Goal: Task Accomplishment & Management: Use online tool/utility

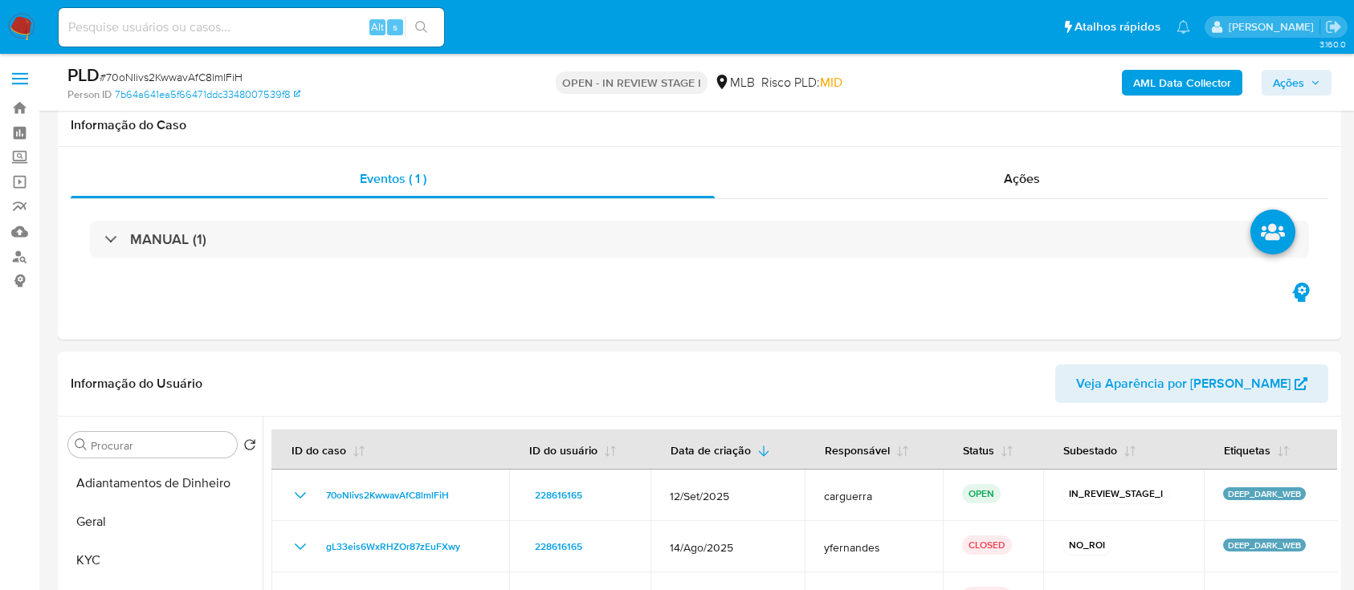
select select "10"
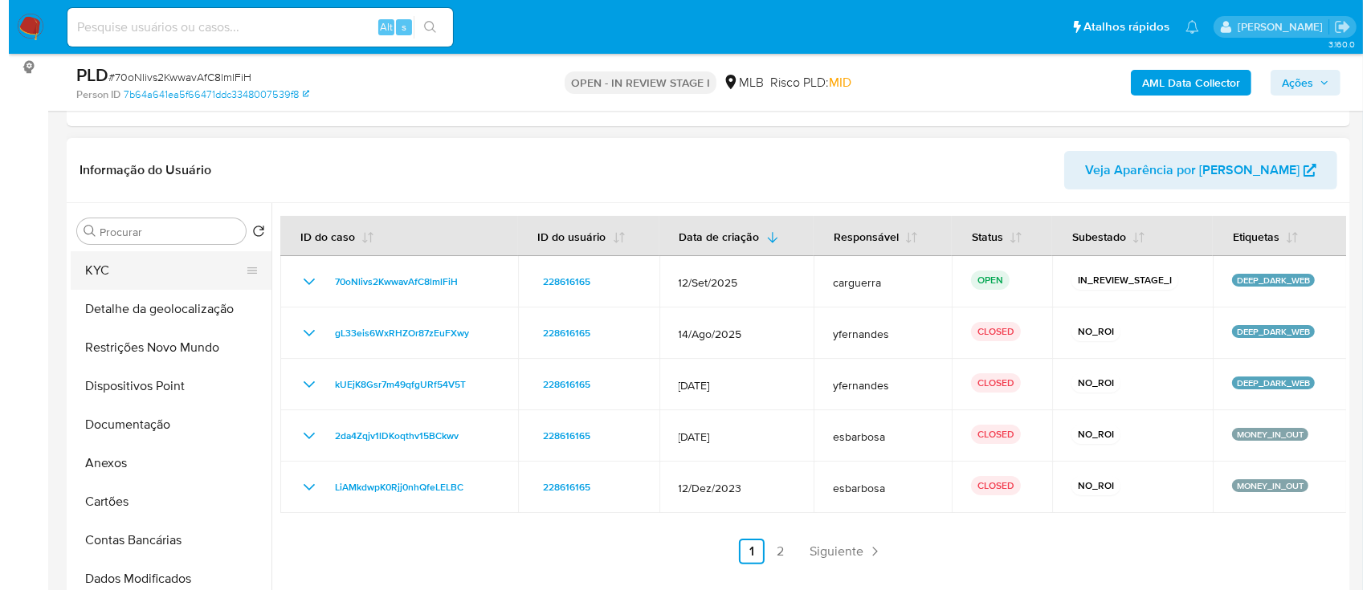
scroll to position [107, 0]
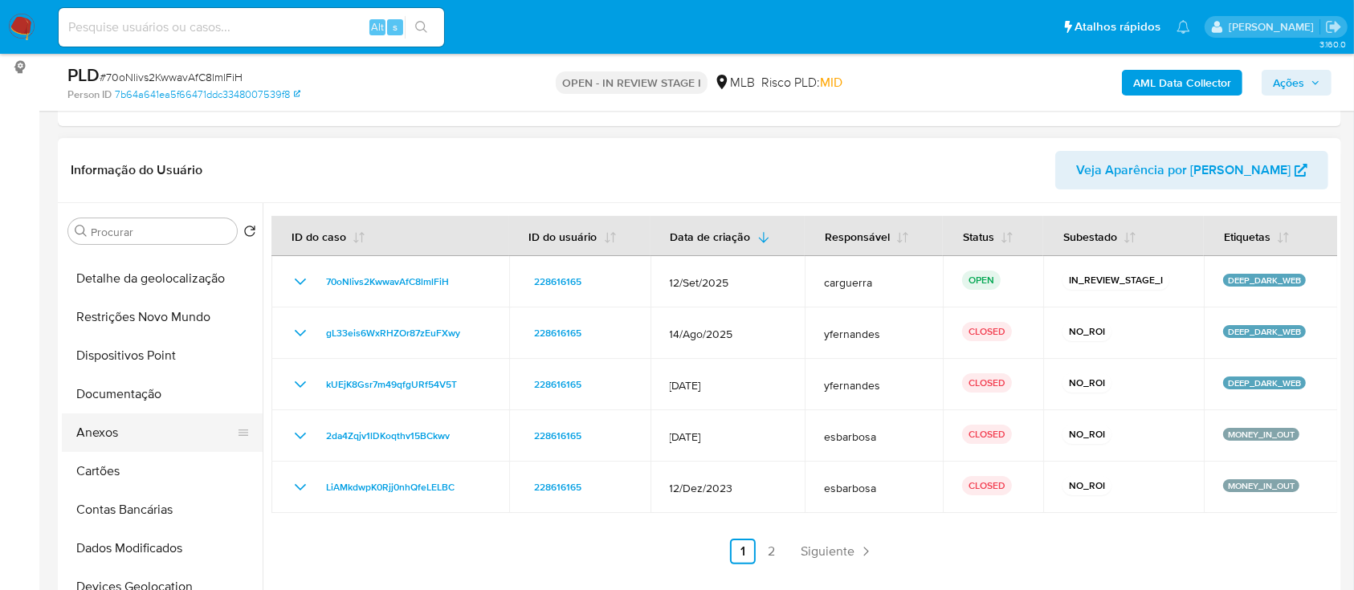
click at [148, 431] on button "Anexos" at bounding box center [156, 433] width 188 height 39
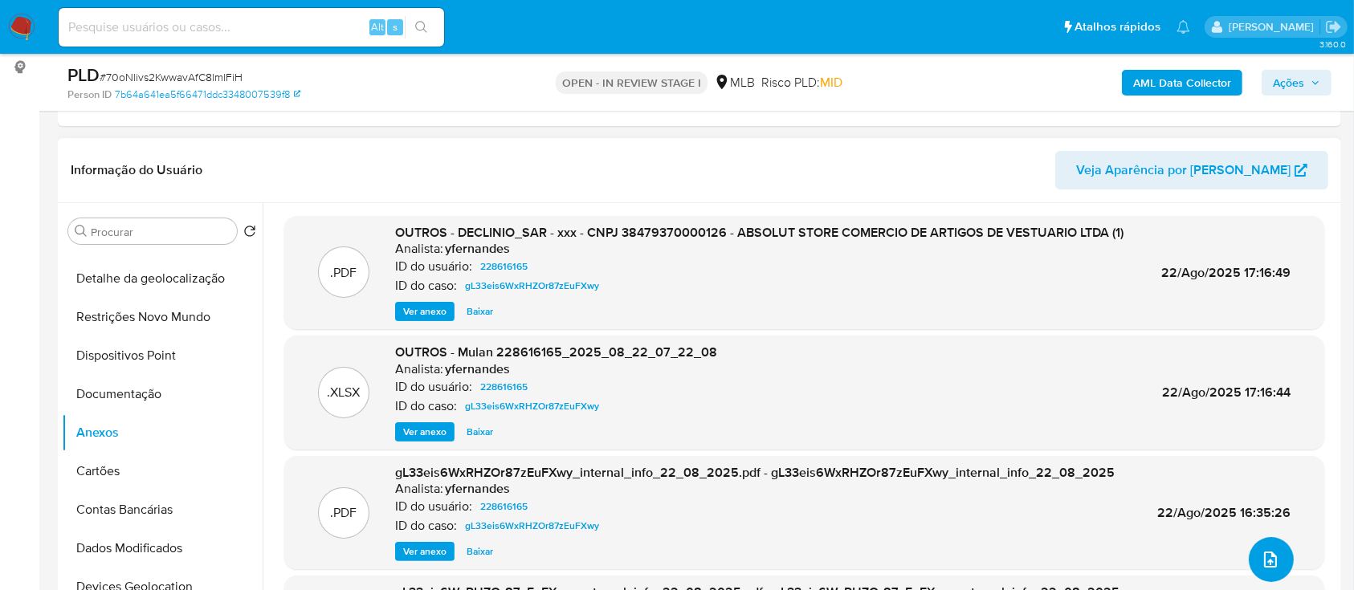
click at [1264, 560] on icon "upload-file" at bounding box center [1270, 559] width 19 height 19
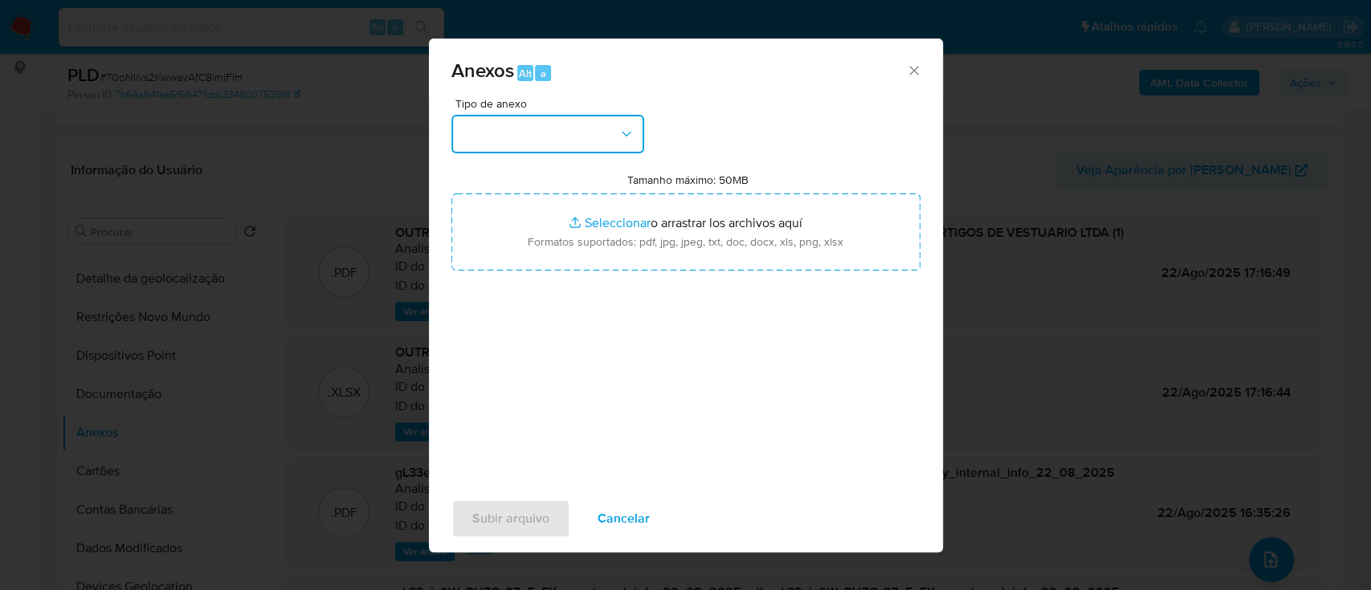
click at [519, 129] on button "button" at bounding box center [547, 134] width 193 height 39
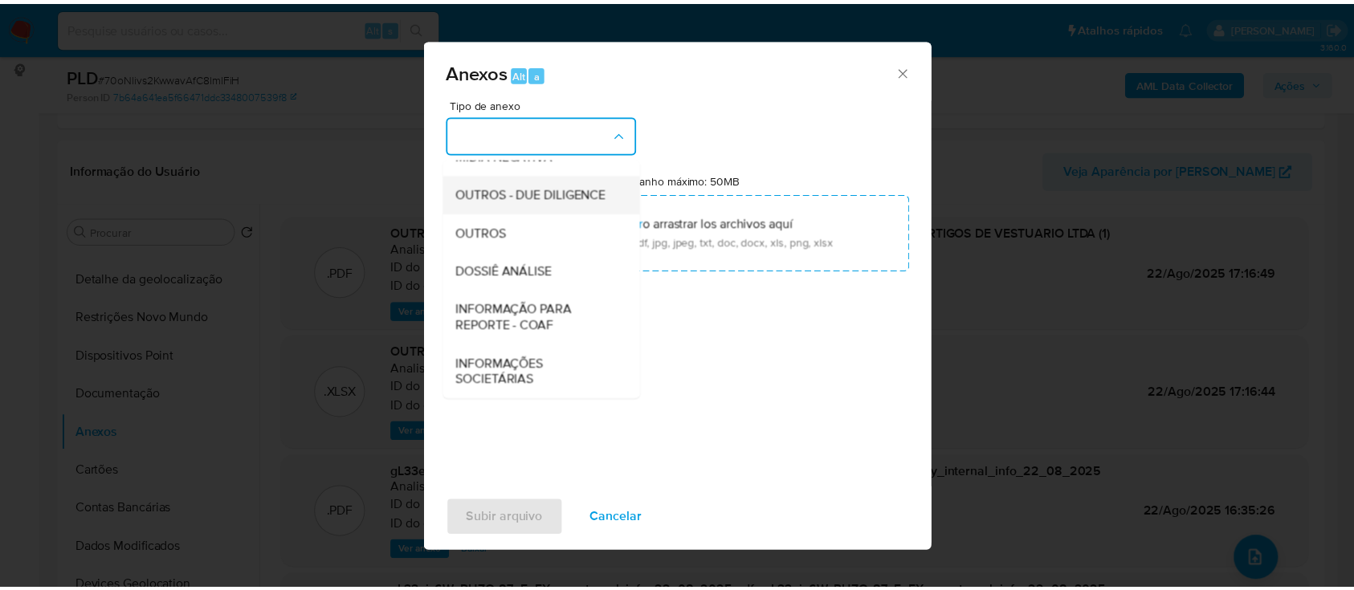
scroll to position [247, 0]
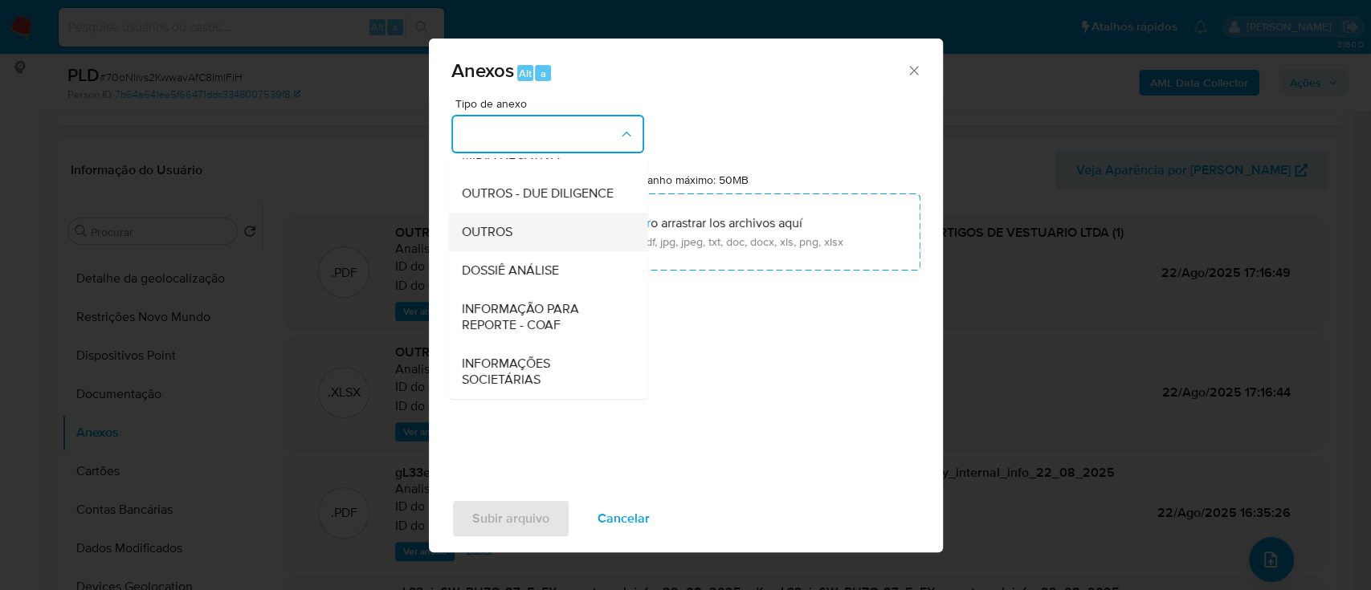
click at [488, 222] on div "OUTROS" at bounding box center [543, 232] width 164 height 39
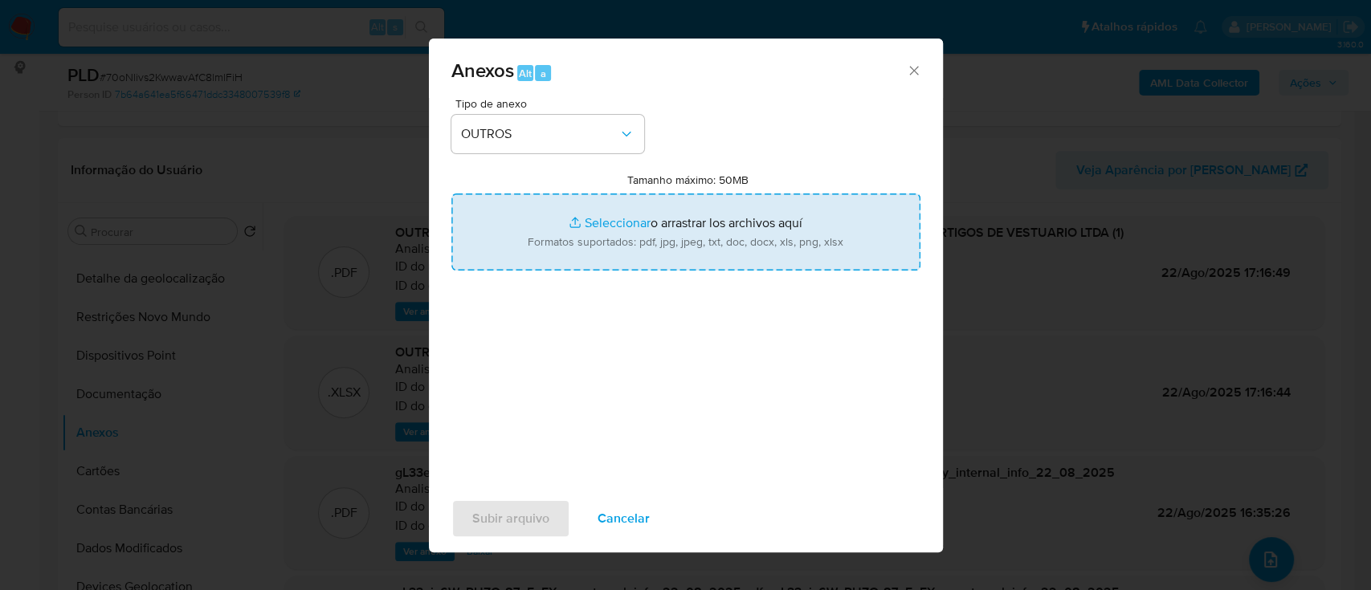
click at [602, 225] on input "Tamanho máximo: 50MB Seleccionar archivos" at bounding box center [685, 232] width 469 height 77
type input "C:\fakepath\Mulan 228616165_2025_09_18_10_30_29.xlsx"
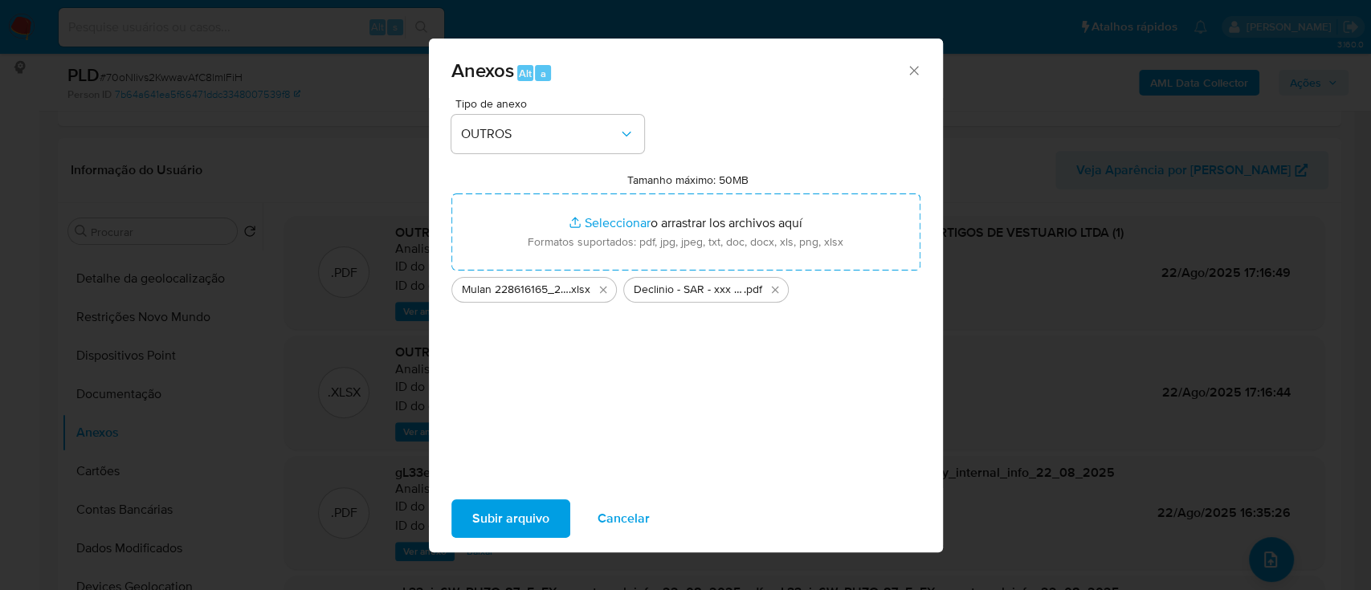
click at [494, 518] on span "Subir arquivo" at bounding box center [510, 518] width 77 height 35
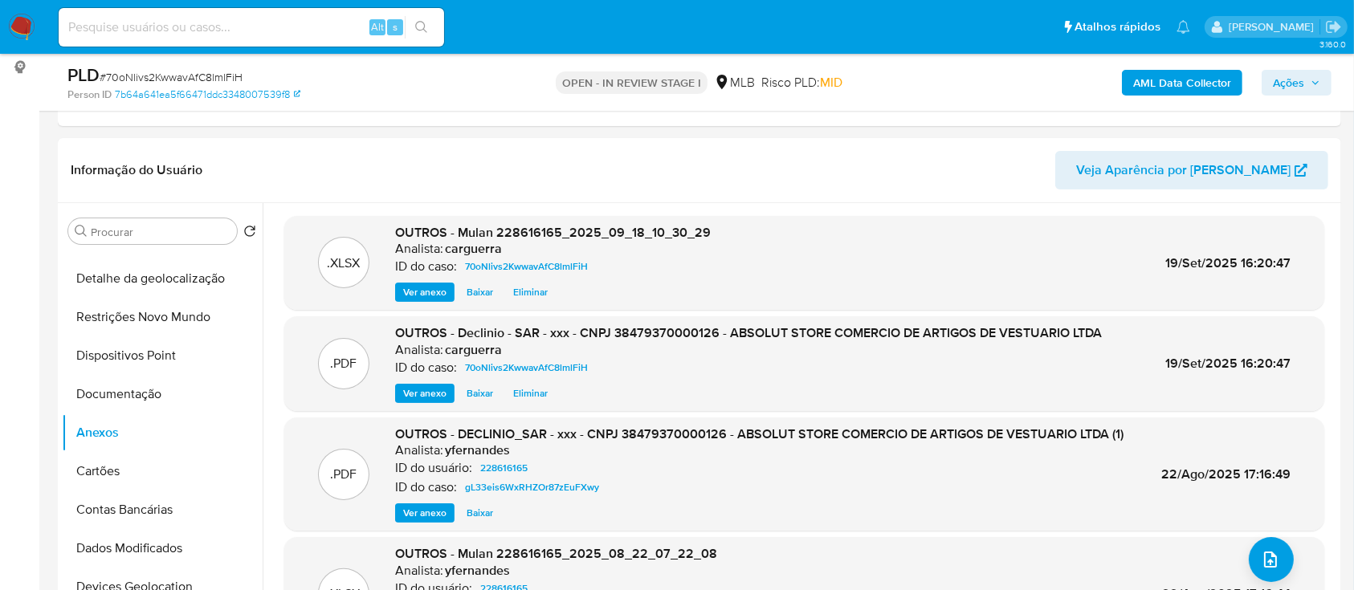
click at [1298, 80] on span "Ações" at bounding box center [1288, 83] width 31 height 26
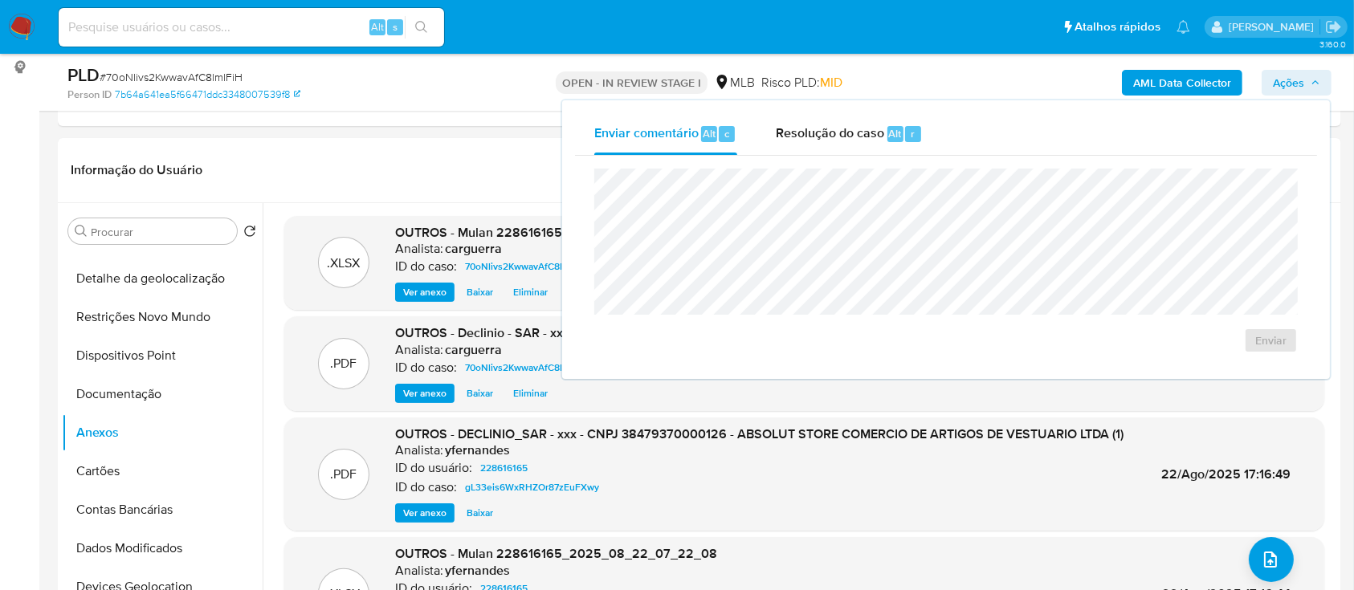
drag, startPoint x: 855, startPoint y: 138, endPoint x: 853, endPoint y: 165, distance: 27.4
click at [855, 138] on span "Resolução do caso" at bounding box center [830, 133] width 108 height 18
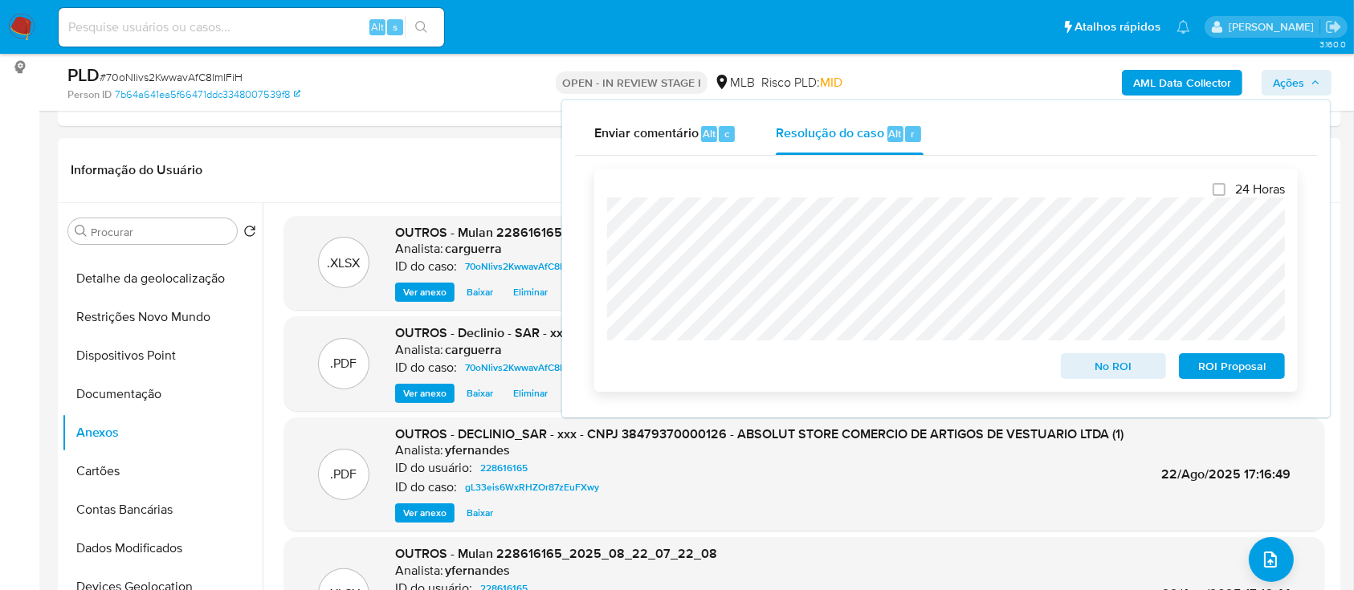
click at [1117, 361] on span "No ROI" at bounding box center [1114, 366] width 84 height 22
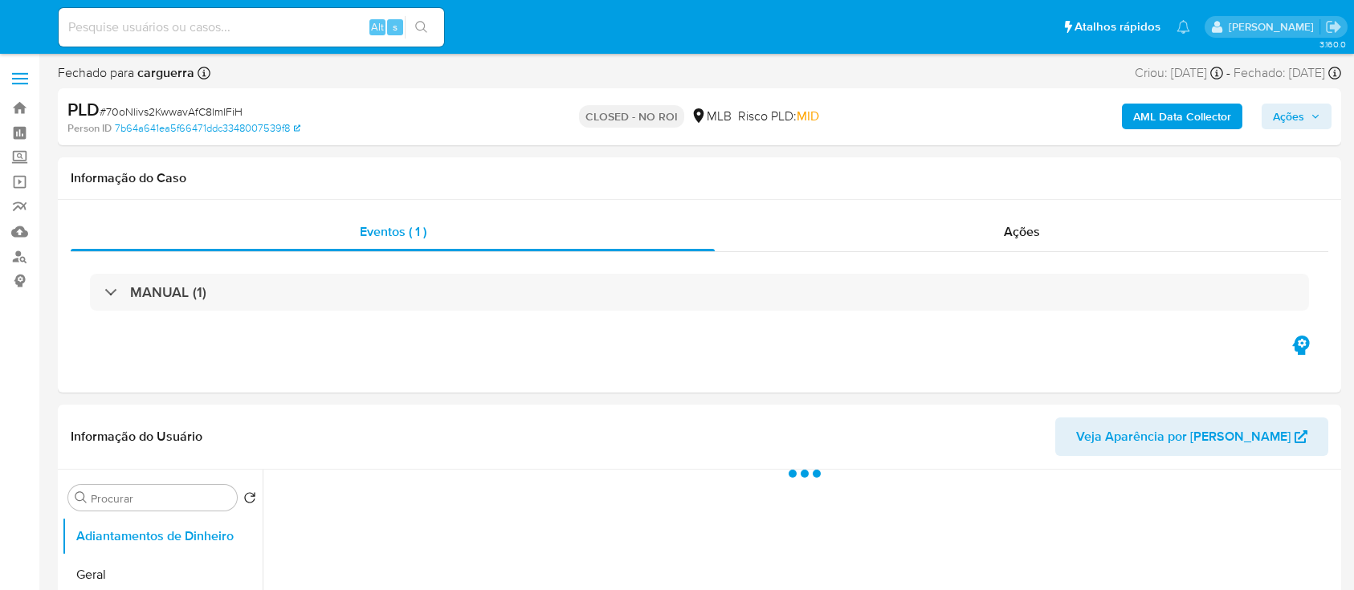
select select "10"
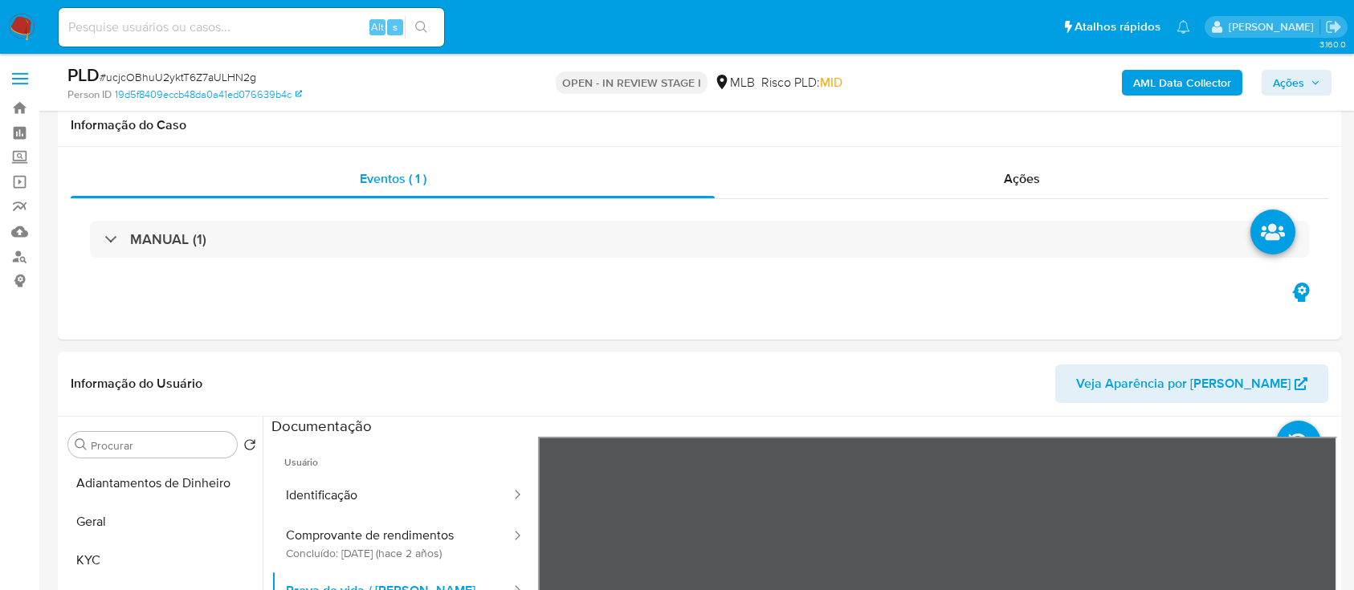
select select "10"
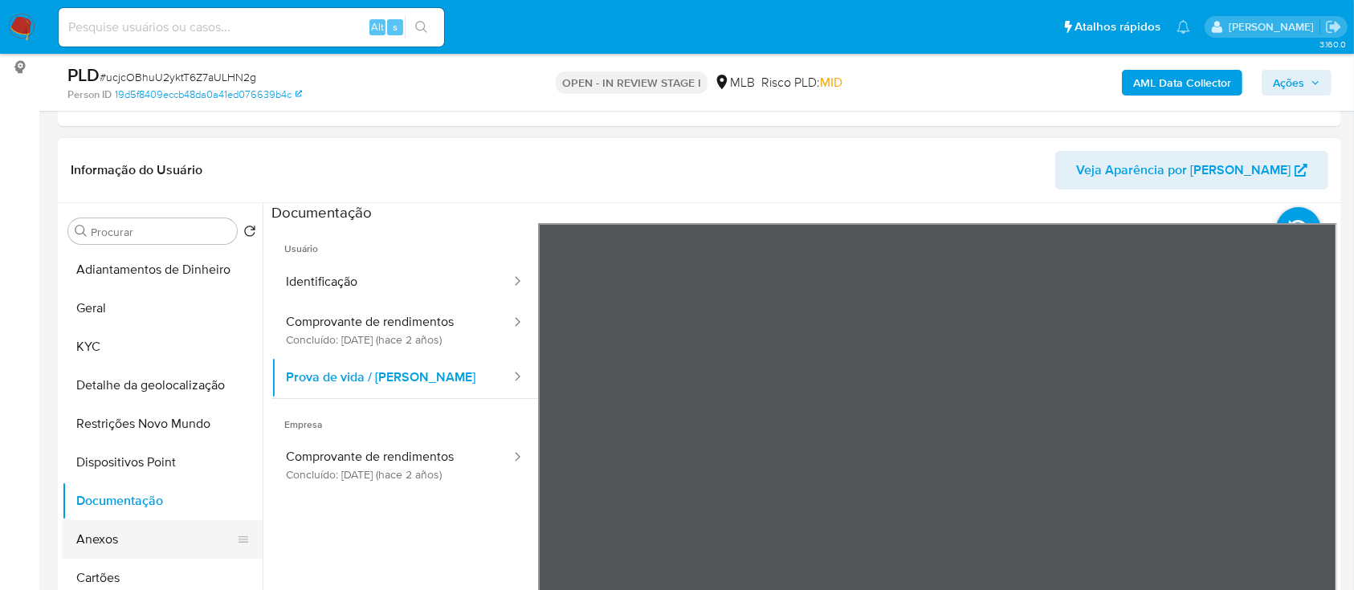
scroll to position [135, 0]
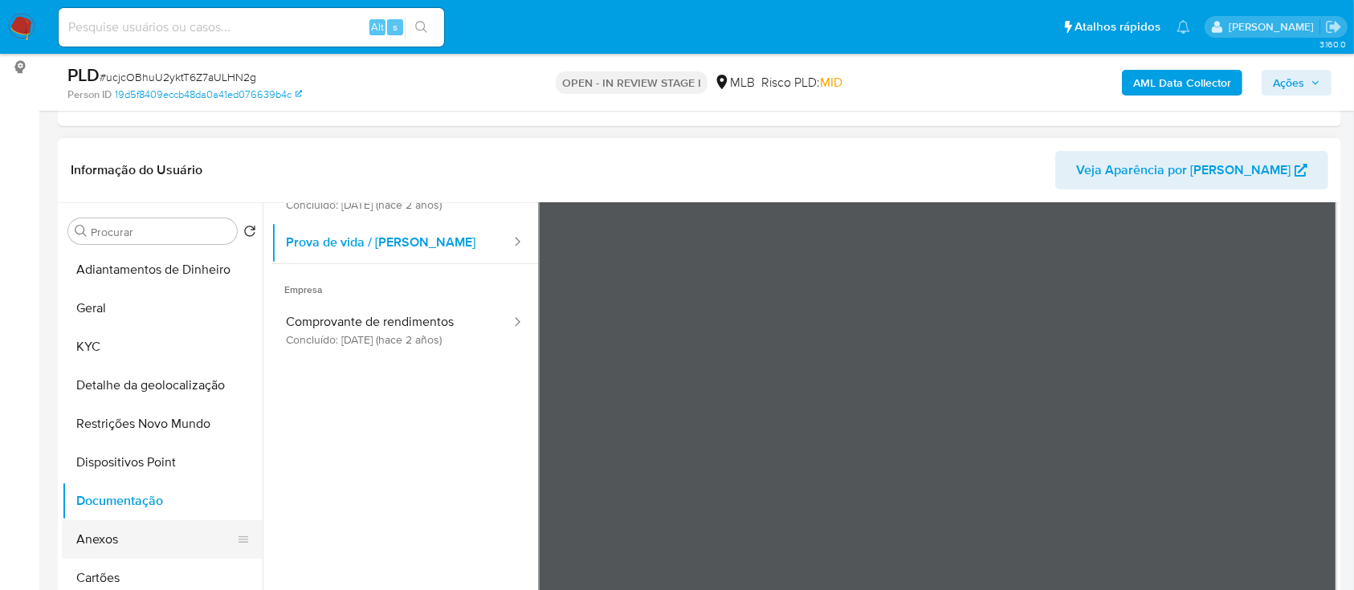
click at [96, 538] on button "Anexos" at bounding box center [156, 540] width 188 height 39
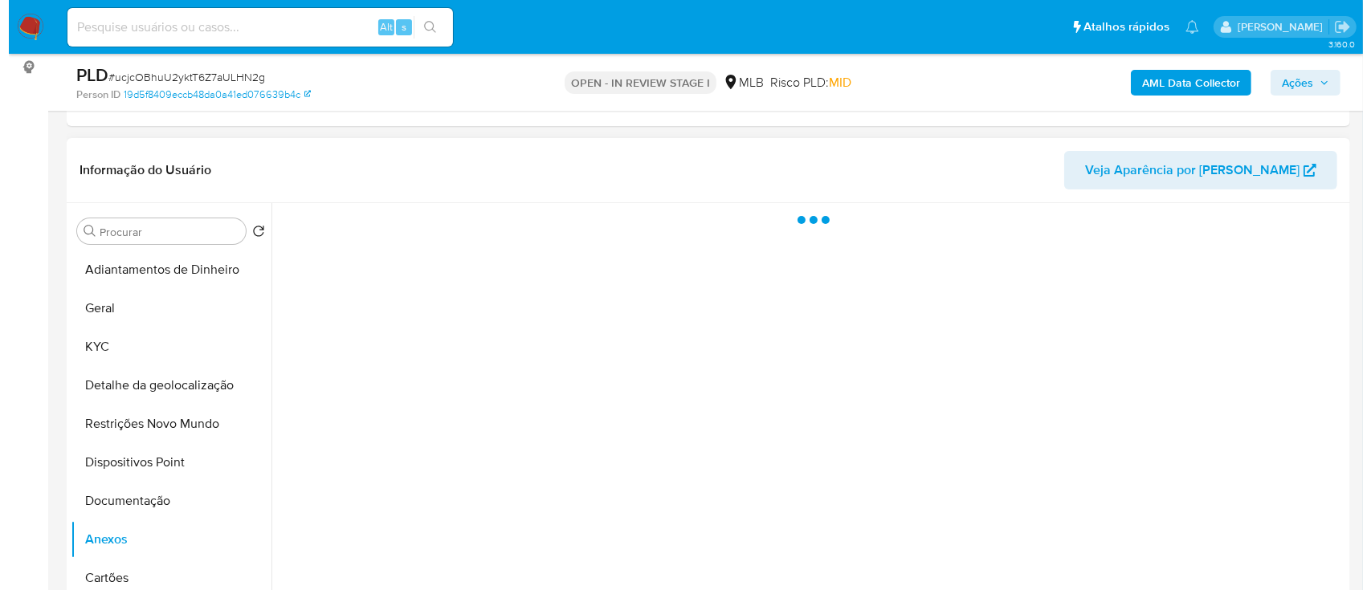
scroll to position [0, 0]
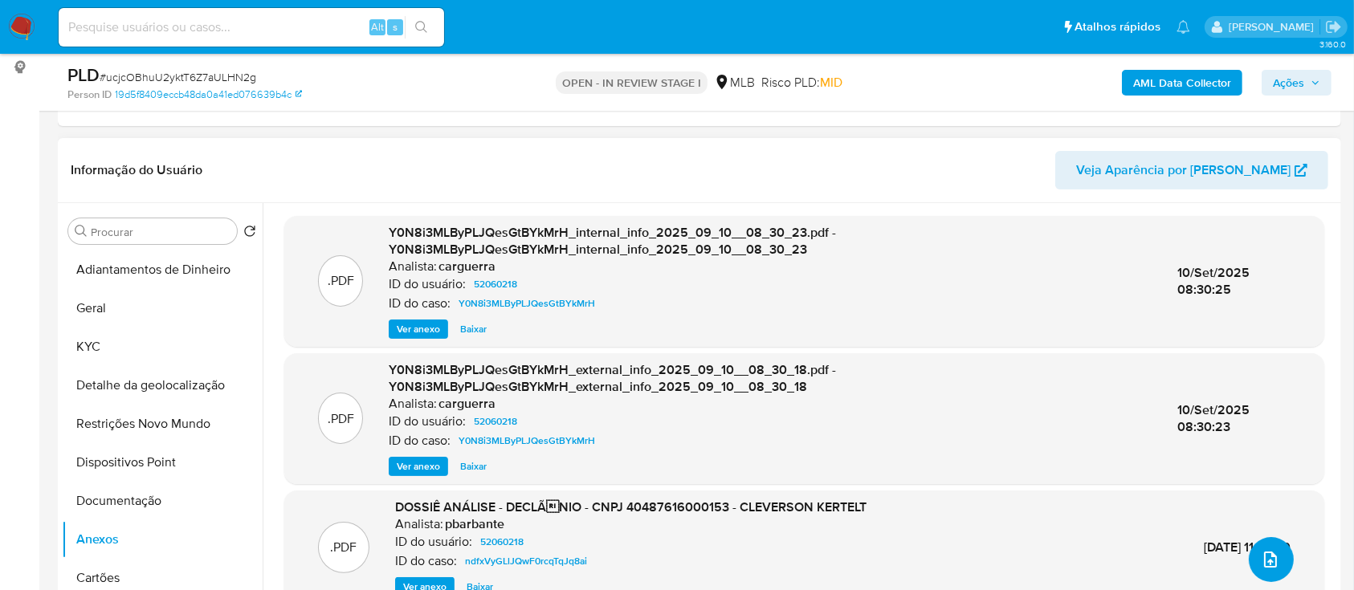
click at [1251, 550] on button "upload-file" at bounding box center [1271, 559] width 45 height 45
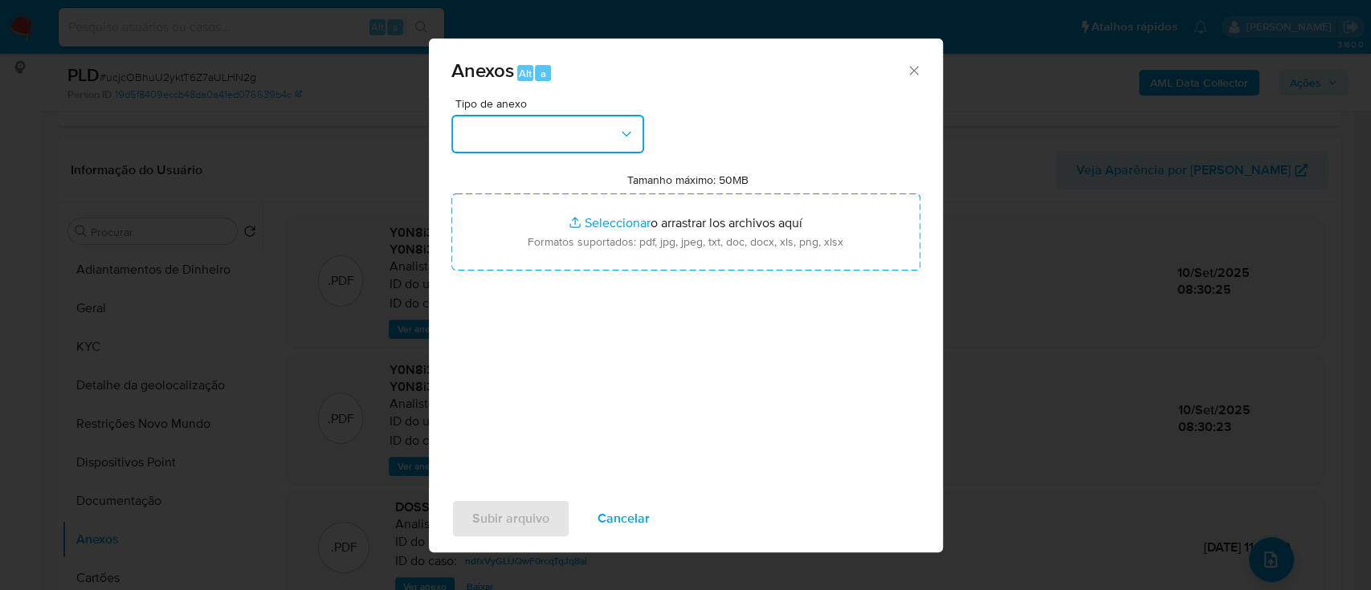
click at [529, 135] on button "button" at bounding box center [547, 134] width 193 height 39
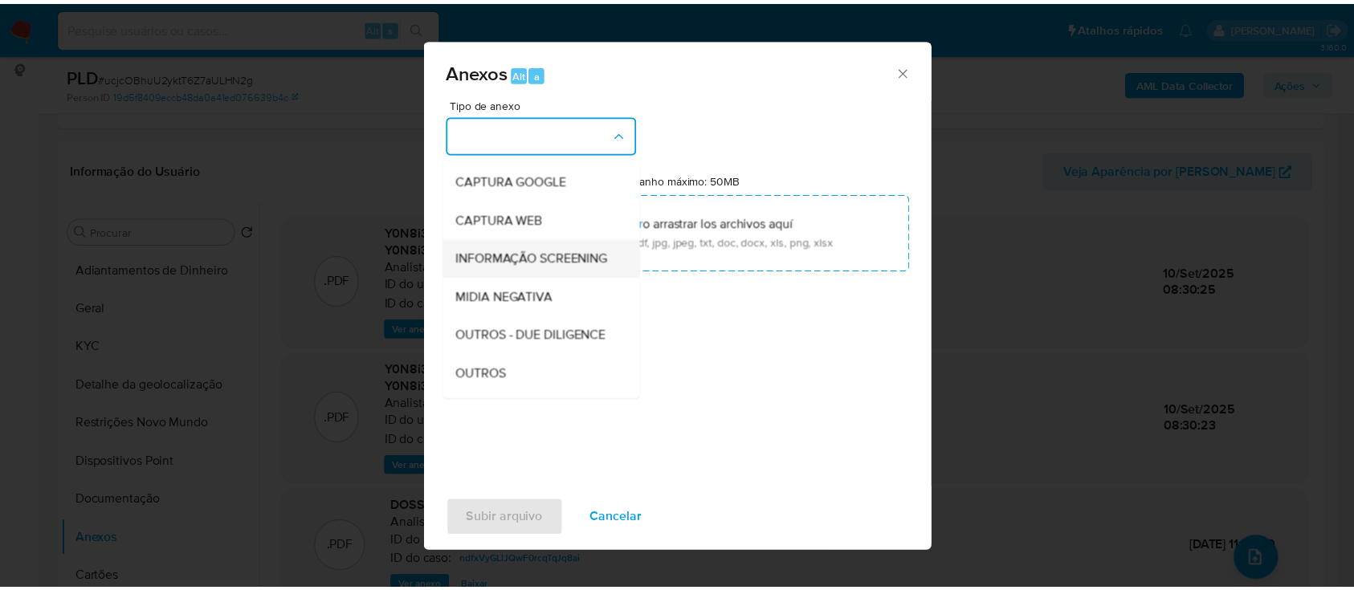
scroll to position [107, 0]
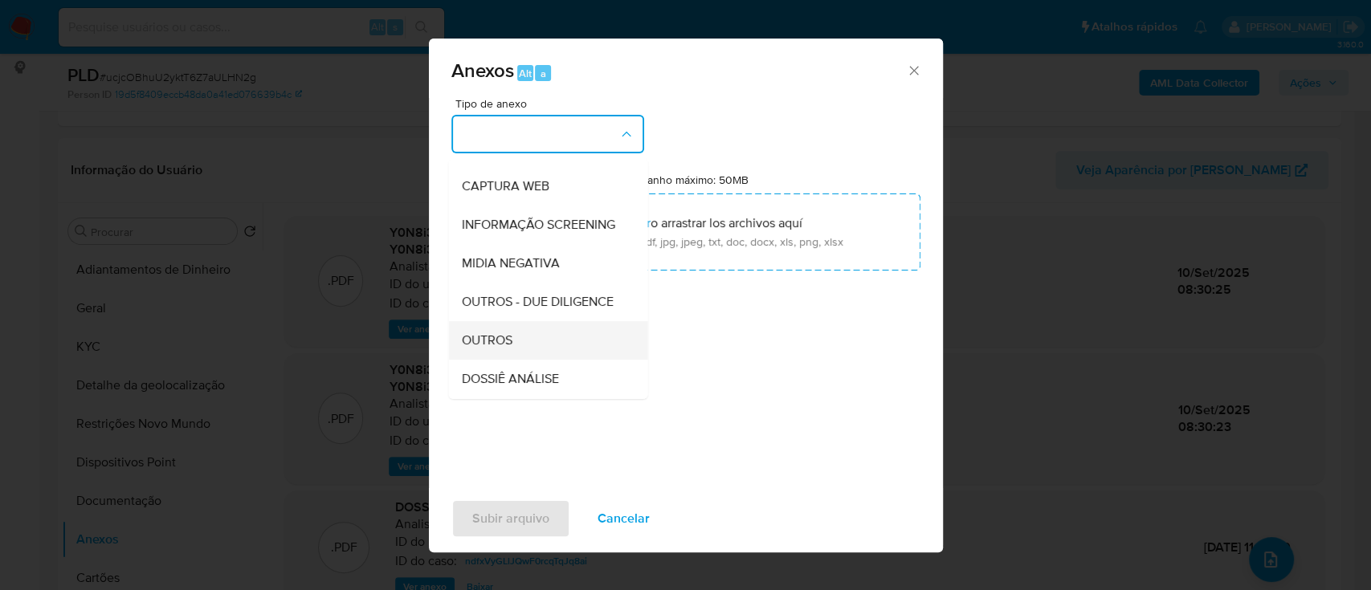
click at [487, 360] on div "OUTROS" at bounding box center [543, 340] width 164 height 39
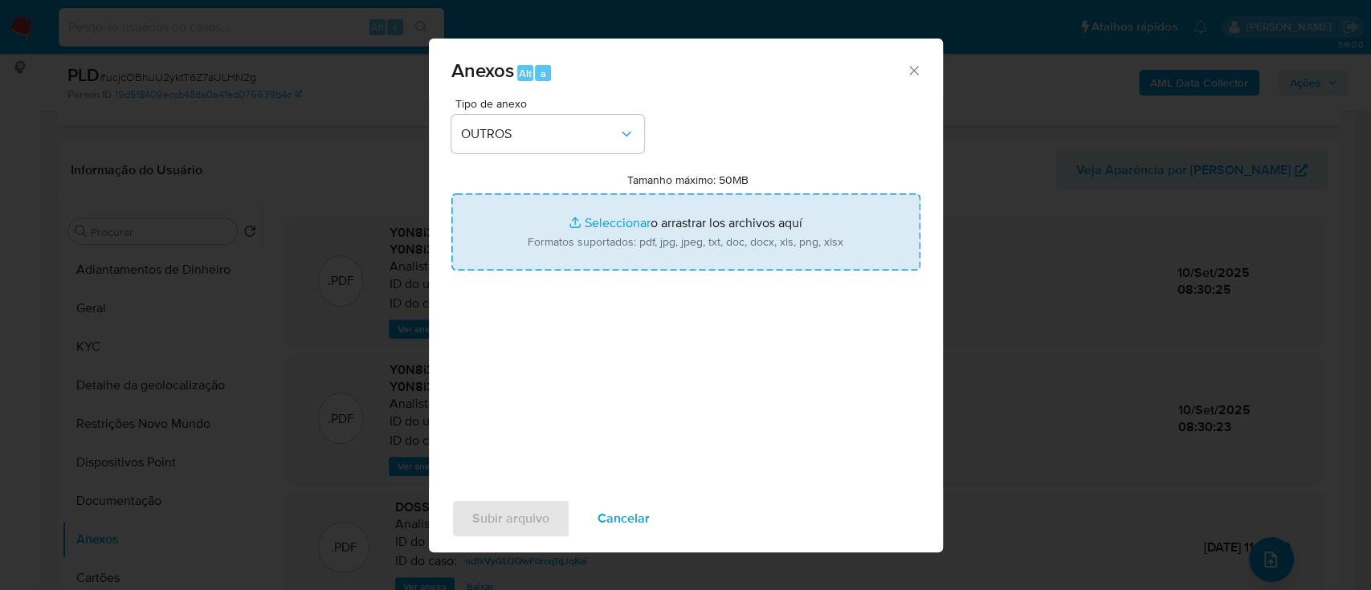
click at [585, 223] on input "Tamanho máximo: 50MB Seleccionar archivos" at bounding box center [685, 232] width 469 height 77
type input "C:\fakepath\Mulan 52060218_2025_09_18_10_28_25.xlsx"
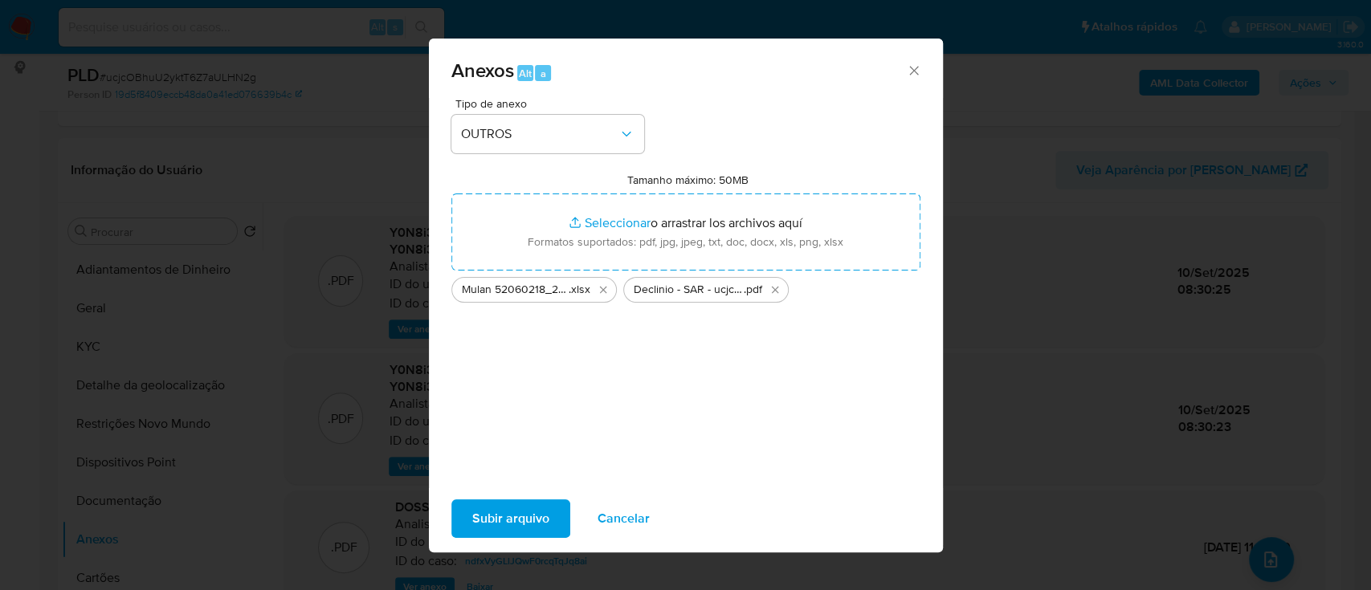
click at [472, 516] on span "Subir arquivo" at bounding box center [510, 518] width 77 height 35
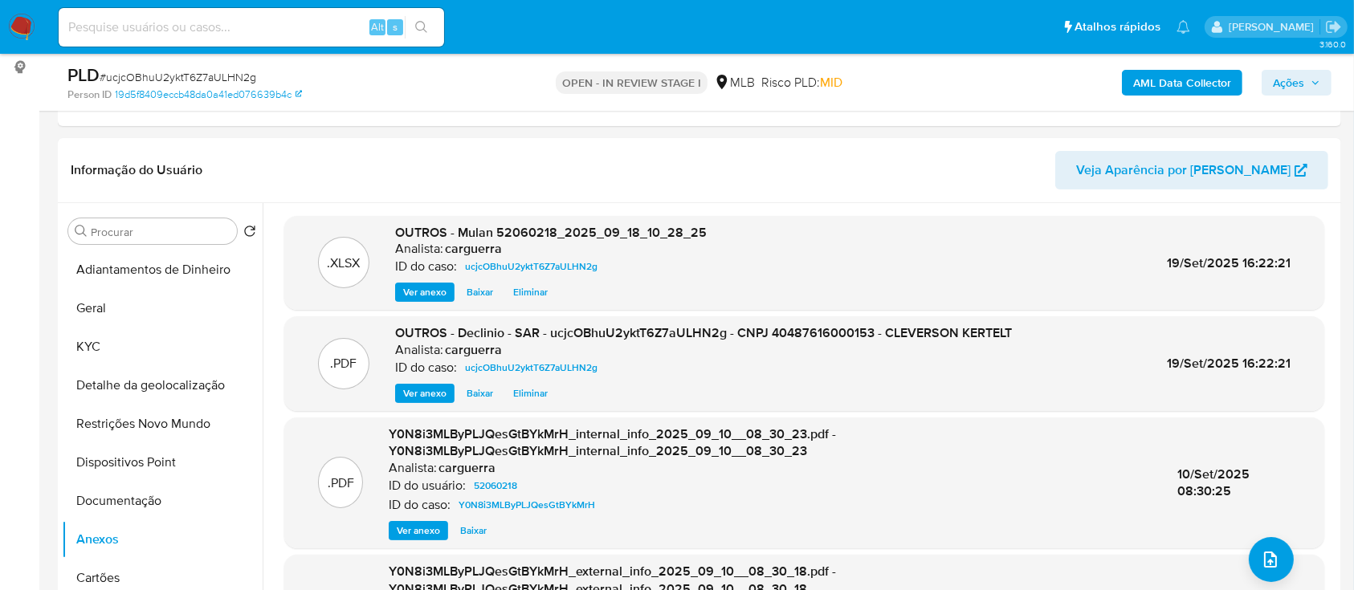
drag, startPoint x: 1291, startPoint y: 80, endPoint x: 1242, endPoint y: 96, distance: 51.8
click at [1291, 81] on span "Ações" at bounding box center [1288, 83] width 31 height 26
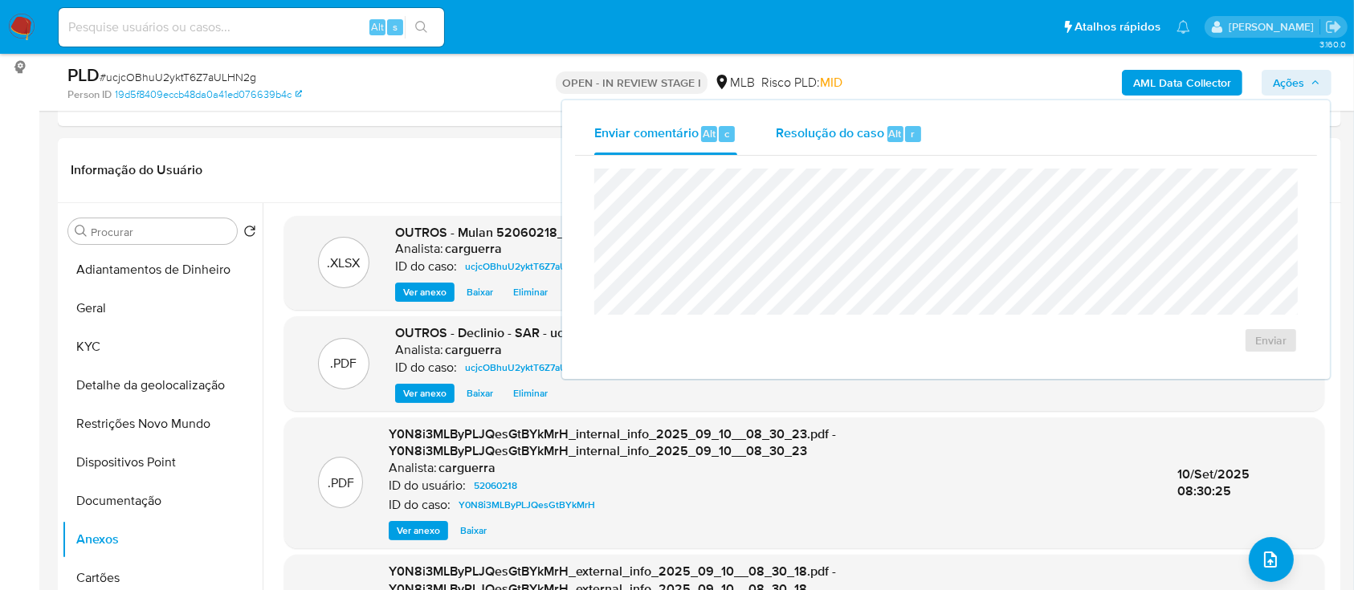
drag, startPoint x: 846, startPoint y: 136, endPoint x: 836, endPoint y: 151, distance: 18.1
click at [846, 137] on span "Resolução do caso" at bounding box center [830, 133] width 108 height 18
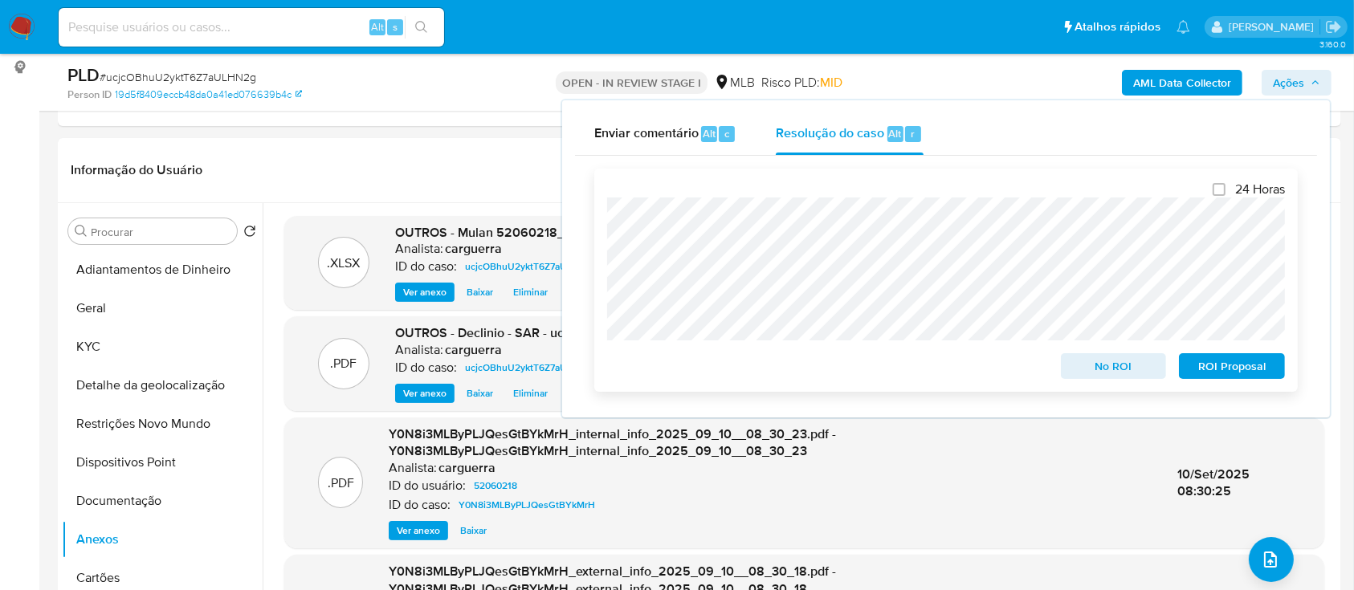
click at [1113, 362] on span "No ROI" at bounding box center [1114, 366] width 84 height 22
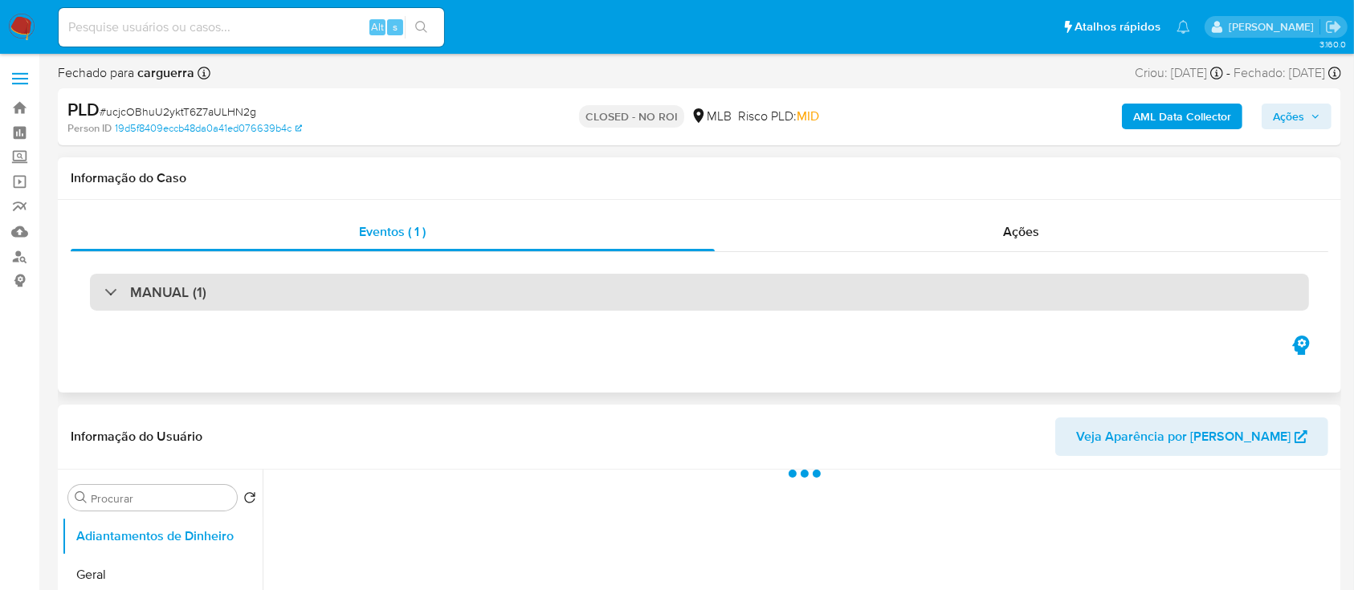
select select "10"
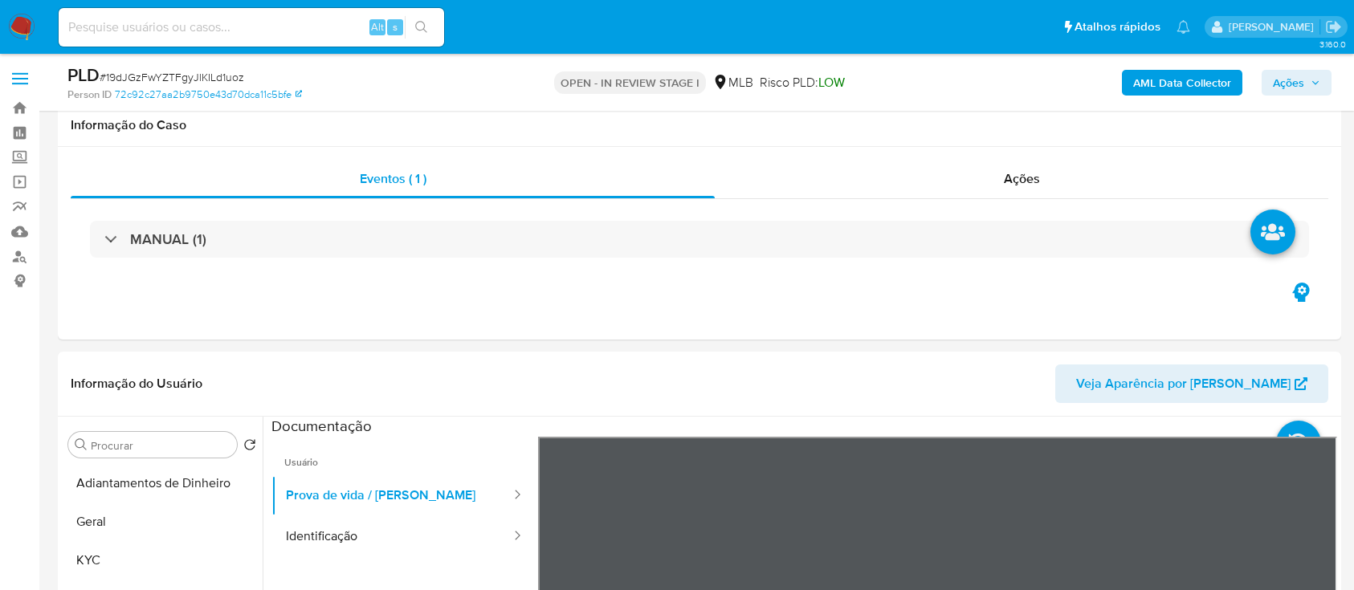
select select "10"
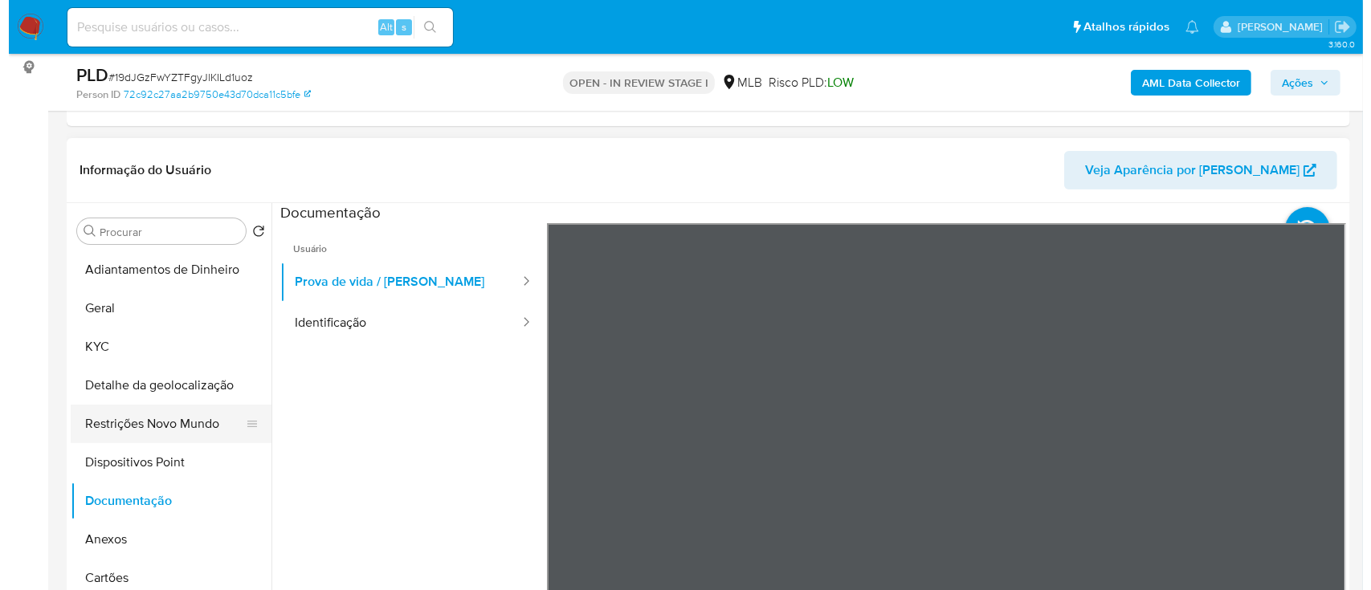
scroll to position [107, 0]
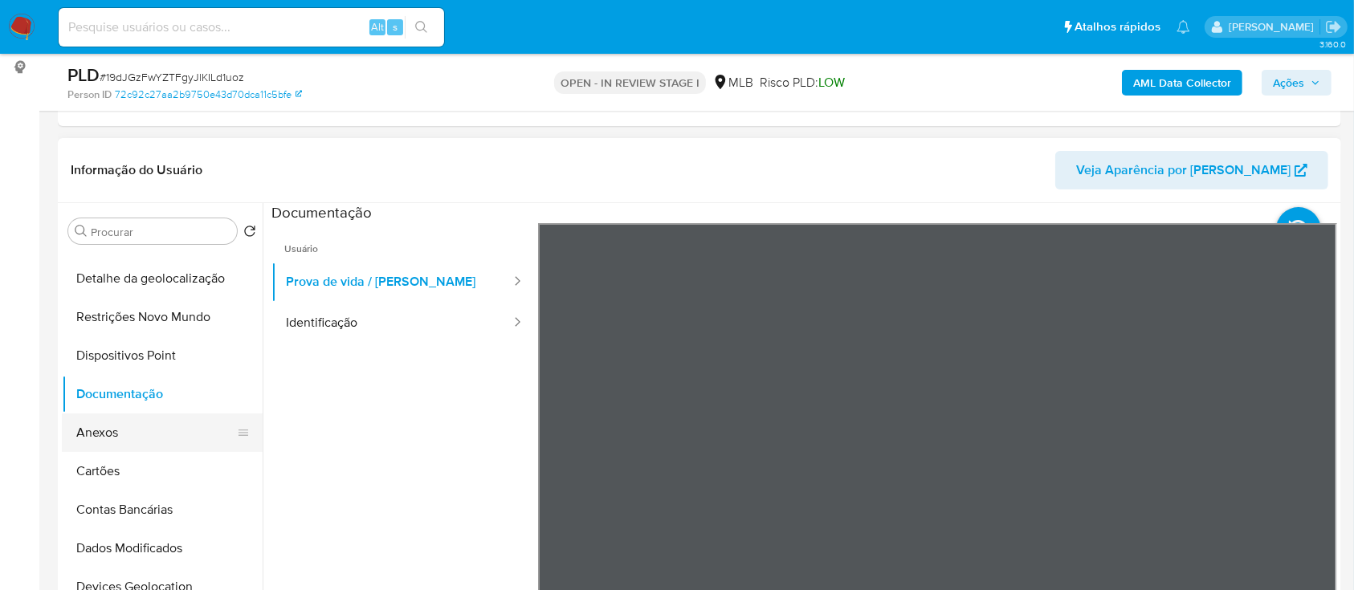
click at [133, 431] on button "Anexos" at bounding box center [156, 433] width 188 height 39
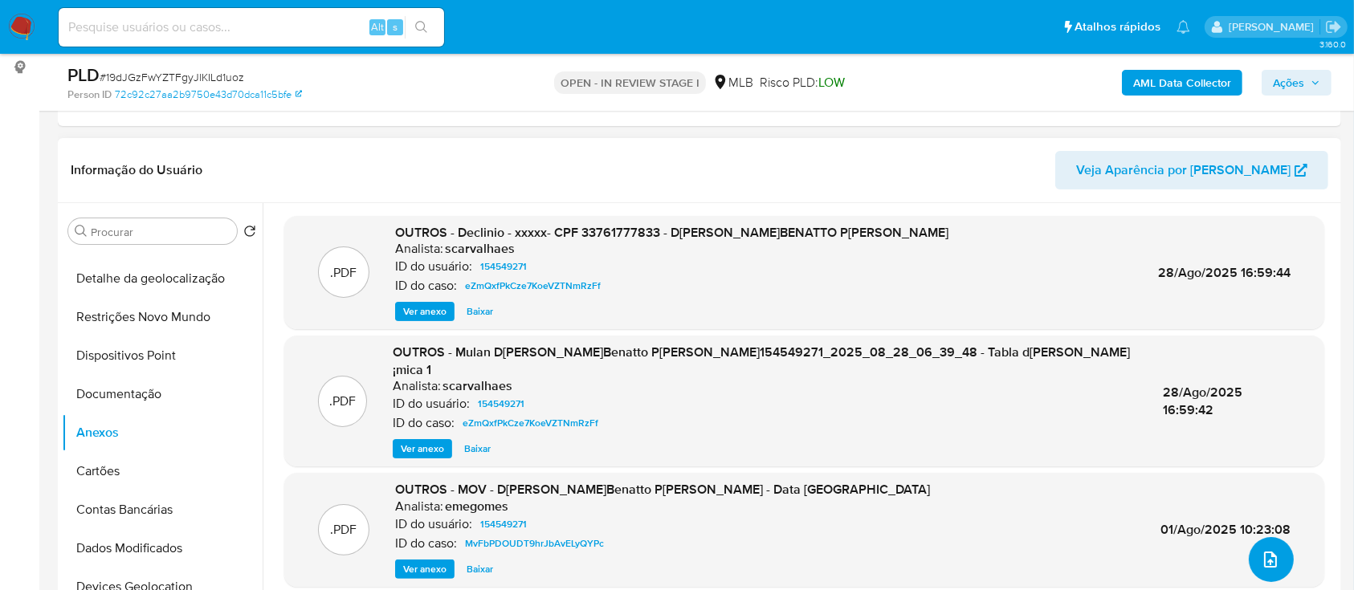
click at [1272, 552] on icon "upload-file" at bounding box center [1270, 559] width 19 height 19
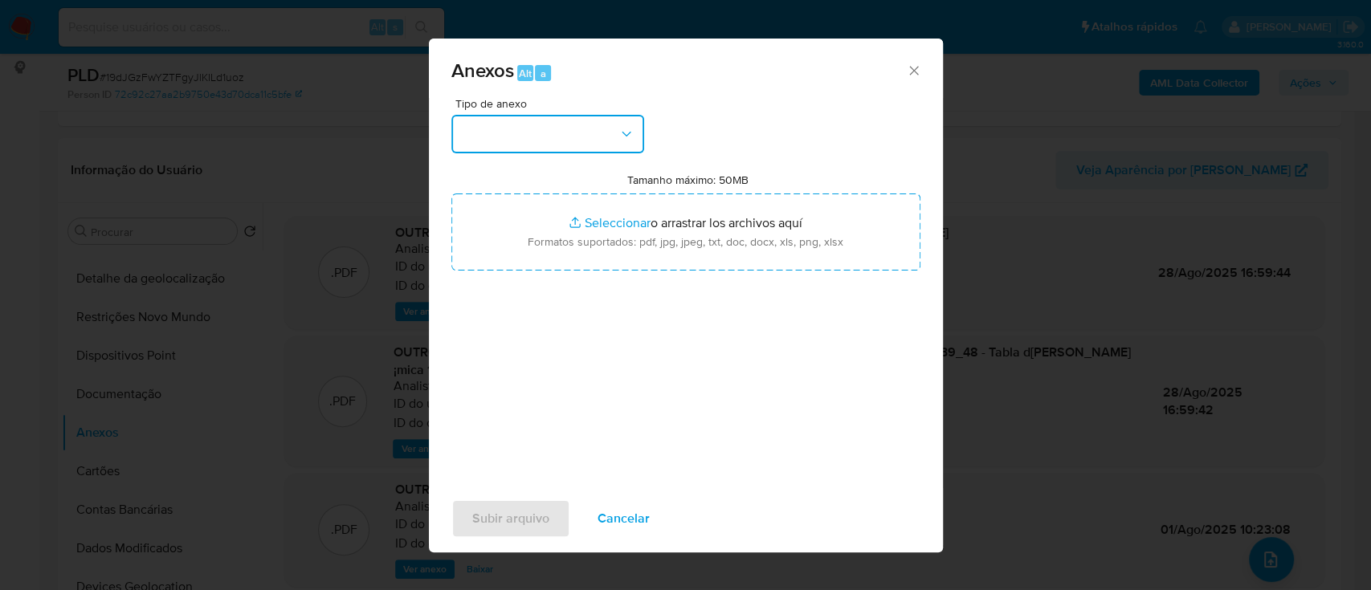
click at [560, 133] on button "button" at bounding box center [547, 134] width 193 height 39
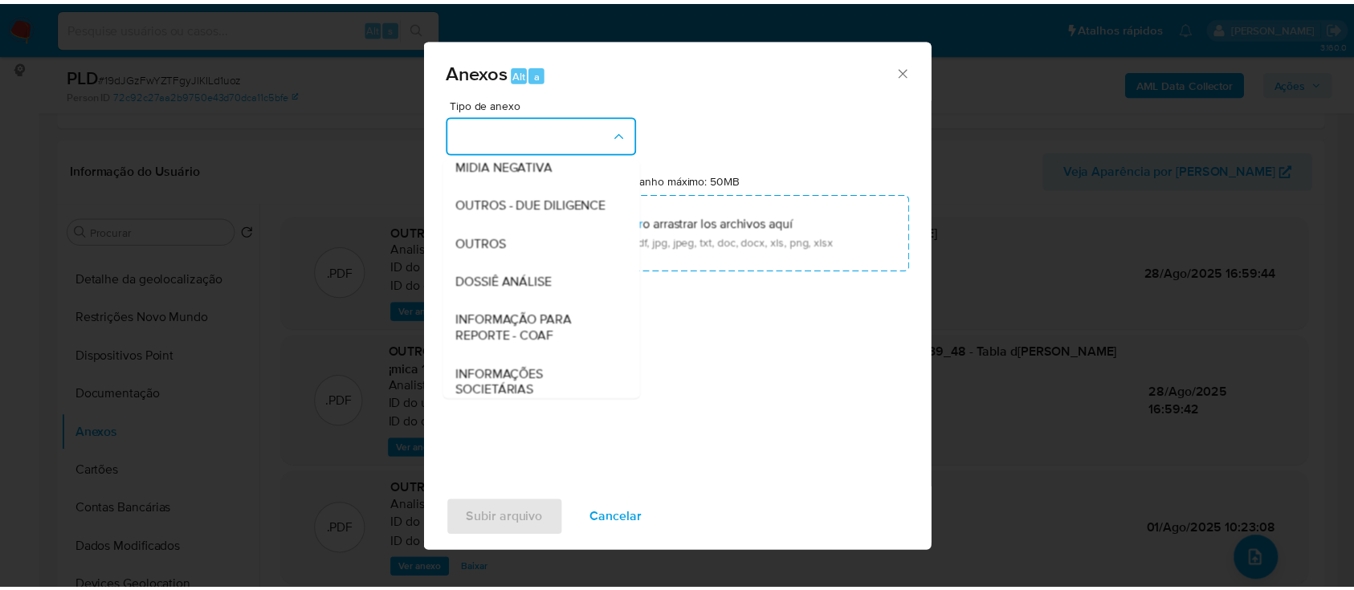
scroll to position [214, 0]
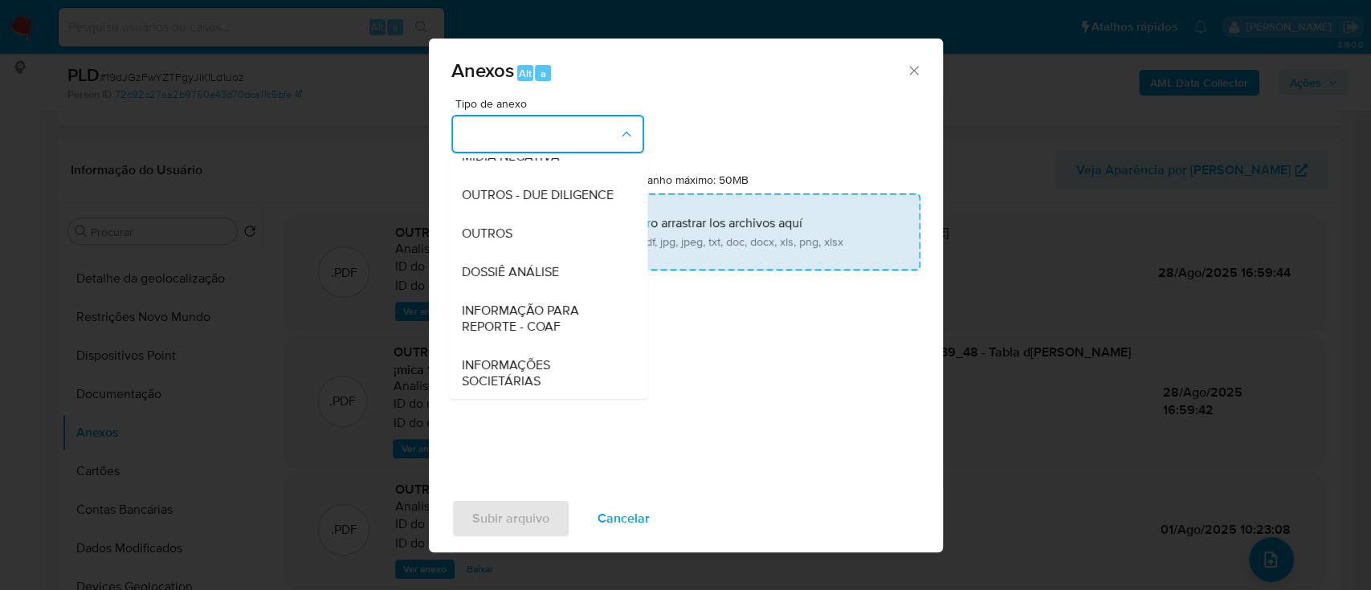
click at [497, 242] on span "OUTROS" at bounding box center [486, 234] width 51 height 16
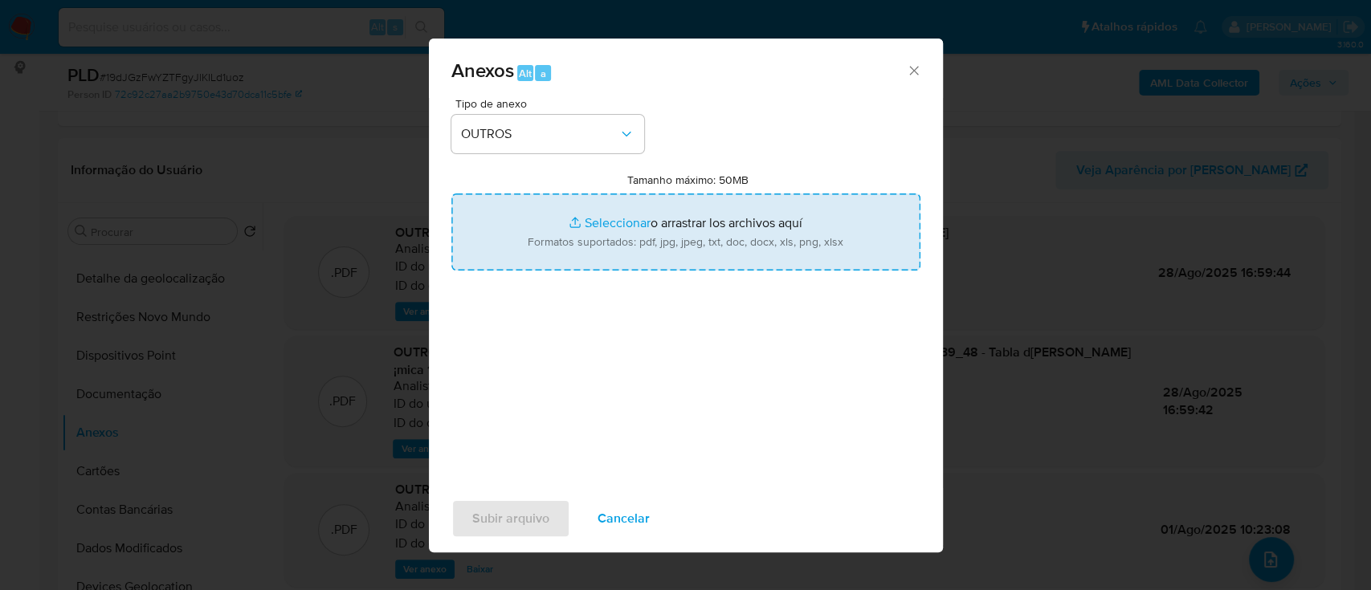
click at [604, 223] on input "Tamanho máximo: 50MB Seleccionar archivos" at bounding box center [685, 232] width 469 height 77
type input "C:\fakepath\Mulan 154549271_2025_09_18_10_28_42.xlsx"
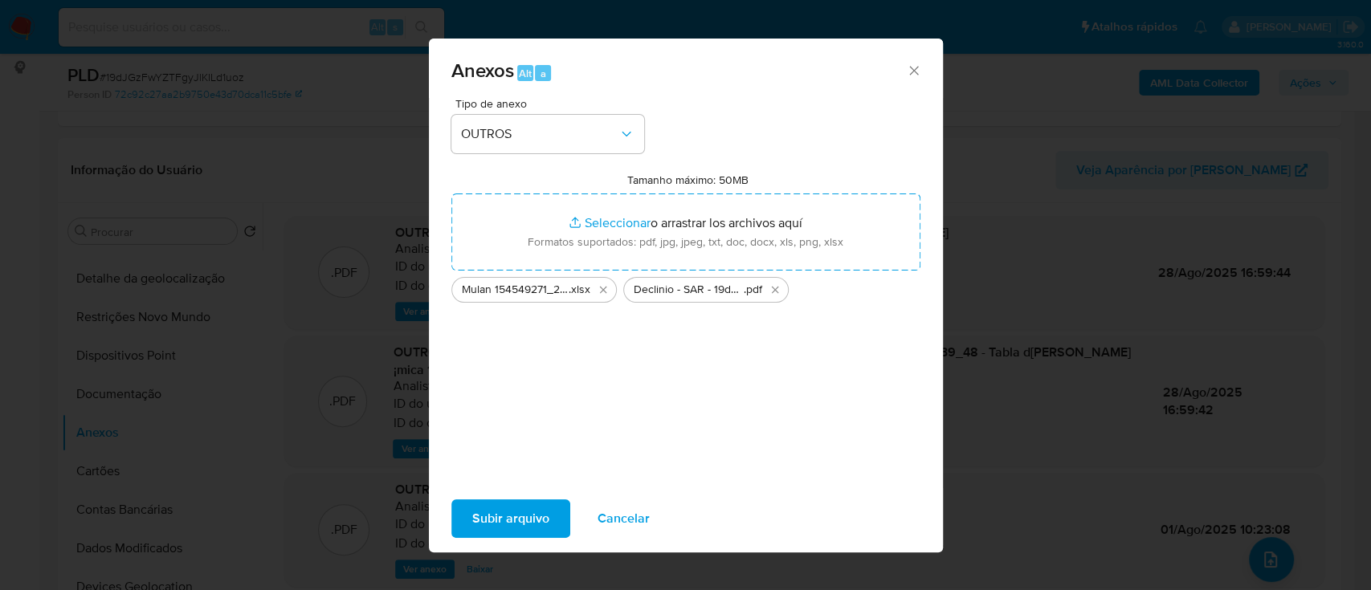
click at [496, 517] on span "Subir arquivo" at bounding box center [510, 518] width 77 height 35
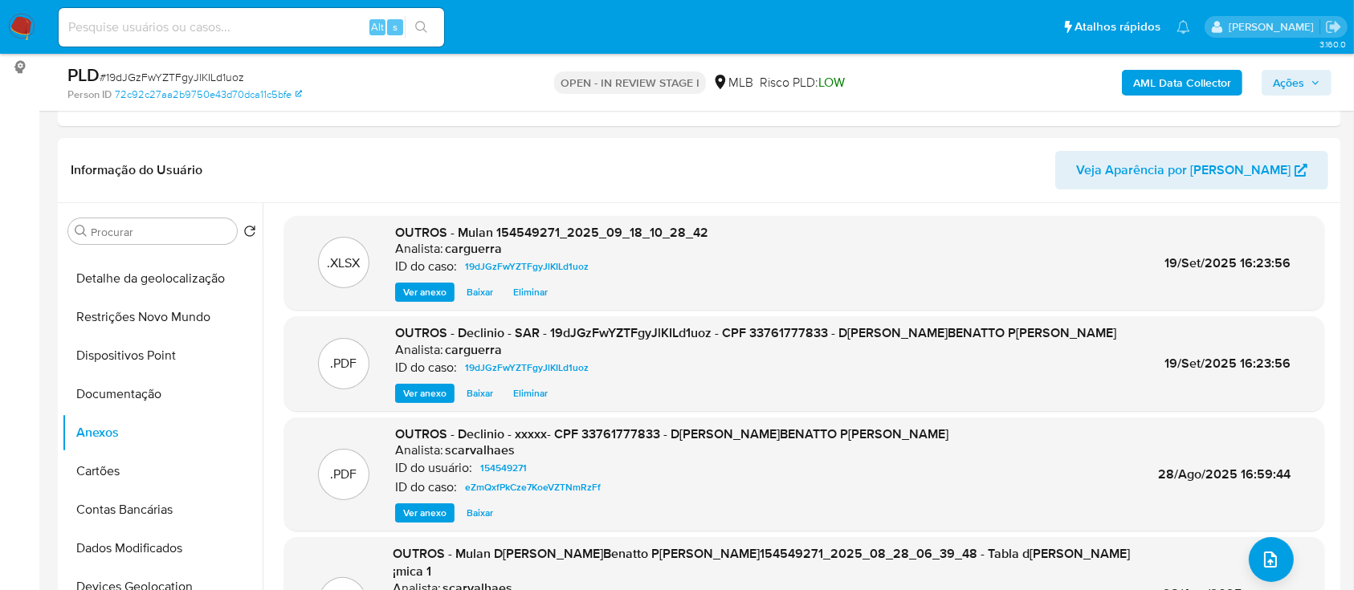
click at [1292, 80] on span "Ações" at bounding box center [1288, 83] width 31 height 26
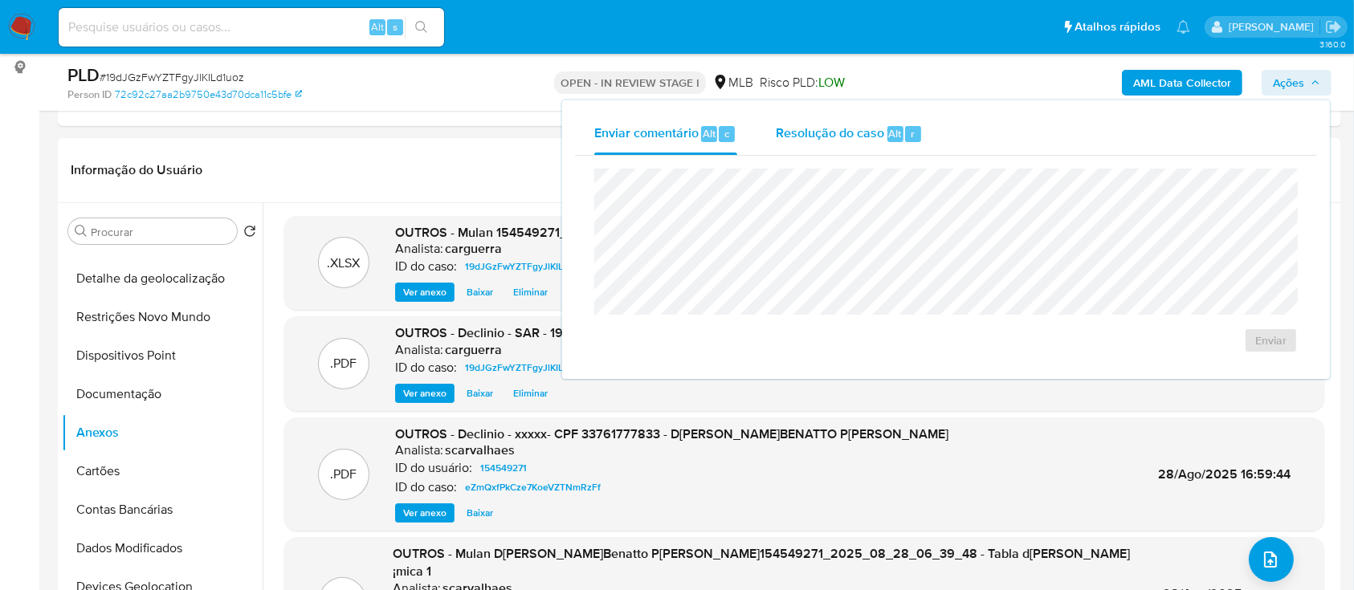
click at [829, 145] on div "Resolução do caso Alt r" at bounding box center [849, 134] width 147 height 42
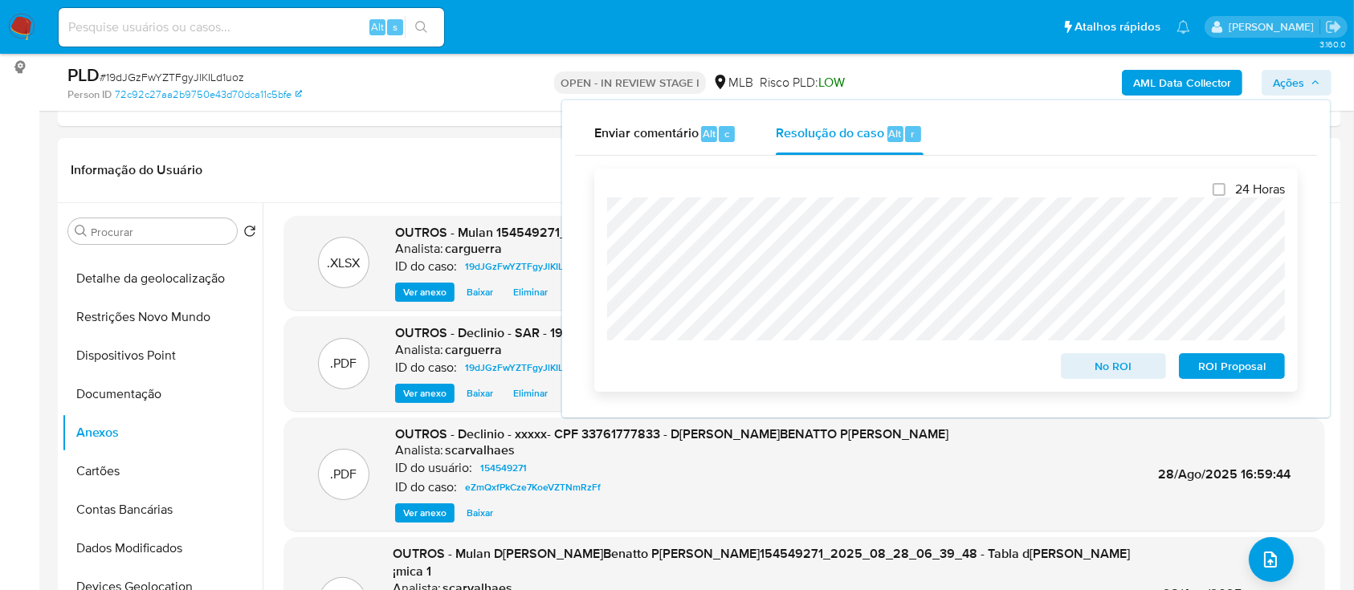
click at [1096, 365] on span "No ROI" at bounding box center [1114, 366] width 84 height 22
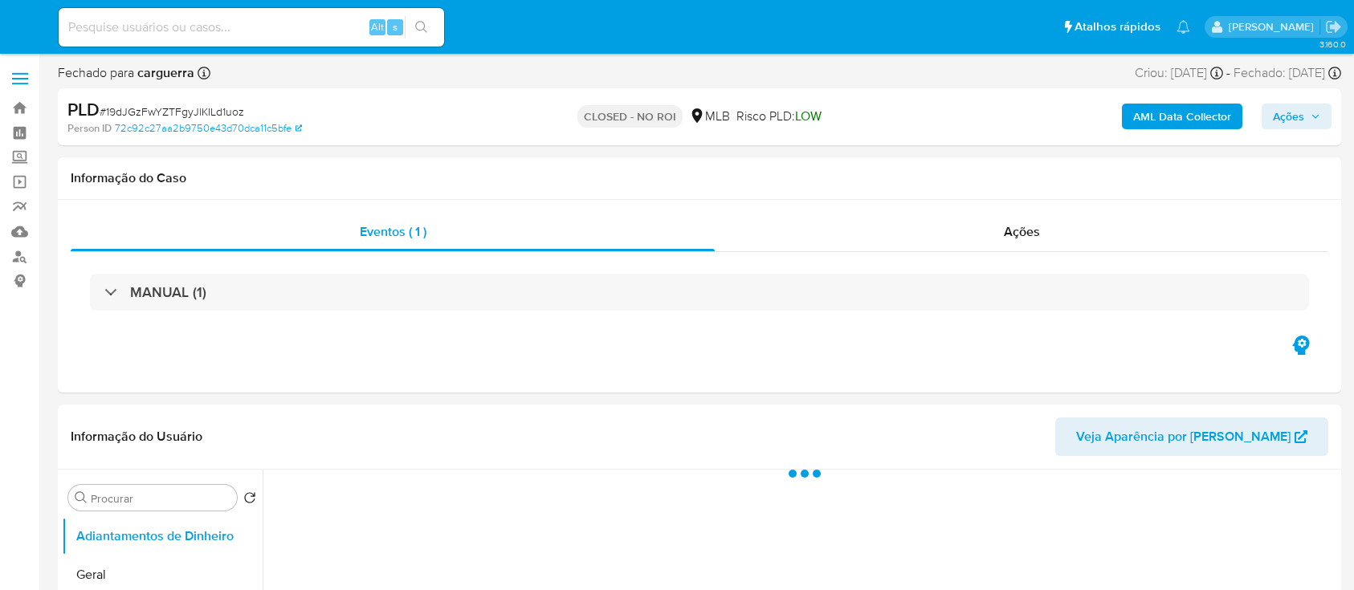
select select "10"
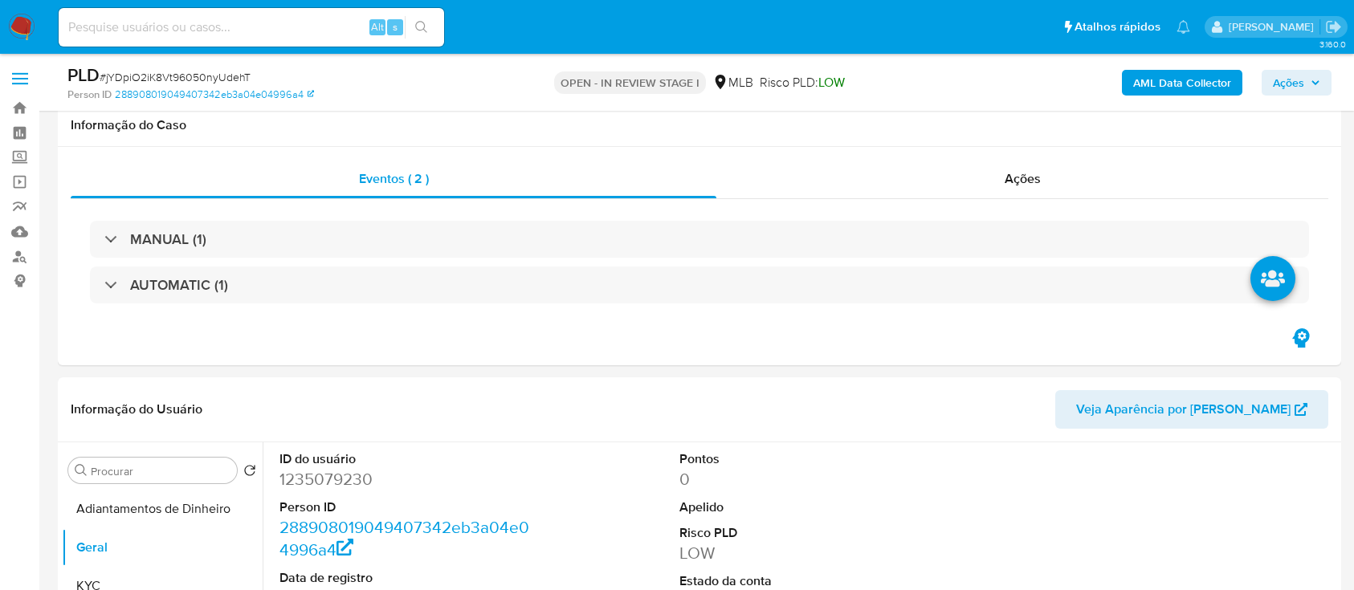
select select "10"
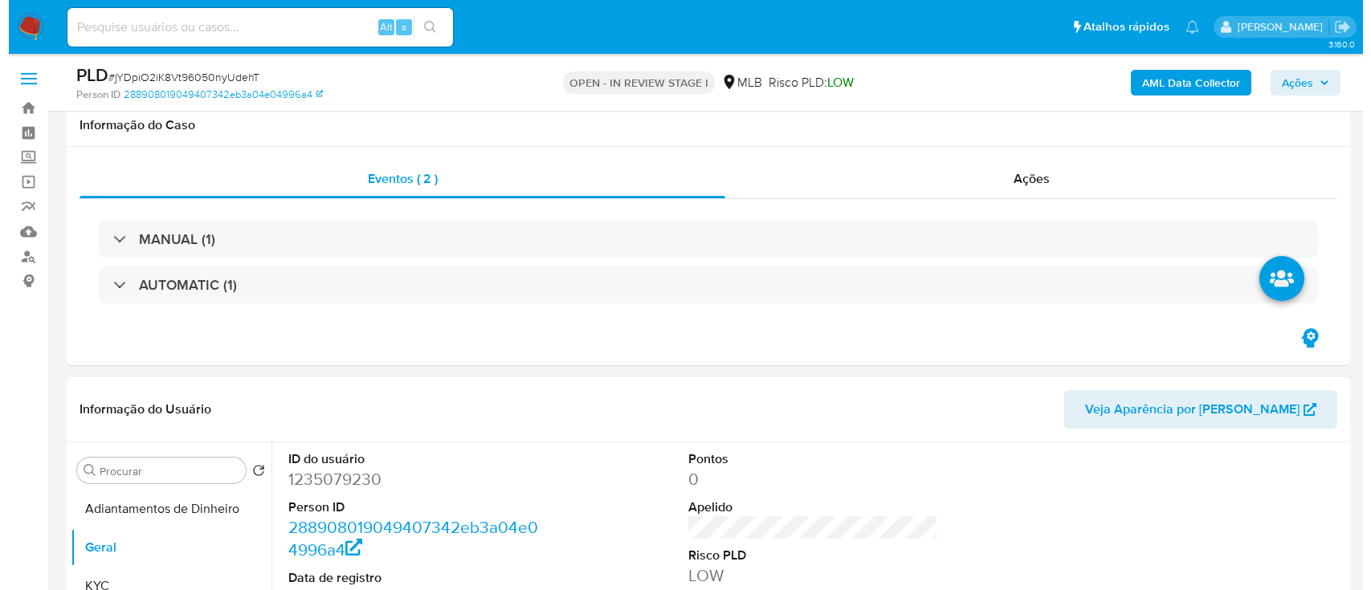
scroll to position [214, 0]
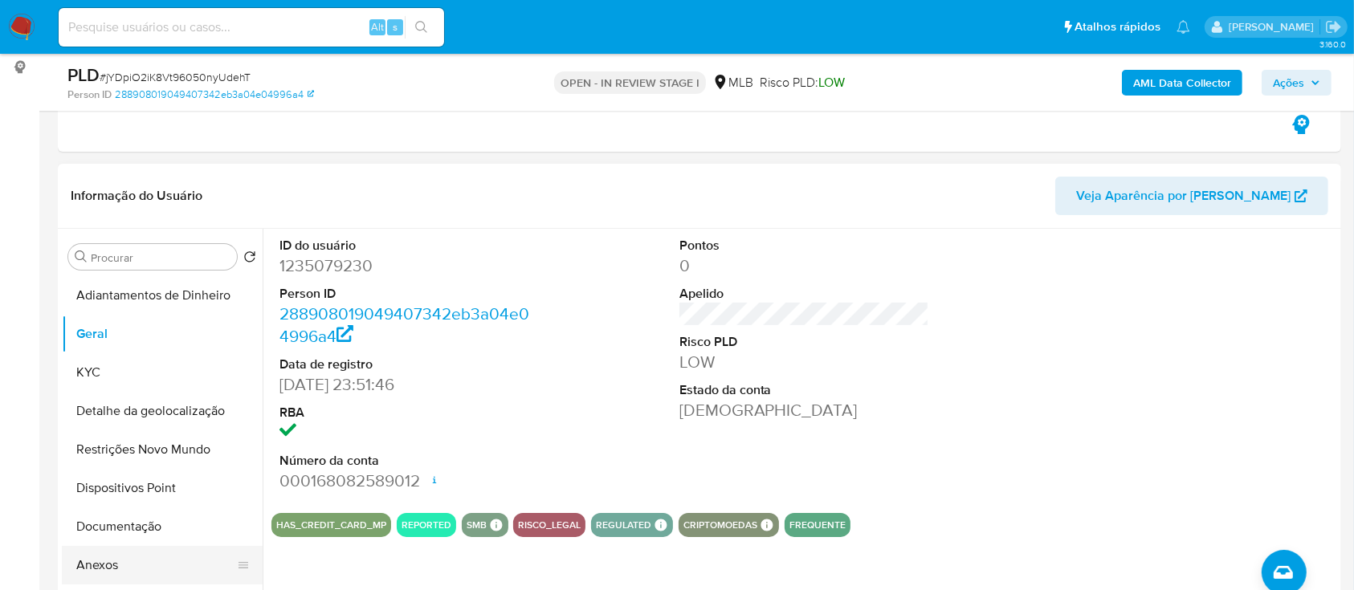
click at [103, 556] on button "Anexos" at bounding box center [156, 565] width 188 height 39
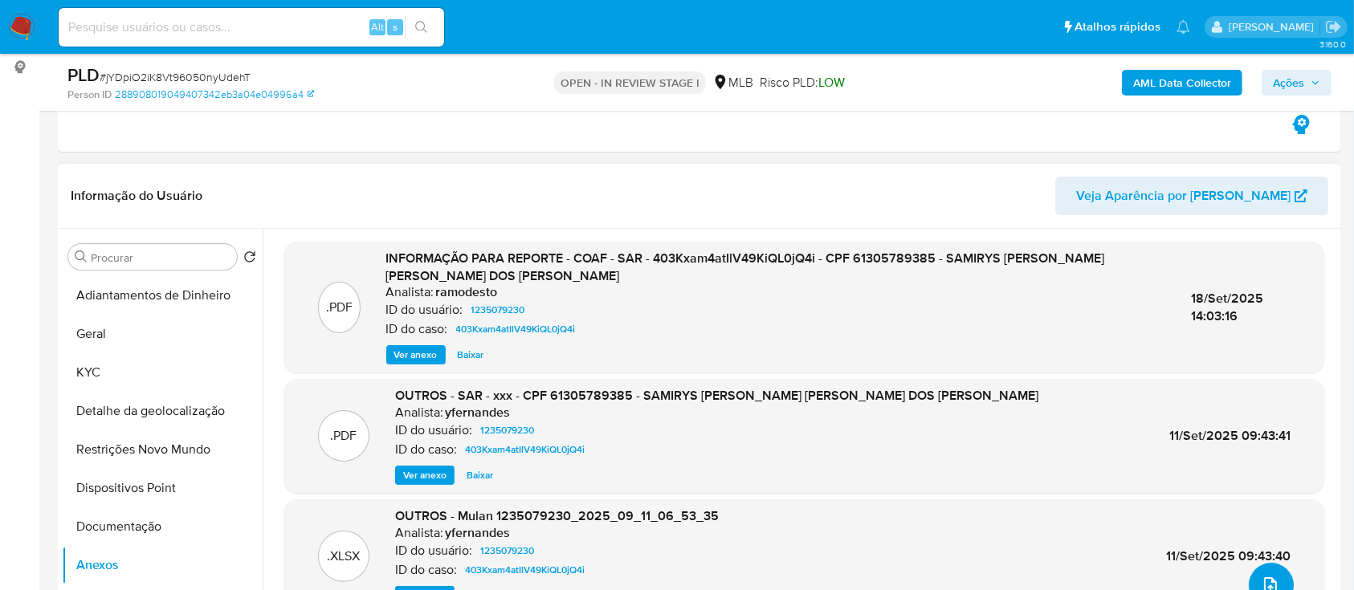
click at [1273, 571] on button "upload-file" at bounding box center [1271, 585] width 45 height 45
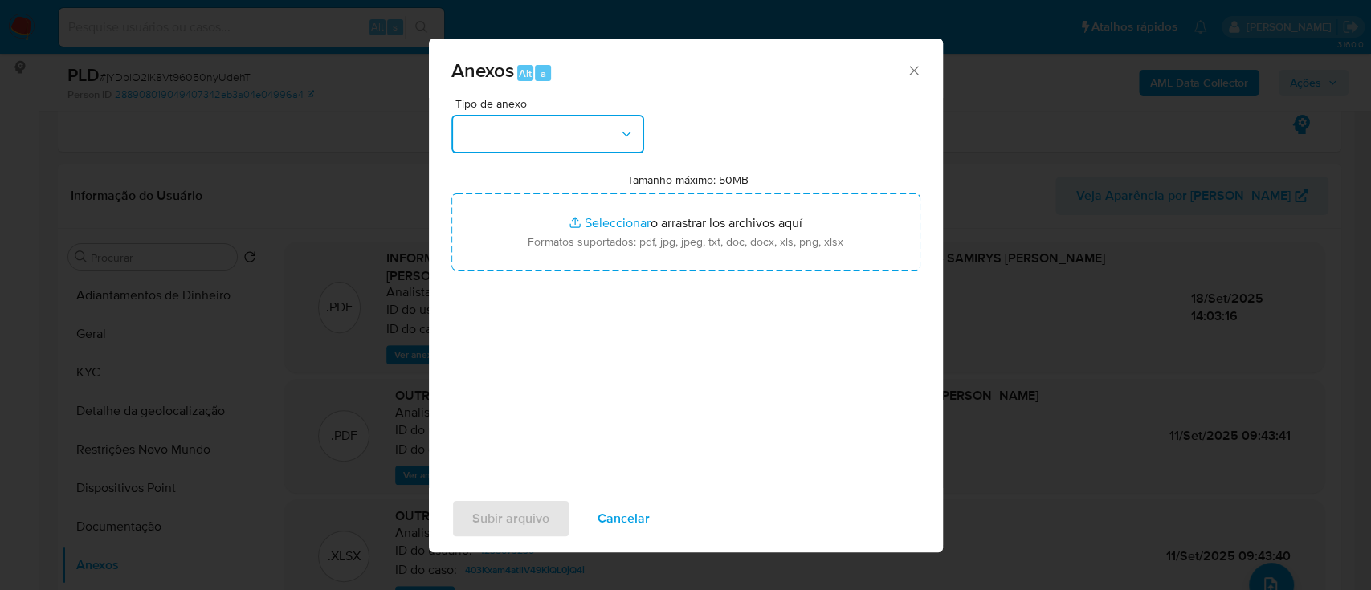
click at [549, 149] on button "button" at bounding box center [547, 134] width 193 height 39
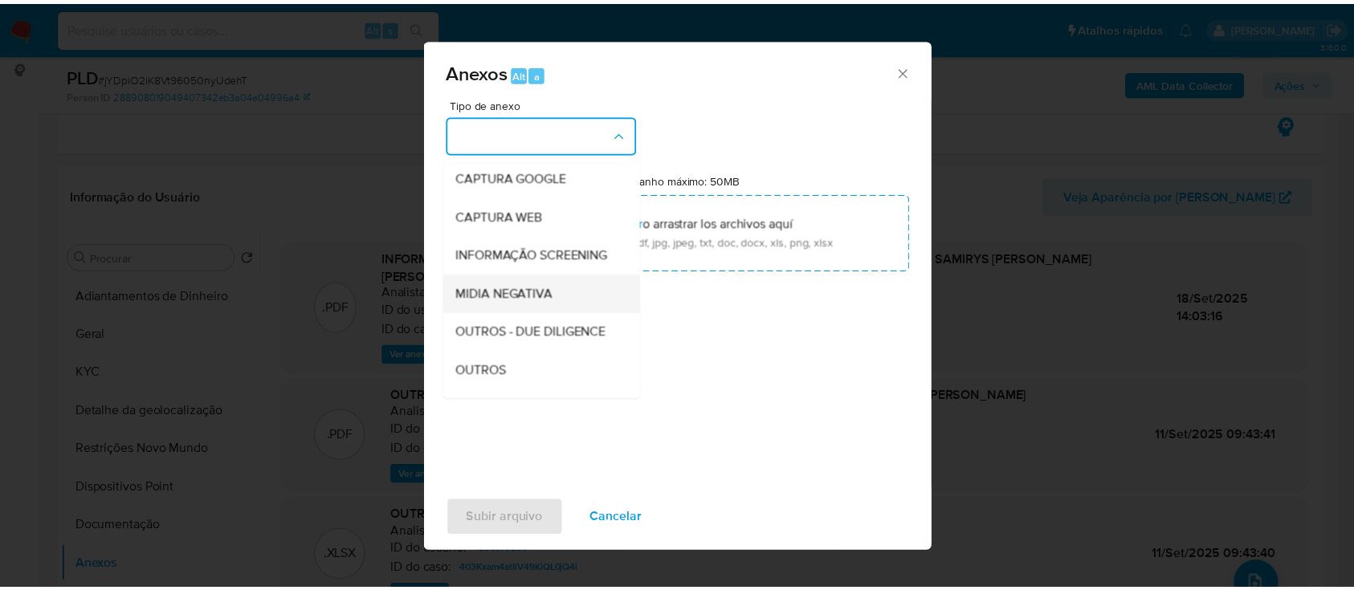
scroll to position [107, 0]
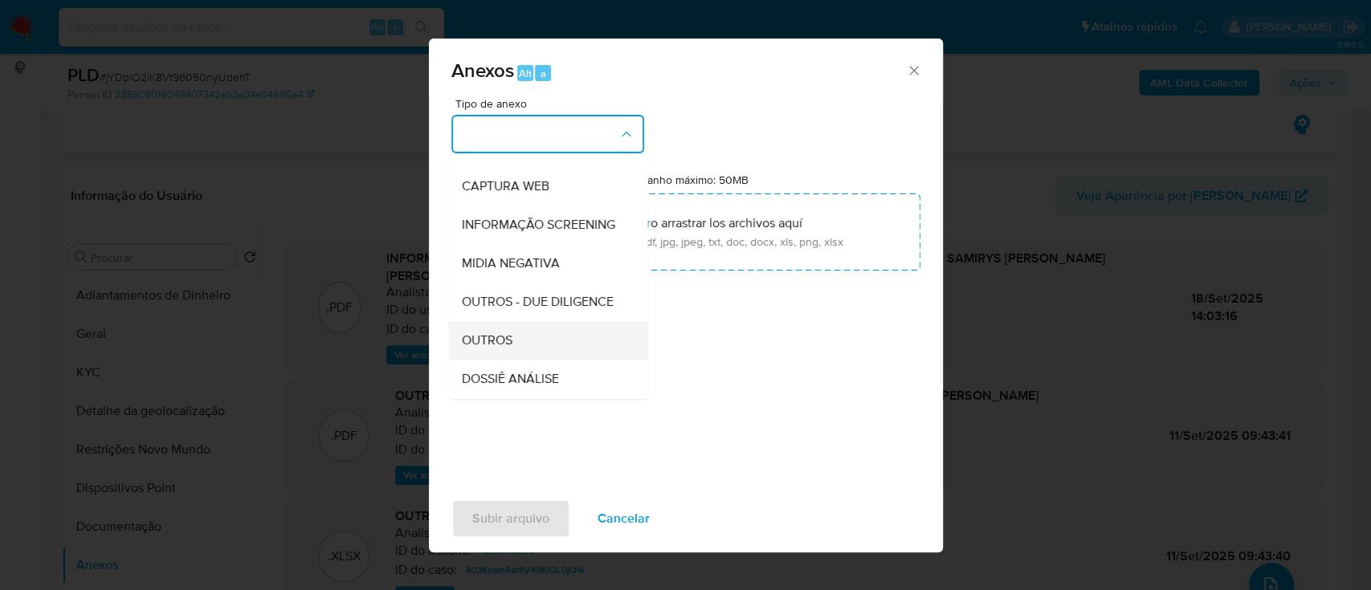
click at [487, 349] on span "OUTROS" at bounding box center [486, 341] width 51 height 16
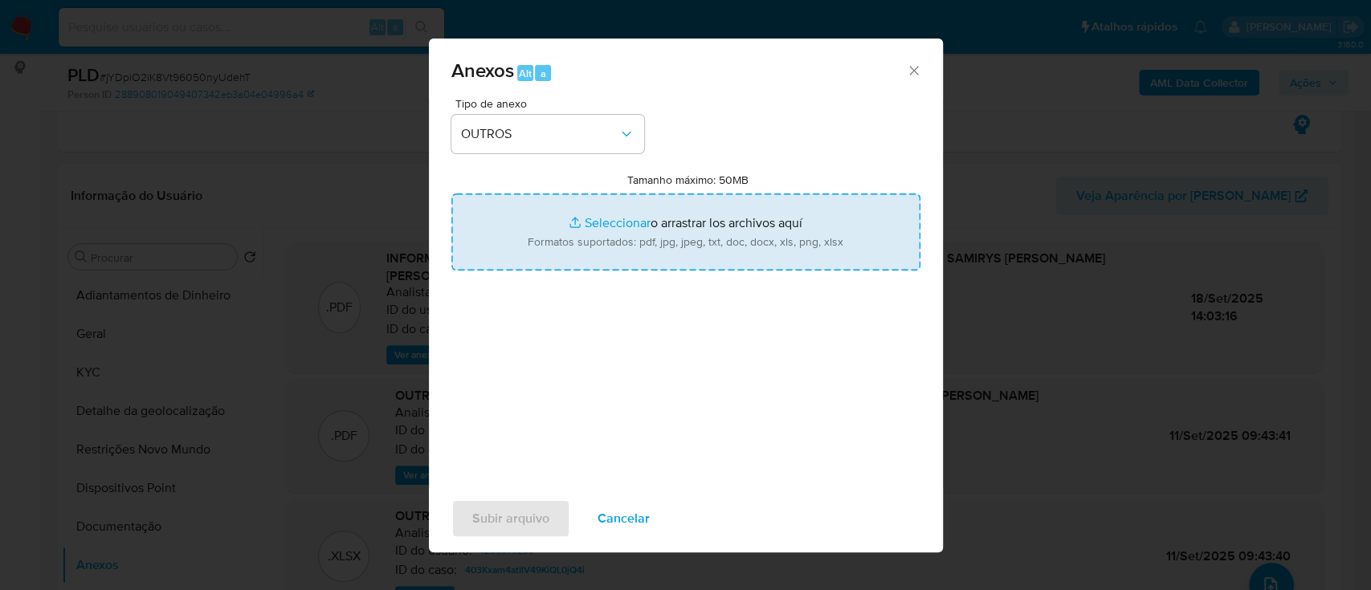
click at [607, 224] on input "Tamanho máximo: 50MB Seleccionar archivos" at bounding box center [685, 232] width 469 height 77
type input "C:\fakepath\Mulan 1235079230_2025_09_18_15_56_44.xlsx"
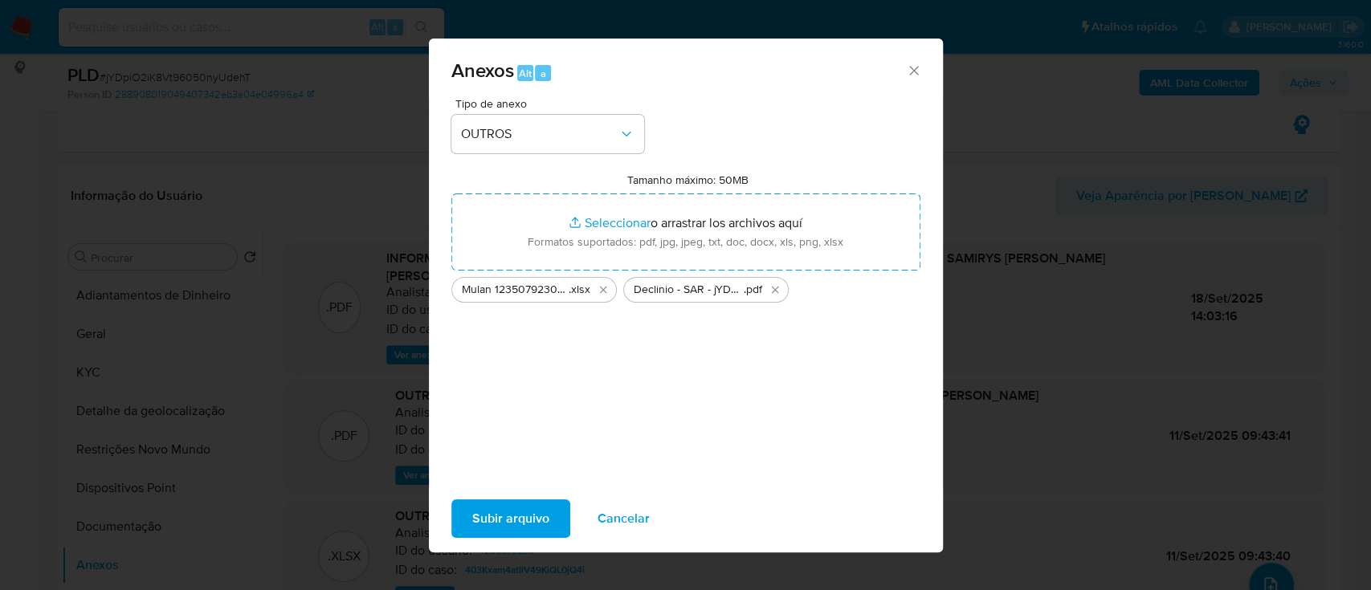
click at [534, 512] on span "Subir arquivo" at bounding box center [510, 518] width 77 height 35
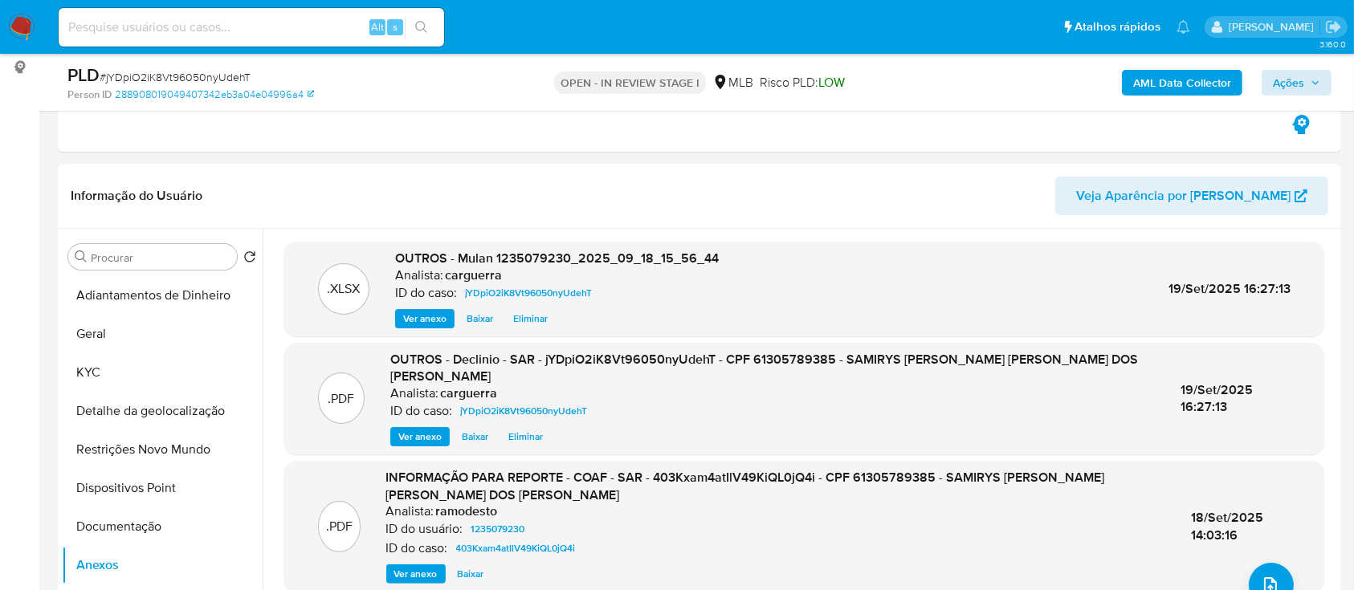
click at [1282, 67] on div "AML Data Collector Ações" at bounding box center [1123, 82] width 417 height 38
click at [1296, 80] on span "Ações" at bounding box center [1288, 83] width 31 height 26
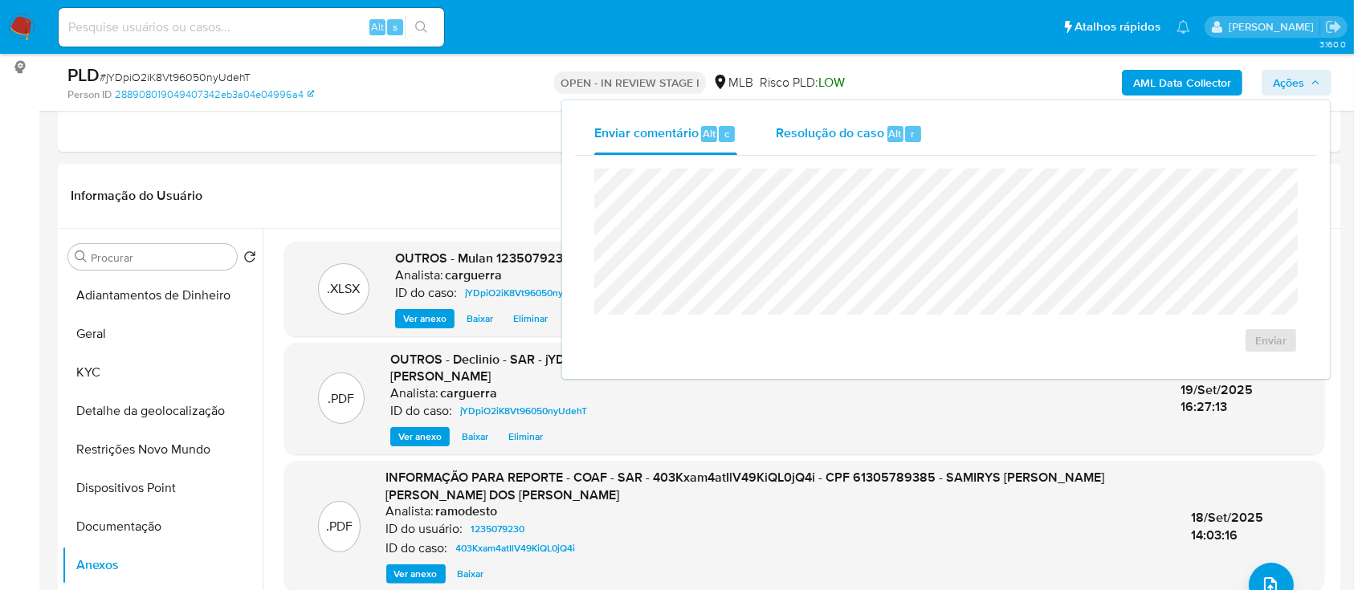
click at [820, 129] on span "Resolução do caso" at bounding box center [830, 133] width 108 height 18
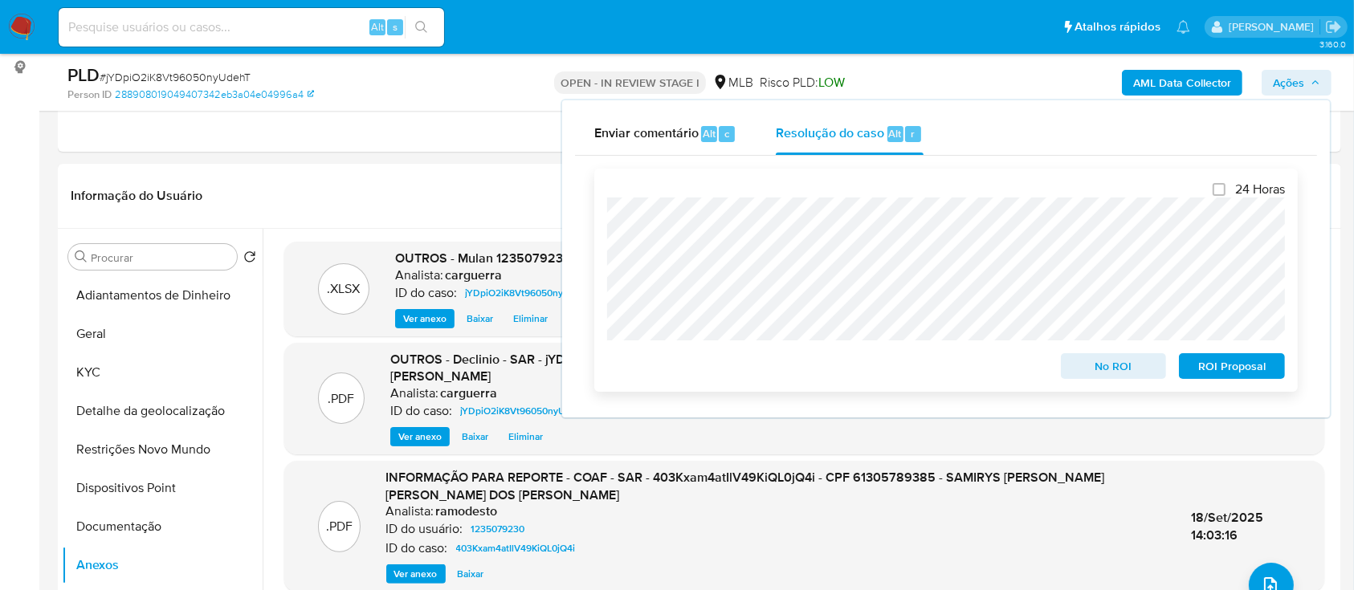
click at [1120, 369] on span "No ROI" at bounding box center [1114, 366] width 84 height 22
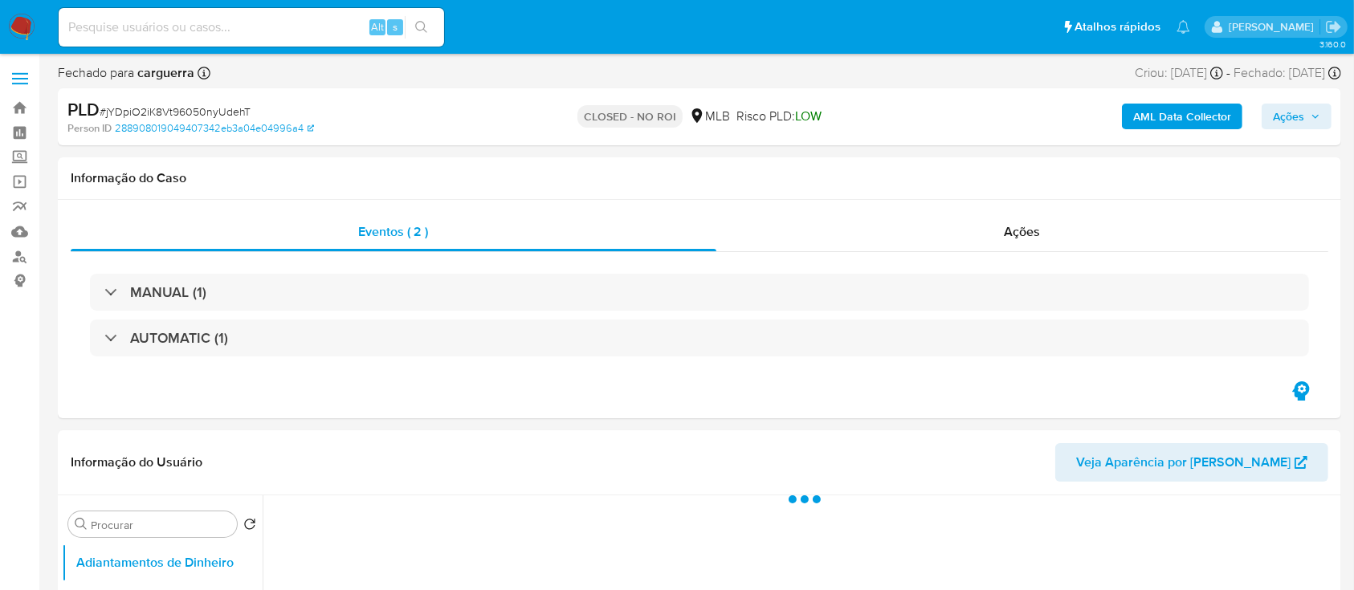
select select "10"
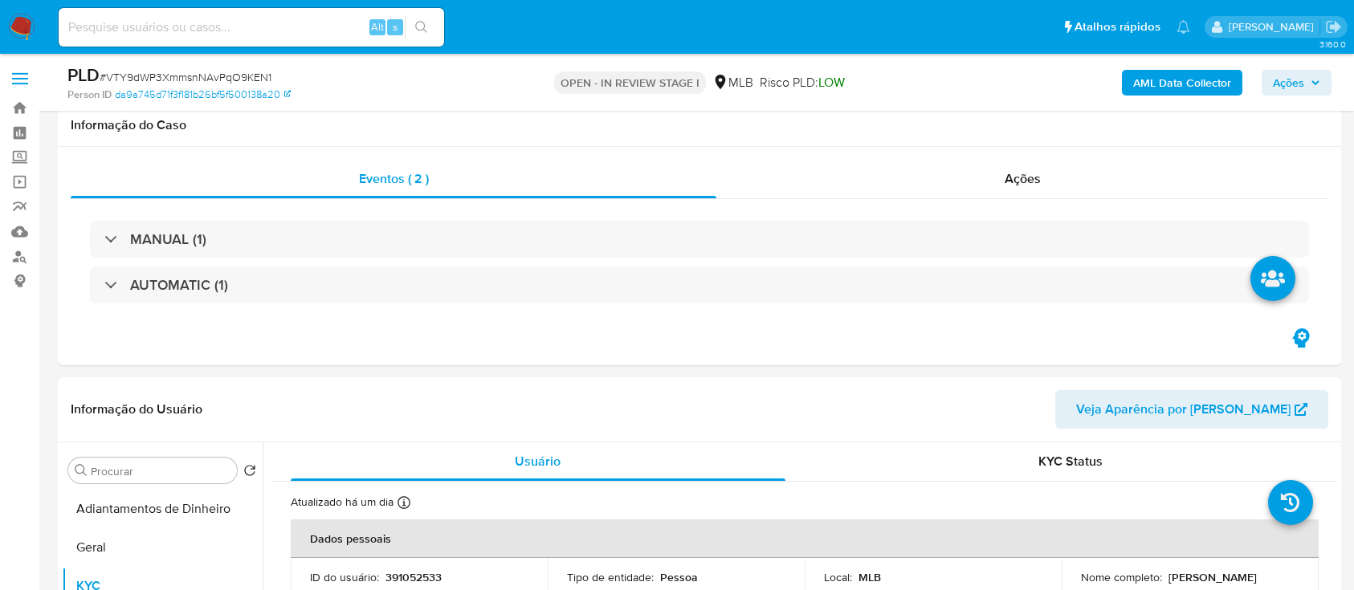
select select "10"
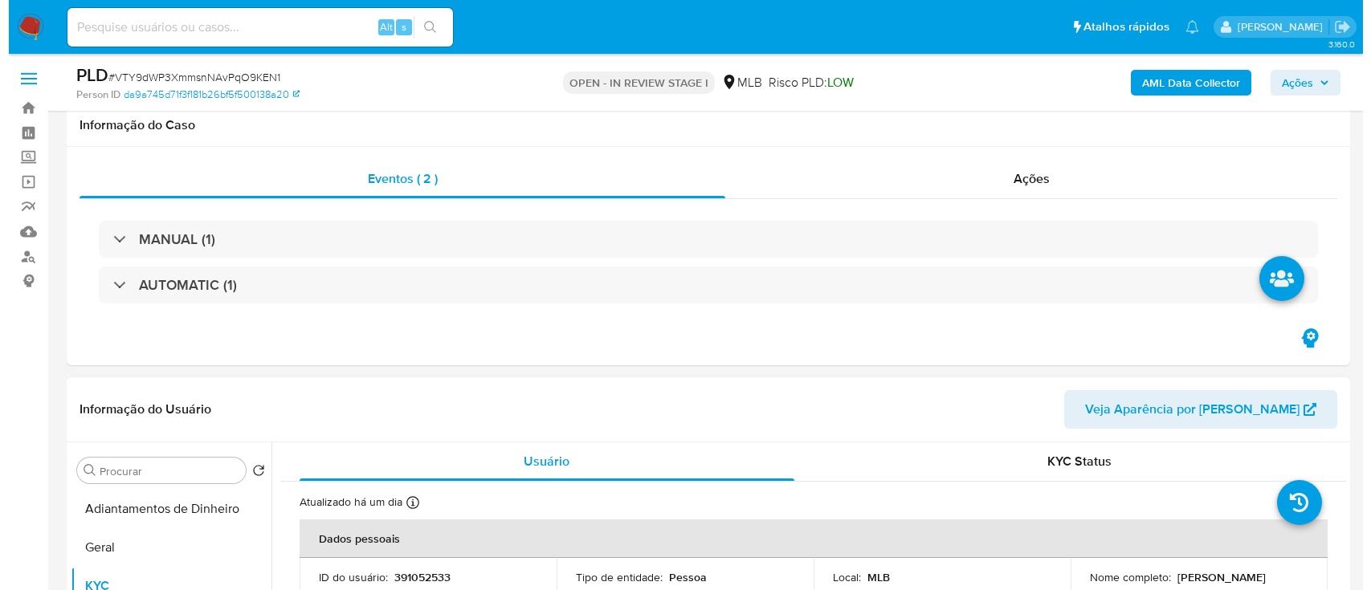
scroll to position [321, 0]
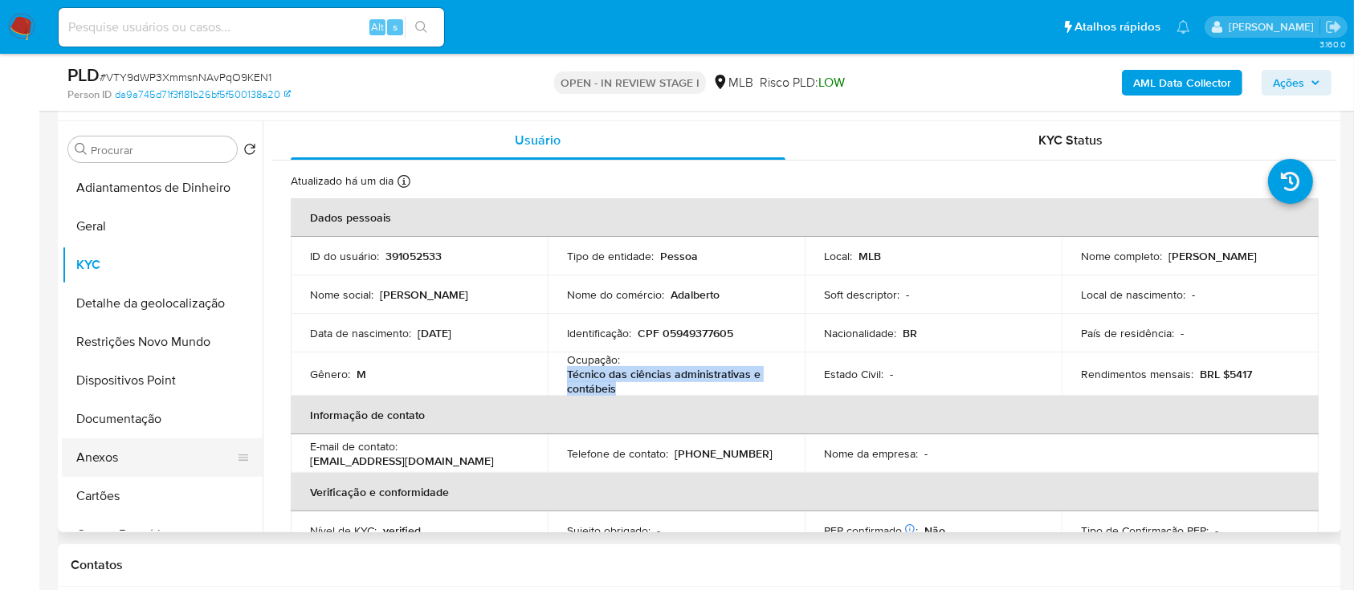
click at [111, 453] on button "Anexos" at bounding box center [156, 458] width 188 height 39
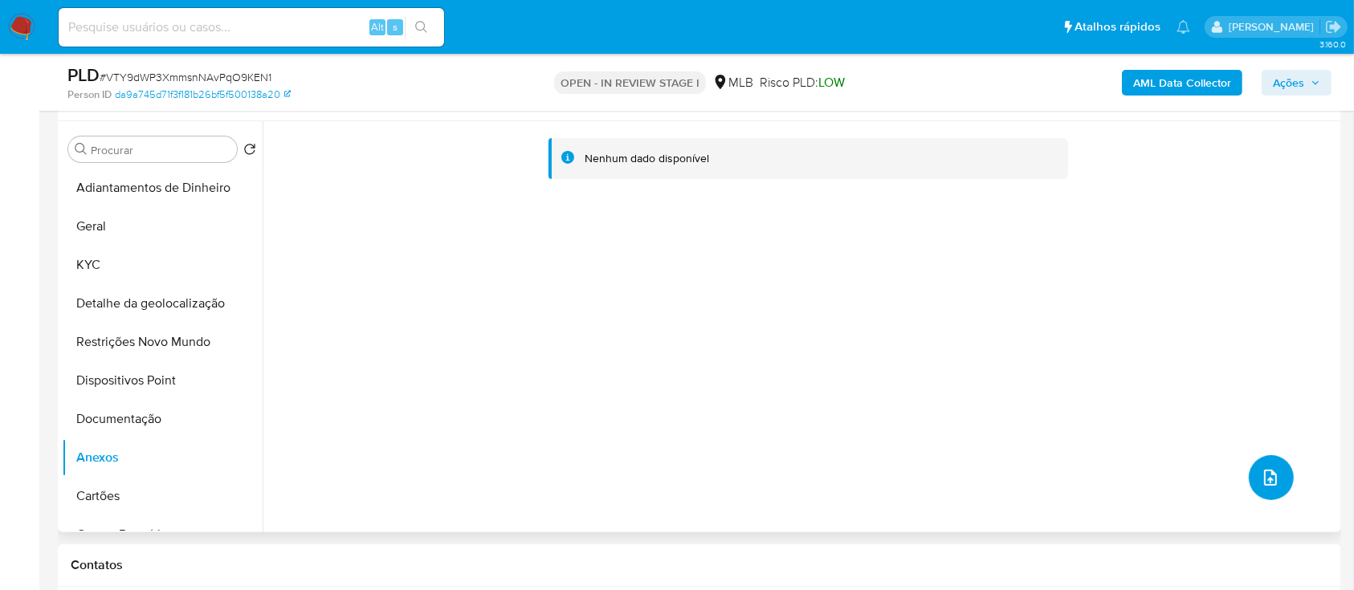
click at [1268, 477] on icon "upload-file" at bounding box center [1270, 477] width 19 height 19
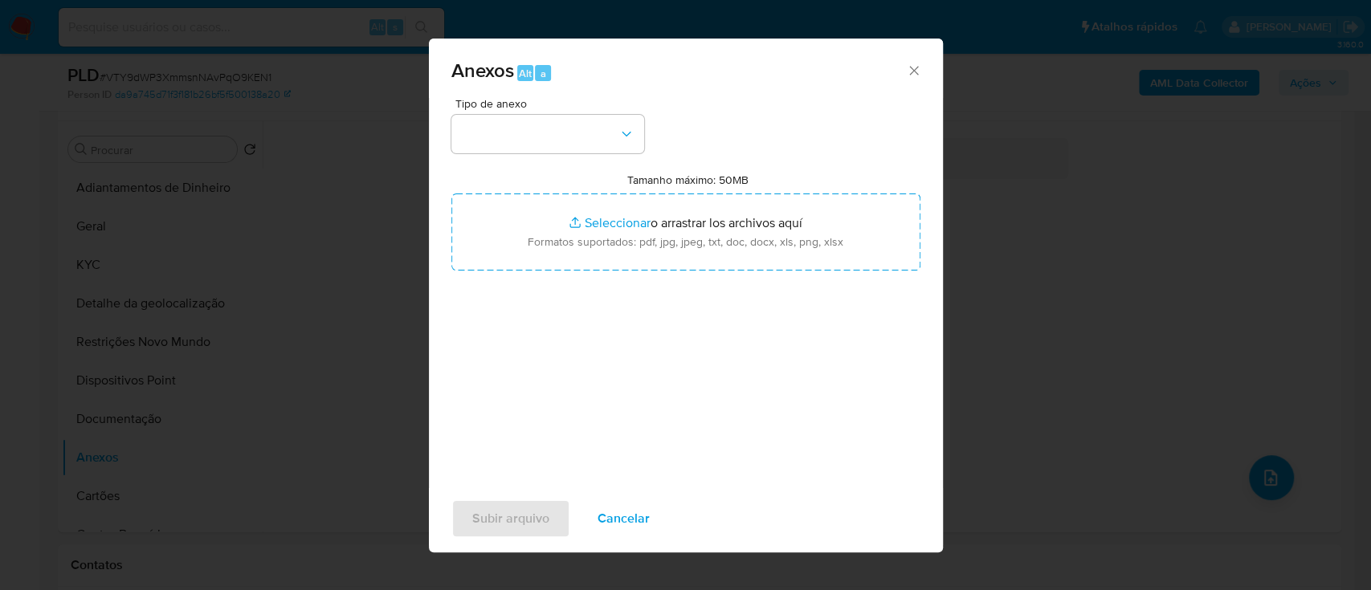
click at [132, 325] on div "Anexos Alt a Tipo de anexo Tamanho máximo: 50MB Seleccionar archivos Selecciona…" at bounding box center [685, 295] width 1371 height 590
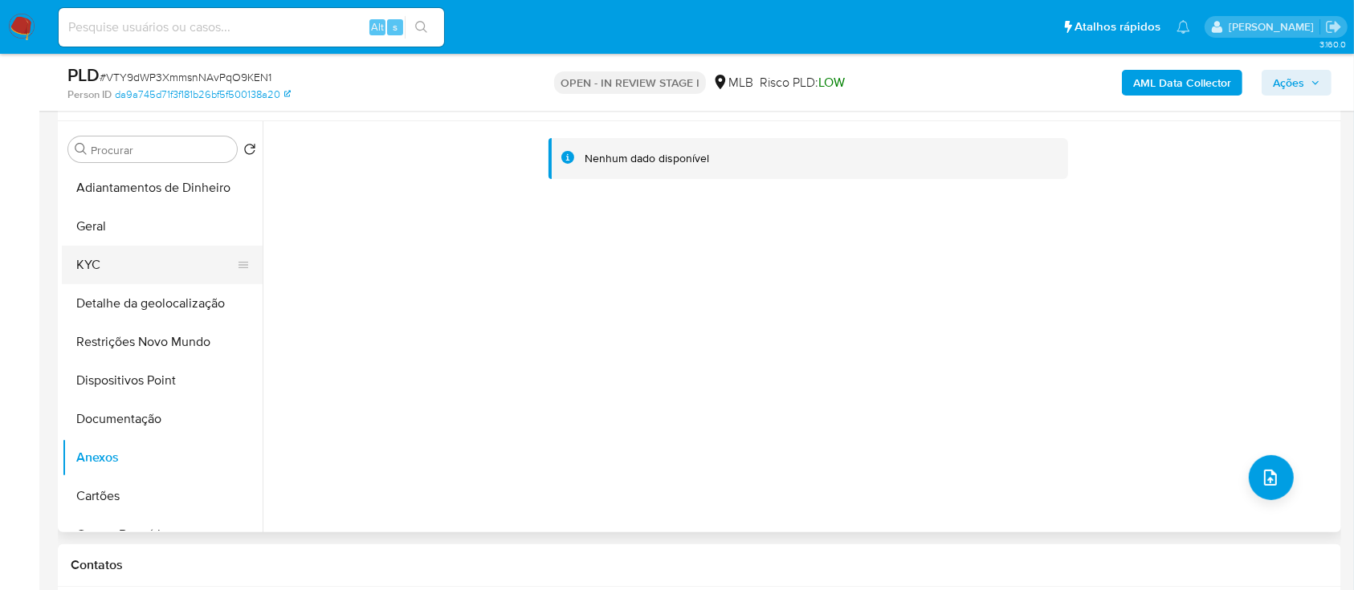
click at [96, 262] on button "KYC" at bounding box center [156, 265] width 188 height 39
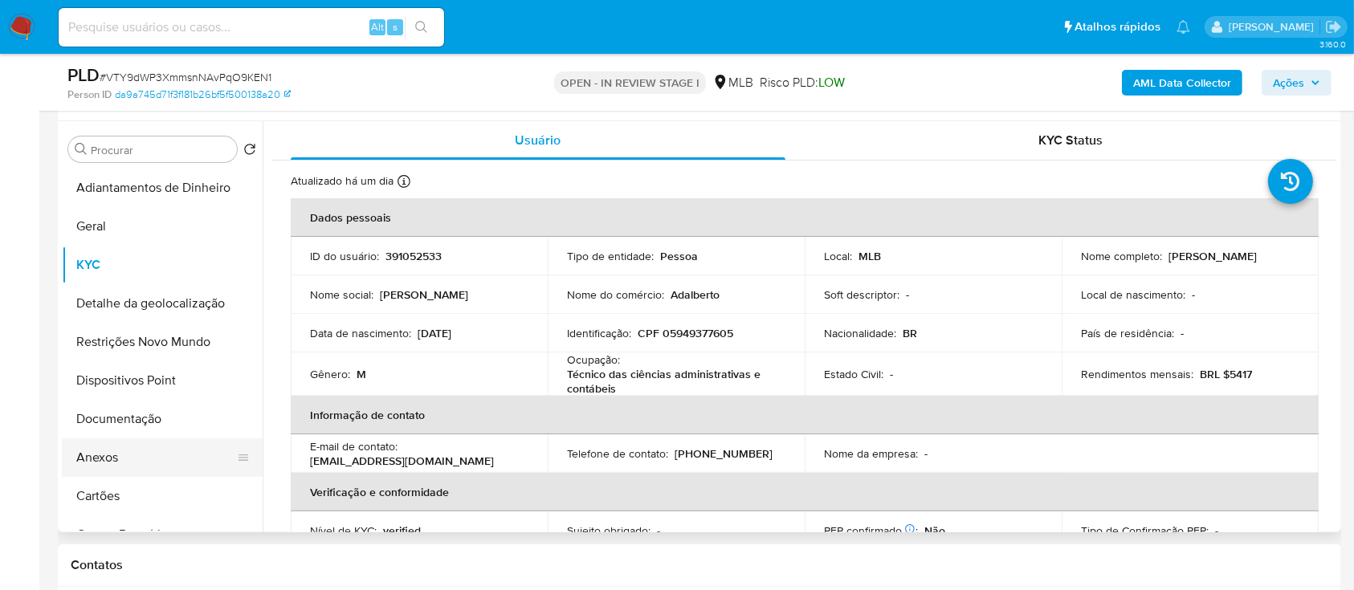
click at [116, 447] on button "Anexos" at bounding box center [156, 458] width 188 height 39
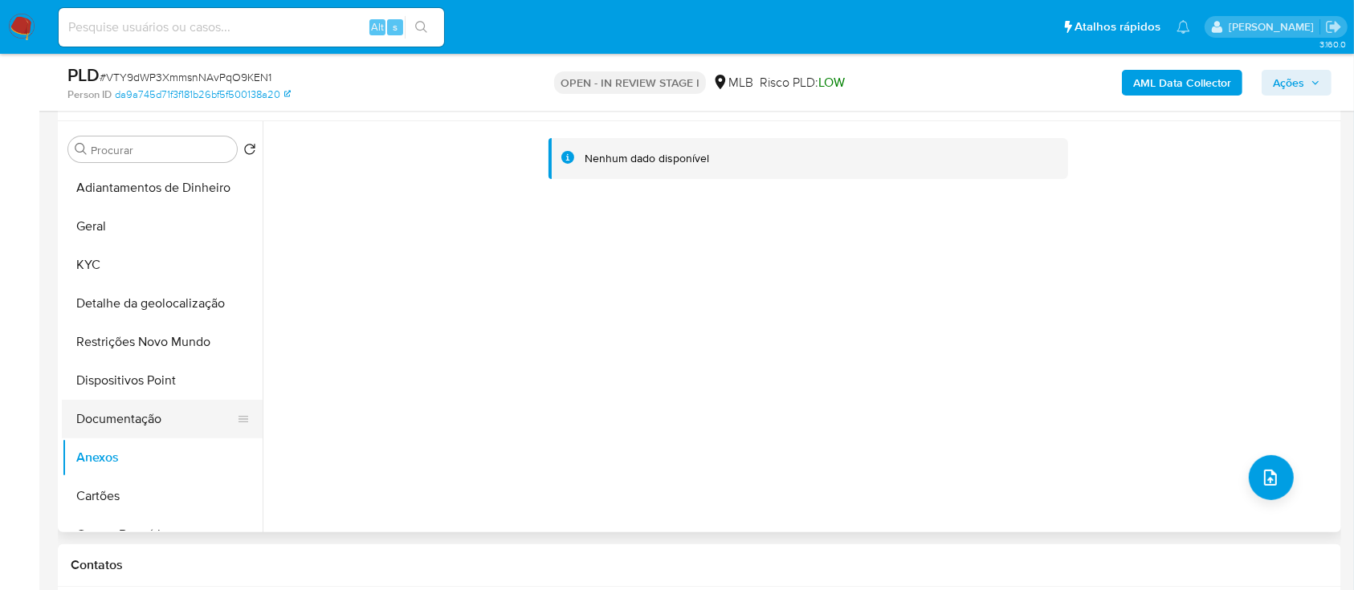
click at [143, 427] on button "Documentação" at bounding box center [156, 419] width 188 height 39
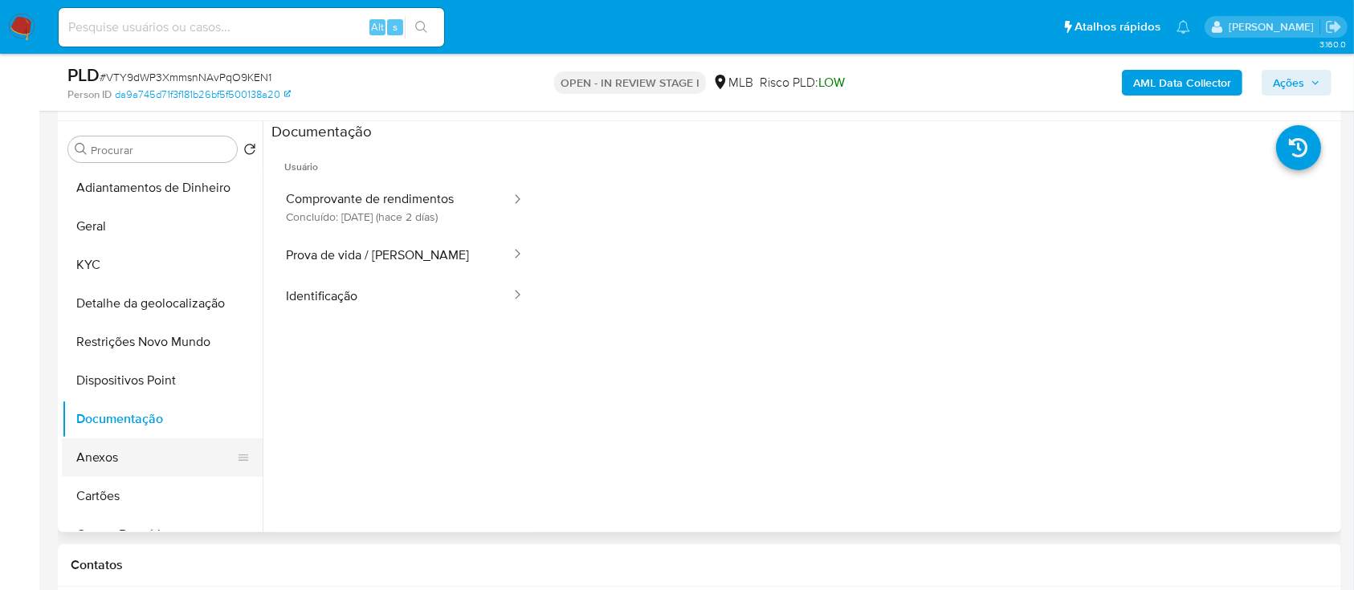
click at [119, 451] on button "Anexos" at bounding box center [156, 458] width 188 height 39
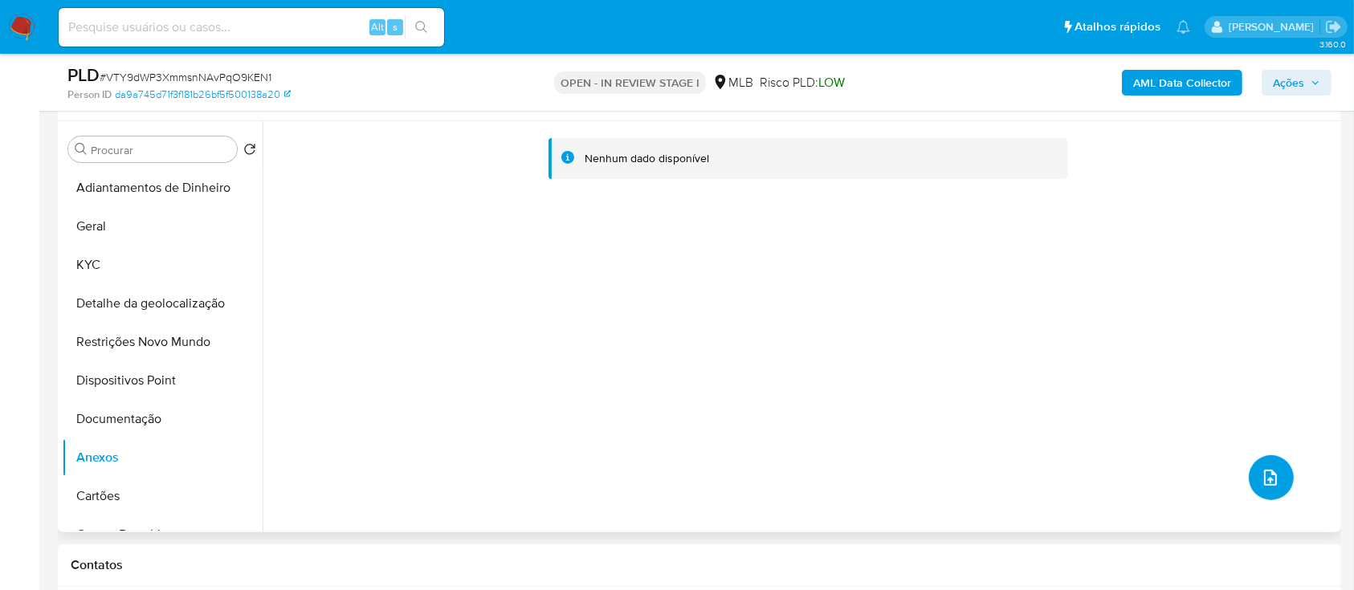
click at [1261, 473] on icon "upload-file" at bounding box center [1270, 477] width 19 height 19
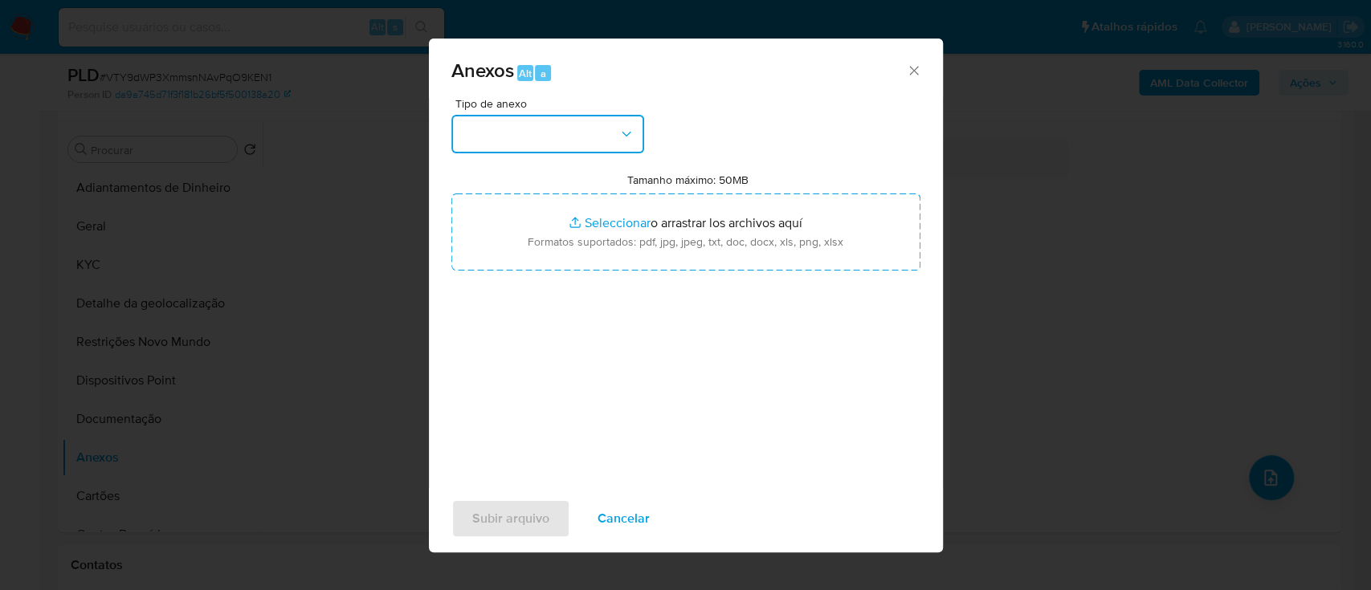
drag, startPoint x: 540, startPoint y: 115, endPoint x: 553, endPoint y: 138, distance: 26.6
click at [540, 116] on button "button" at bounding box center [547, 134] width 193 height 39
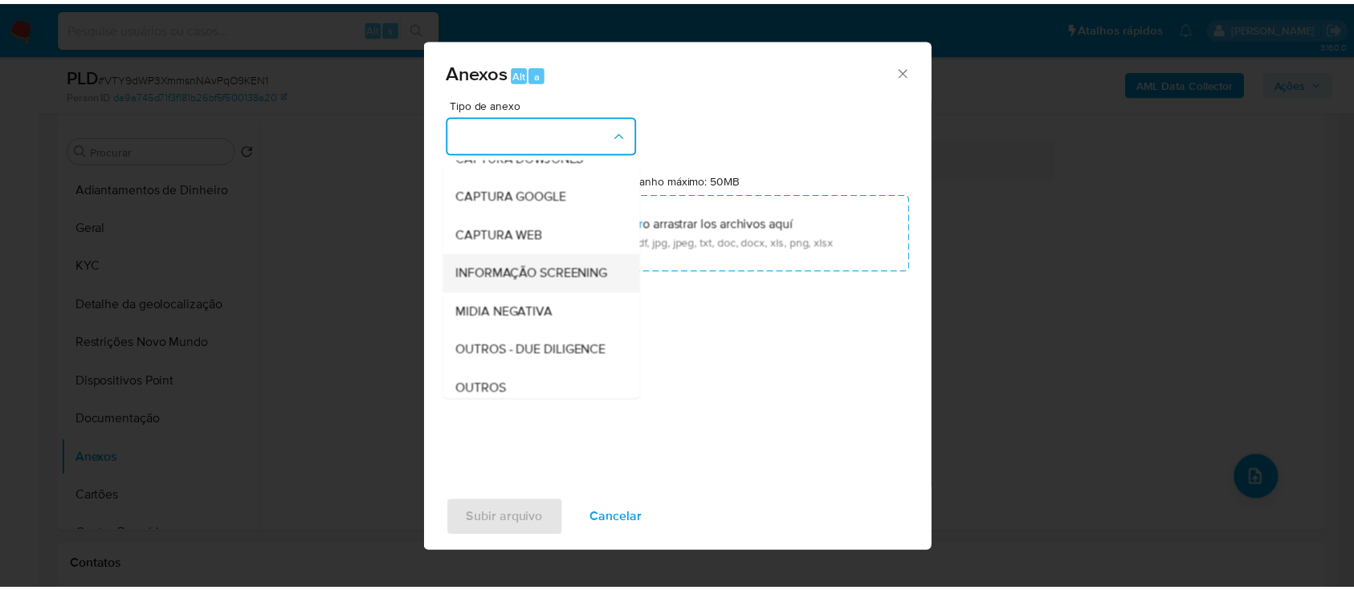
scroll to position [107, 0]
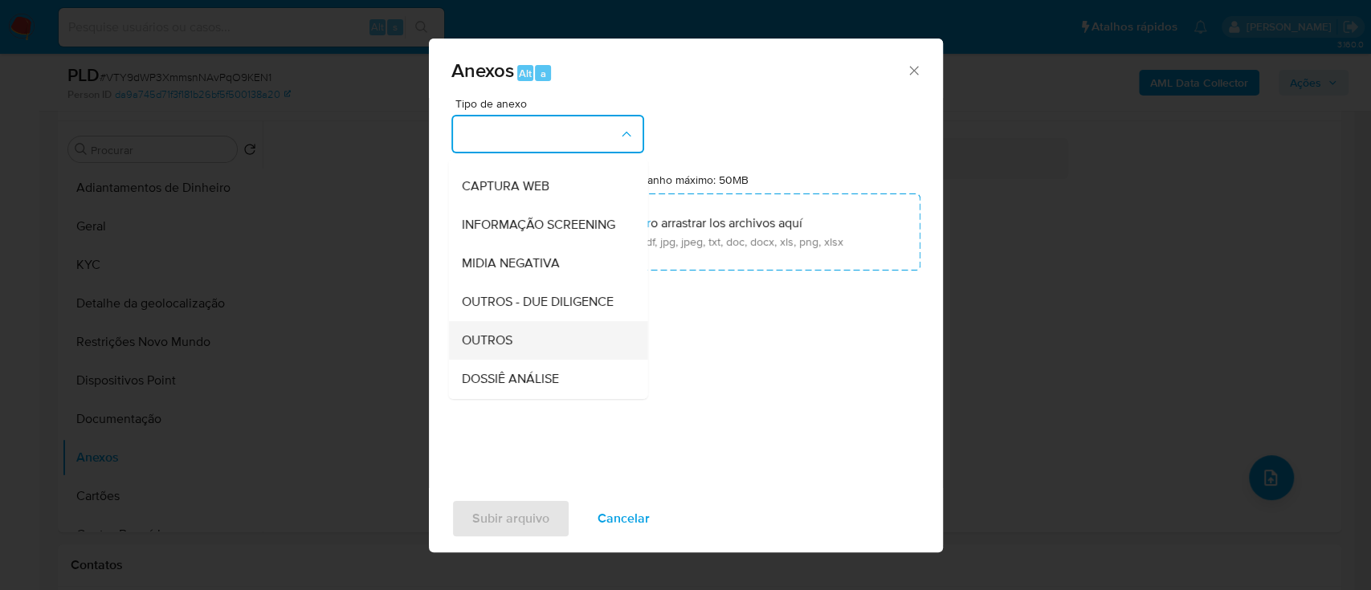
click at [492, 349] on span "OUTROS" at bounding box center [486, 341] width 51 height 16
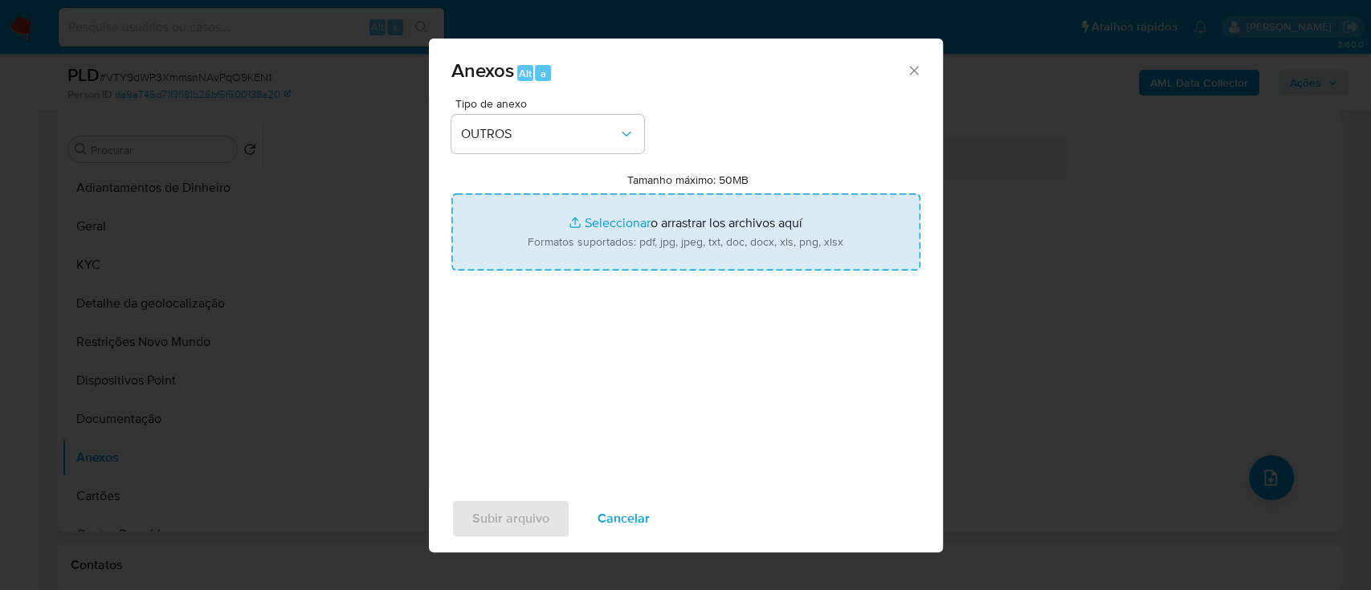
click at [585, 228] on input "Tamanho máximo: 50MB Seleccionar archivos" at bounding box center [685, 232] width 469 height 77
type input "C:\fakepath\Mulan 391052533_2025_09_18_15_56_13.xlsx"
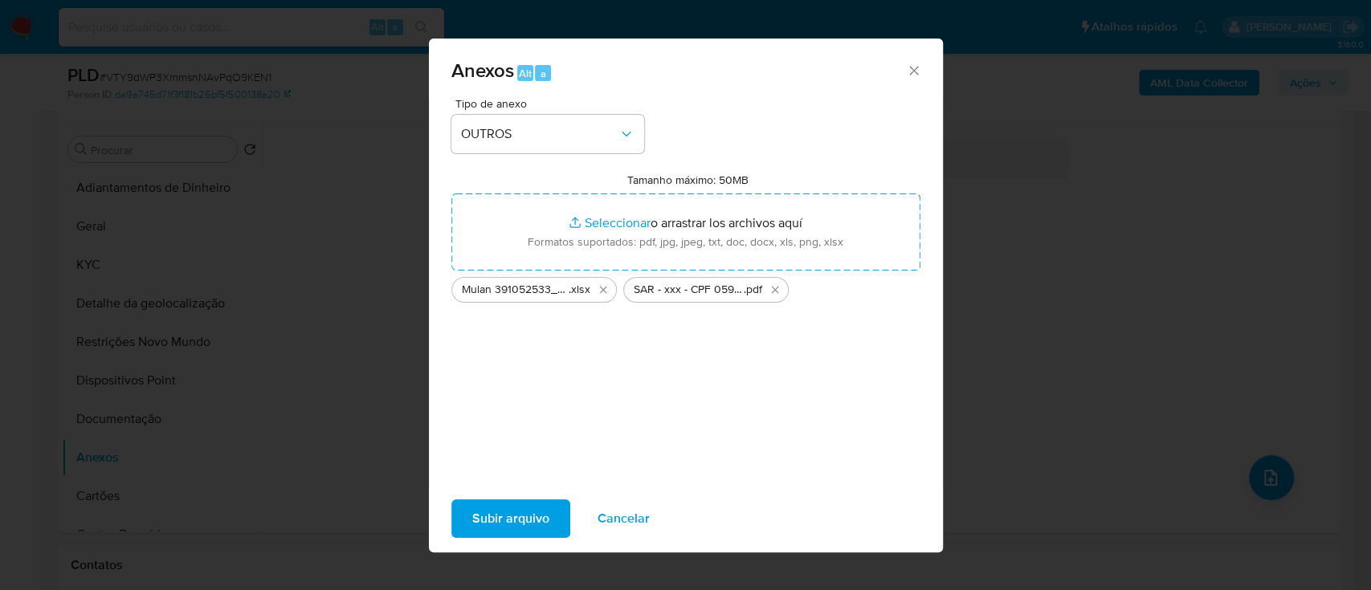
click at [488, 517] on span "Subir arquivo" at bounding box center [510, 518] width 77 height 35
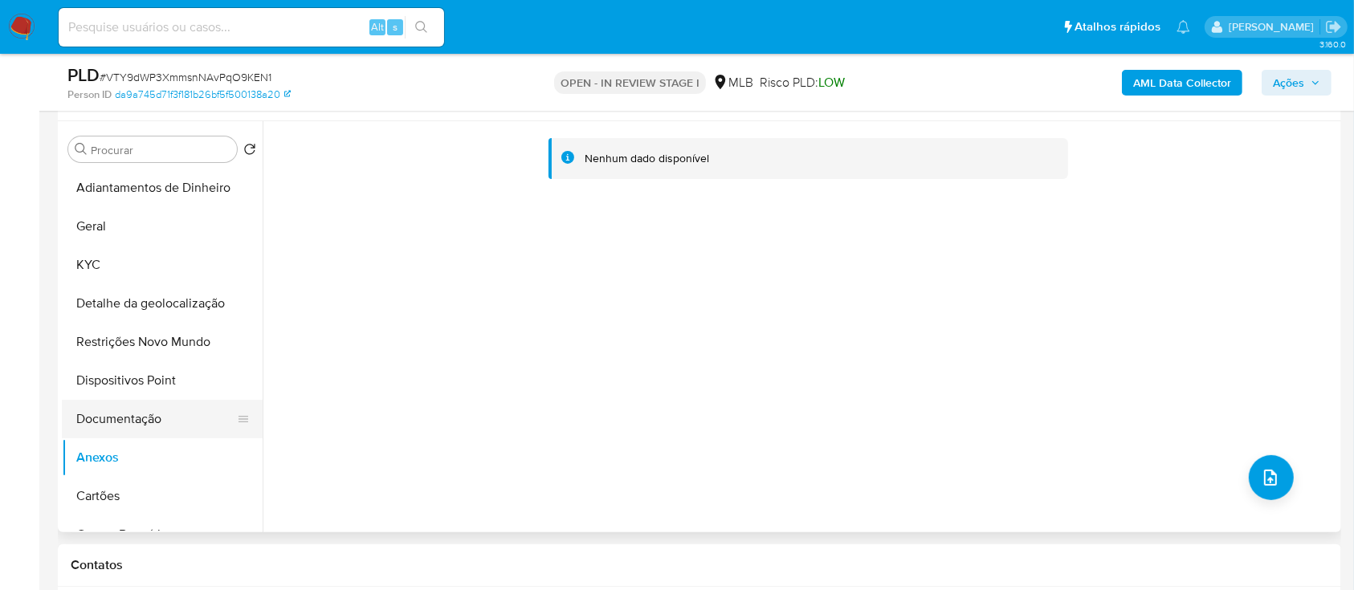
click at [155, 406] on button "Documentação" at bounding box center [156, 419] width 188 height 39
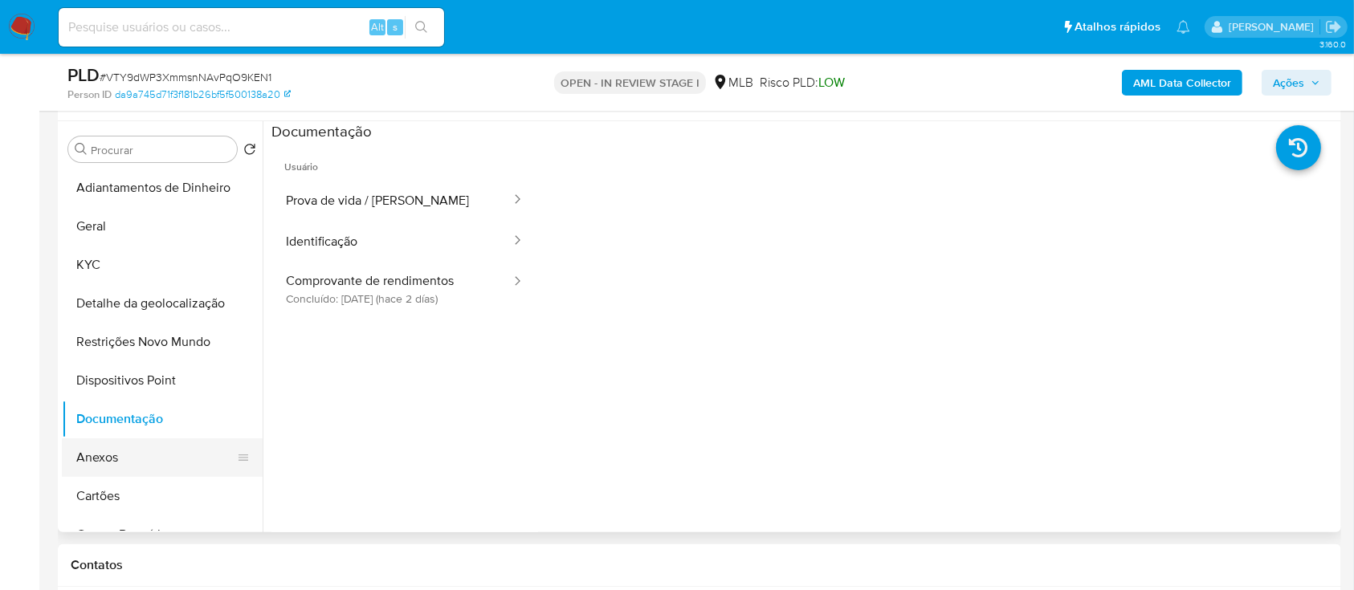
click at [115, 451] on button "Anexos" at bounding box center [156, 458] width 188 height 39
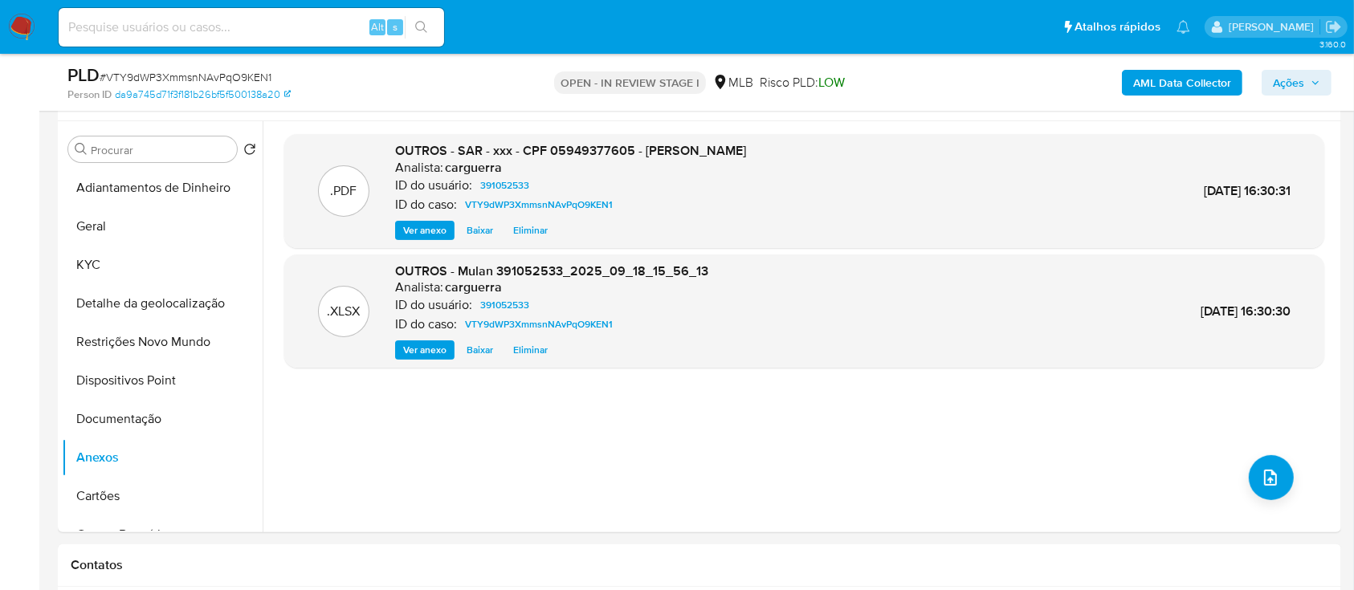
click at [1150, 76] on b "AML Data Collector" at bounding box center [1182, 83] width 98 height 26
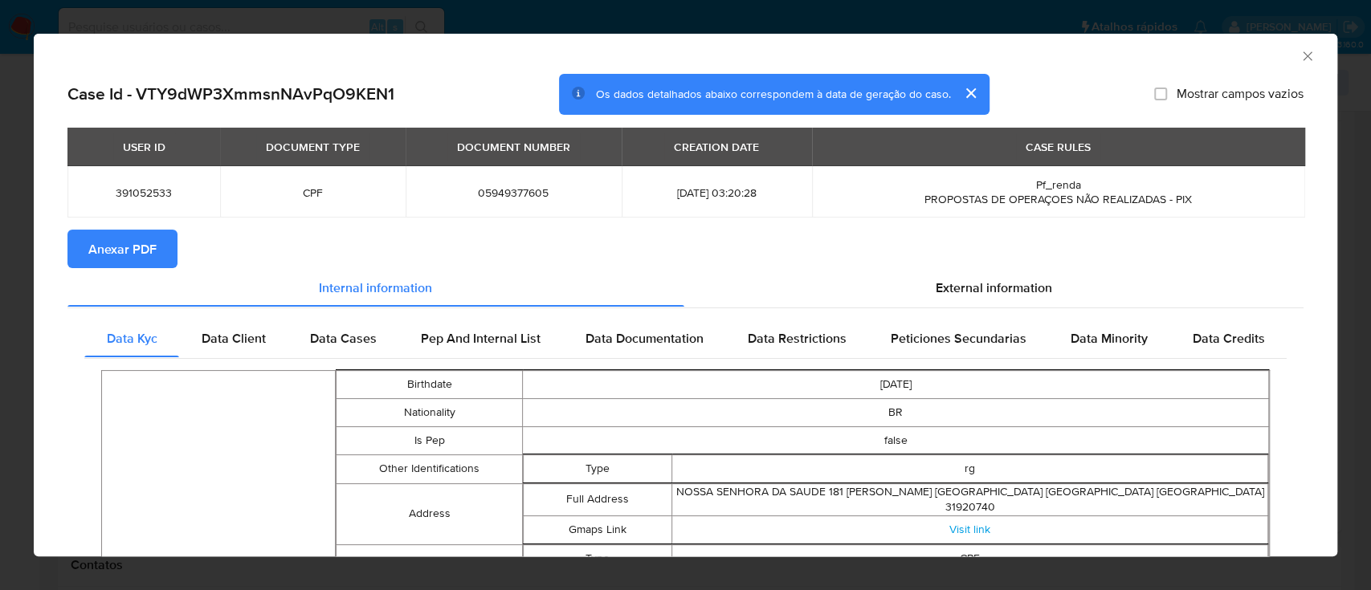
click at [145, 251] on span "Anexar PDF" at bounding box center [122, 248] width 68 height 35
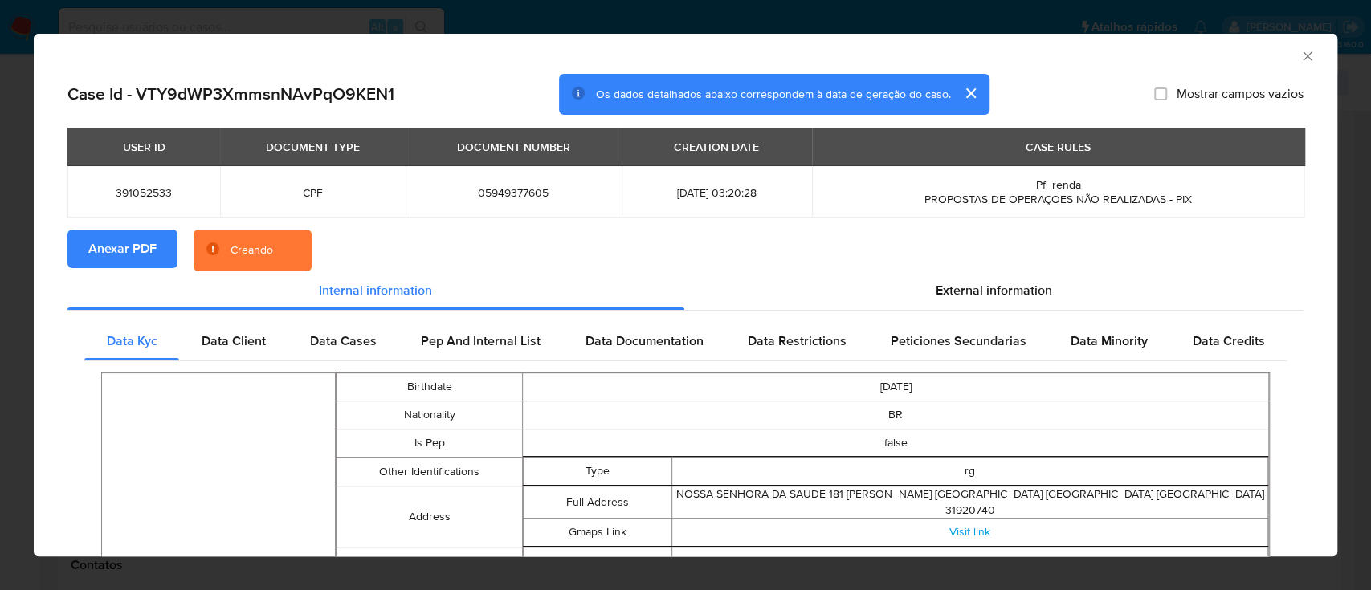
click at [1300, 55] on icon "Fechar a janela" at bounding box center [1308, 56] width 16 height 16
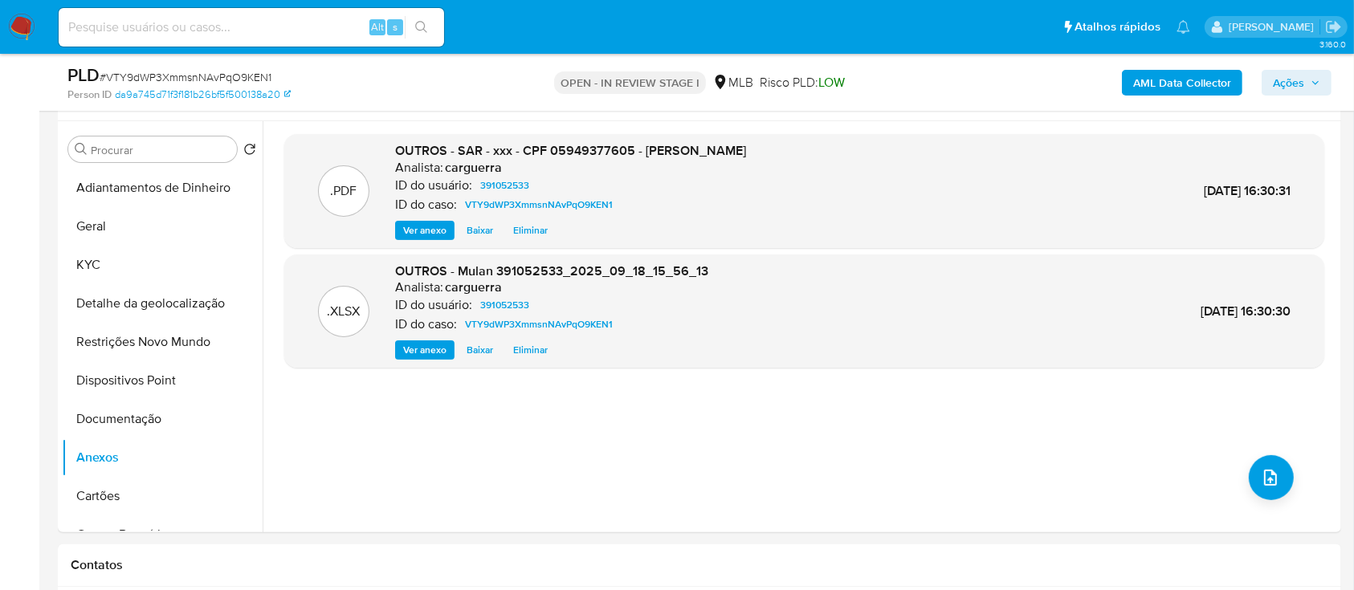
click at [1280, 77] on span "Ações" at bounding box center [1288, 83] width 31 height 26
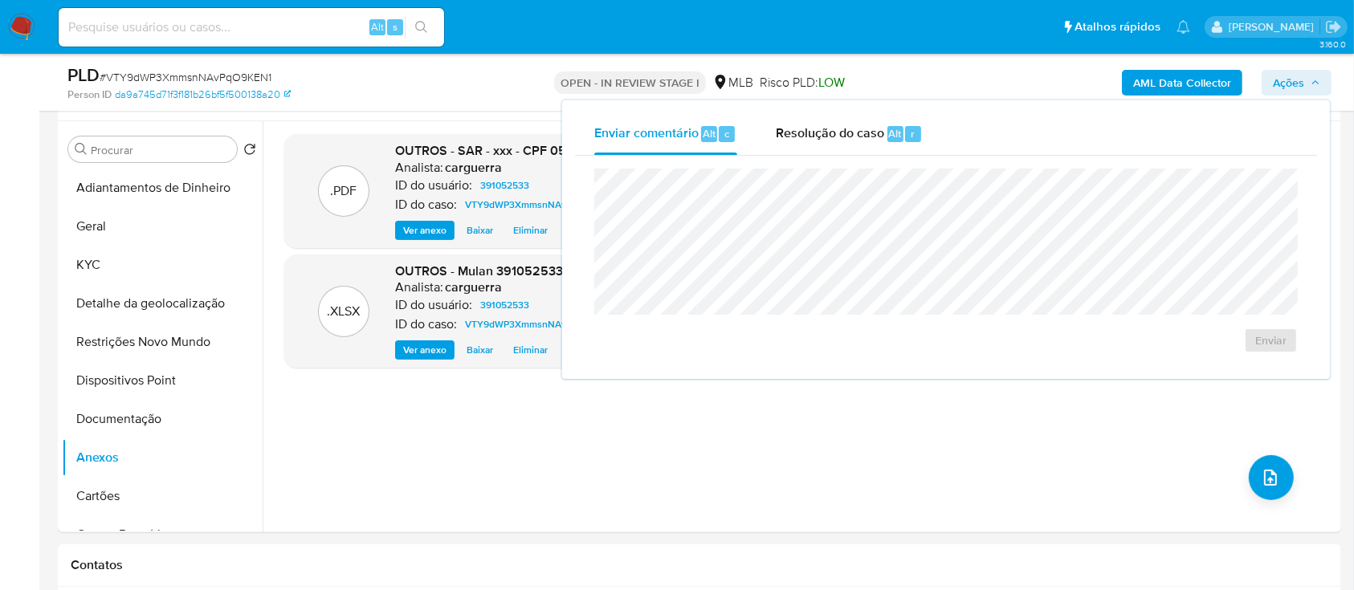
drag, startPoint x: 835, startPoint y: 130, endPoint x: 829, endPoint y: 159, distance: 29.6
click at [835, 130] on span "Resolução do caso" at bounding box center [830, 133] width 108 height 18
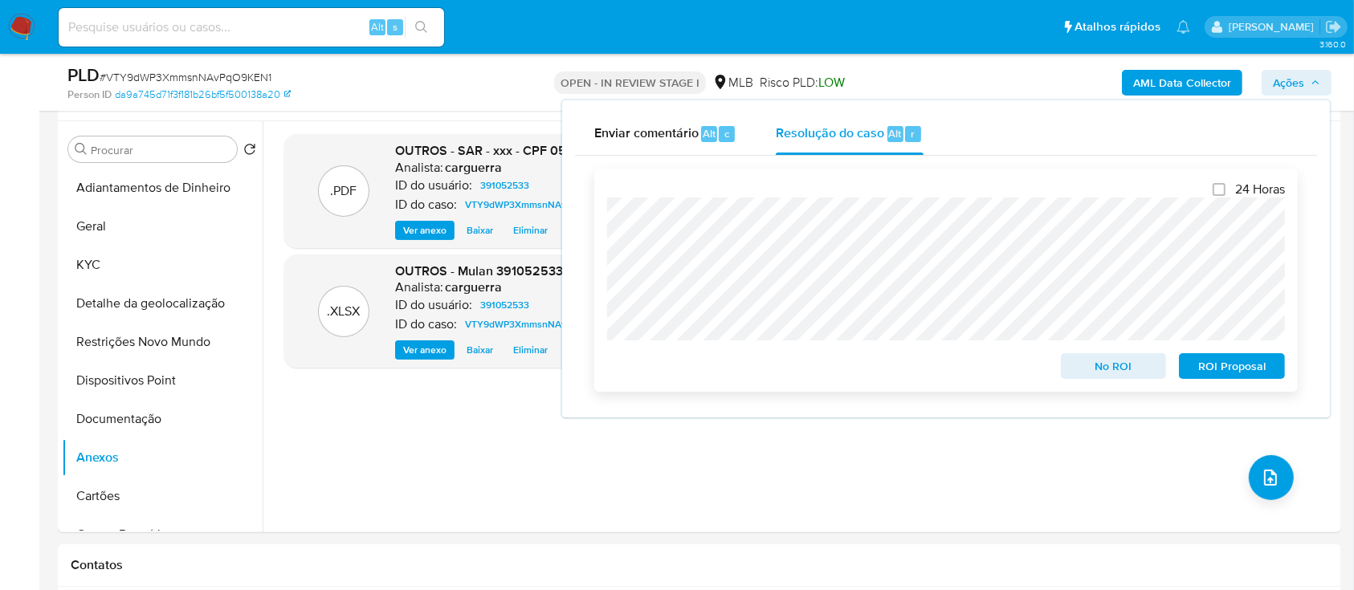
click at [1234, 365] on span "ROI Proposal" at bounding box center [1232, 366] width 84 height 22
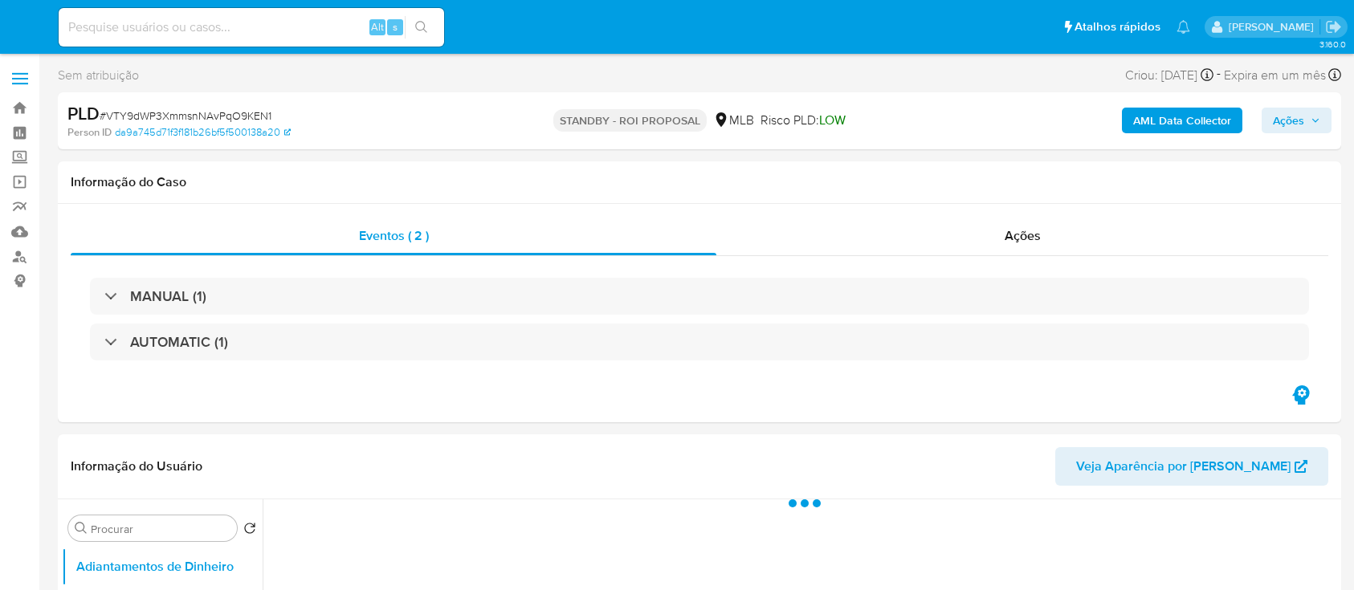
select select "10"
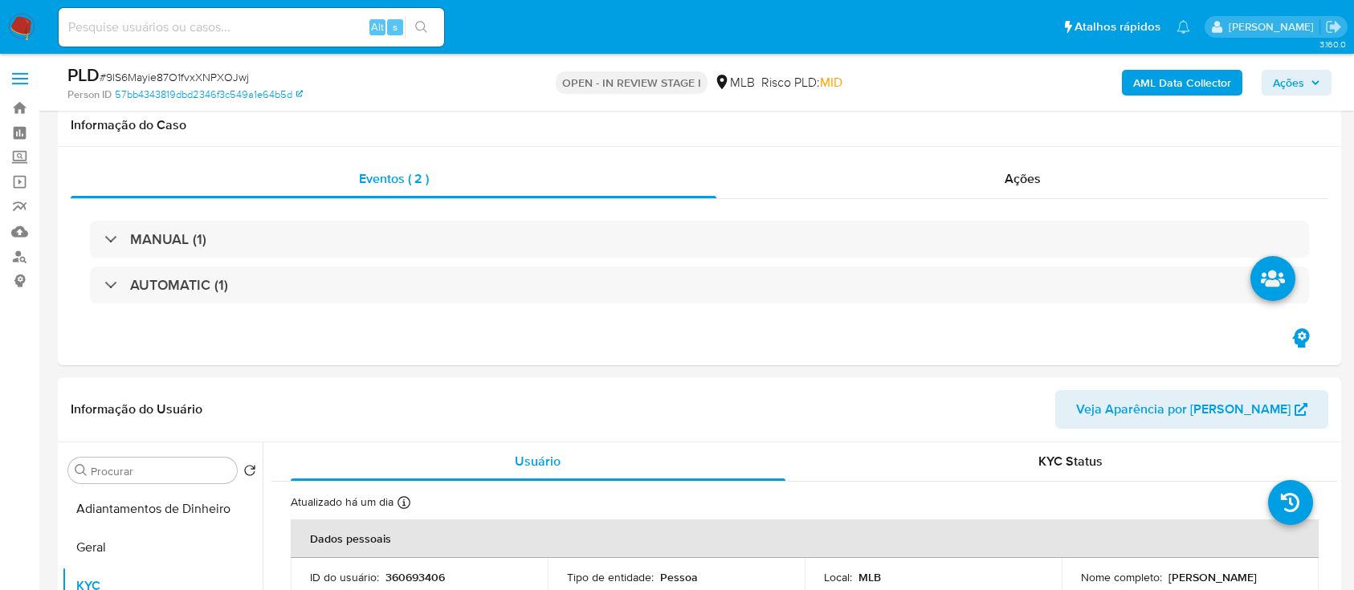
select select "10"
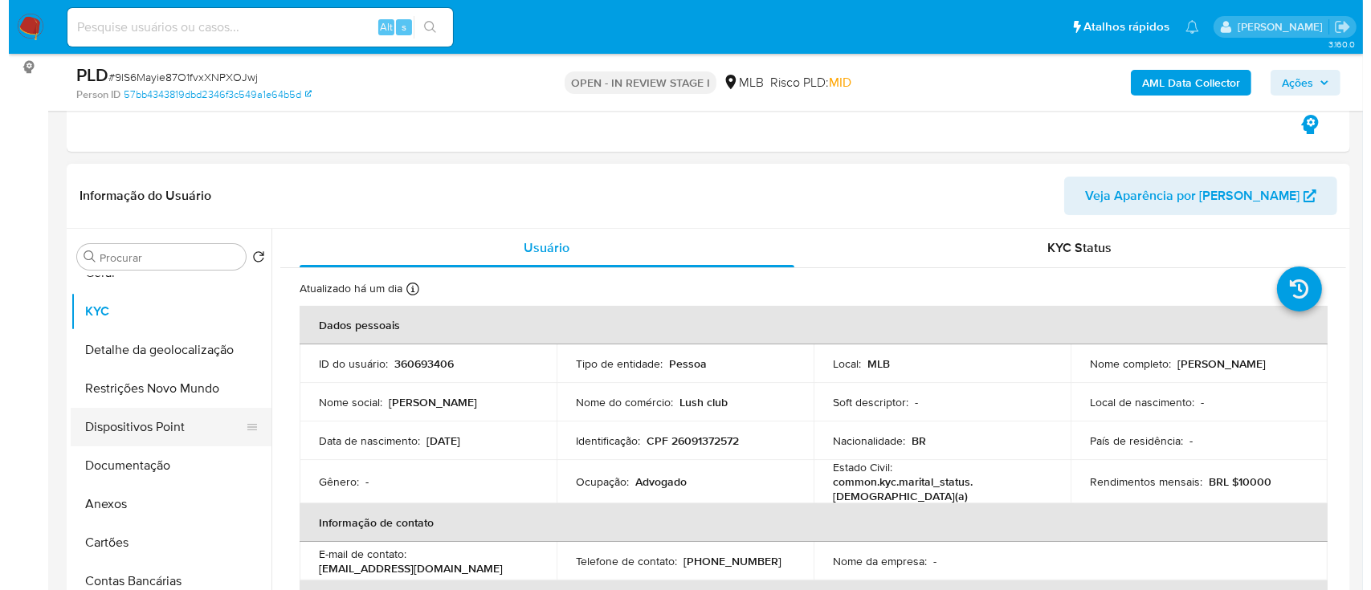
scroll to position [107, 0]
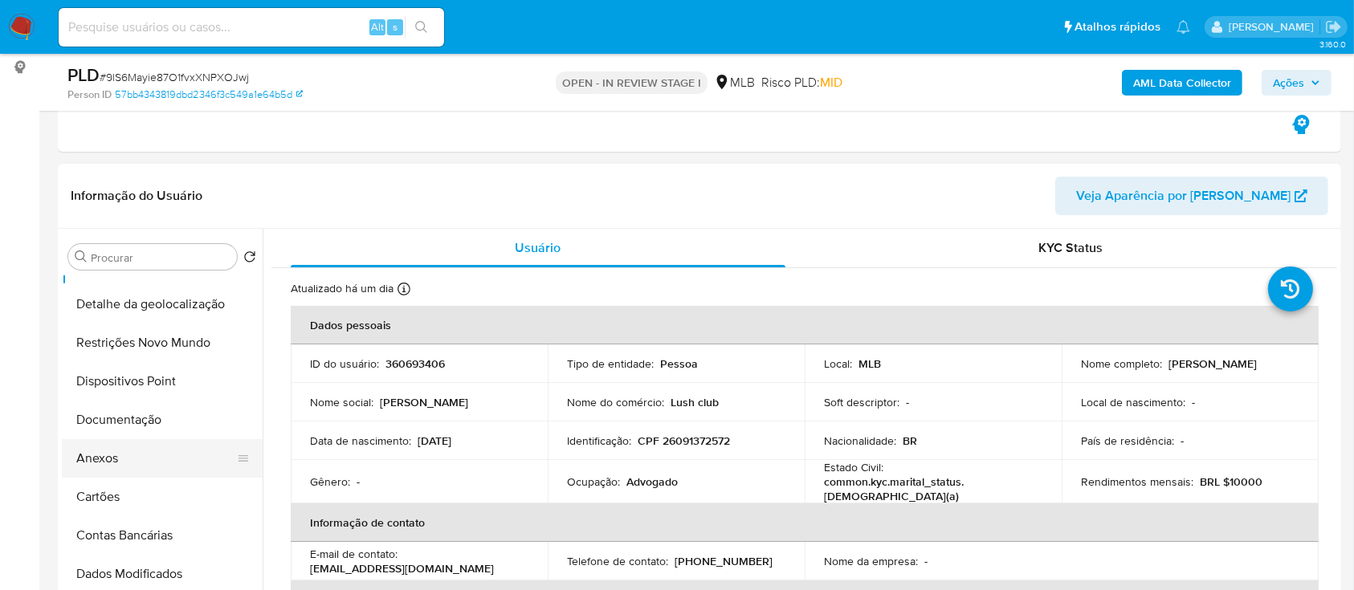
click at [103, 463] on button "Anexos" at bounding box center [156, 458] width 188 height 39
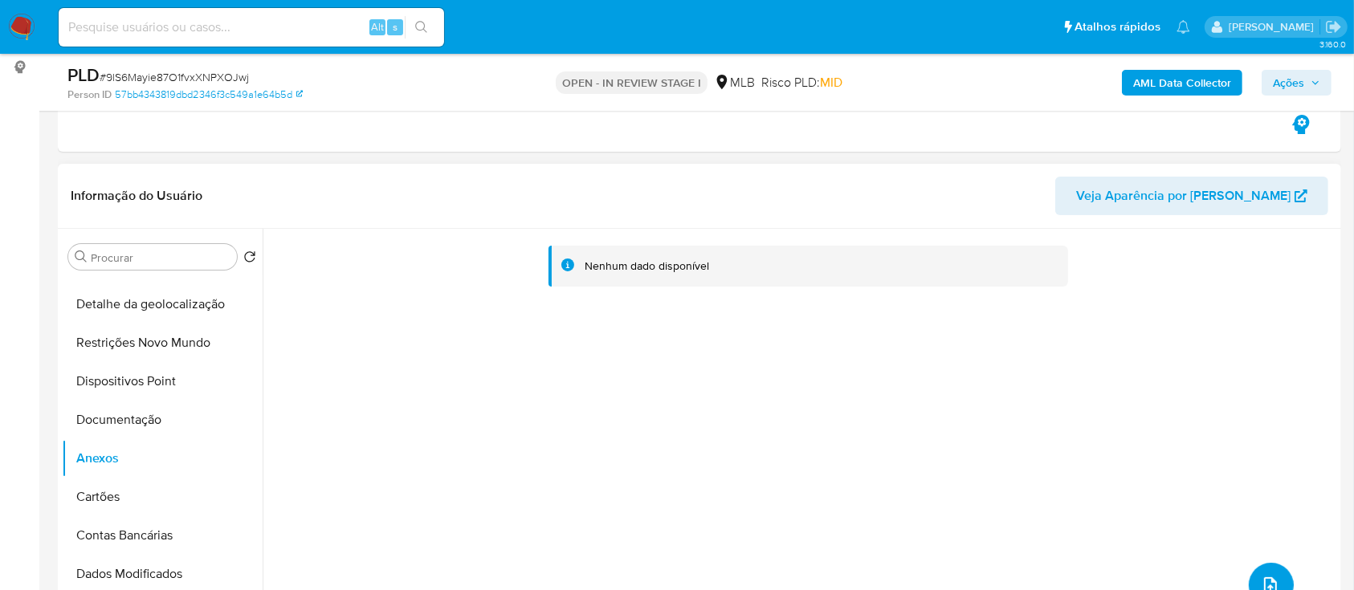
click at [1268, 574] on button "upload-file" at bounding box center [1271, 585] width 45 height 45
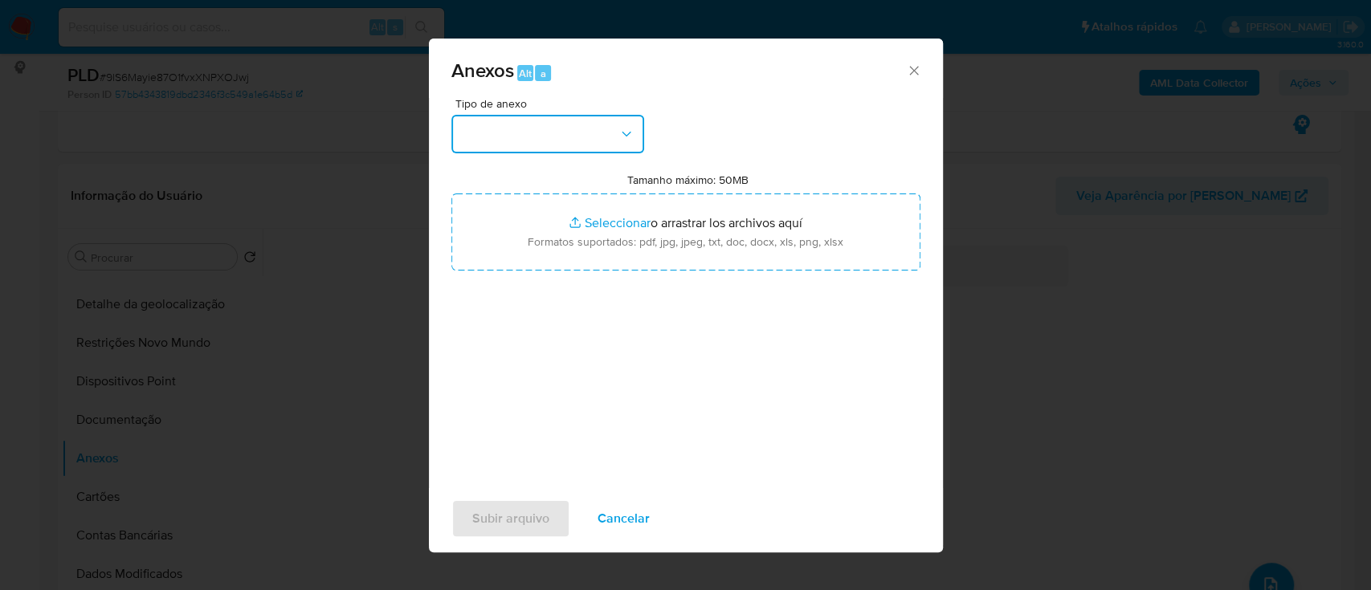
click at [533, 125] on button "button" at bounding box center [547, 134] width 193 height 39
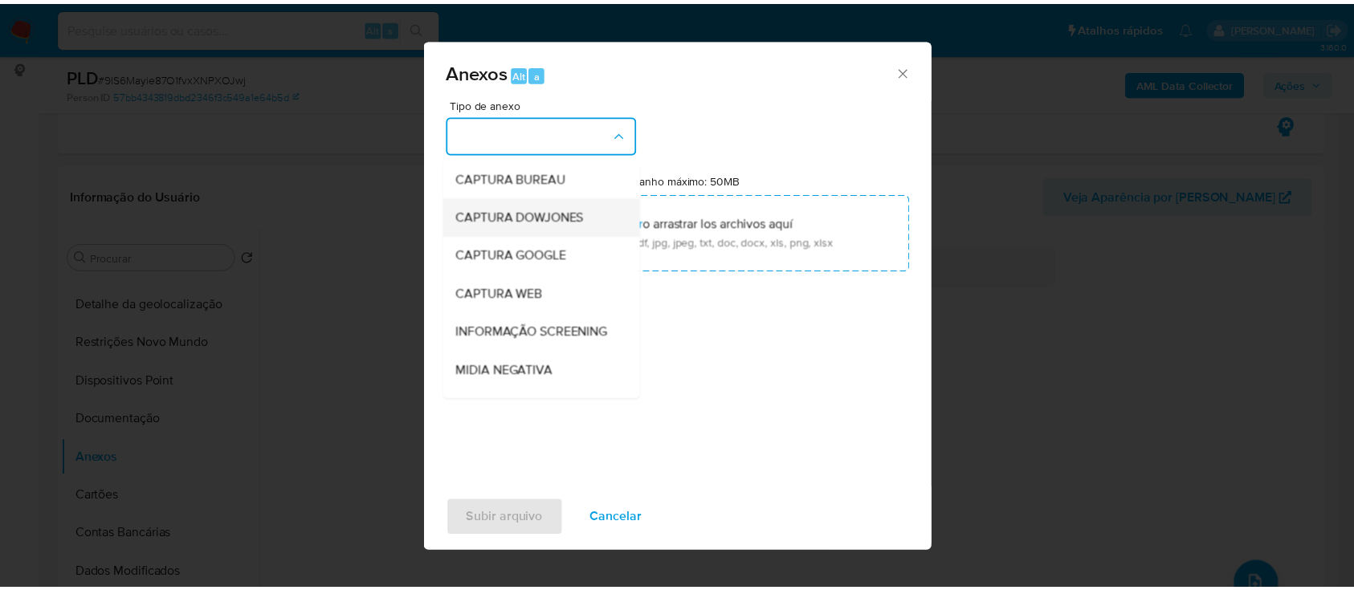
scroll to position [214, 0]
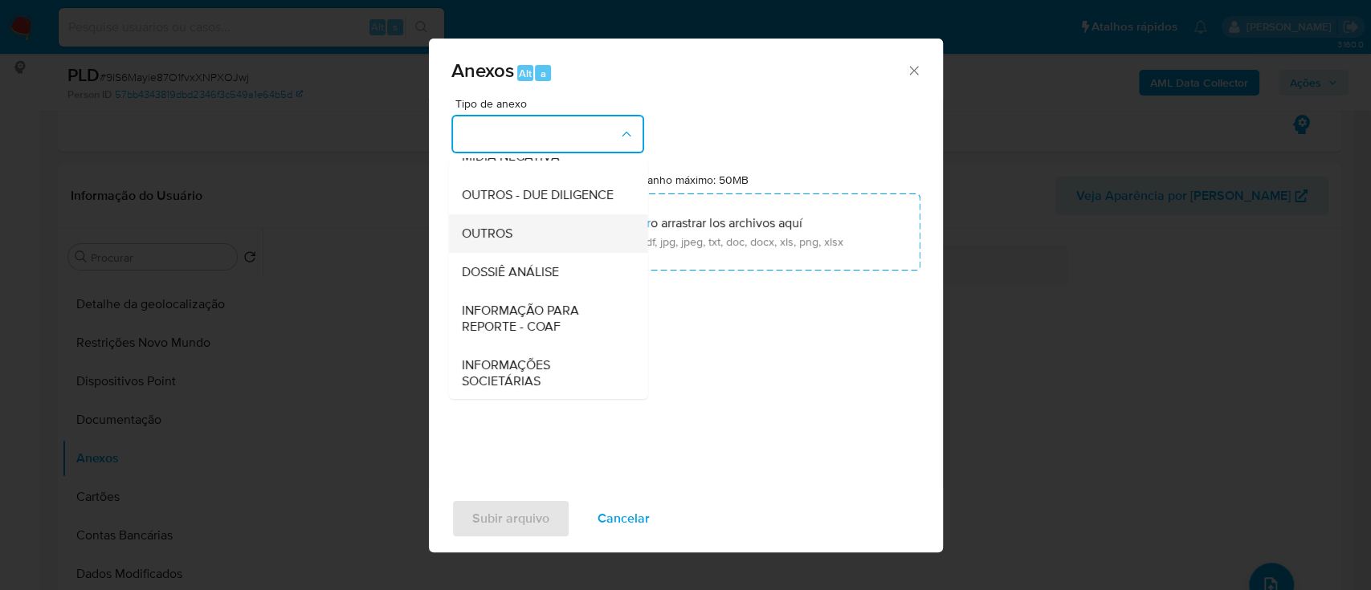
click at [516, 253] on div "OUTROS" at bounding box center [543, 233] width 164 height 39
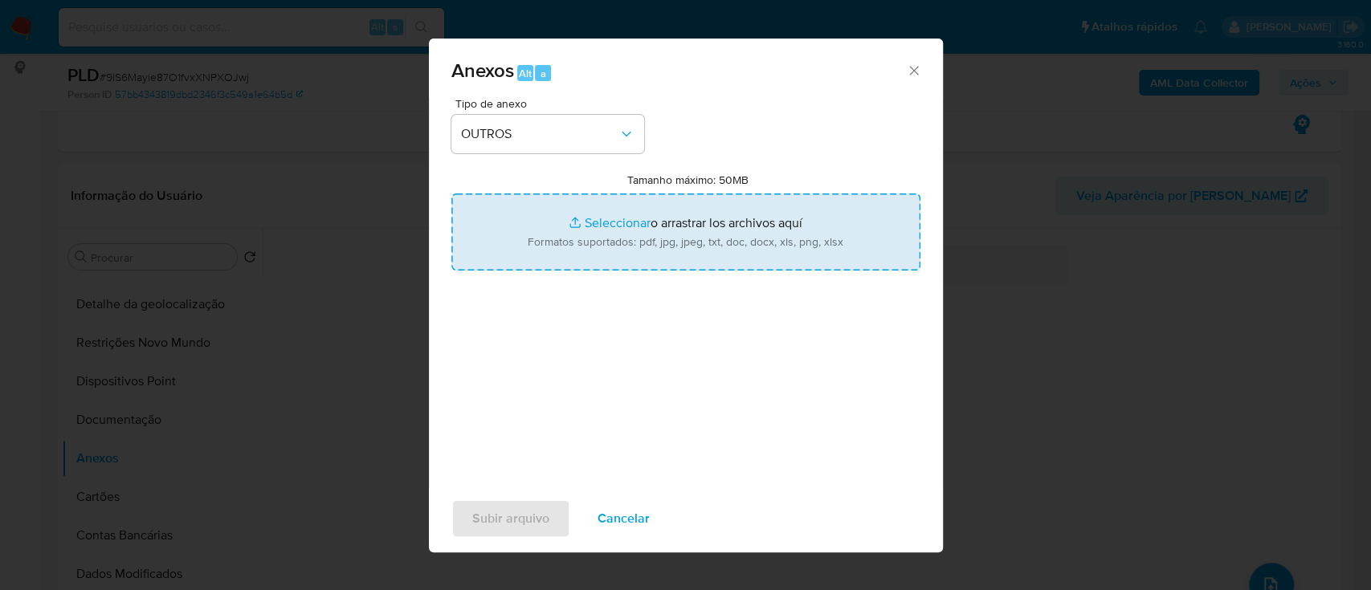
click at [600, 231] on input "Tamanho máximo: 50MB Seleccionar archivos" at bounding box center [685, 232] width 469 height 77
type input "C:\fakepath\Mulan 360693406_2025_09_18_15_56_46.xlsx"
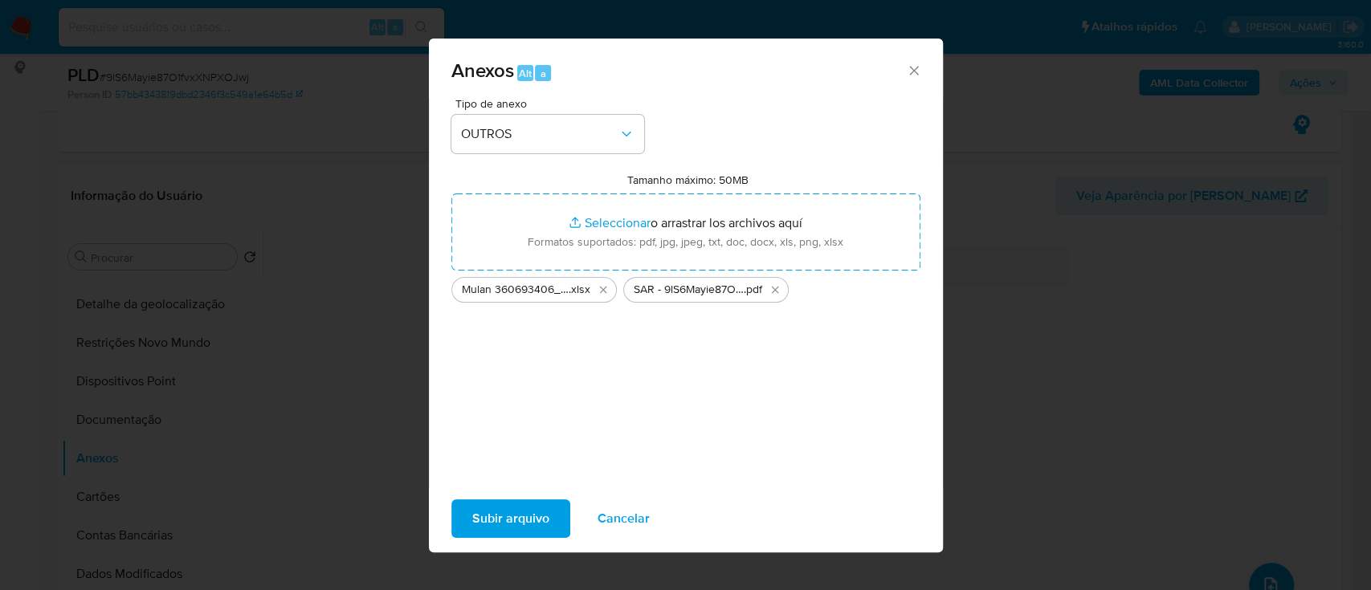
drag, startPoint x: 600, startPoint y: 231, endPoint x: 525, endPoint y: 522, distance: 301.0
click at [525, 522] on span "Subir arquivo" at bounding box center [510, 518] width 77 height 35
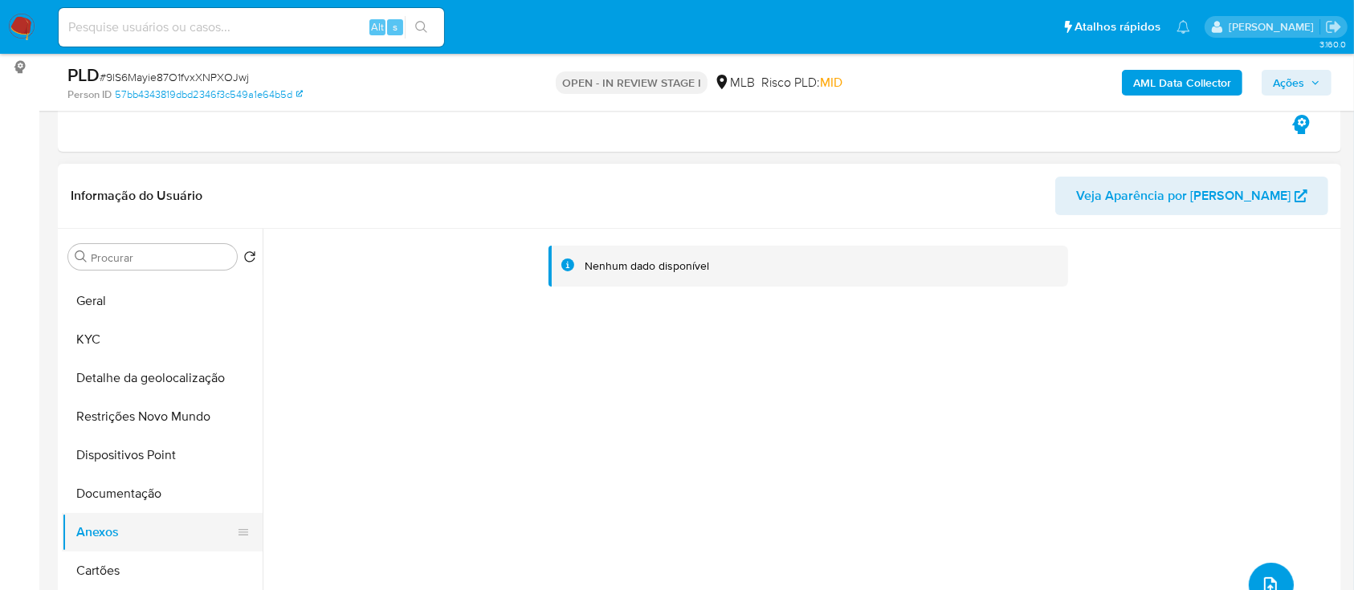
scroll to position [0, 0]
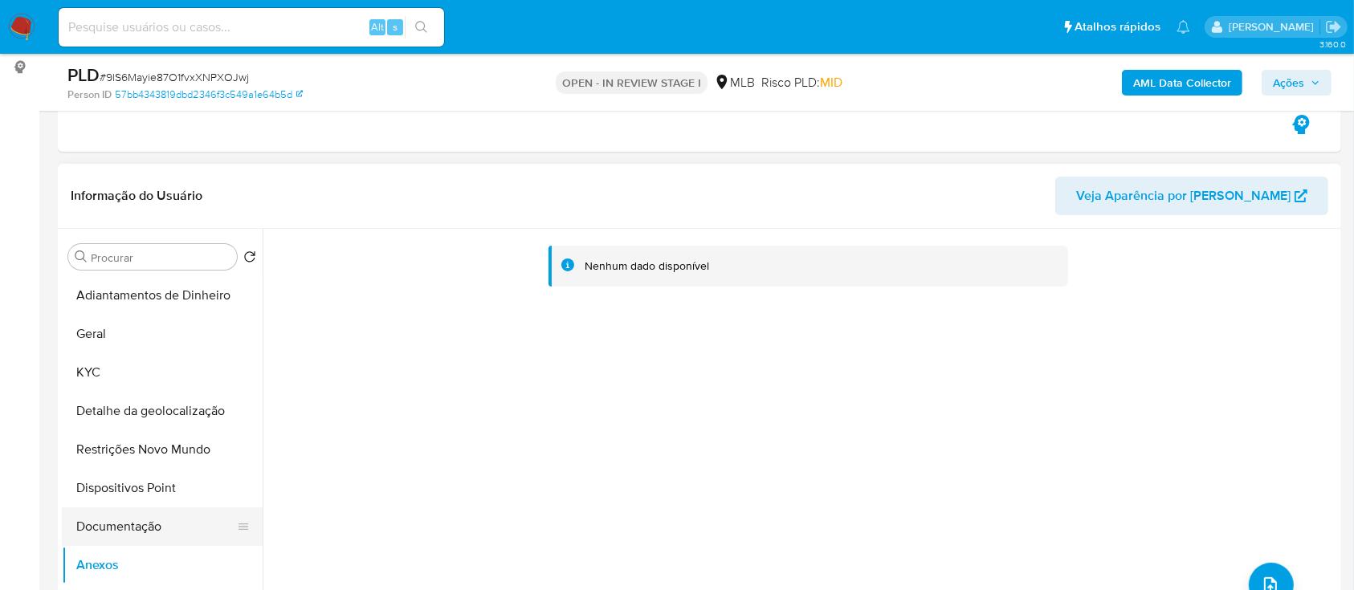
click at [112, 514] on button "Documentação" at bounding box center [156, 527] width 188 height 39
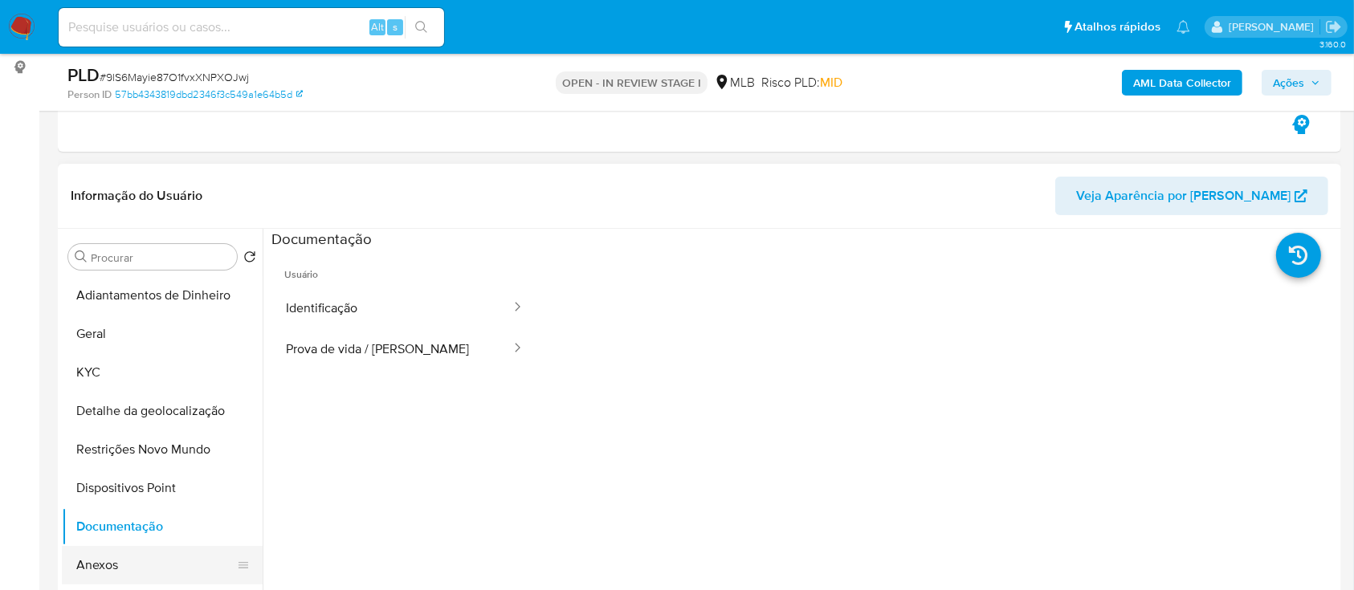
click at [92, 557] on button "Anexos" at bounding box center [156, 565] width 188 height 39
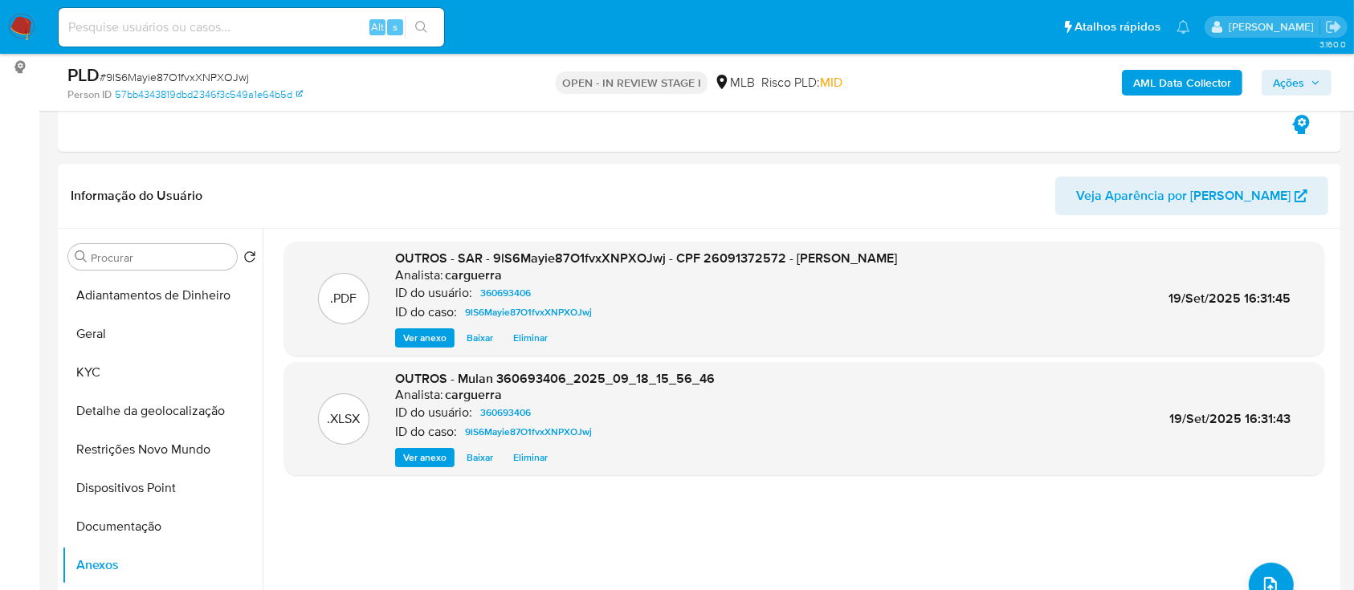
click at [1286, 81] on span "Ações" at bounding box center [1288, 83] width 31 height 26
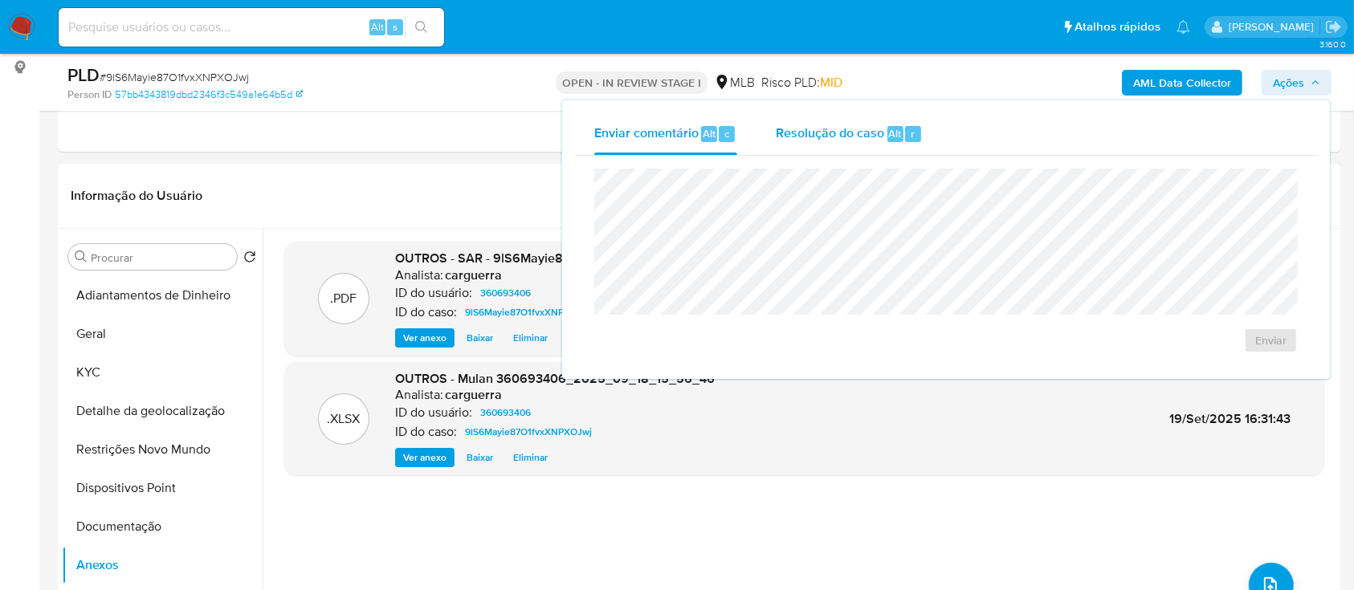
click at [849, 138] on span "Resolução do caso" at bounding box center [830, 133] width 108 height 18
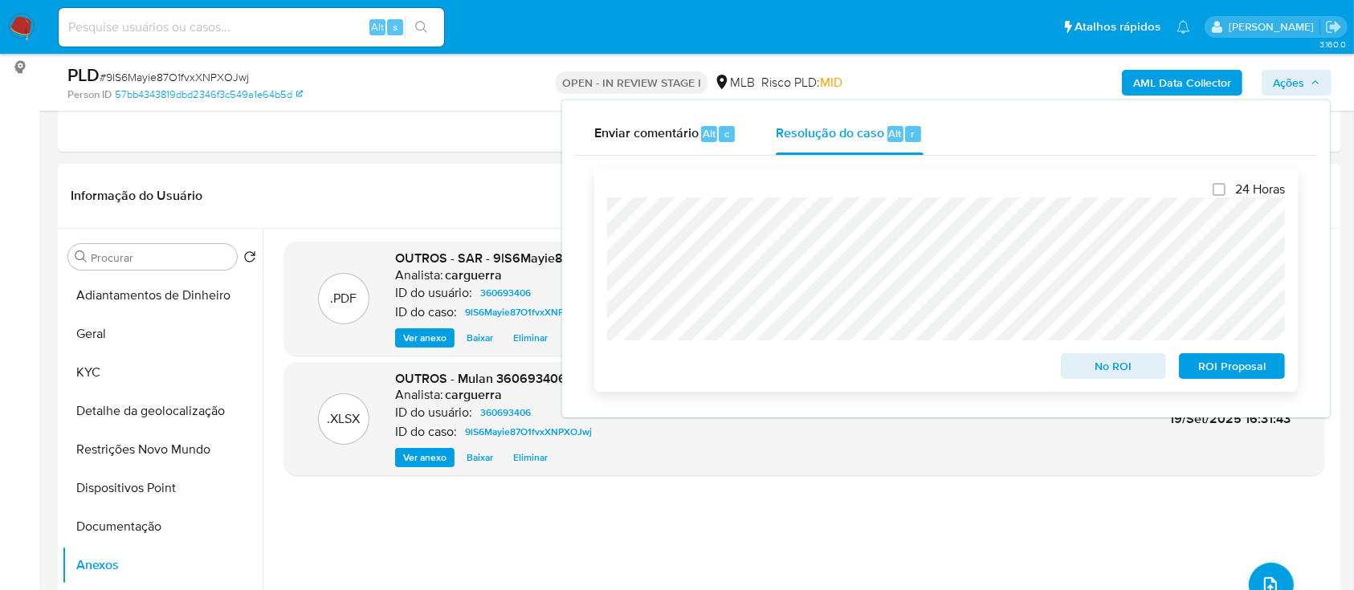
click at [1223, 371] on span "ROI Proposal" at bounding box center [1232, 366] width 84 height 22
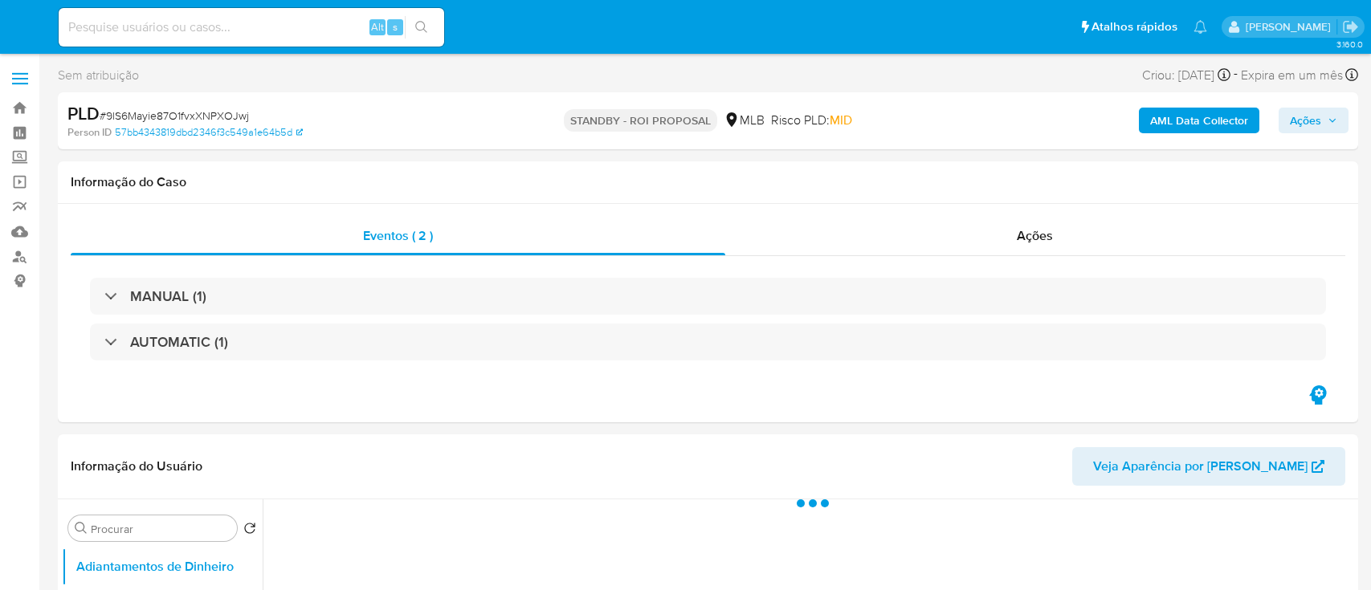
select select "10"
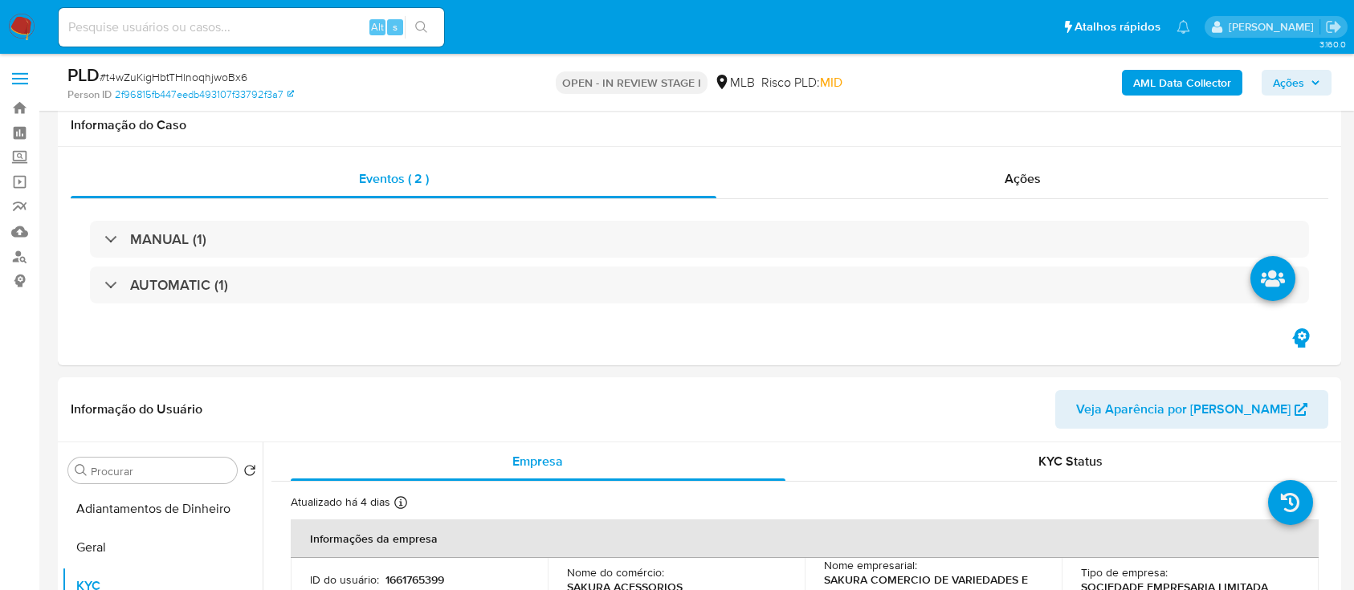
select select "10"
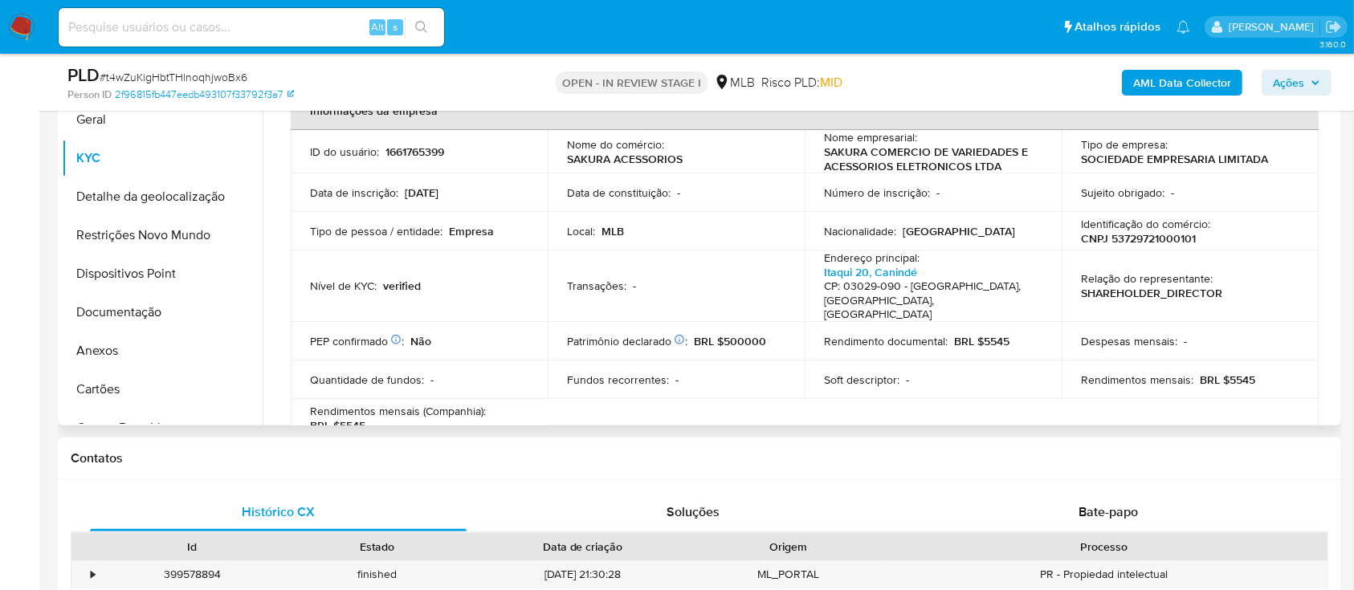
scroll to position [1093, 0]
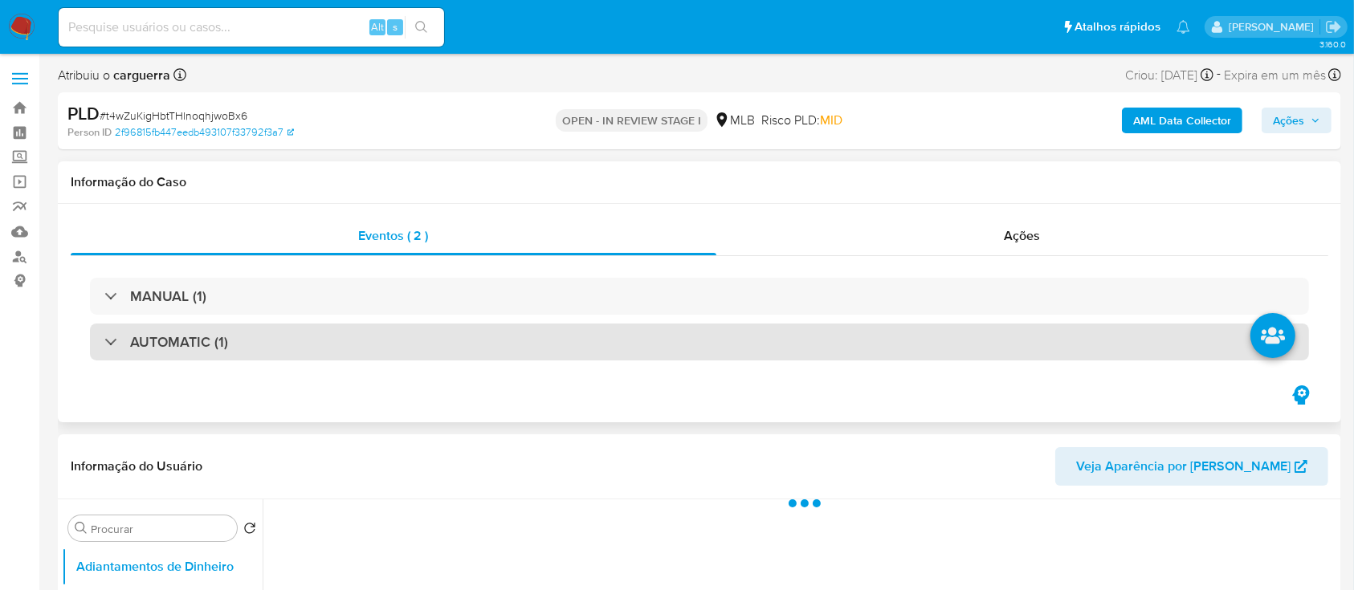
select select "10"
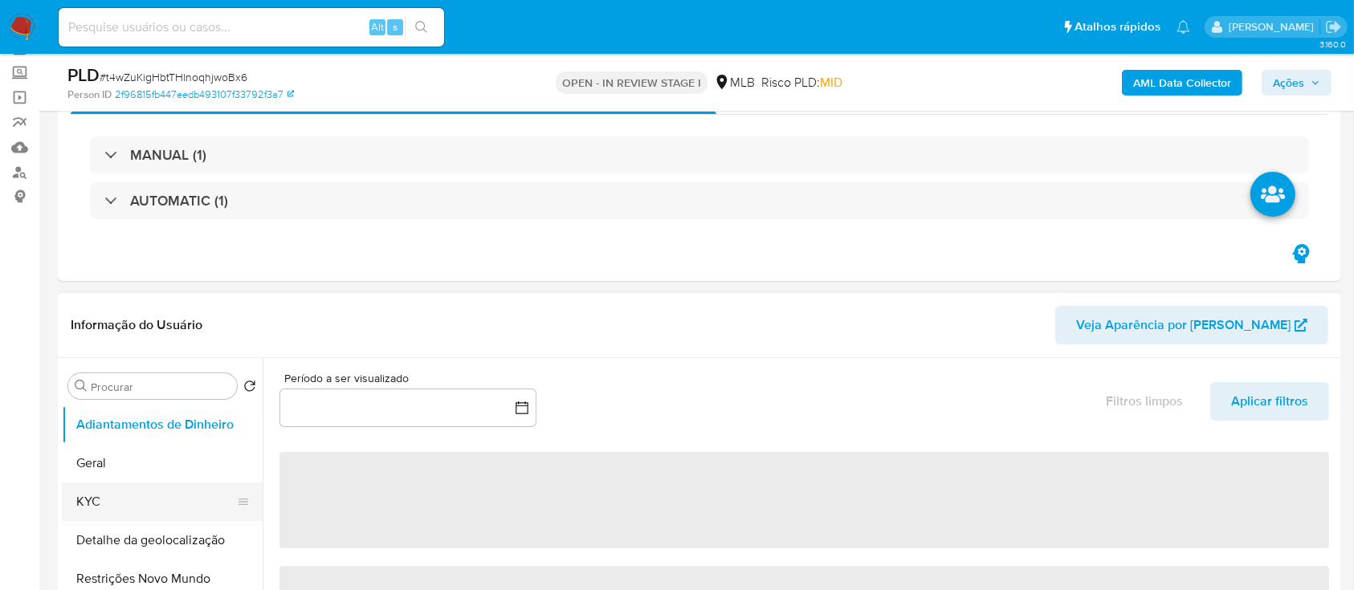
scroll to position [214, 0]
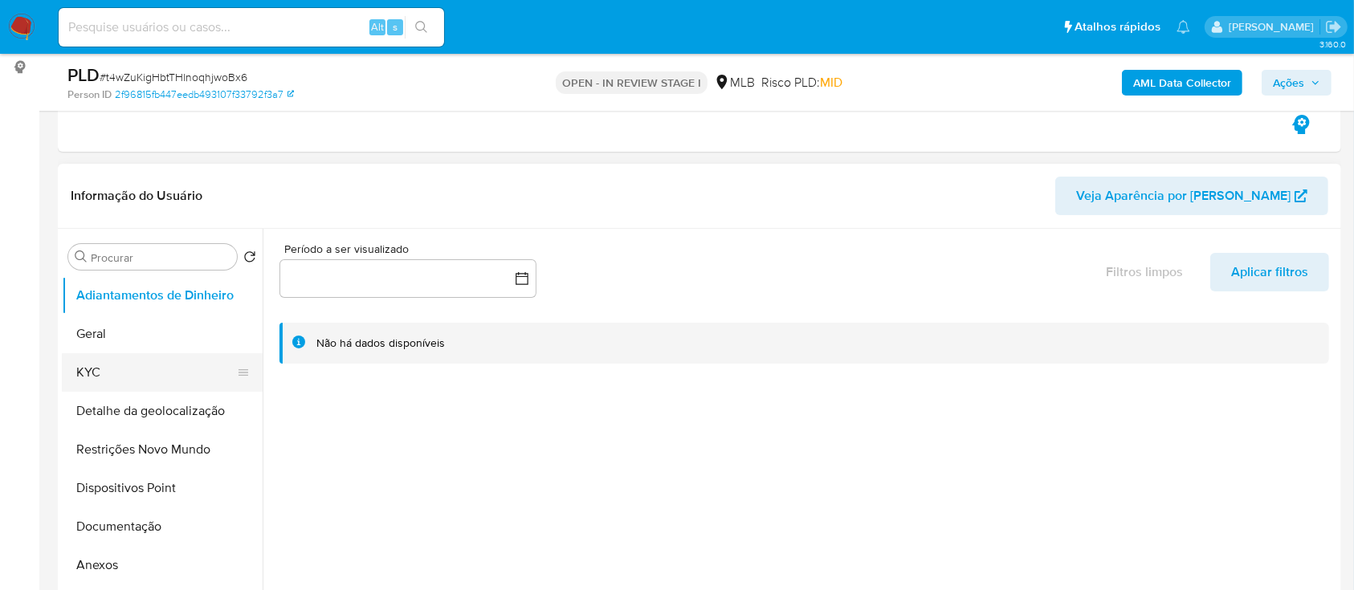
click at [129, 369] on button "KYC" at bounding box center [156, 372] width 188 height 39
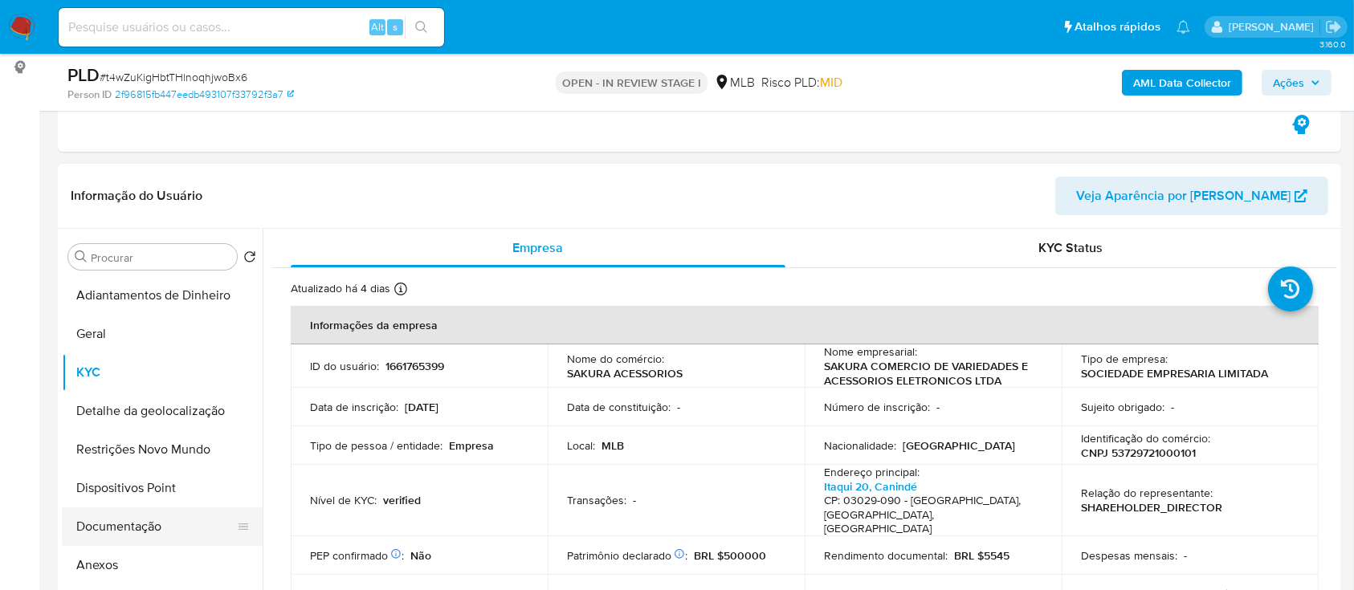
click at [120, 528] on button "Documentação" at bounding box center [156, 527] width 188 height 39
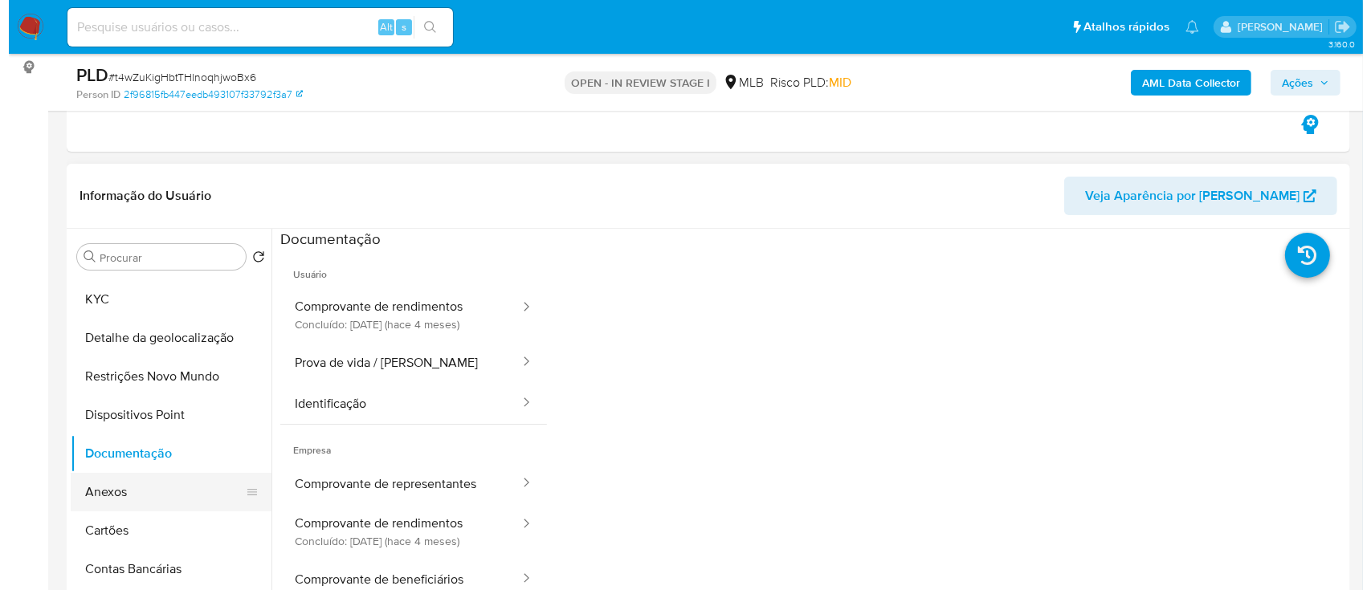
scroll to position [107, 0]
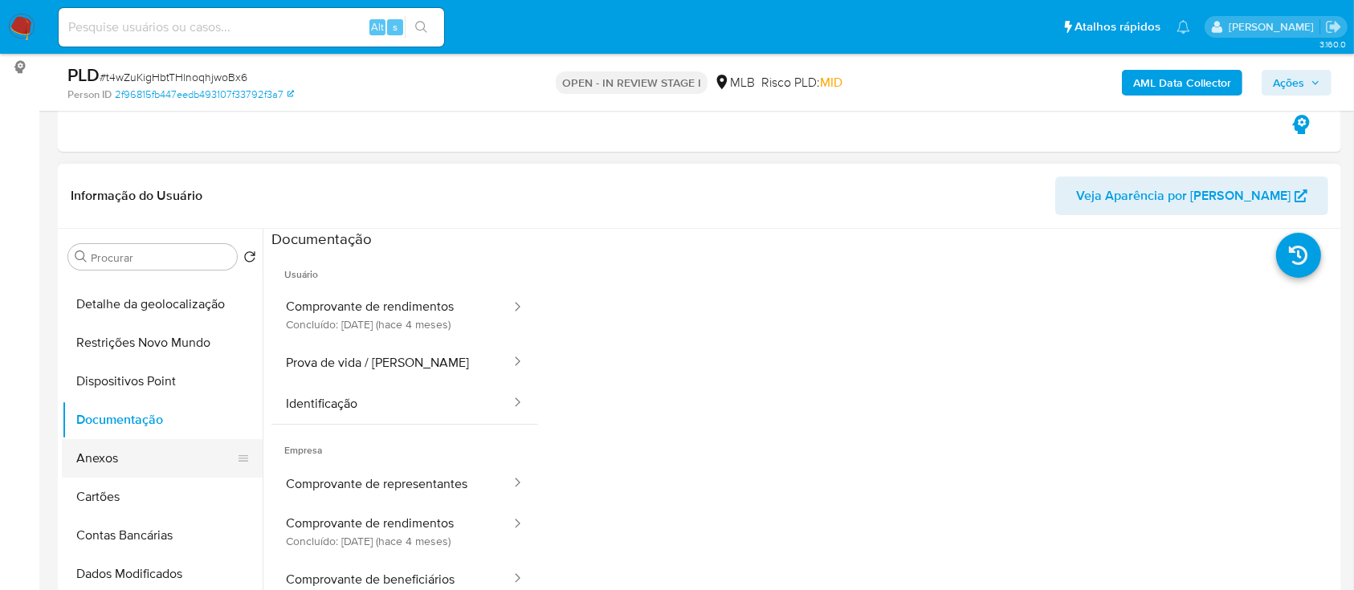
click at [99, 462] on button "Anexos" at bounding box center [156, 458] width 188 height 39
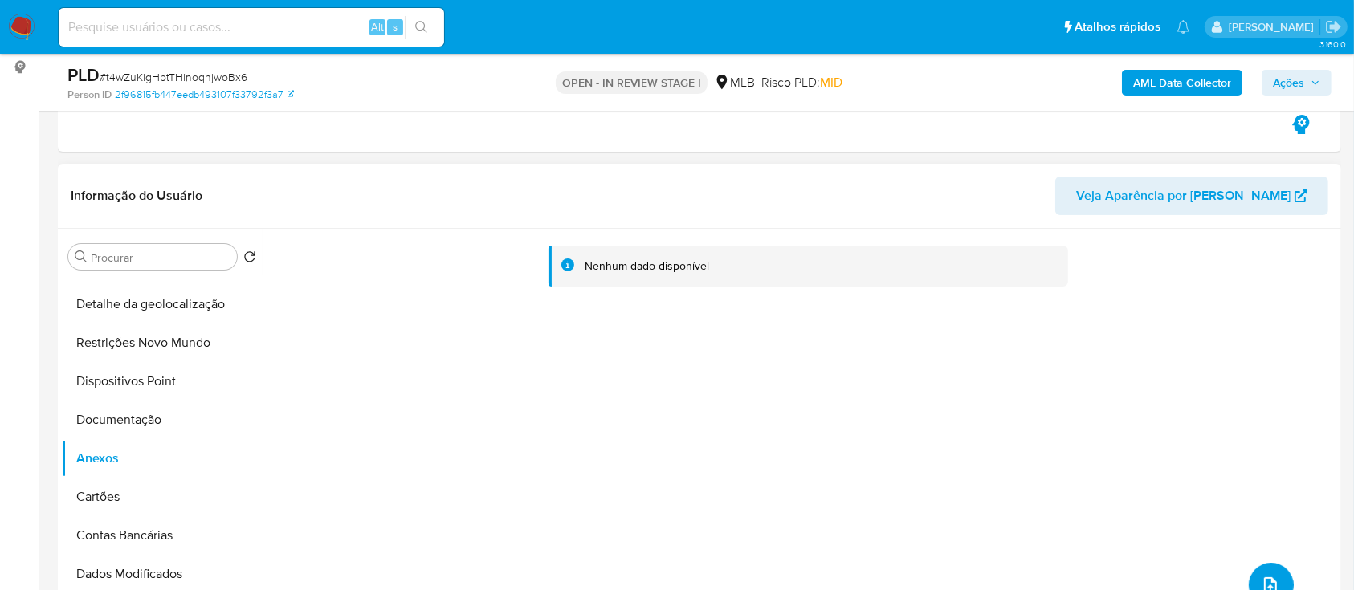
click at [1264, 576] on icon "upload-file" at bounding box center [1270, 585] width 19 height 19
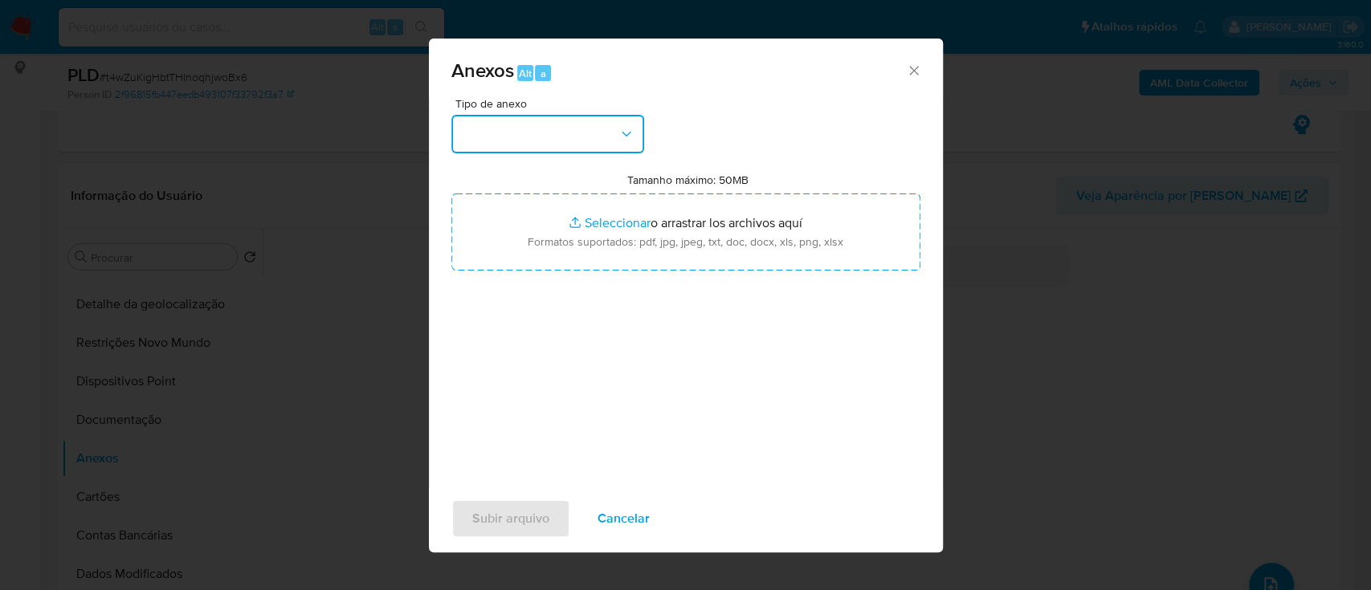
click at [532, 124] on button "button" at bounding box center [547, 134] width 193 height 39
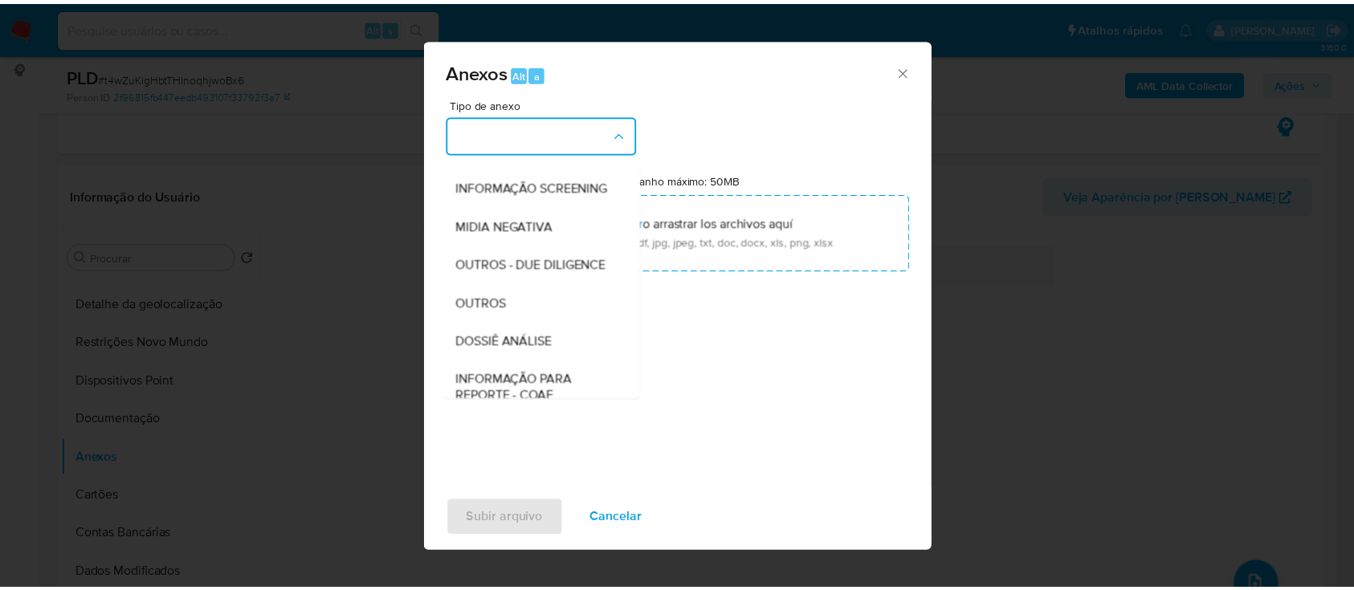
scroll to position [214, 0]
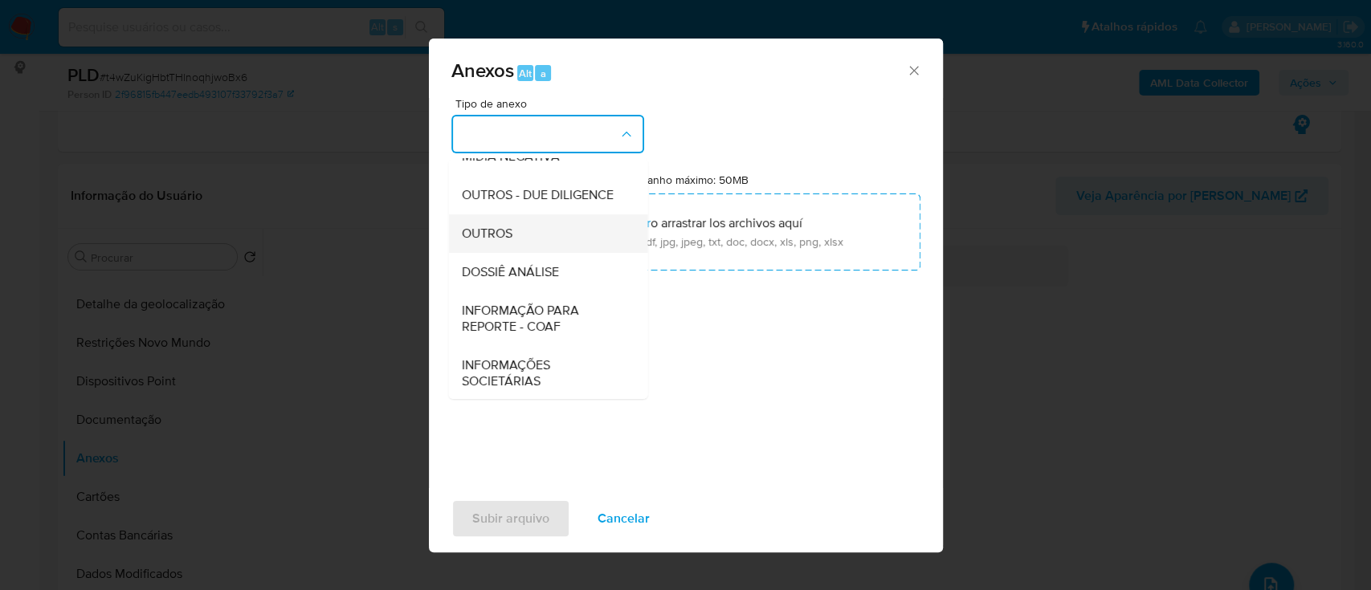
click at [492, 242] on span "OUTROS" at bounding box center [486, 234] width 51 height 16
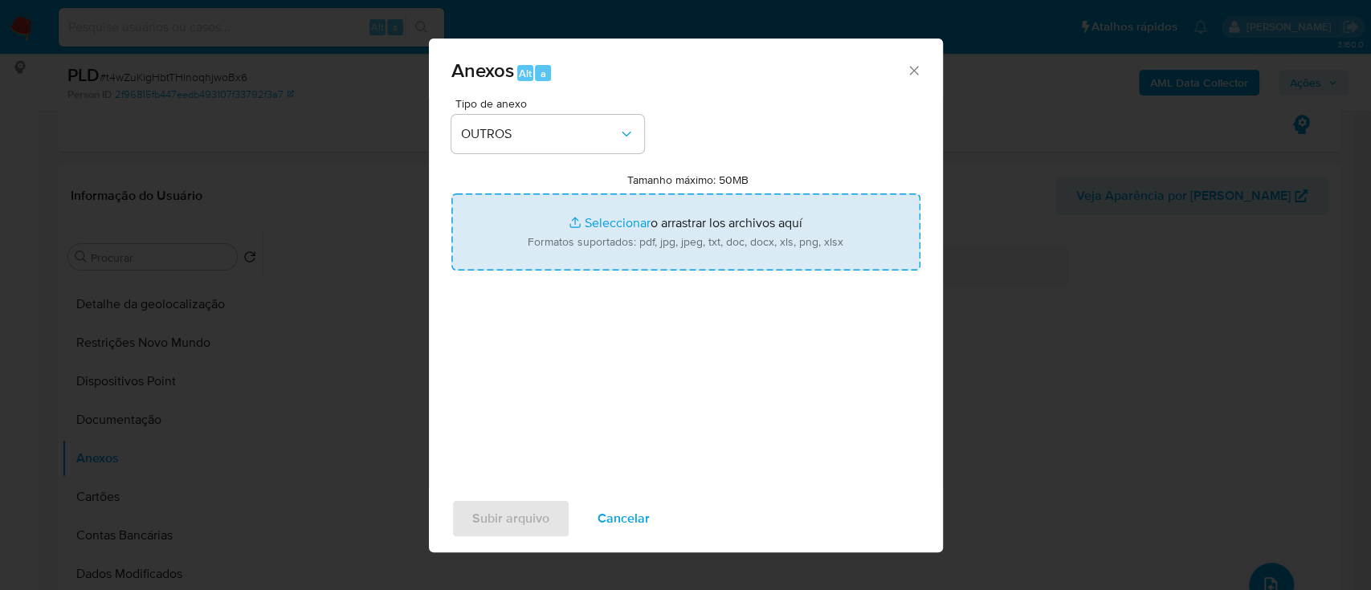
click at [614, 224] on input "Tamanho máximo: 50MB Seleccionar archivos" at bounding box center [685, 232] width 469 height 77
type input "C:\fakepath\Mulan 1661765399_2025_09_18_15_56_22.xlsx"
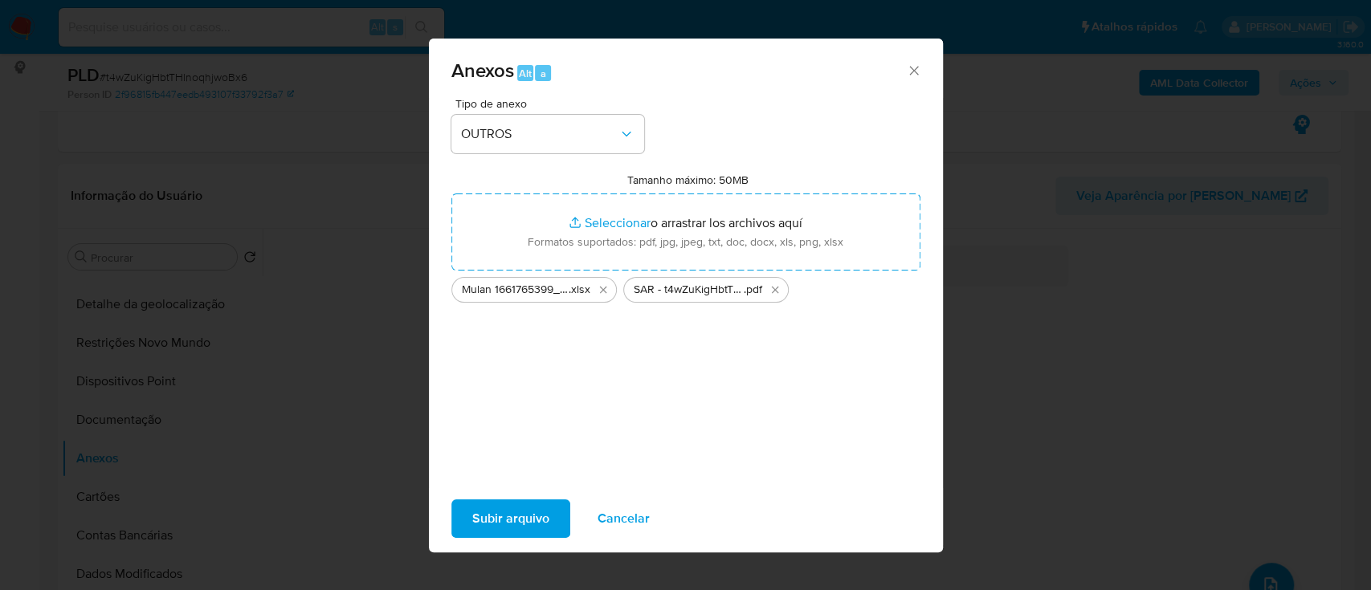
click at [512, 520] on span "Subir arquivo" at bounding box center [510, 518] width 77 height 35
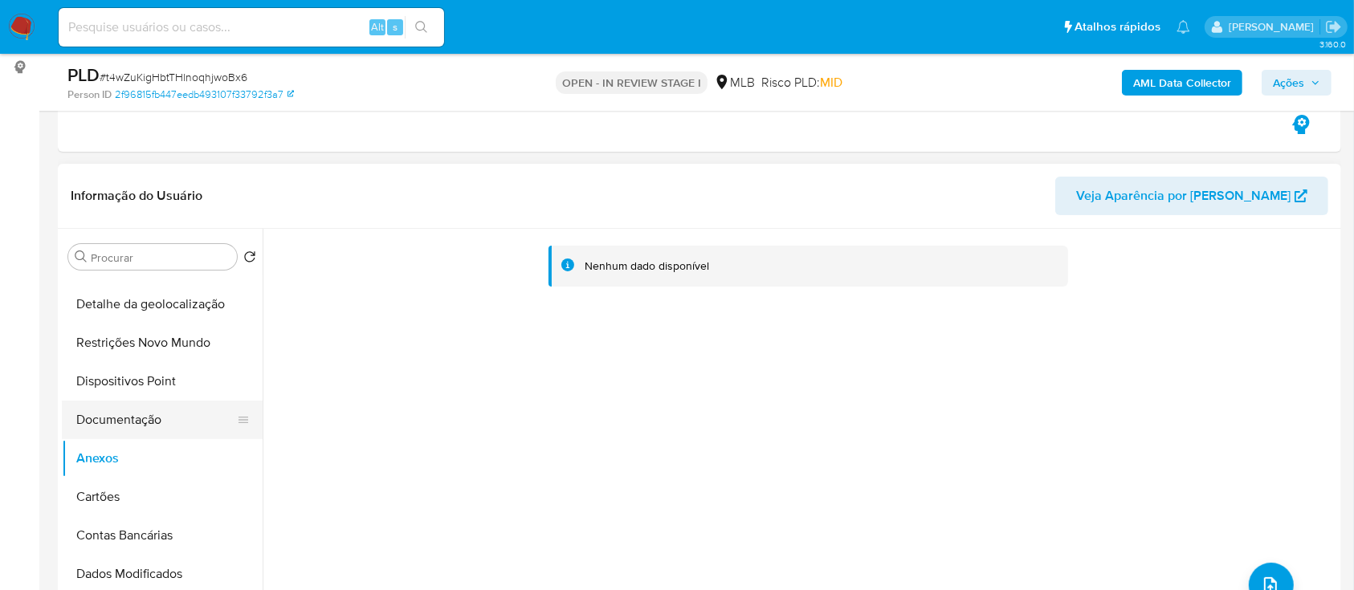
click at [125, 421] on button "Documentação" at bounding box center [156, 420] width 188 height 39
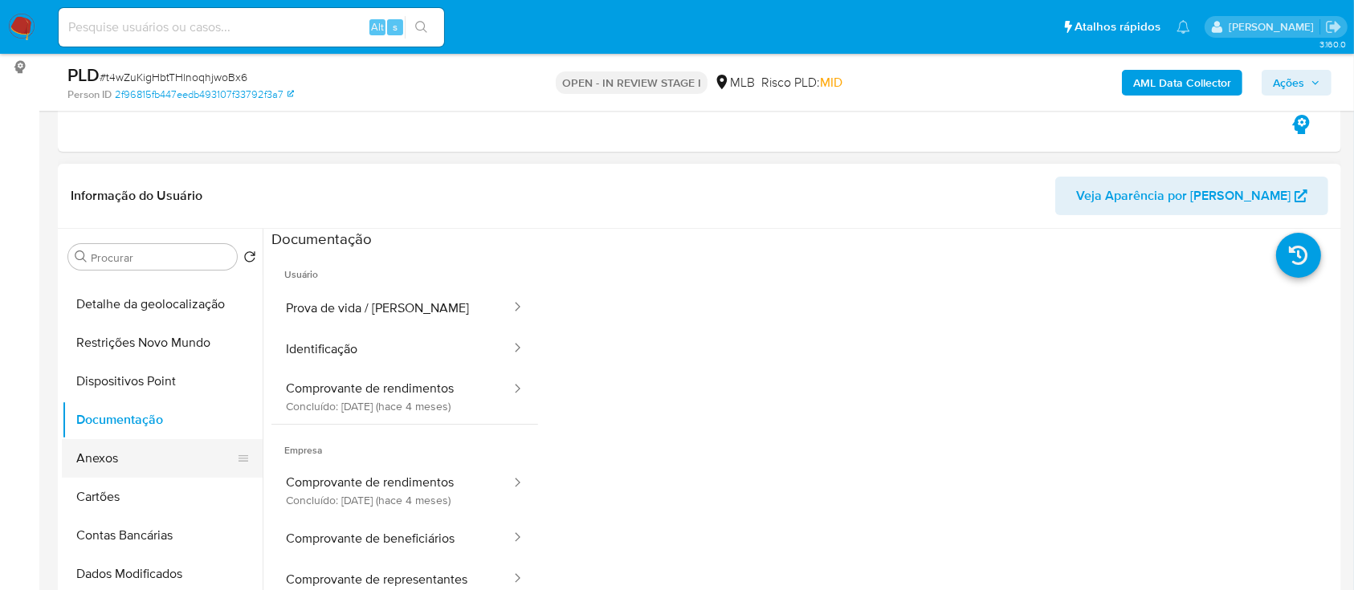
click at [105, 458] on button "Anexos" at bounding box center [156, 458] width 188 height 39
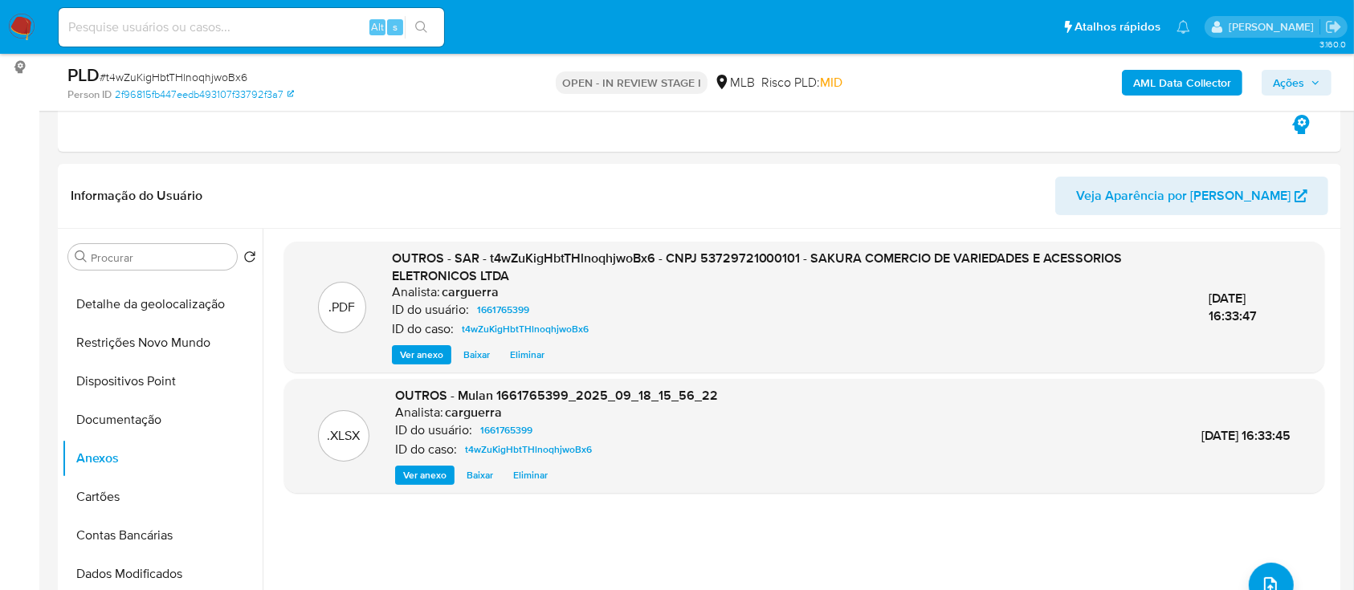
click at [1149, 80] on b "AML Data Collector" at bounding box center [1182, 83] width 98 height 26
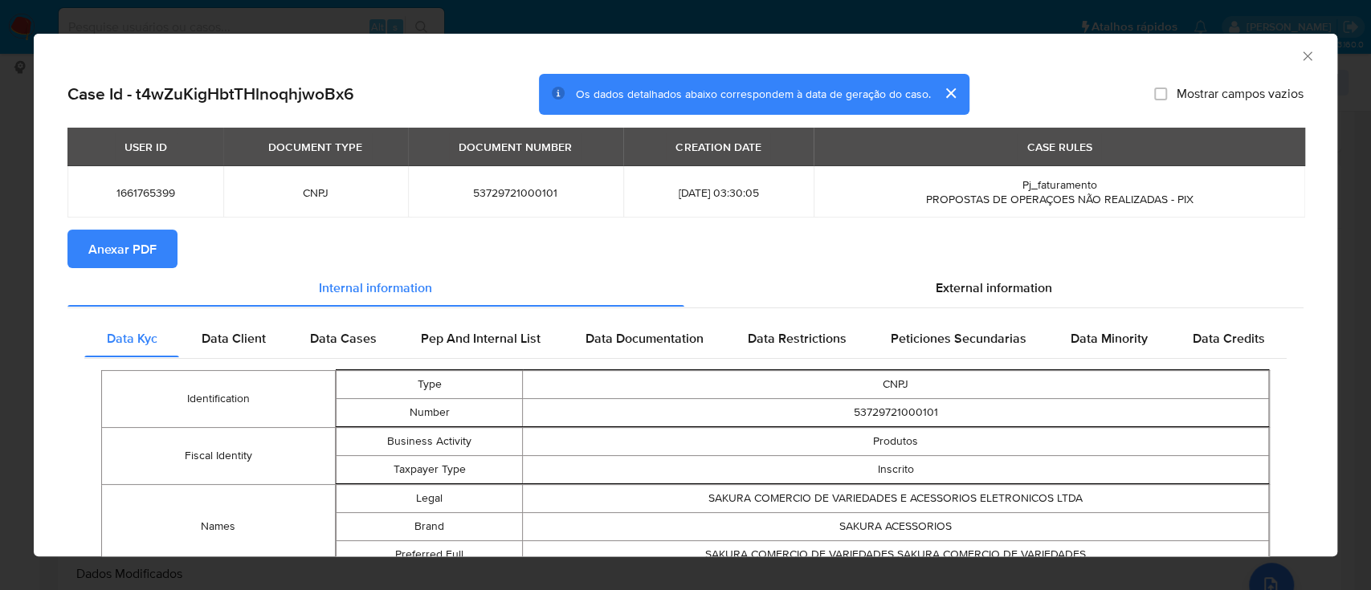
click at [153, 259] on span "Anexar PDF" at bounding box center [122, 248] width 68 height 35
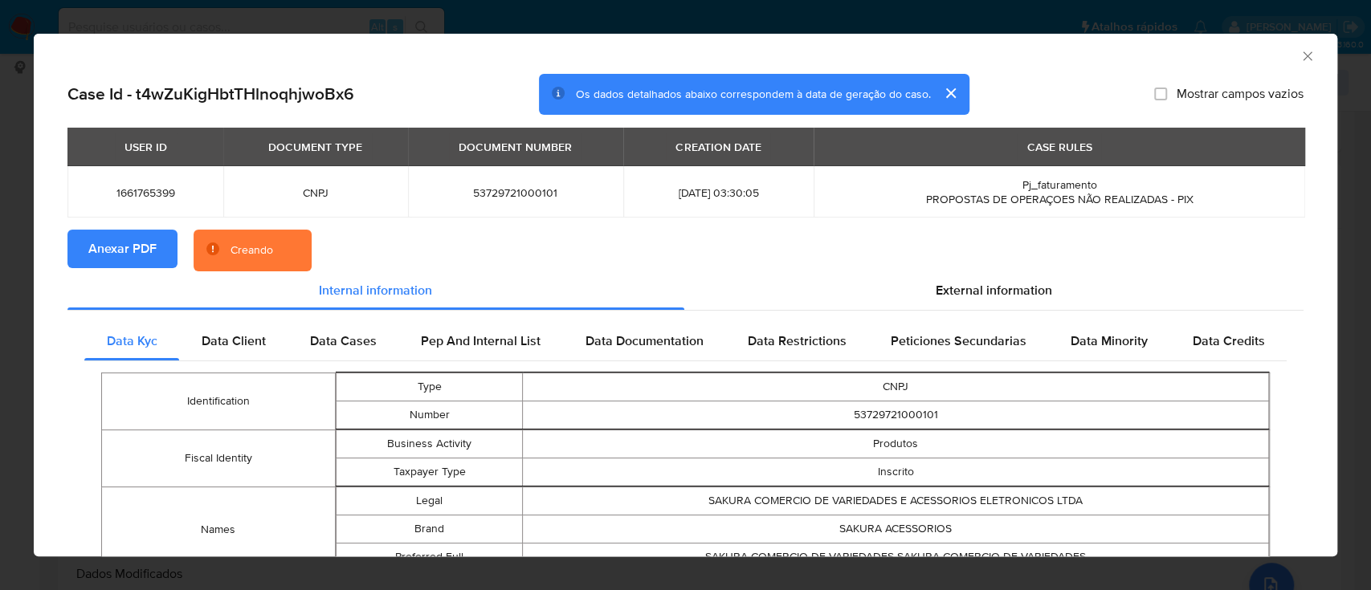
click at [1303, 57] on icon "Fechar a janela" at bounding box center [1307, 55] width 9 height 9
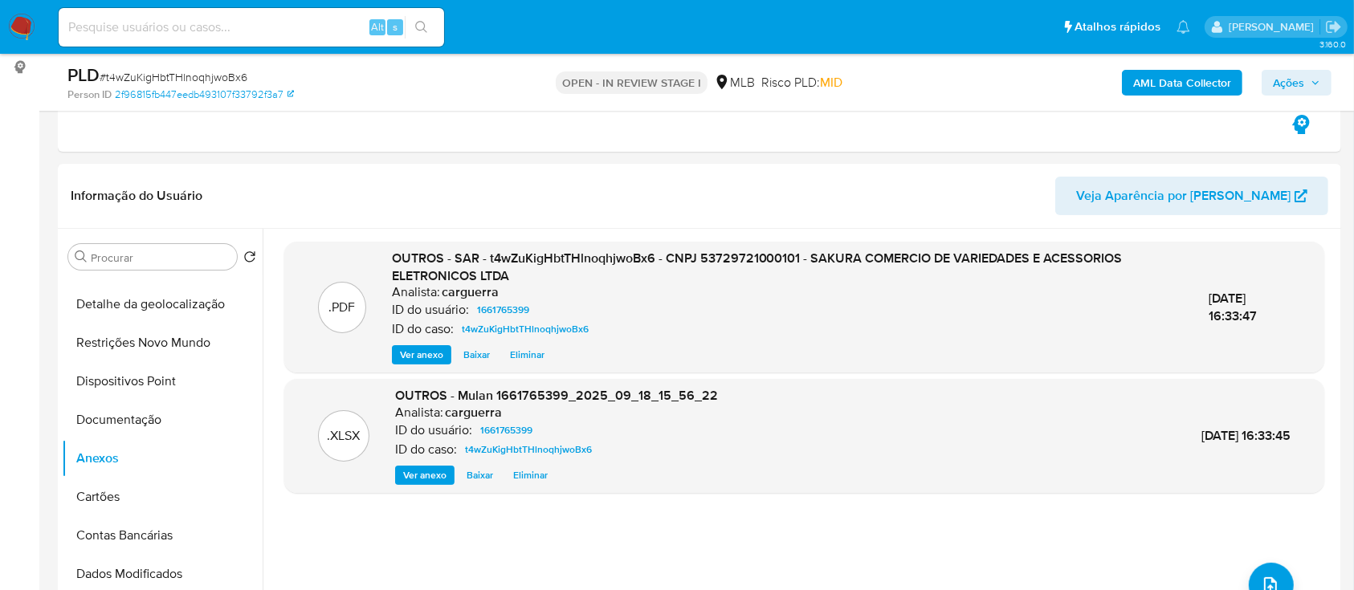
click at [1284, 84] on span "Ações" at bounding box center [1288, 83] width 31 height 26
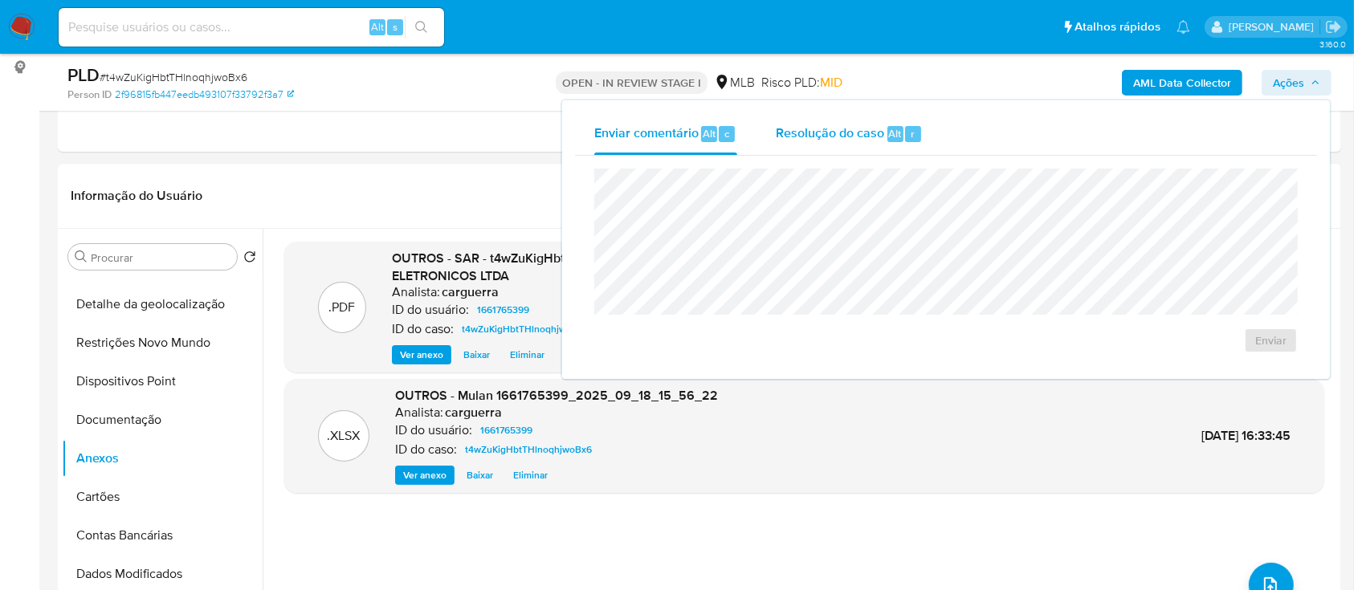
click at [854, 132] on span "Resolução do caso" at bounding box center [830, 133] width 108 height 18
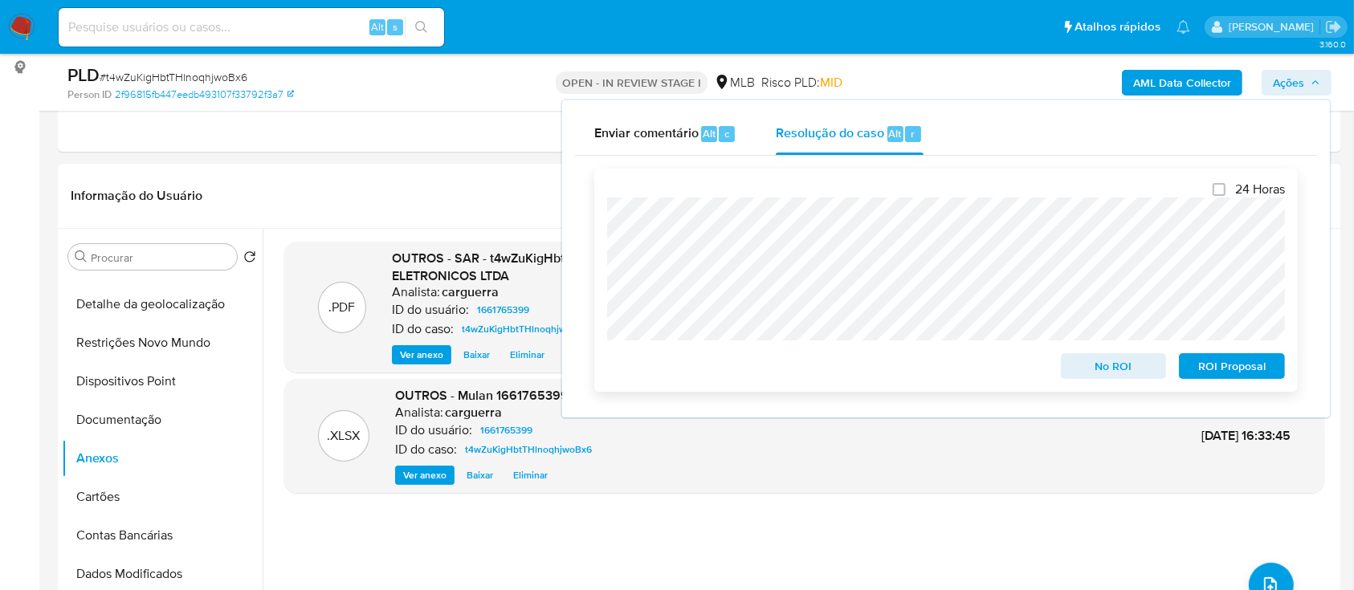
click at [1205, 374] on span "ROI Proposal" at bounding box center [1232, 366] width 84 height 22
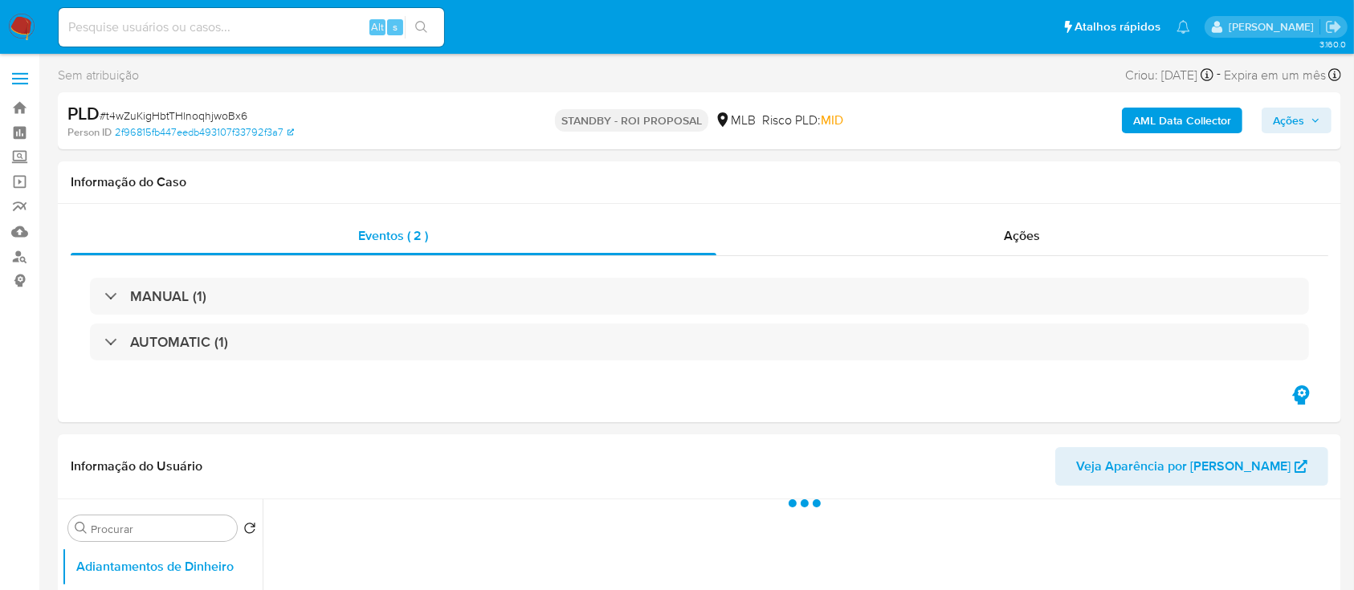
select select "10"
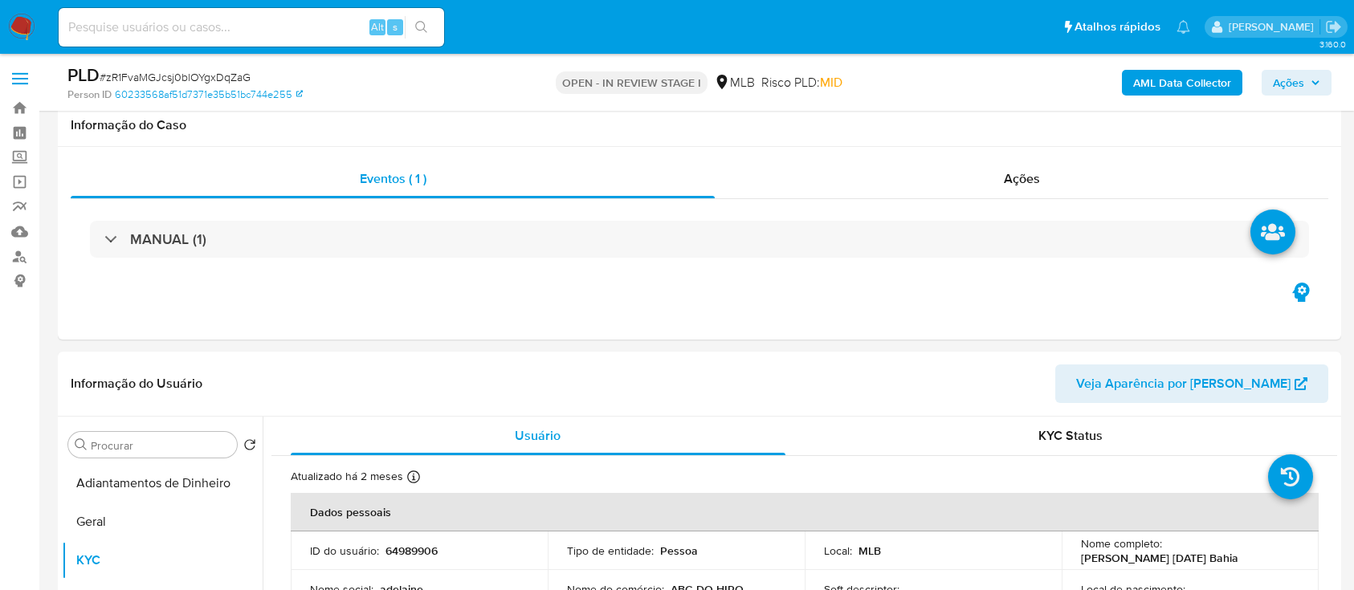
select select "10"
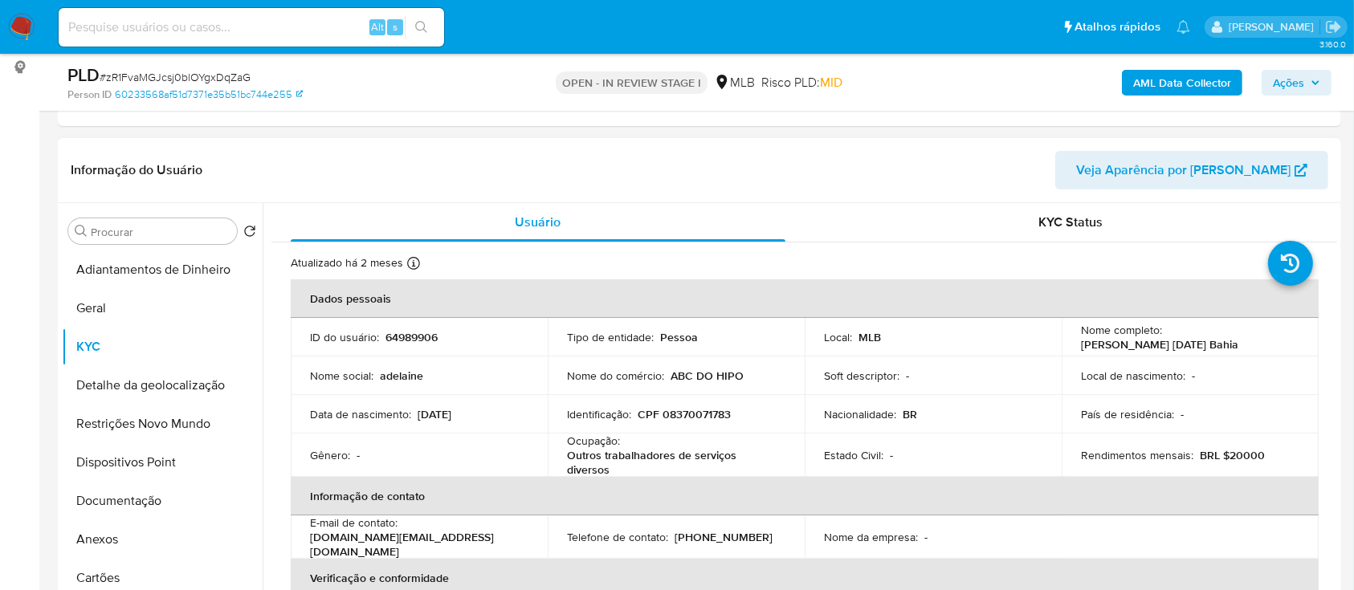
scroll to position [107, 0]
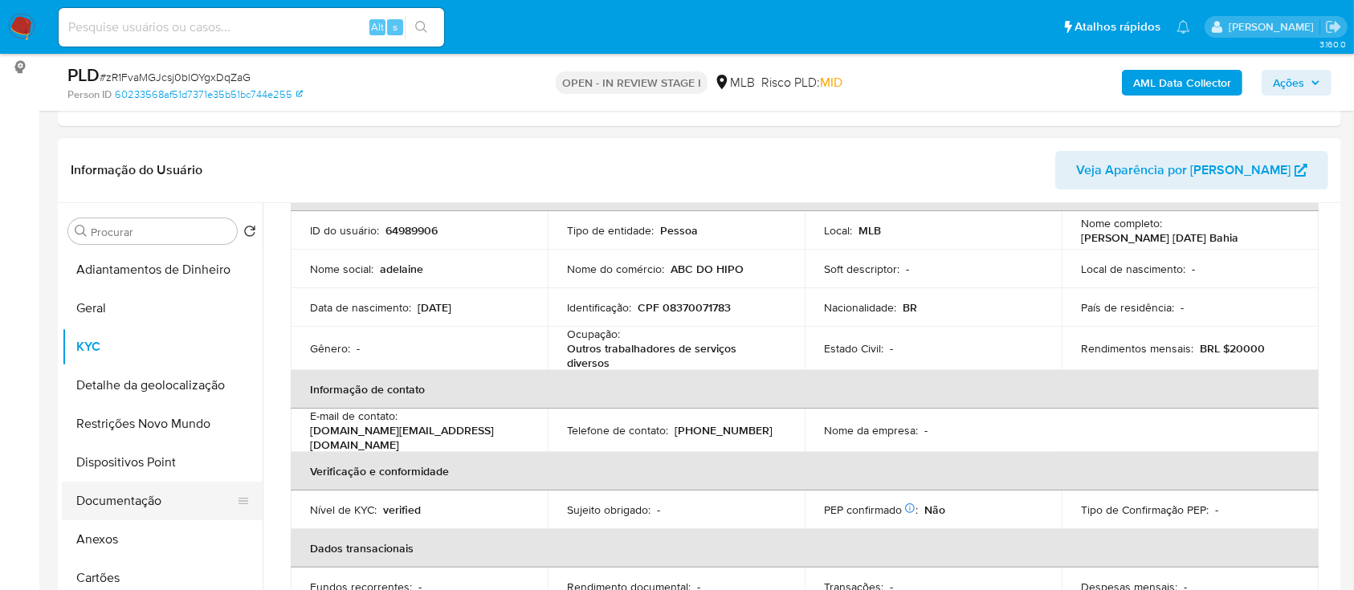
click at [136, 492] on button "Documentação" at bounding box center [156, 501] width 188 height 39
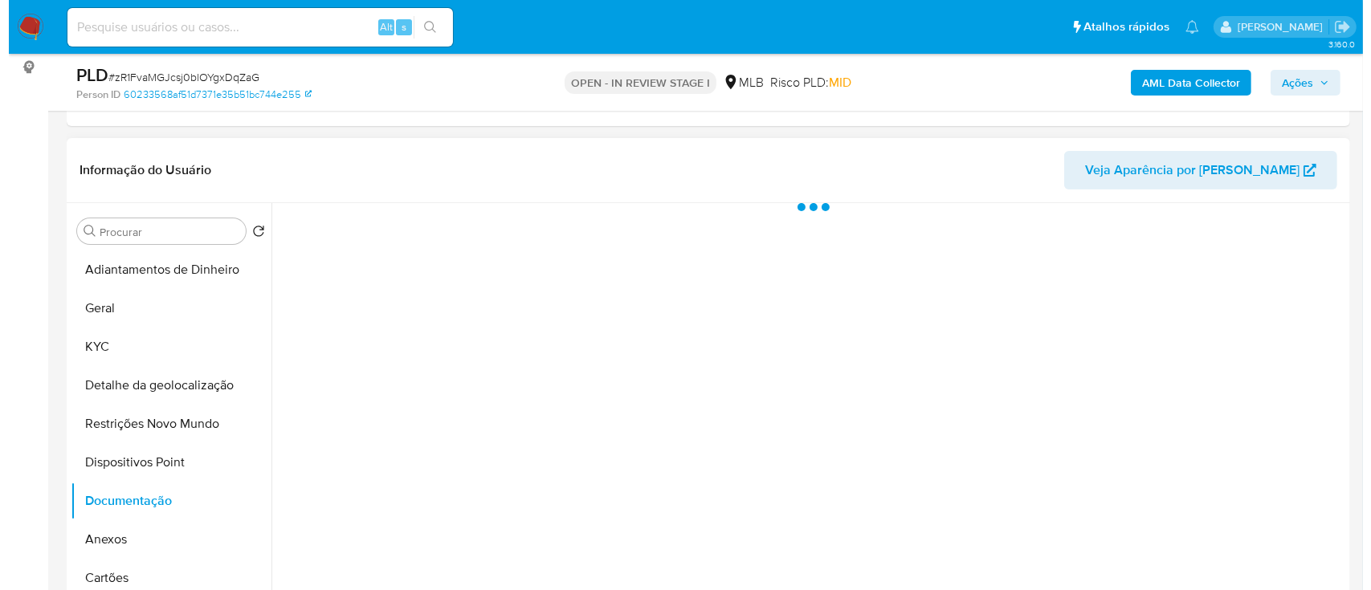
scroll to position [0, 0]
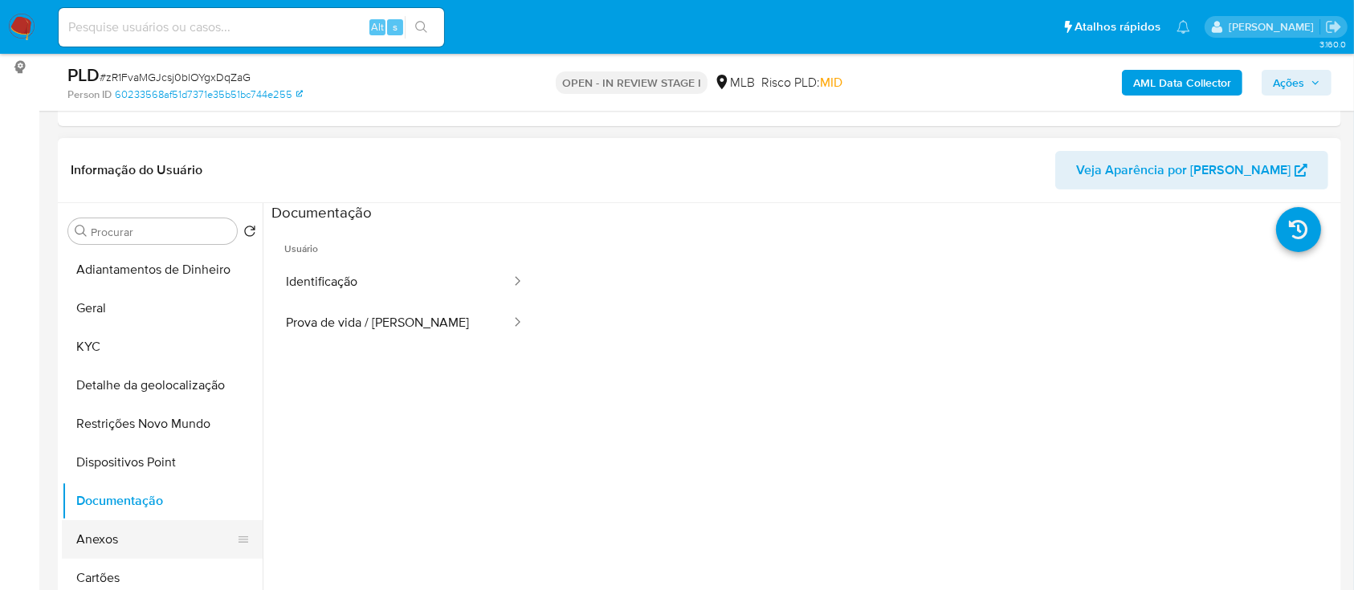
click at [123, 533] on button "Anexos" at bounding box center [156, 540] width 188 height 39
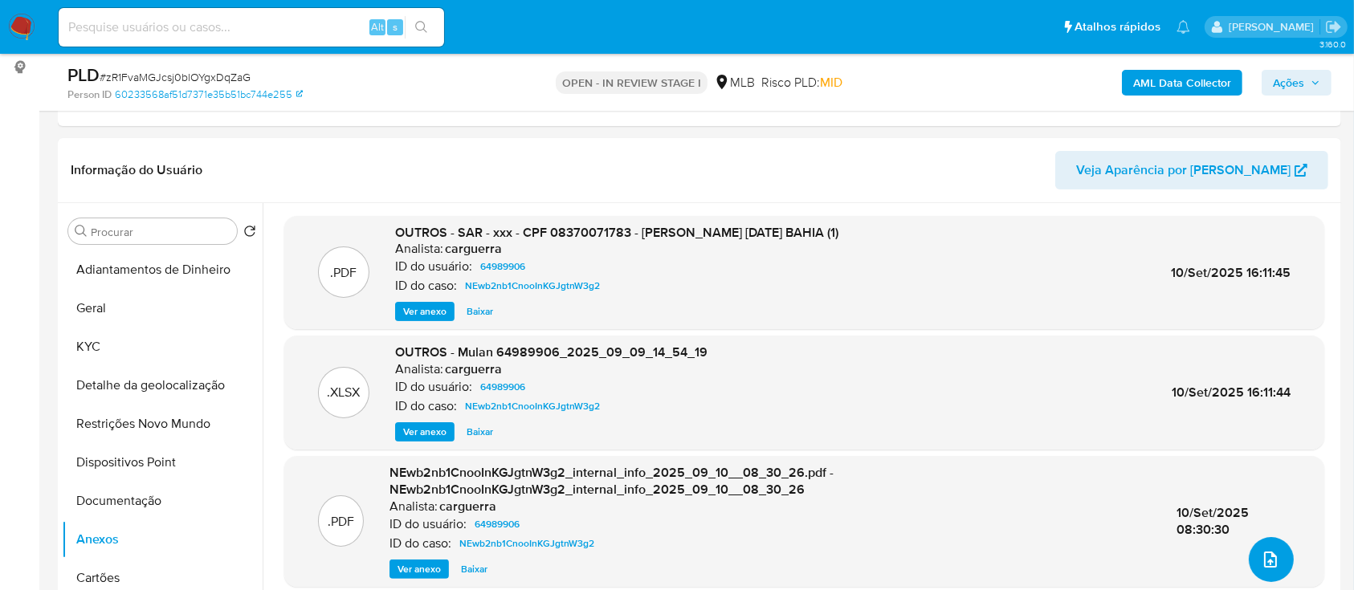
click at [1272, 552] on icon "upload-file" at bounding box center [1270, 559] width 19 height 19
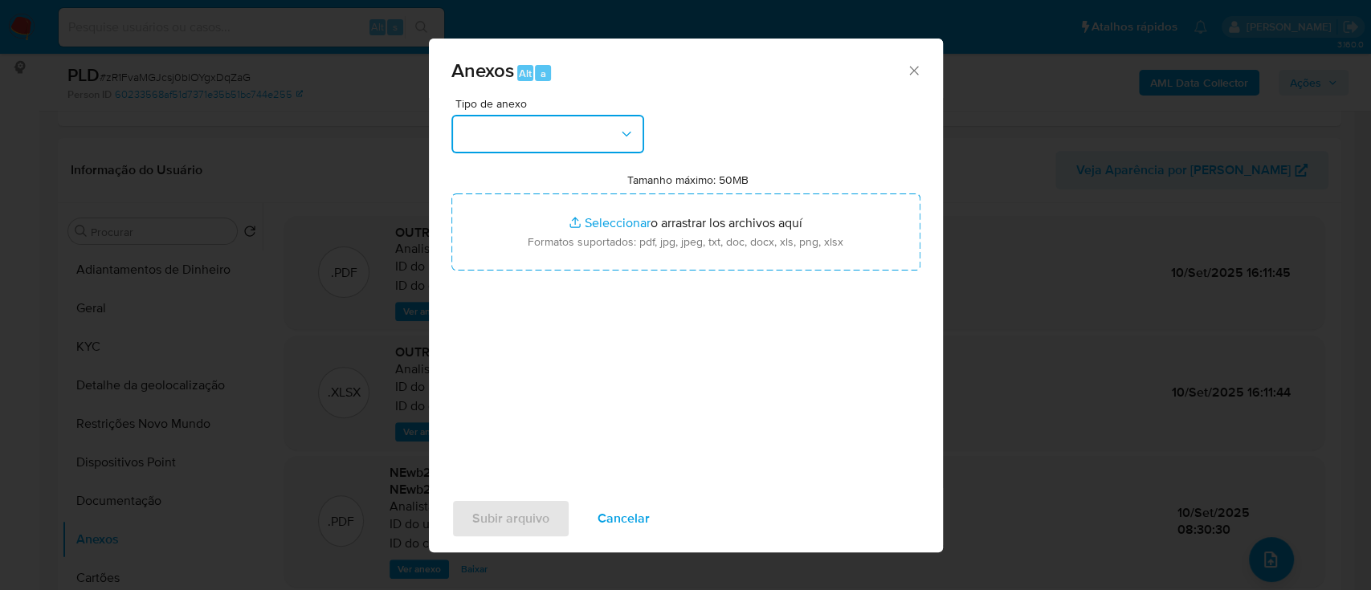
click at [559, 133] on button "button" at bounding box center [547, 134] width 193 height 39
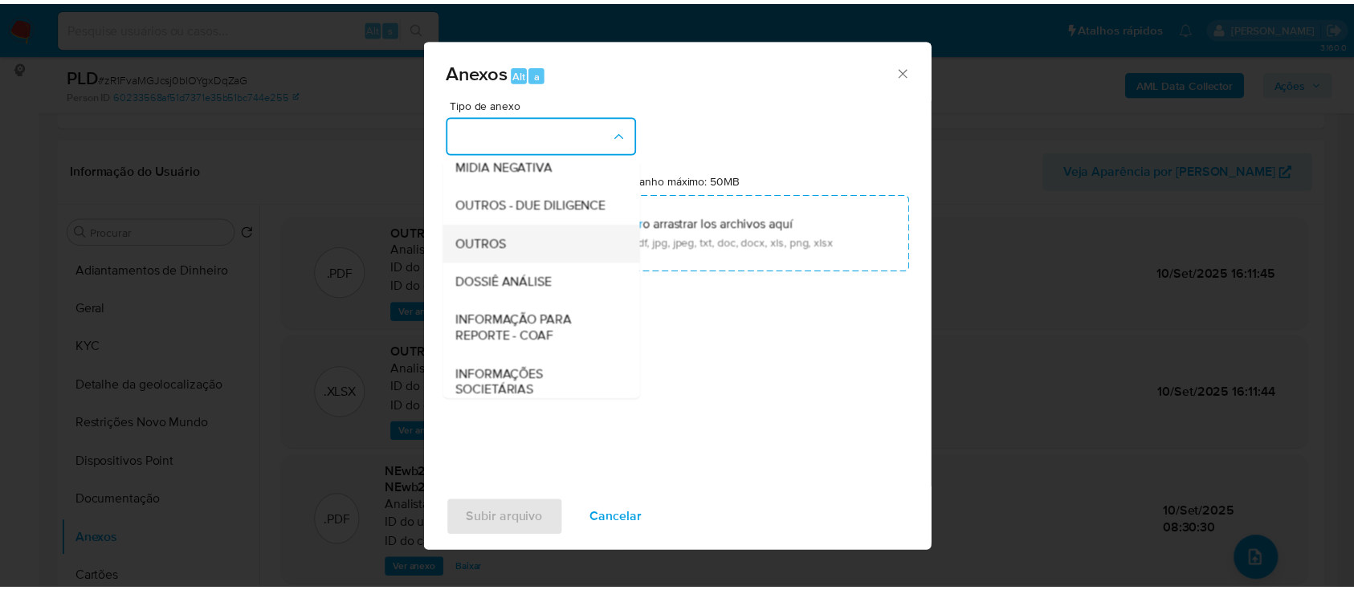
scroll to position [214, 0]
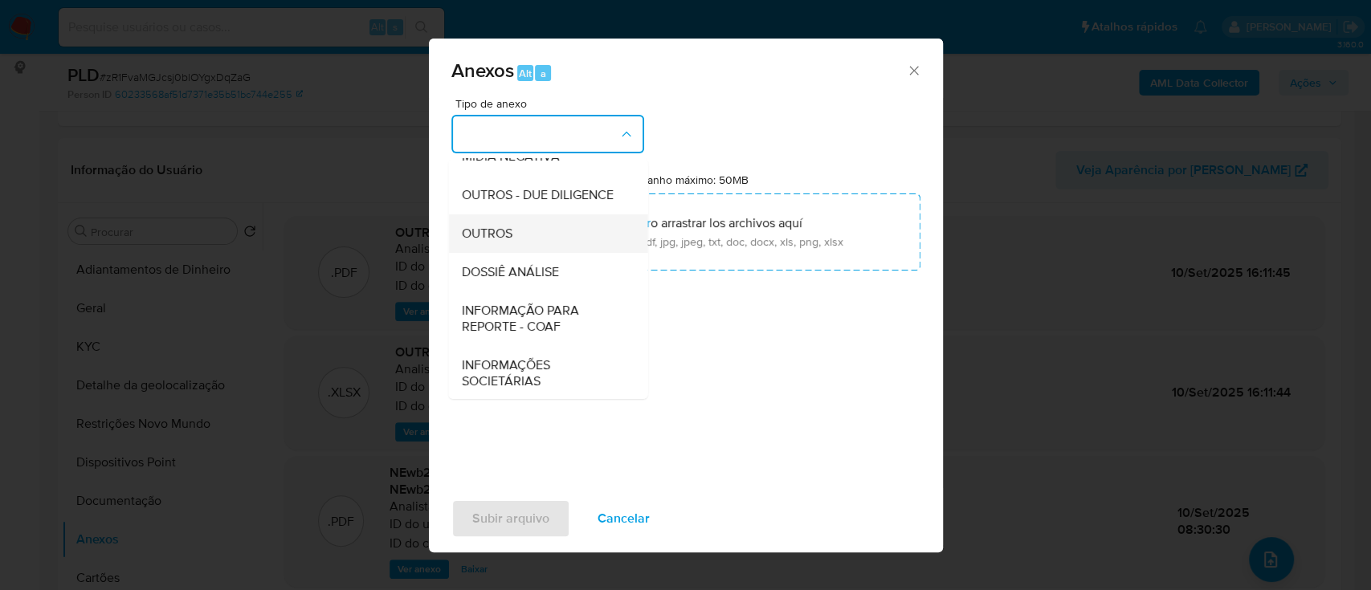
click at [527, 253] on div "OUTROS" at bounding box center [543, 233] width 164 height 39
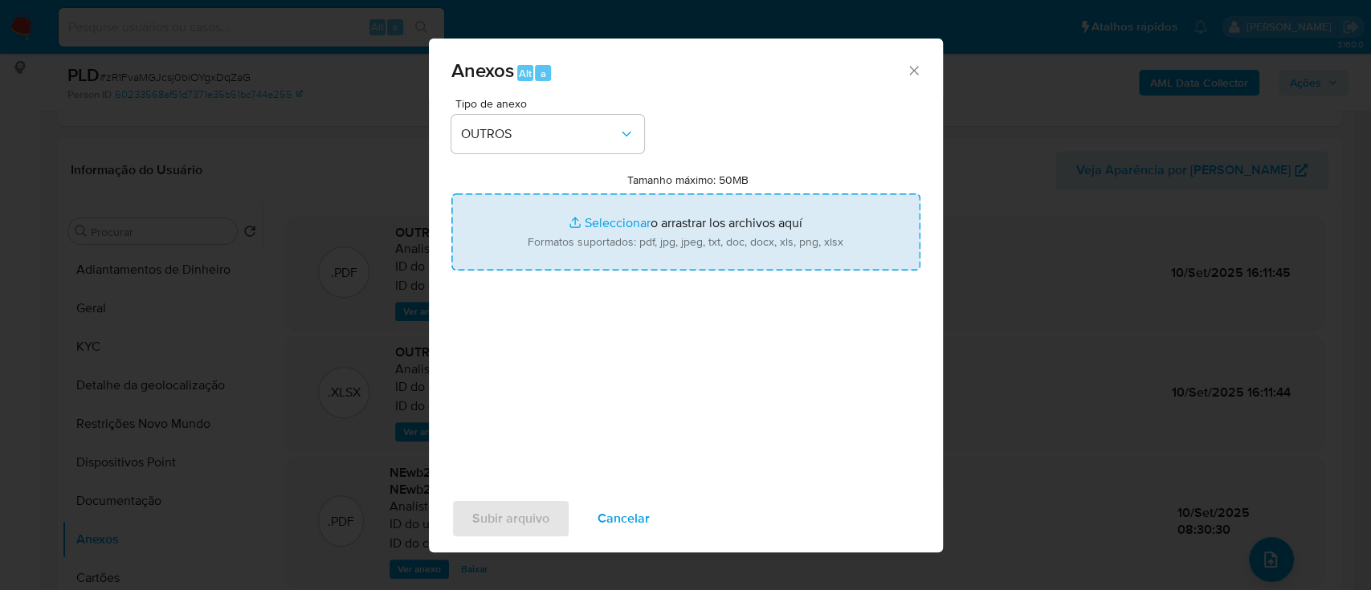
click at [594, 219] on input "Tamanho máximo: 50MB Seleccionar archivos" at bounding box center [685, 232] width 469 height 77
type input "C:\fakepath\Declínio - SAR - zR1FvaMGJcsj0blOYgxDqZaG - CPF 08370071783 - ADELA…"
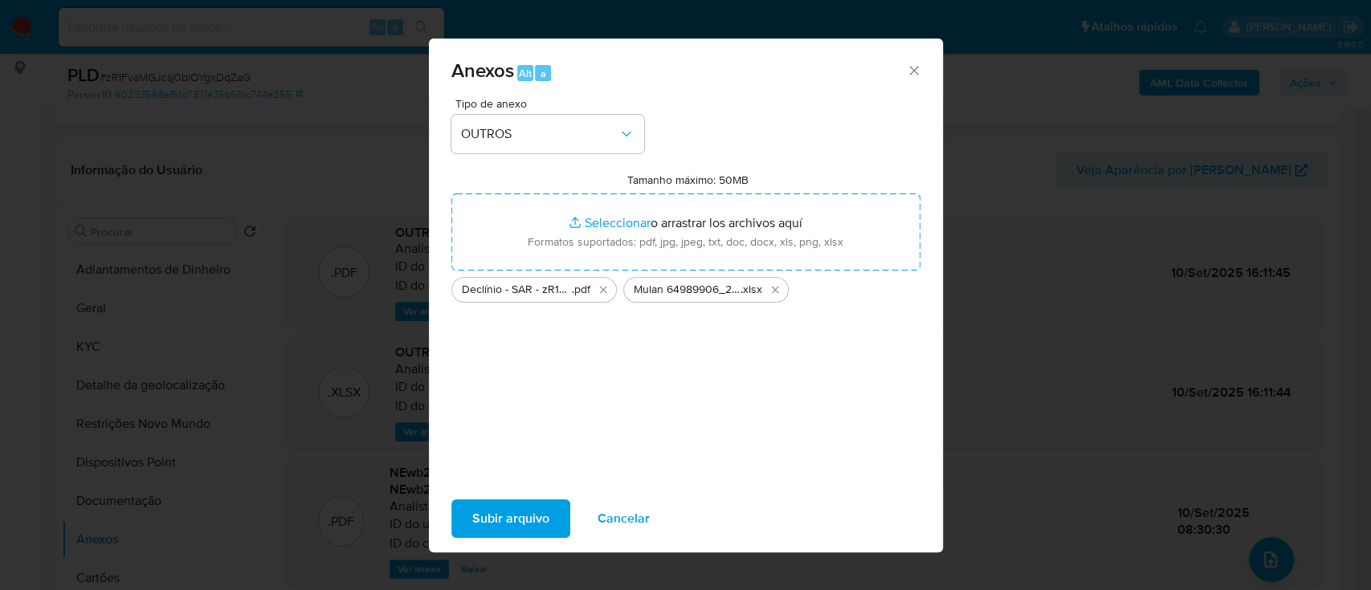
click at [521, 511] on span "Subir arquivo" at bounding box center [510, 518] width 77 height 35
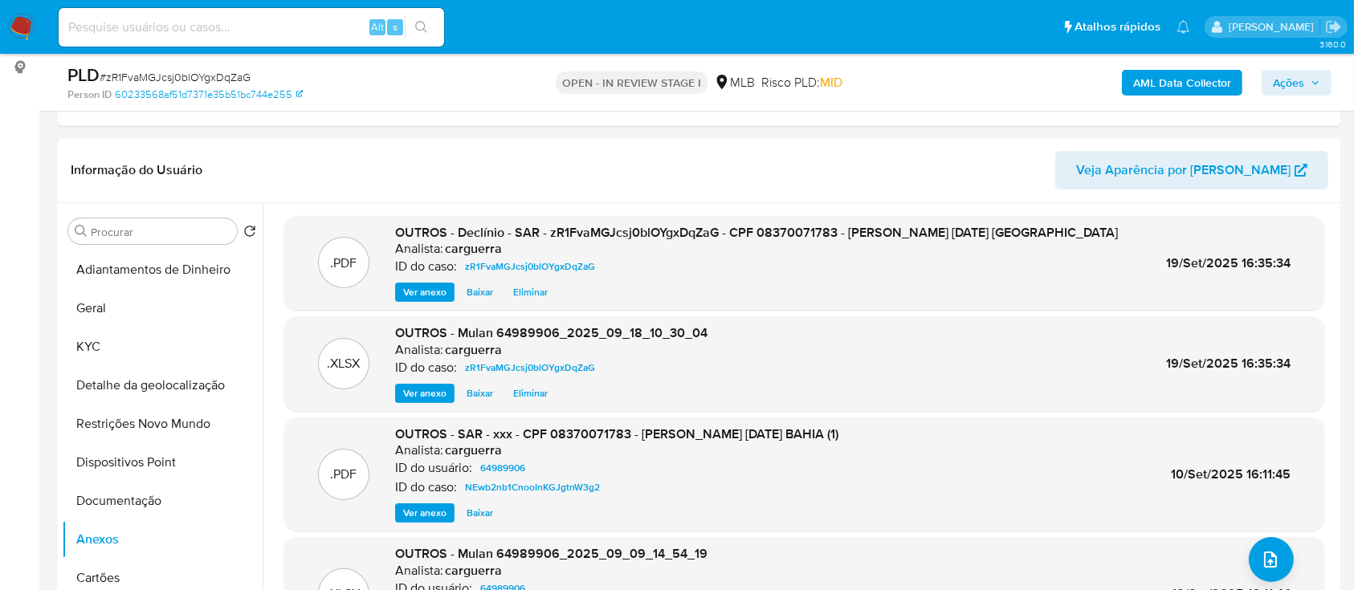
click at [1300, 76] on span "Ações" at bounding box center [1288, 83] width 31 height 26
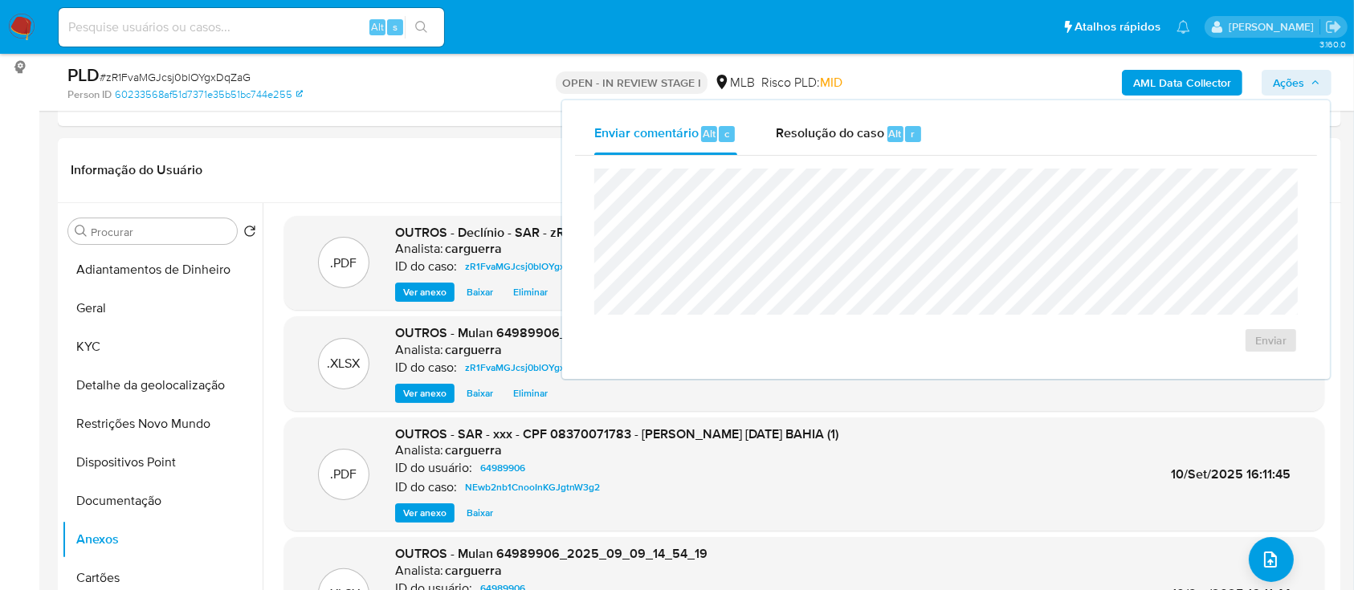
drag, startPoint x: 810, startPoint y: 136, endPoint x: 804, endPoint y: 162, distance: 27.1
click at [809, 135] on span "Resolução do caso" at bounding box center [830, 133] width 108 height 18
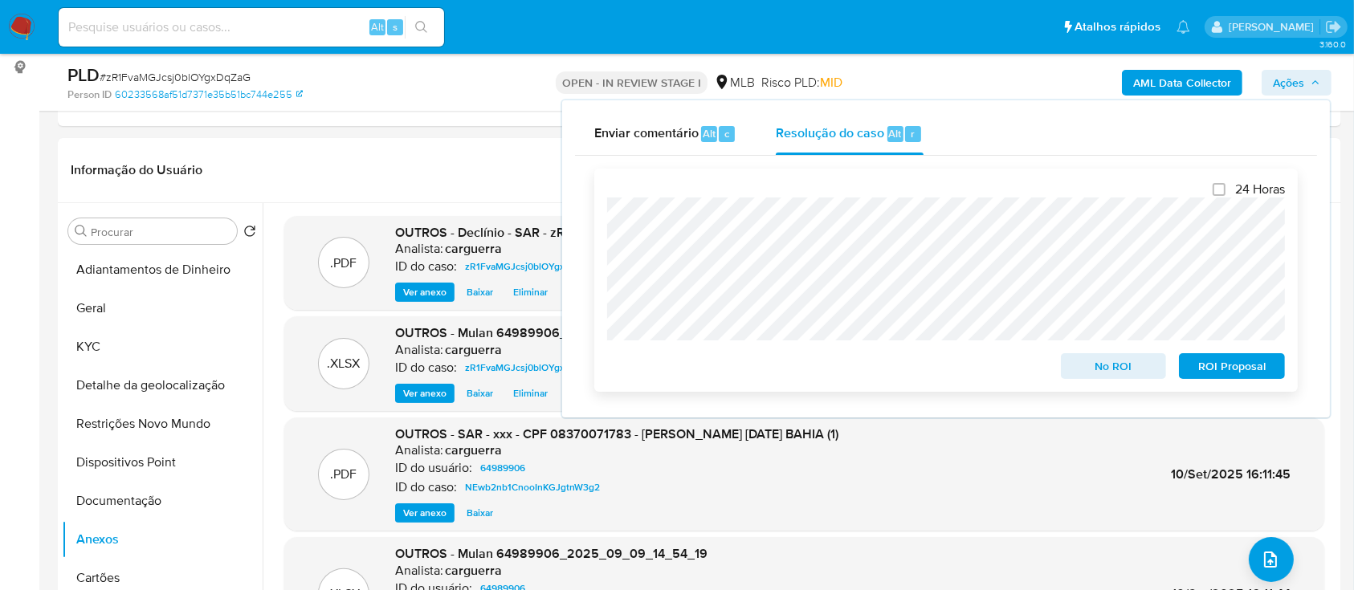
click at [1108, 373] on span "No ROI" at bounding box center [1114, 366] width 84 height 22
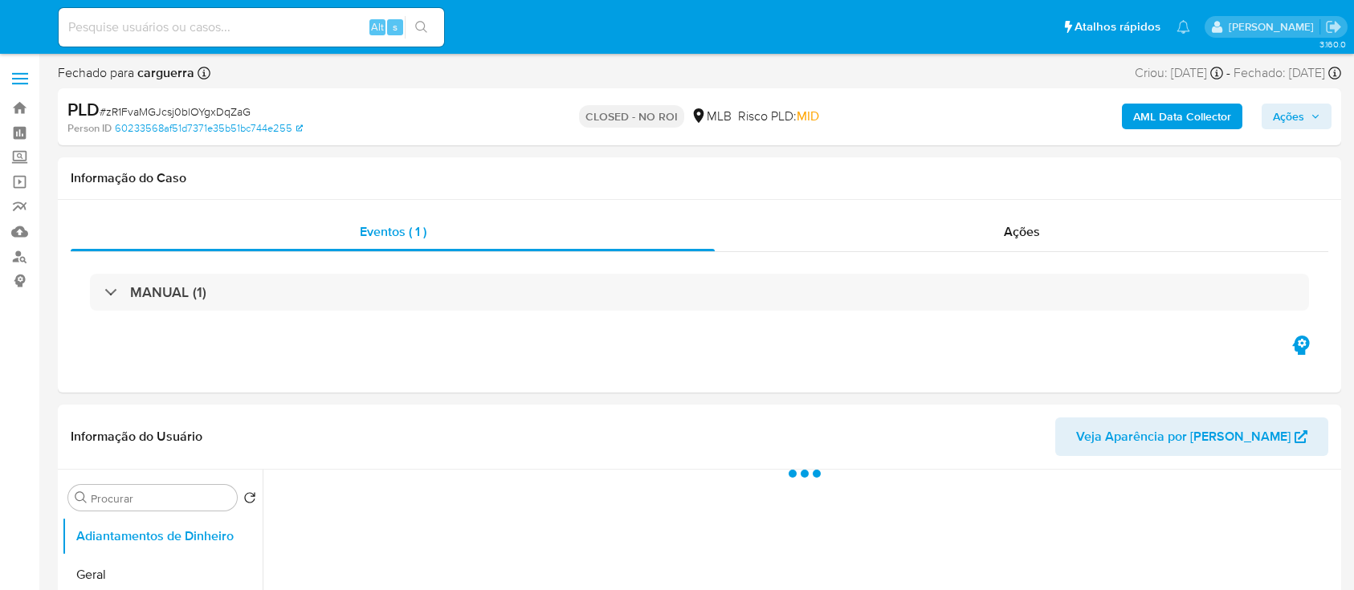
select select "10"
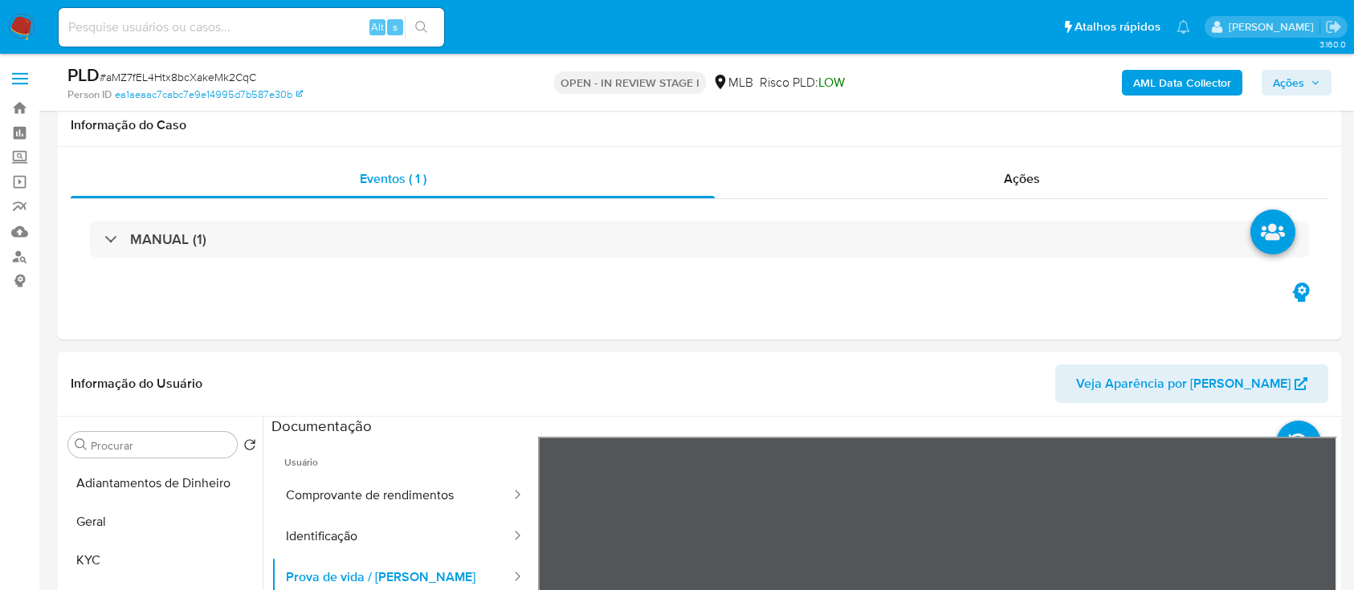
select select "10"
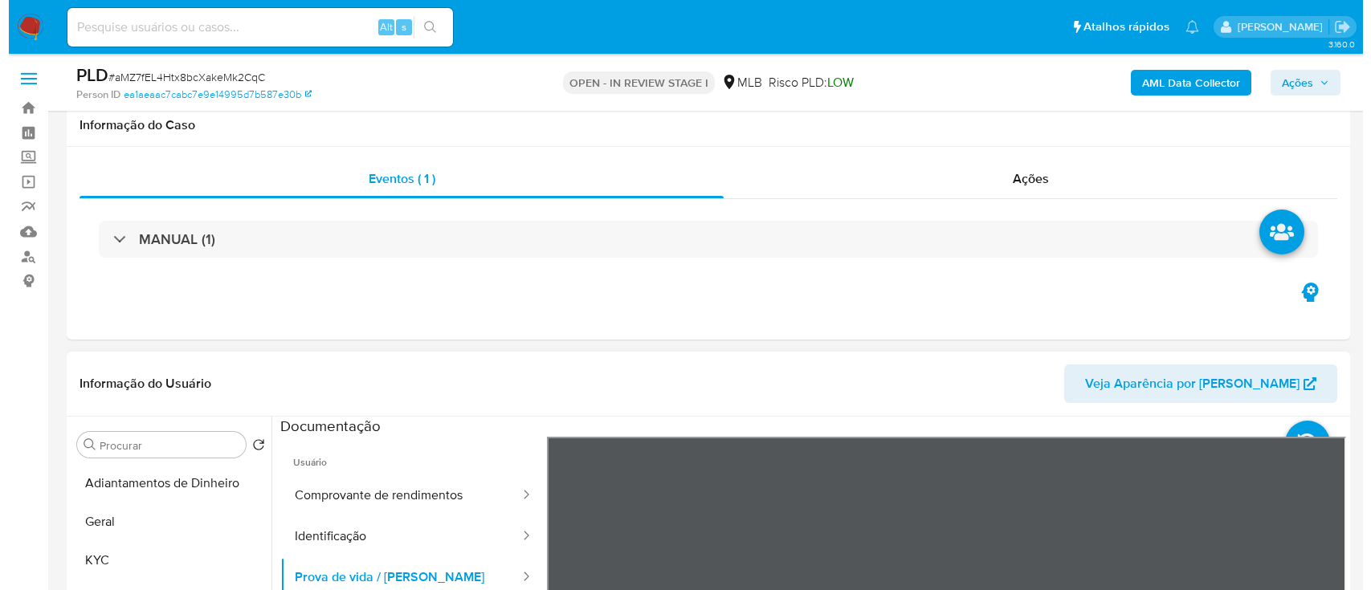
scroll to position [321, 0]
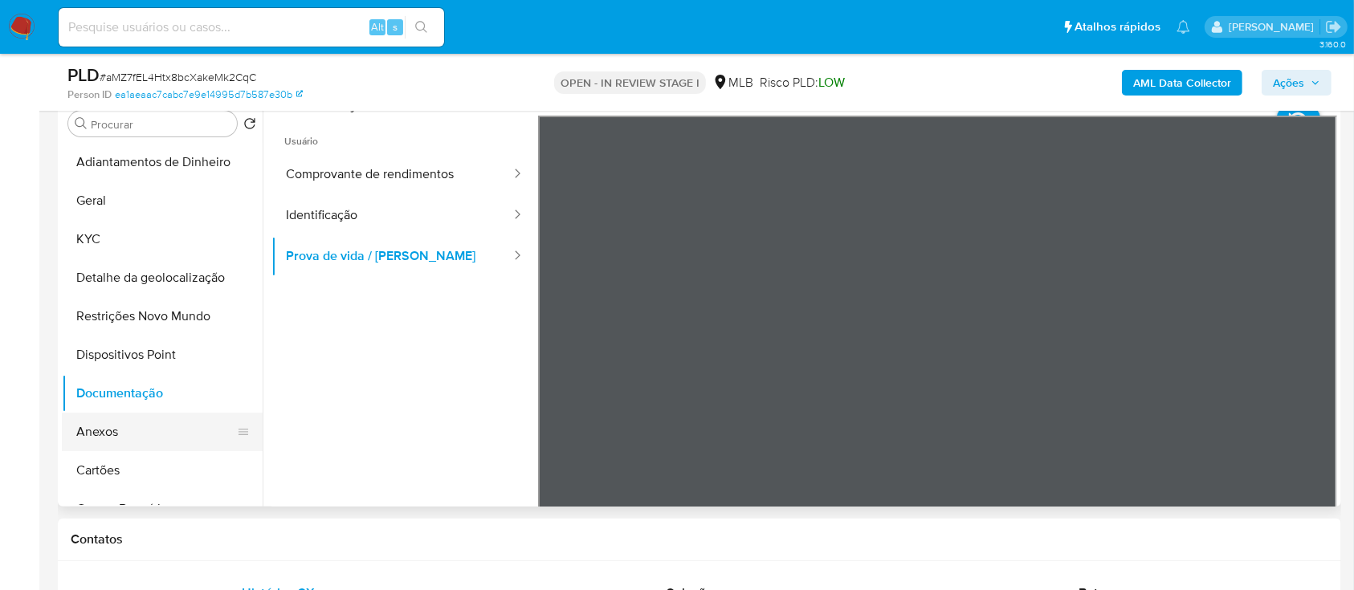
click at [112, 431] on button "Anexos" at bounding box center [156, 432] width 188 height 39
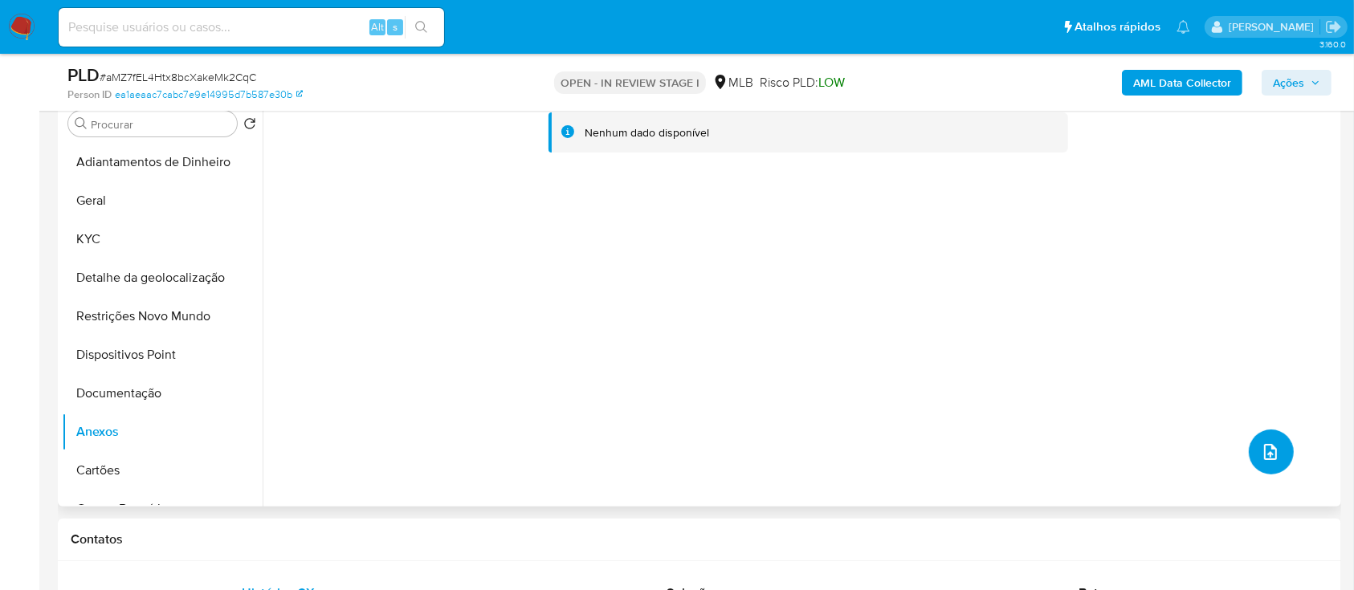
click at [1264, 454] on icon "upload-file" at bounding box center [1270, 452] width 19 height 19
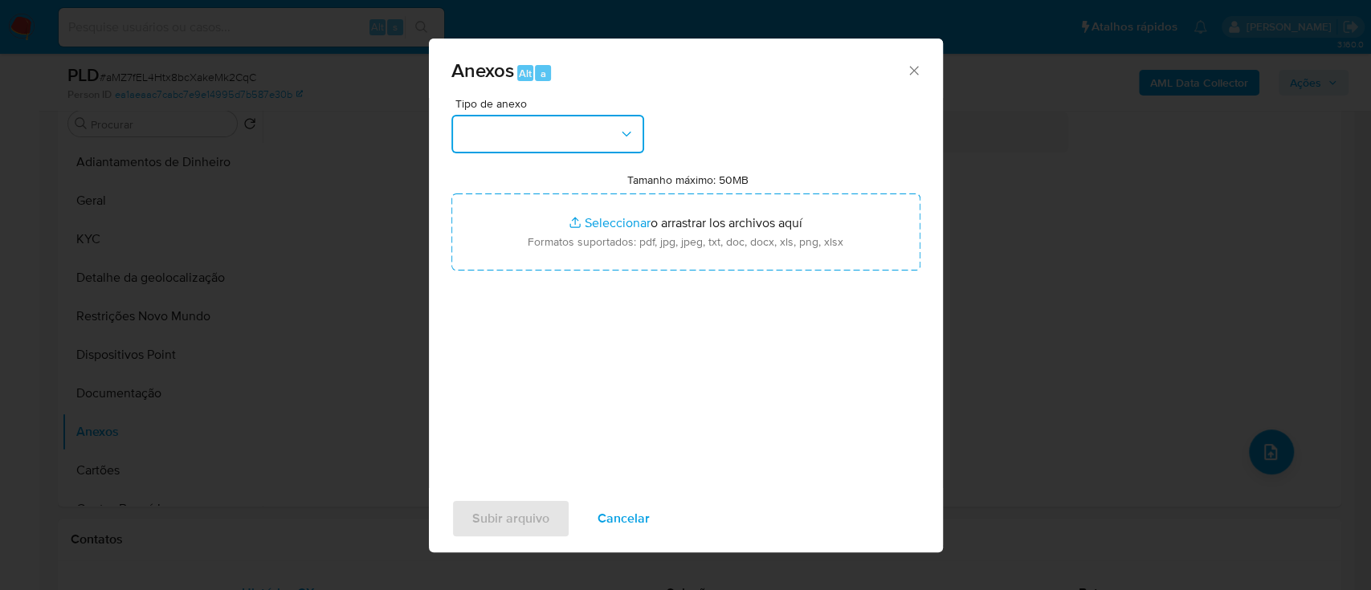
click at [533, 116] on button "button" at bounding box center [547, 134] width 193 height 39
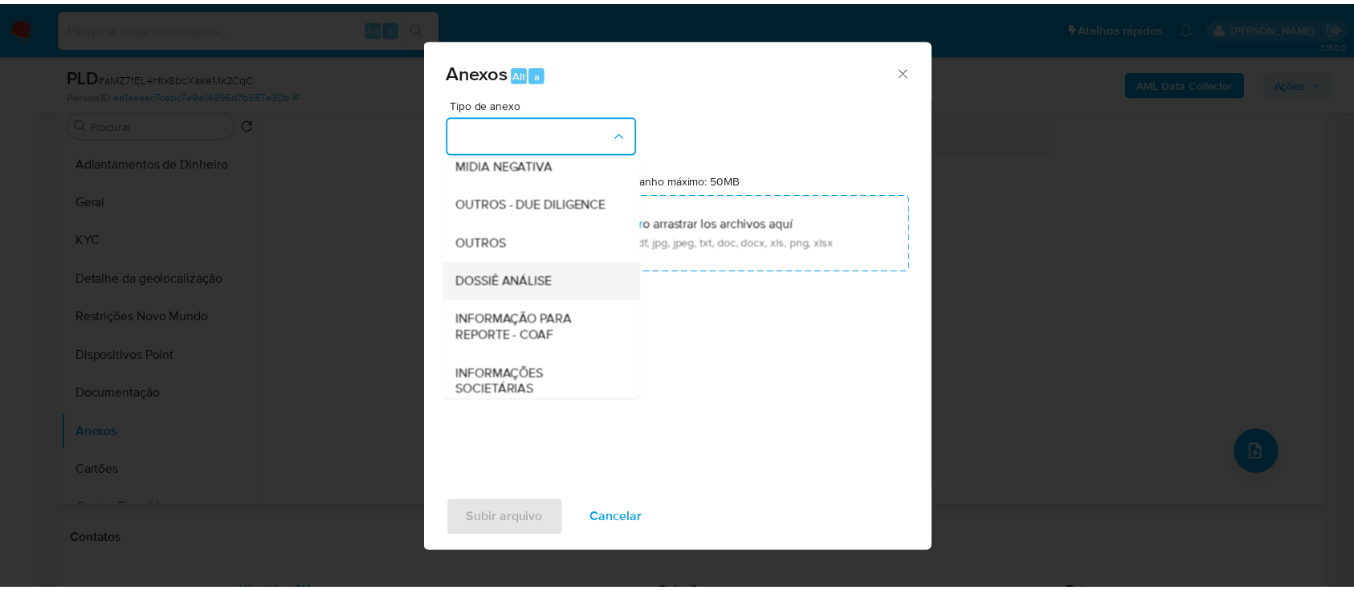
scroll to position [214, 0]
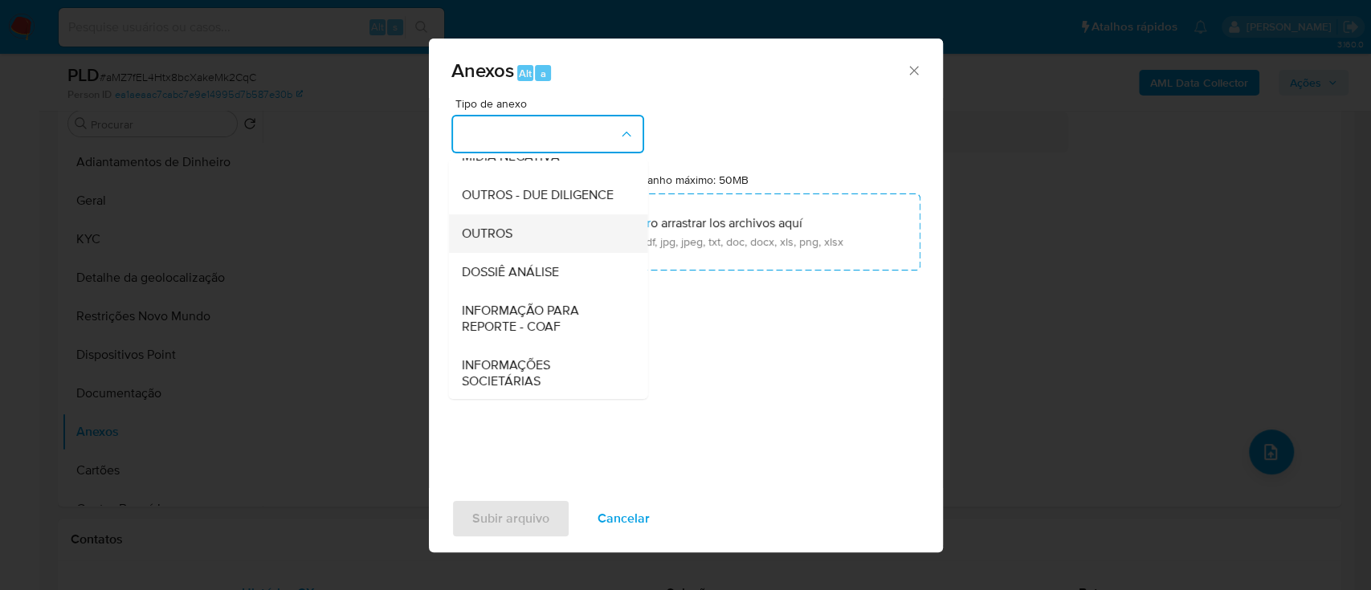
click at [491, 242] on span "OUTROS" at bounding box center [486, 234] width 51 height 16
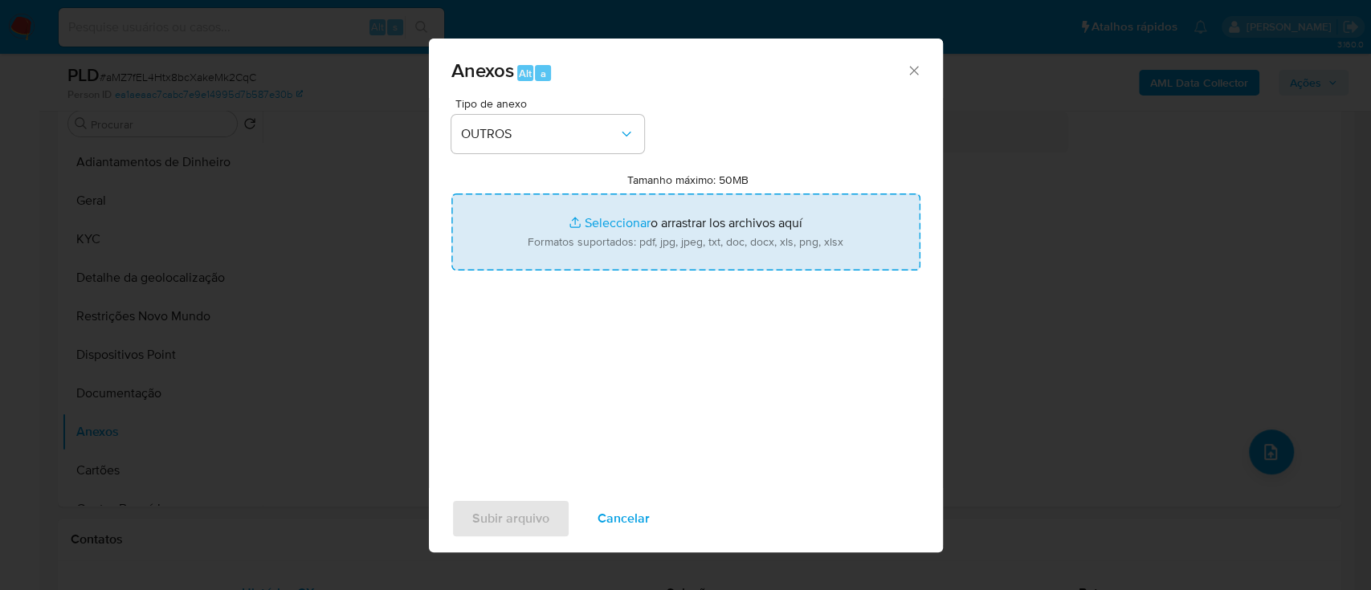
click at [608, 226] on input "Tamanho máximo: 50MB Seleccionar archivos" at bounding box center [685, 232] width 469 height 77
type input "C:\fakepath\Mulan 194591541_2025_09_18_10_30_02.xlsx"
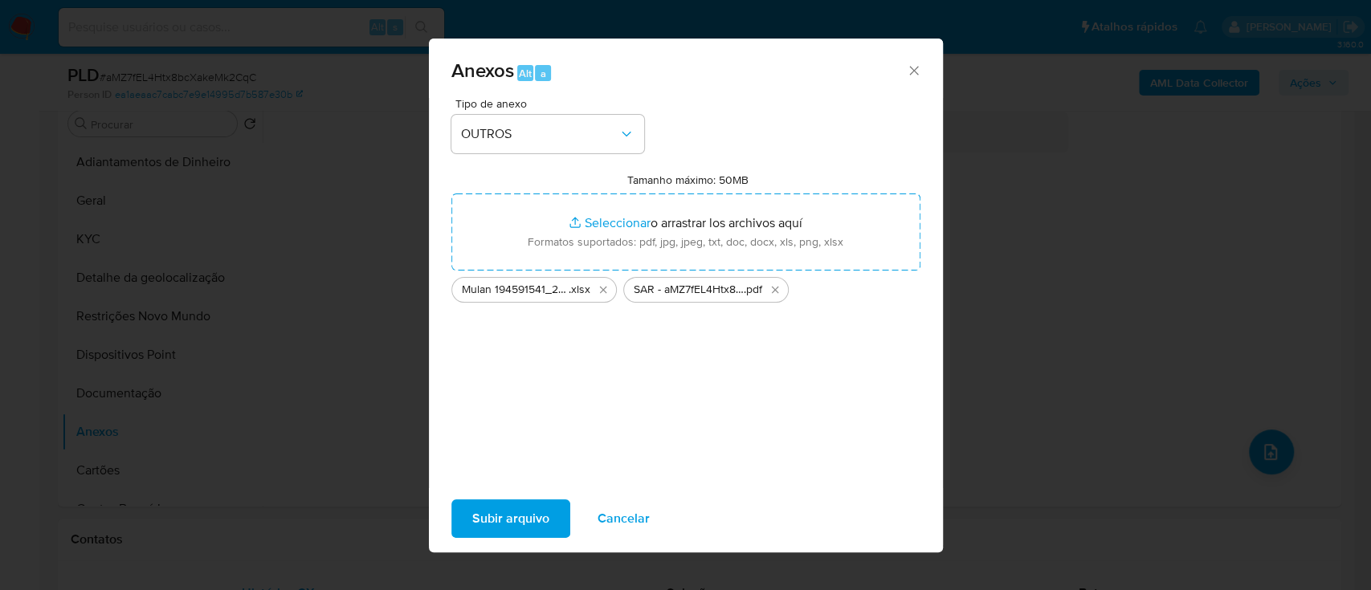
click at [514, 521] on span "Subir arquivo" at bounding box center [510, 518] width 77 height 35
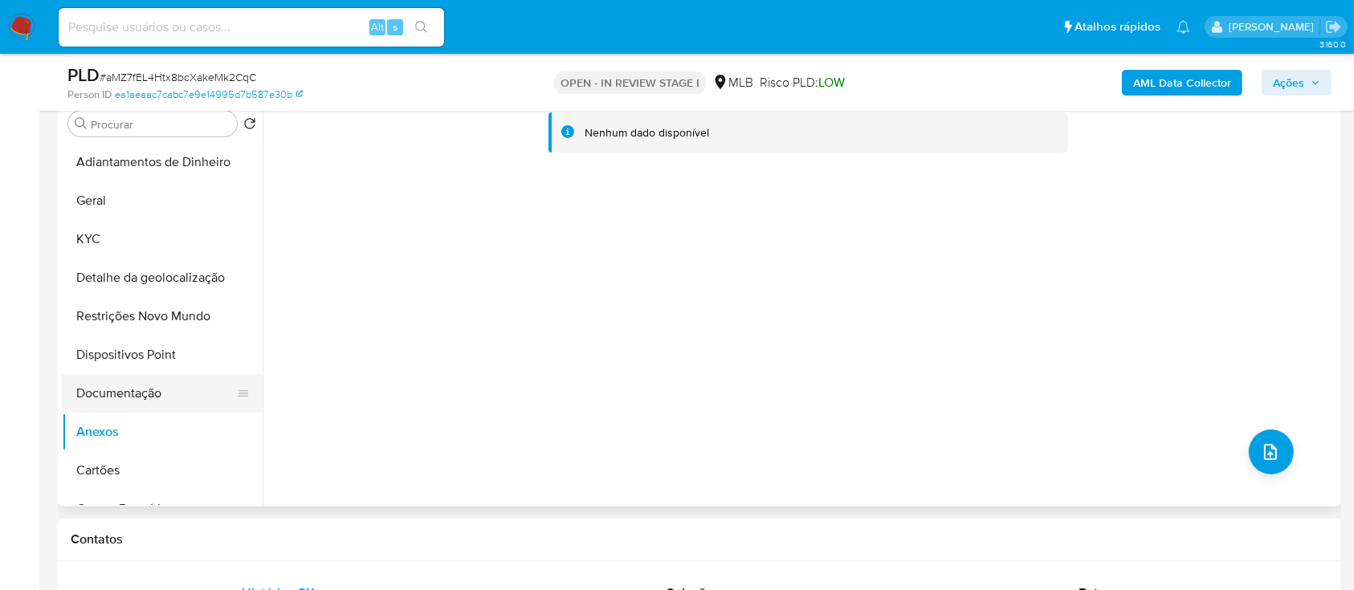
click at [120, 383] on button "Documentação" at bounding box center [156, 393] width 188 height 39
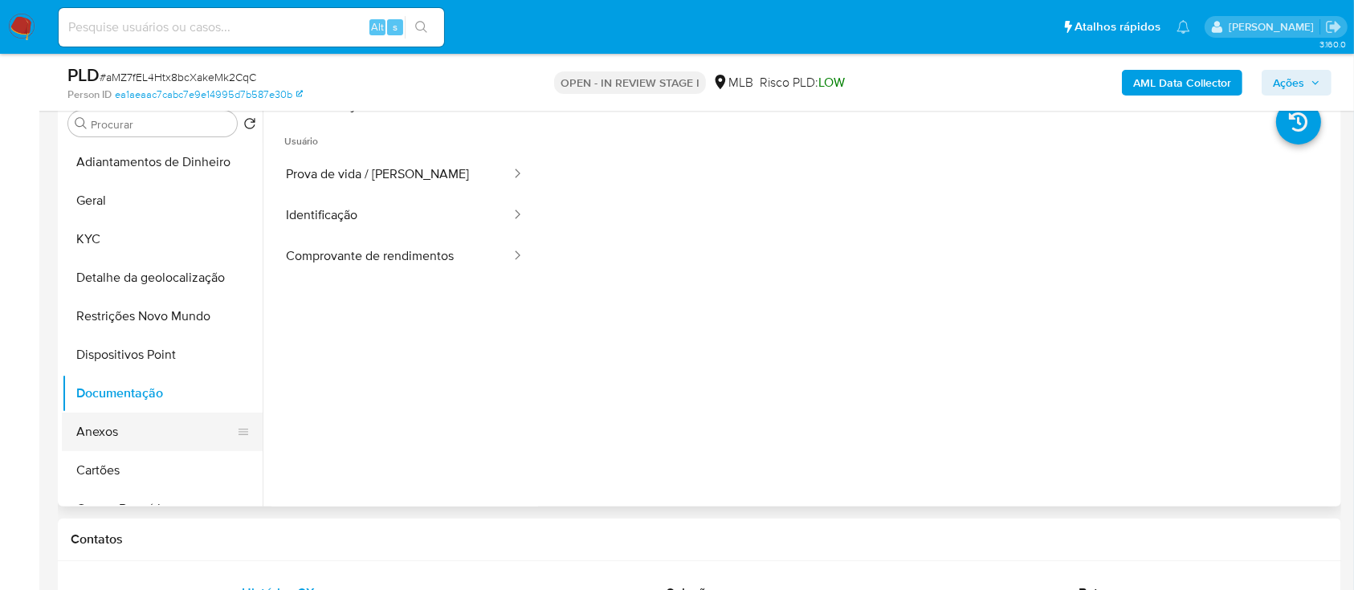
click at [96, 426] on button "Anexos" at bounding box center [156, 432] width 188 height 39
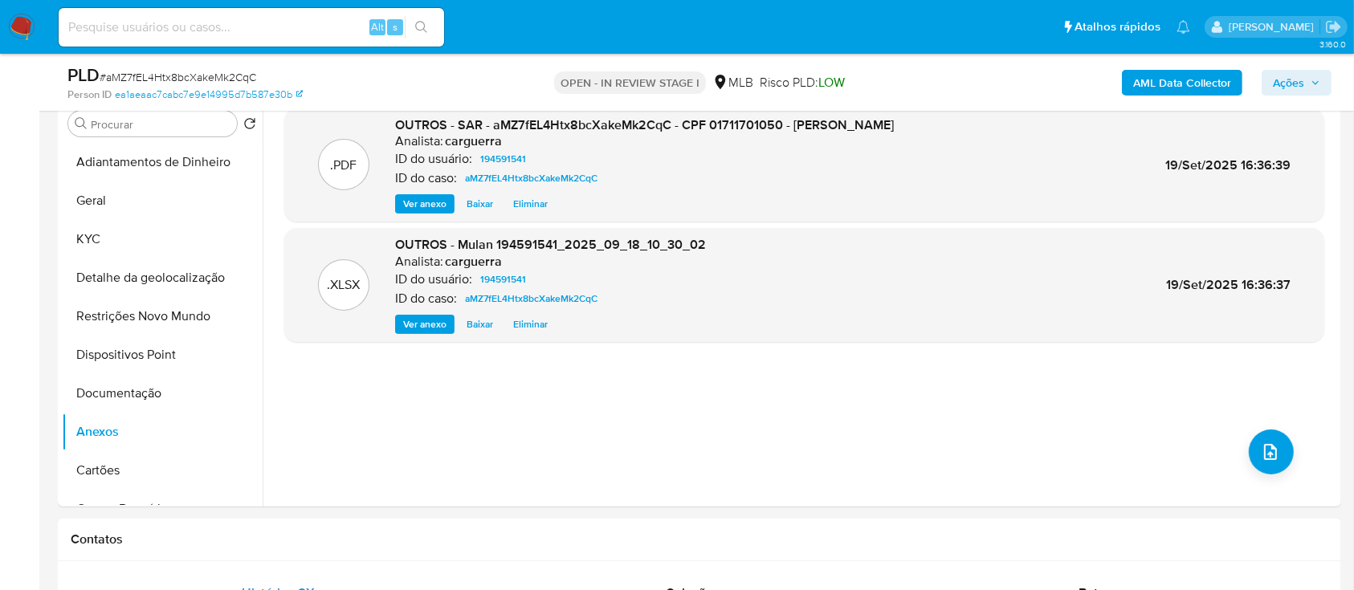
drag, startPoint x: 1279, startPoint y: 79, endPoint x: 1273, endPoint y: 87, distance: 9.8
click at [1279, 80] on span "Ações" at bounding box center [1288, 83] width 31 height 26
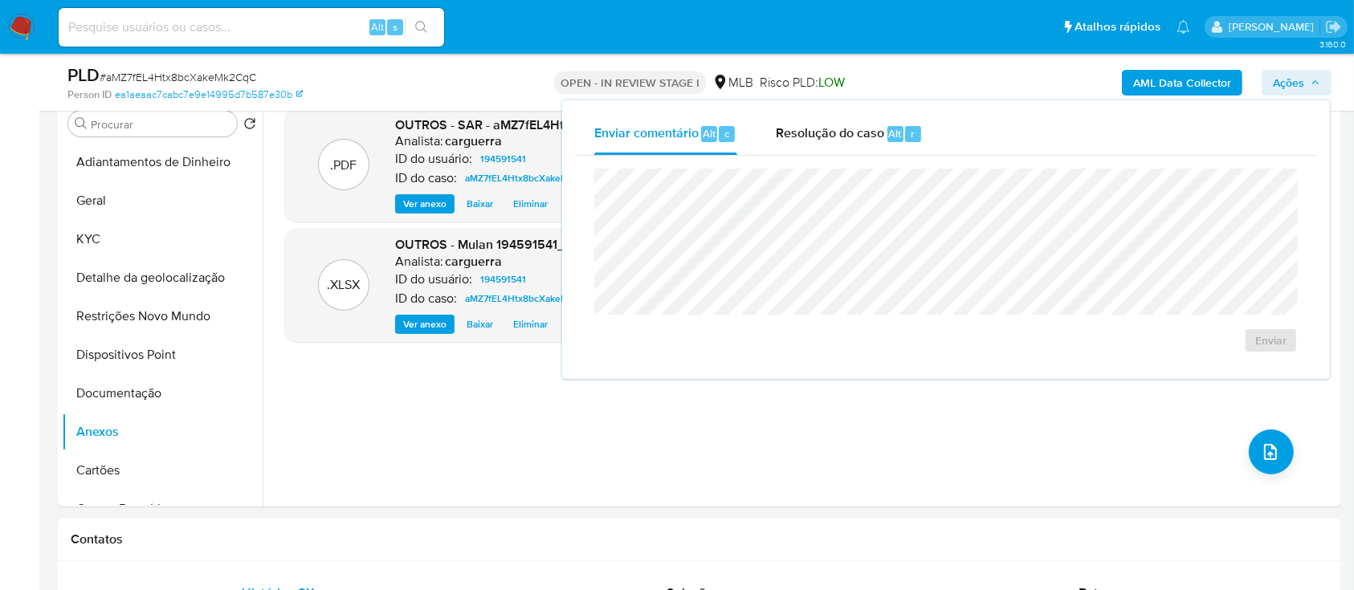
drag, startPoint x: 810, startPoint y: 136, endPoint x: 803, endPoint y: 161, distance: 25.7
click at [810, 137] on span "Resolução do caso" at bounding box center [830, 133] width 108 height 18
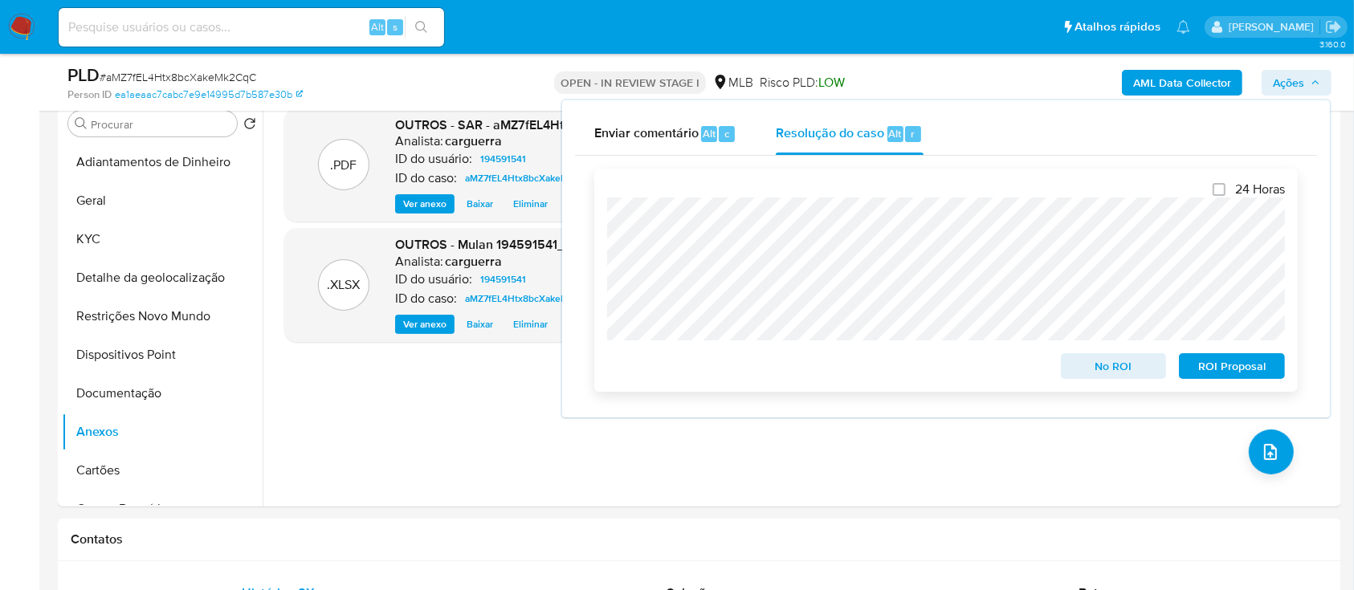
click at [1106, 361] on span "No ROI" at bounding box center [1114, 366] width 84 height 22
drag, startPoint x: 406, startPoint y: 414, endPoint x: 449, endPoint y: 374, distance: 59.1
click at [406, 414] on div ".PDF OUTROS - SAR - aMZ7fEL4Htx8bcXakeMk2CqC - CPF 01711701050 - BERNARDO GAWSK…" at bounding box center [804, 301] width 1040 height 386
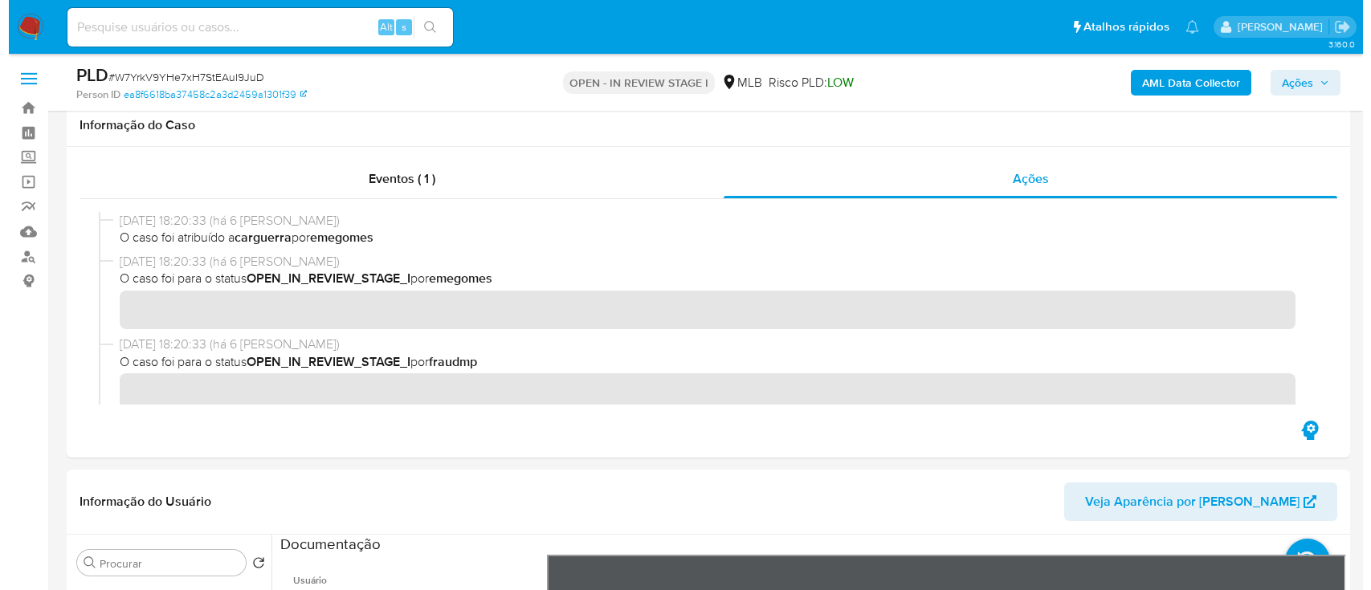
scroll to position [321, 0]
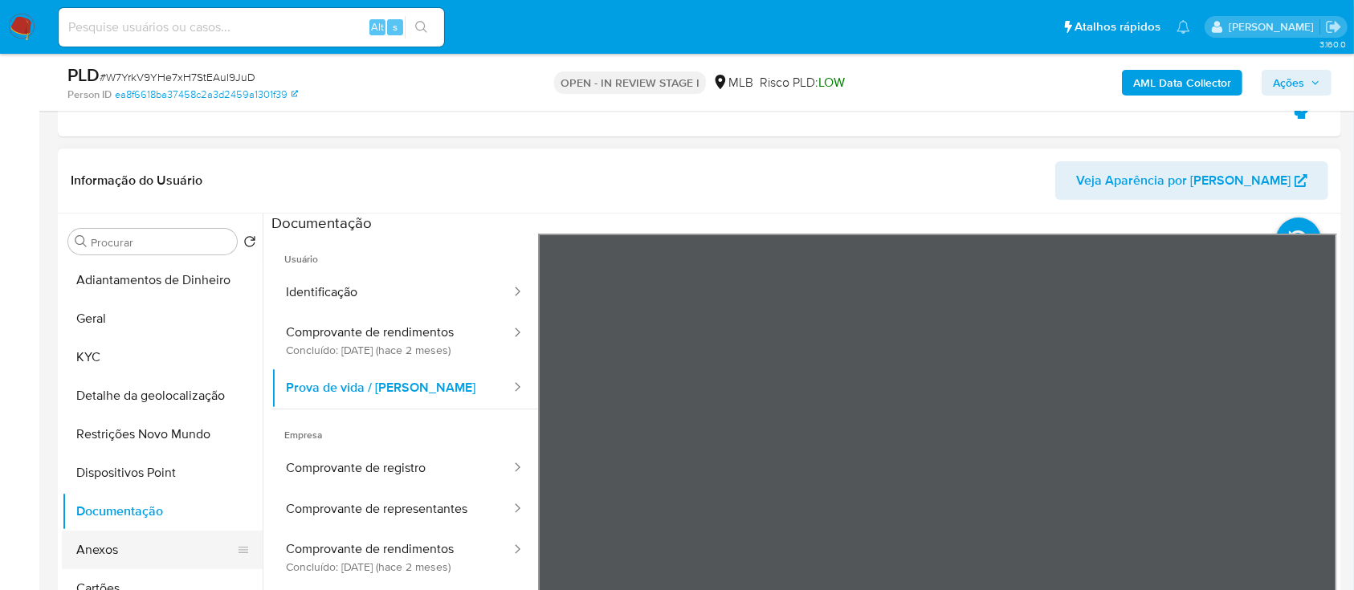
click at [100, 541] on button "Anexos" at bounding box center [156, 550] width 188 height 39
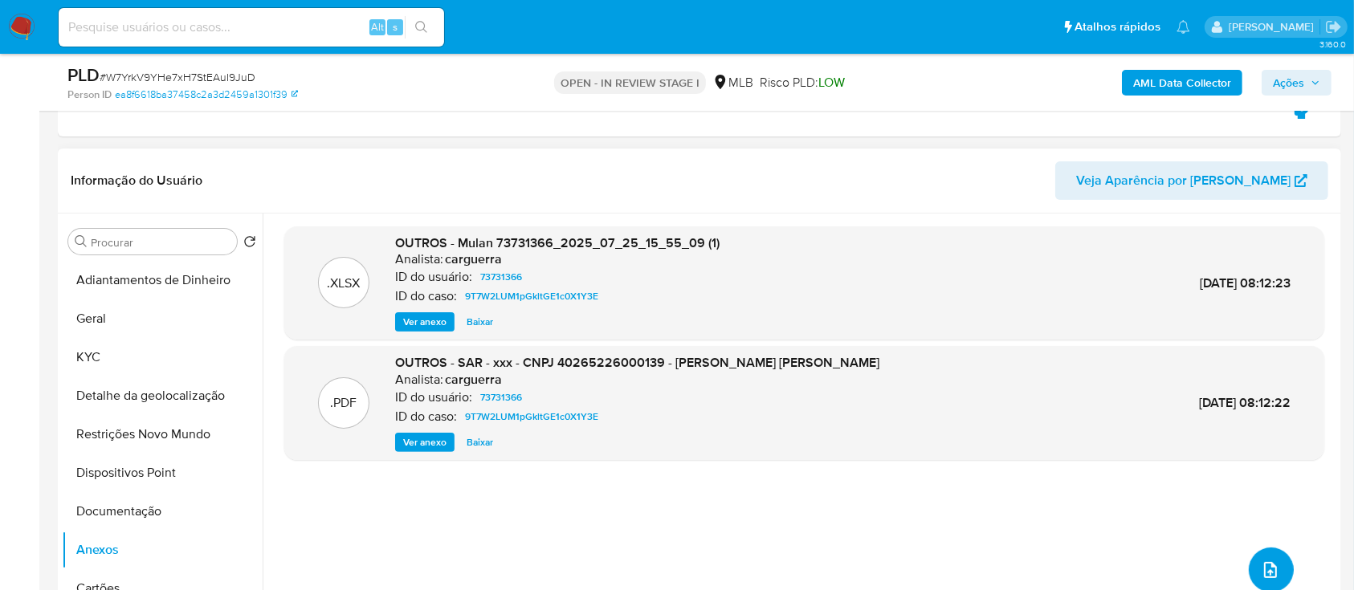
click at [1276, 569] on button "upload-file" at bounding box center [1271, 570] width 45 height 45
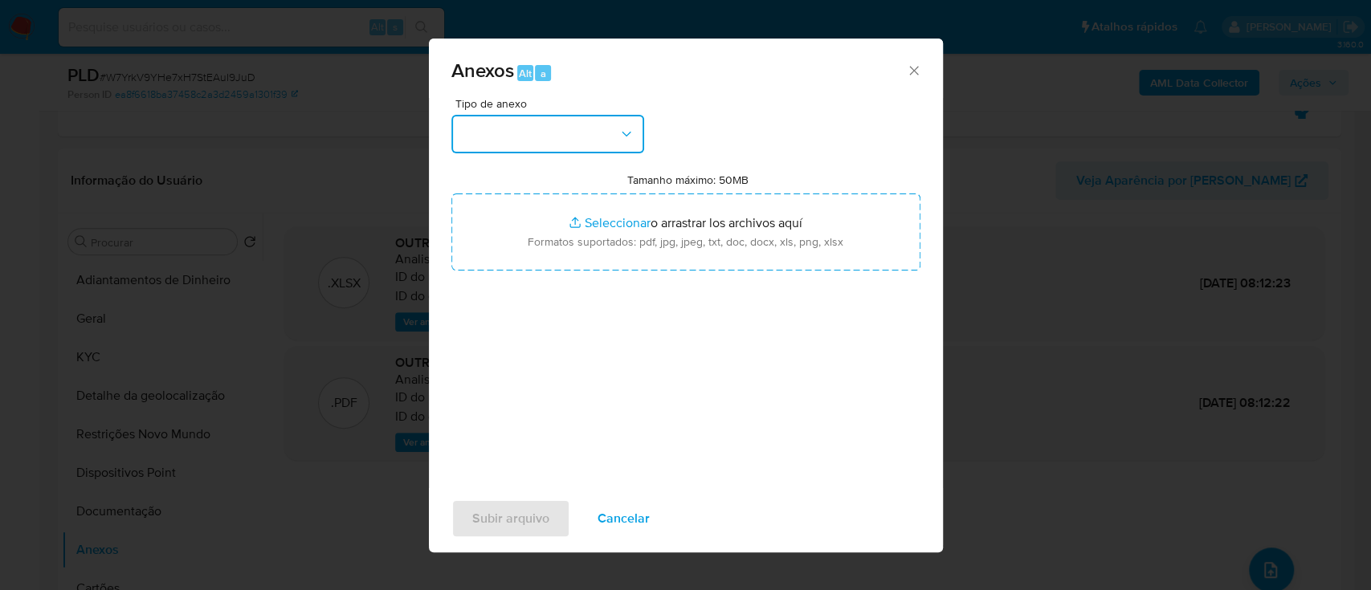
drag, startPoint x: 545, startPoint y: 121, endPoint x: 553, endPoint y: 145, distance: 25.4
click at [545, 122] on button "button" at bounding box center [547, 134] width 193 height 39
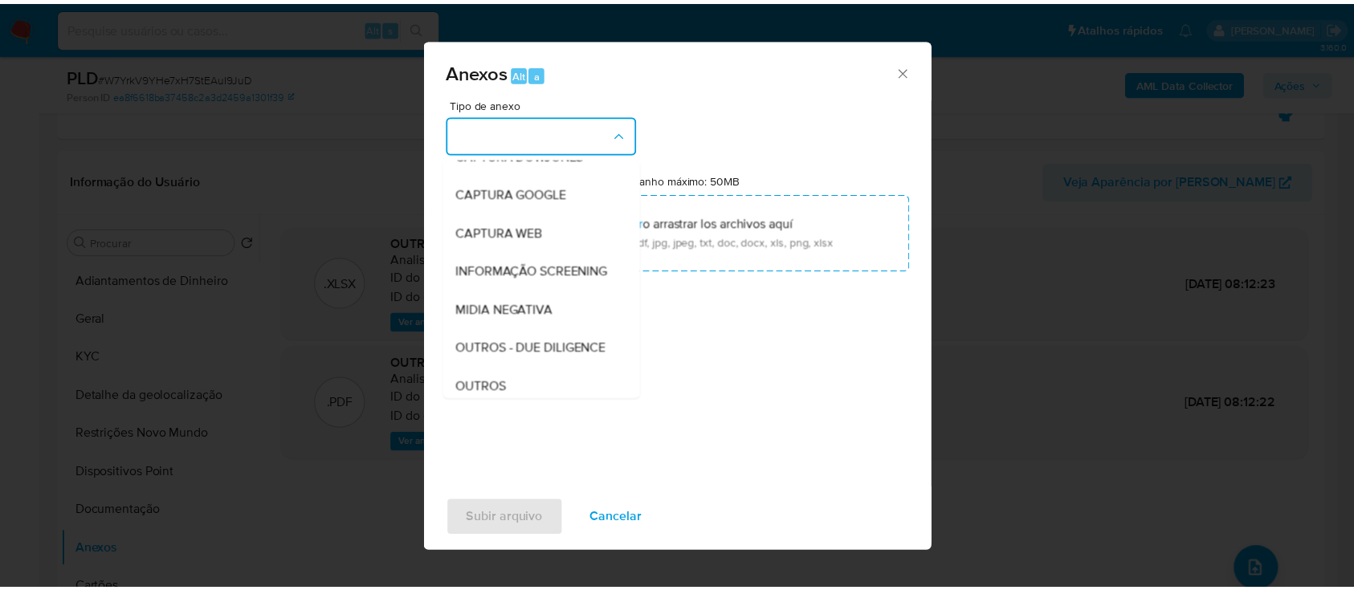
scroll to position [214, 0]
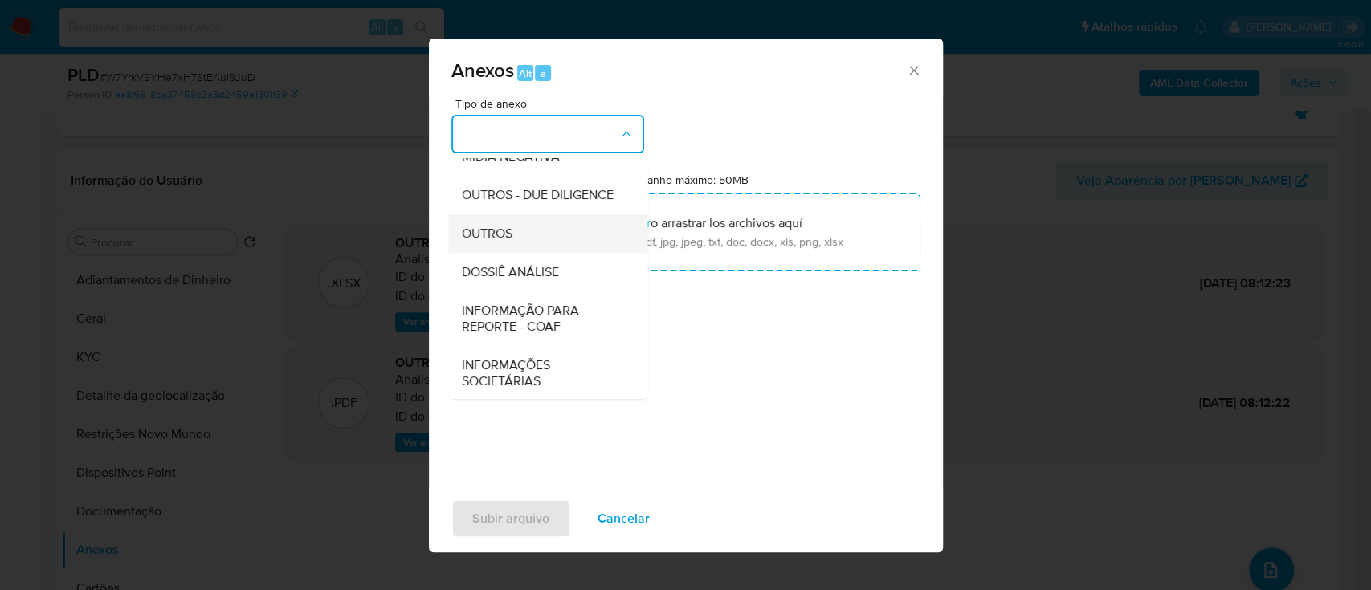
click at [492, 242] on span "OUTROS" at bounding box center [486, 234] width 51 height 16
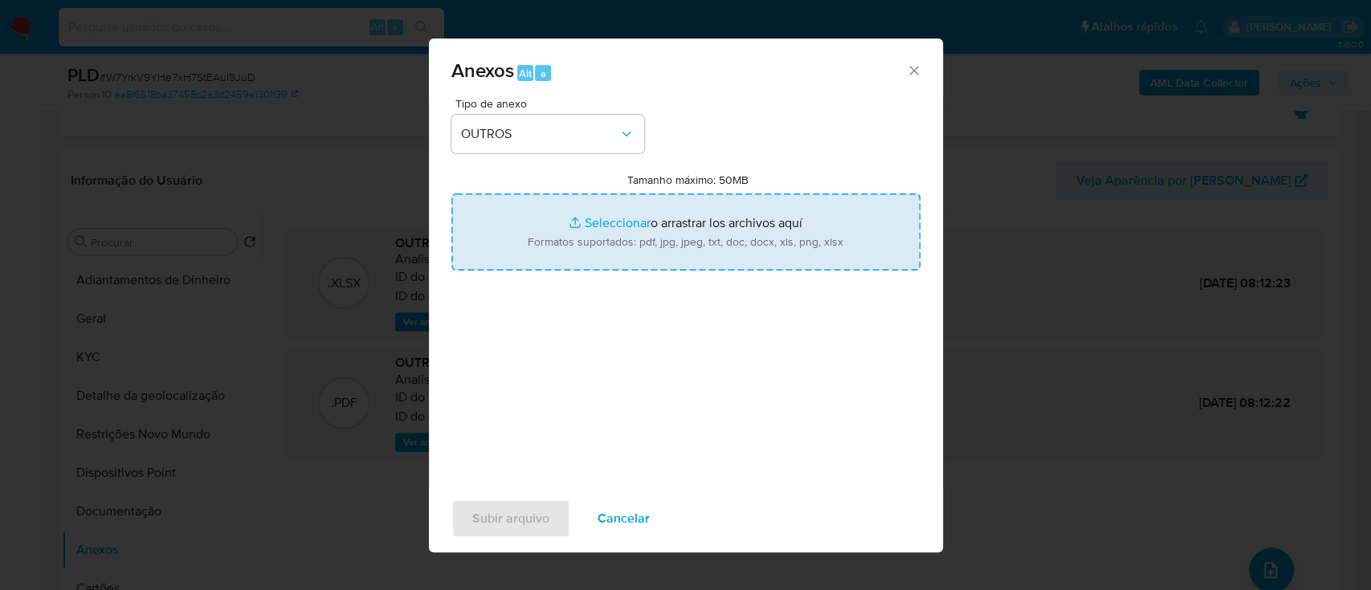
click at [644, 228] on input "Tamanho máximo: 50MB Seleccionar archivos" at bounding box center [685, 232] width 469 height 77
type input "C:\fakepath\Mulan 73731366_2025_09_18_10_27_44.xlsx"
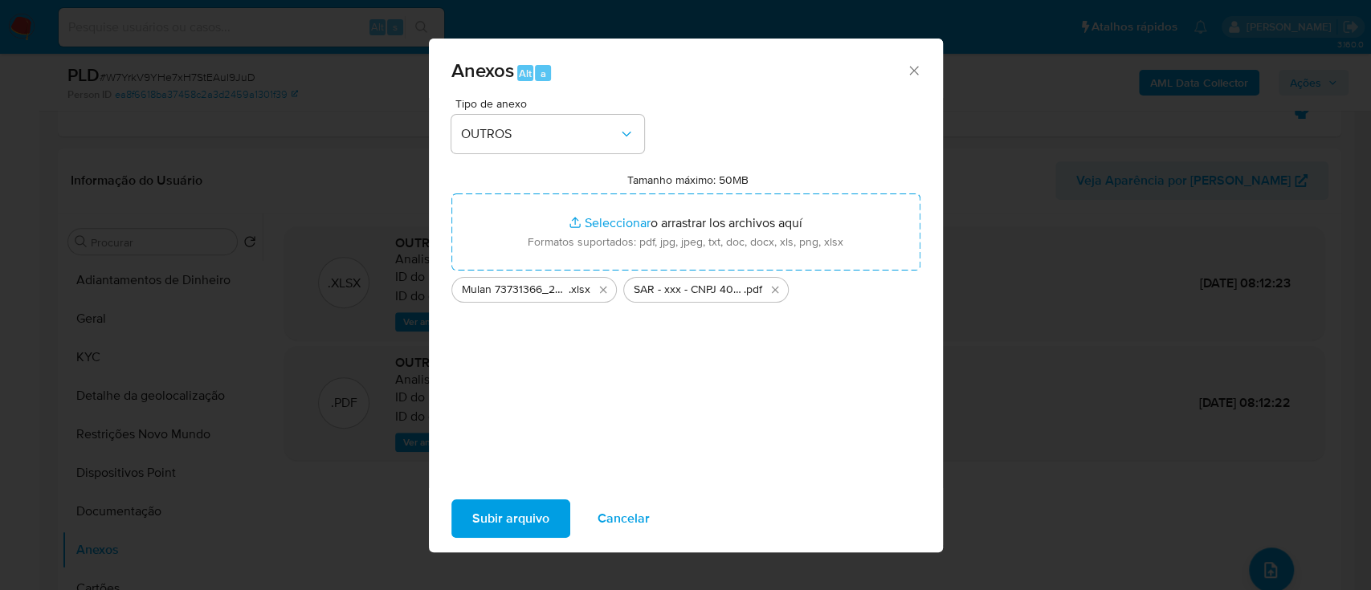
drag, startPoint x: 644, startPoint y: 228, endPoint x: 485, endPoint y: 504, distance: 318.8
click at [485, 504] on span "Subir arquivo" at bounding box center [510, 518] width 77 height 35
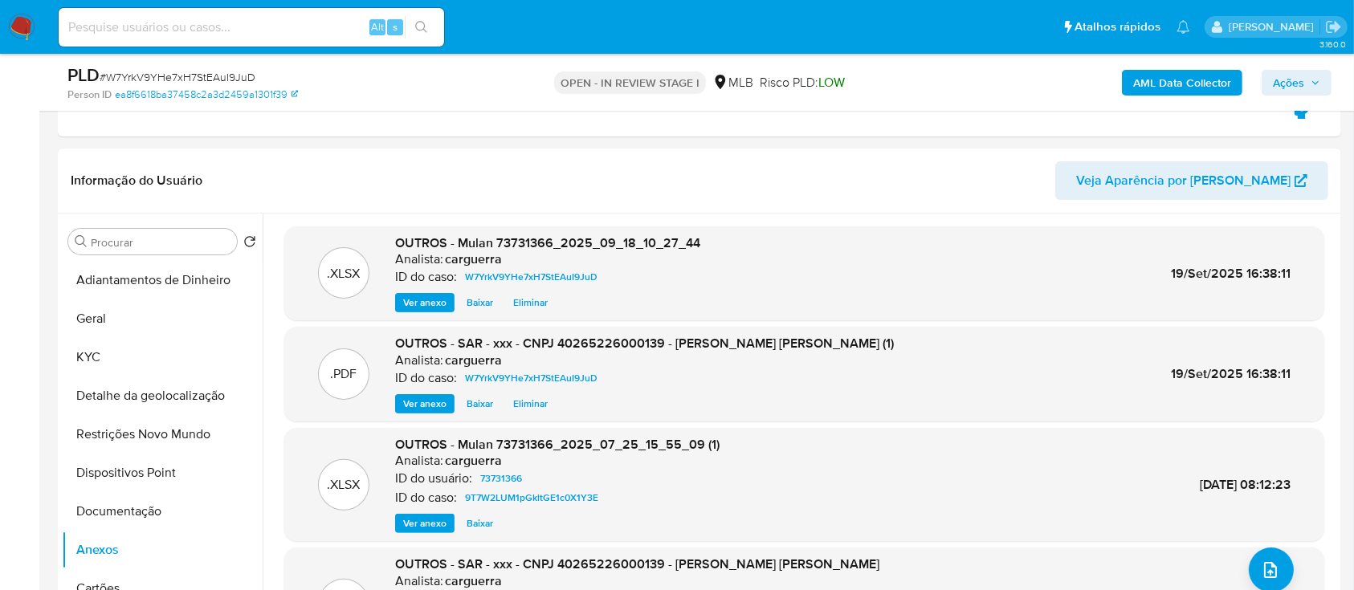
click at [1300, 73] on span "Ações" at bounding box center [1288, 83] width 31 height 26
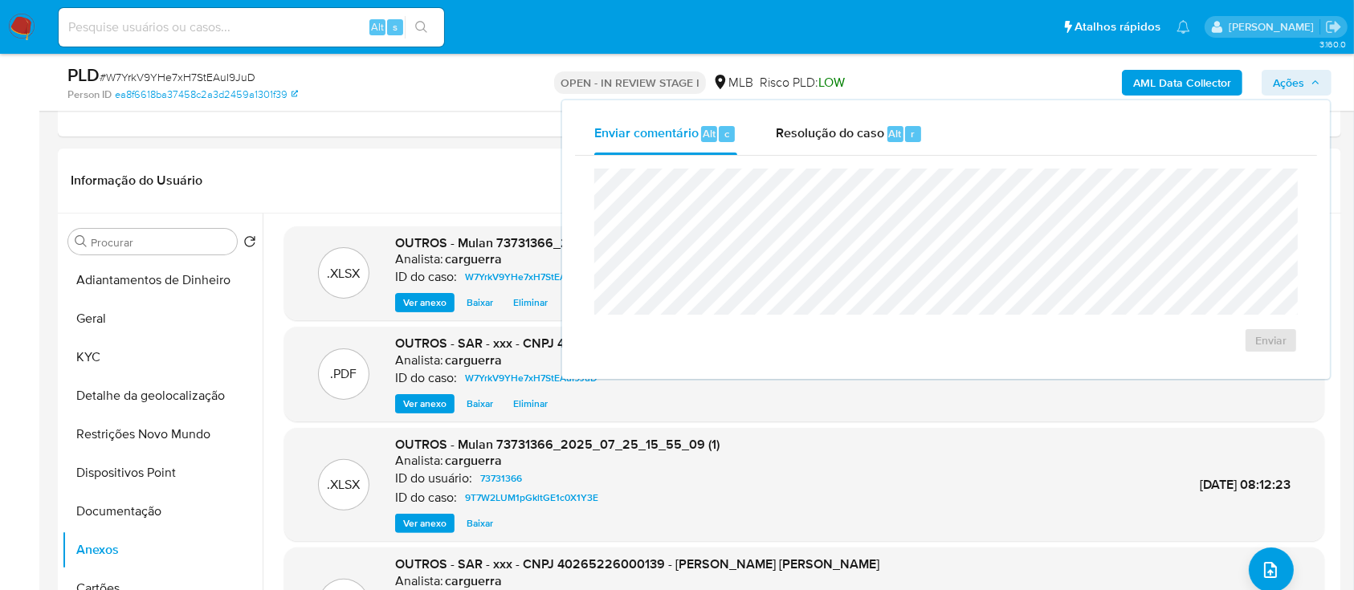
drag, startPoint x: 819, startPoint y: 133, endPoint x: 819, endPoint y: 158, distance: 24.9
click at [819, 134] on span "Resolução do caso" at bounding box center [830, 133] width 108 height 18
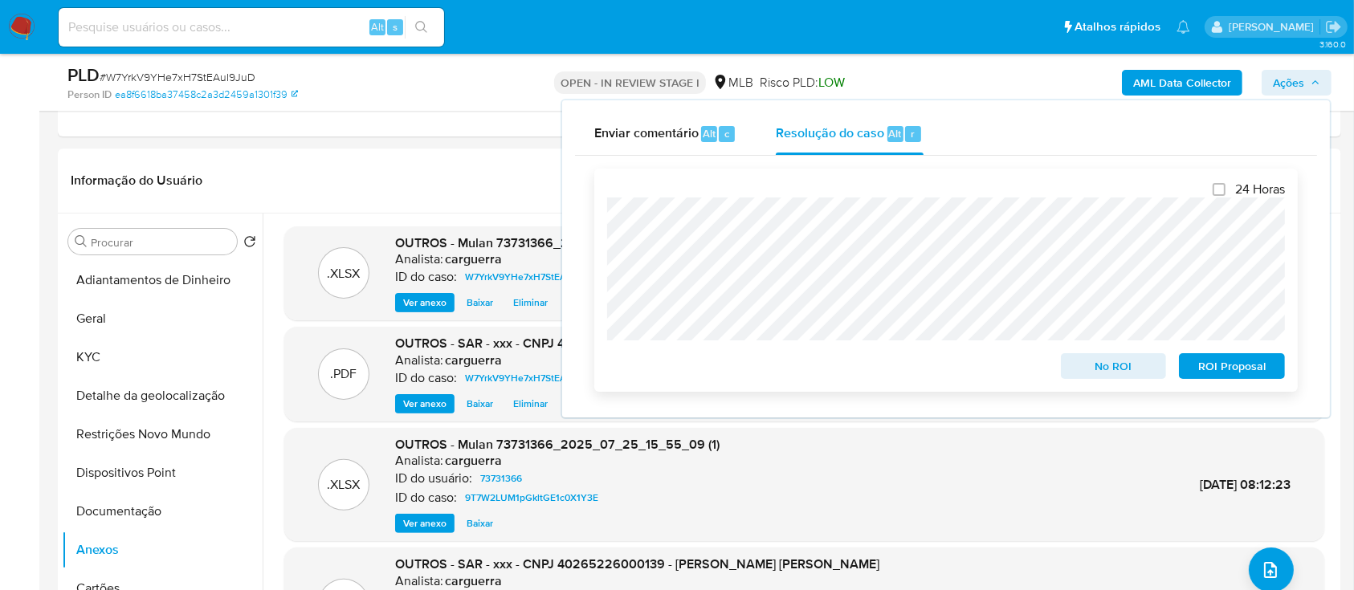
click at [1104, 363] on span "No ROI" at bounding box center [1114, 366] width 84 height 22
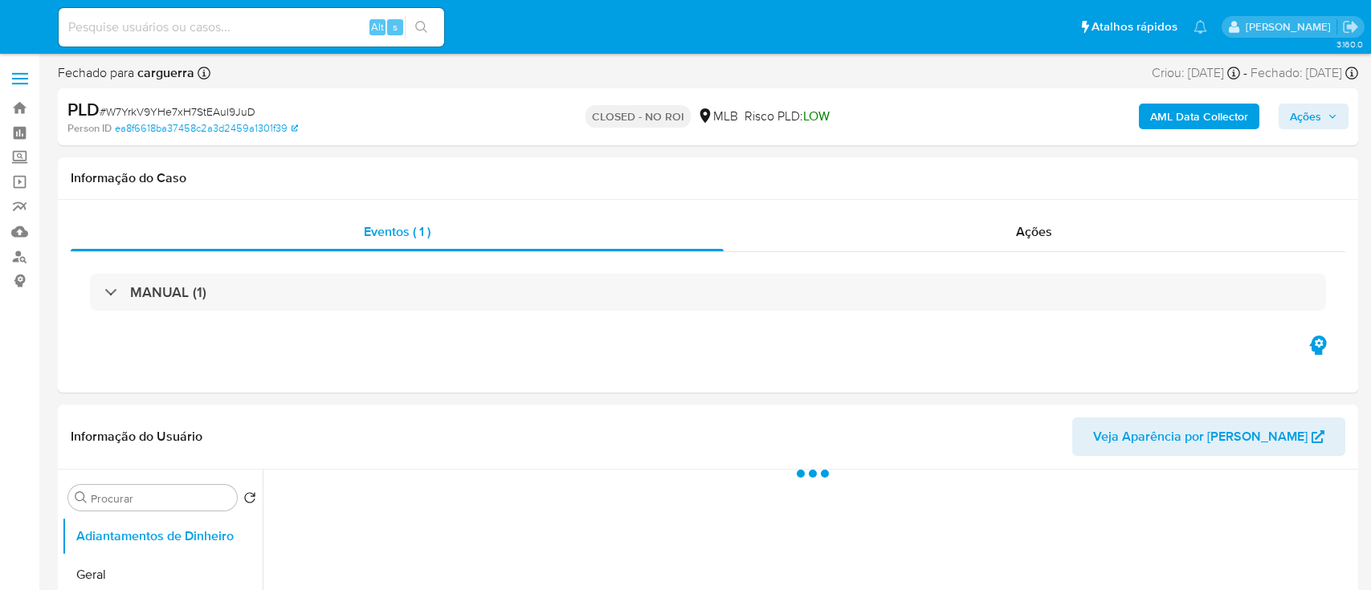
select select "10"
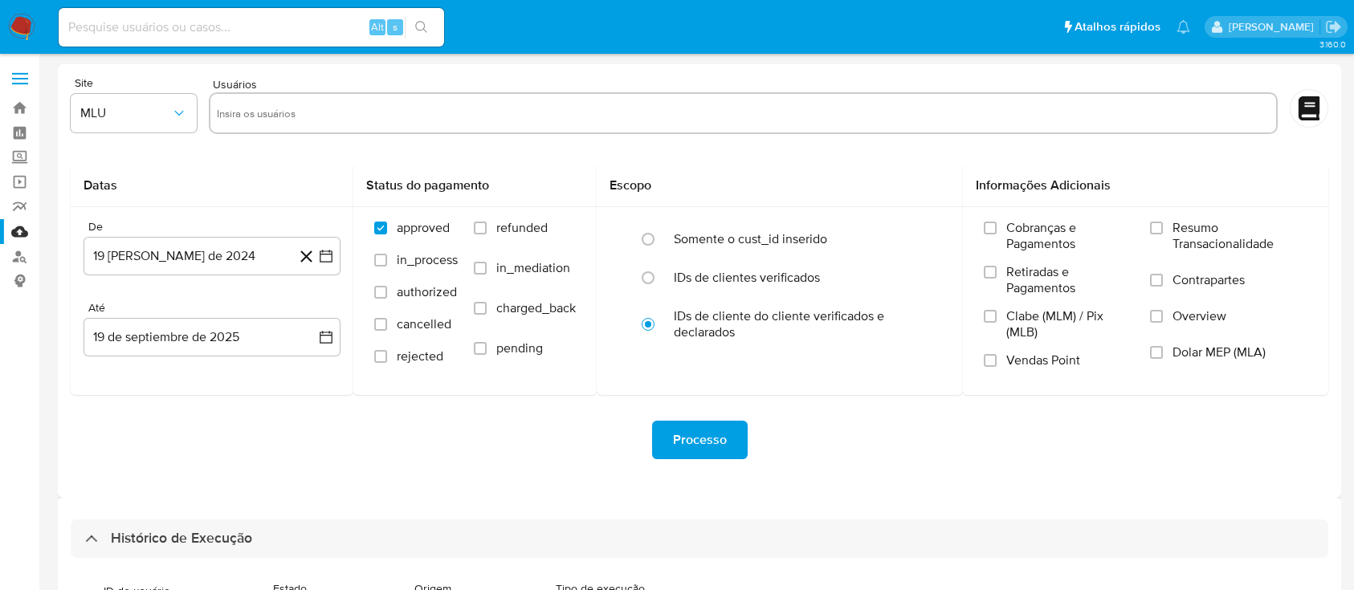
select select "50"
click at [21, 112] on link "Bandeja" at bounding box center [95, 108] width 191 height 25
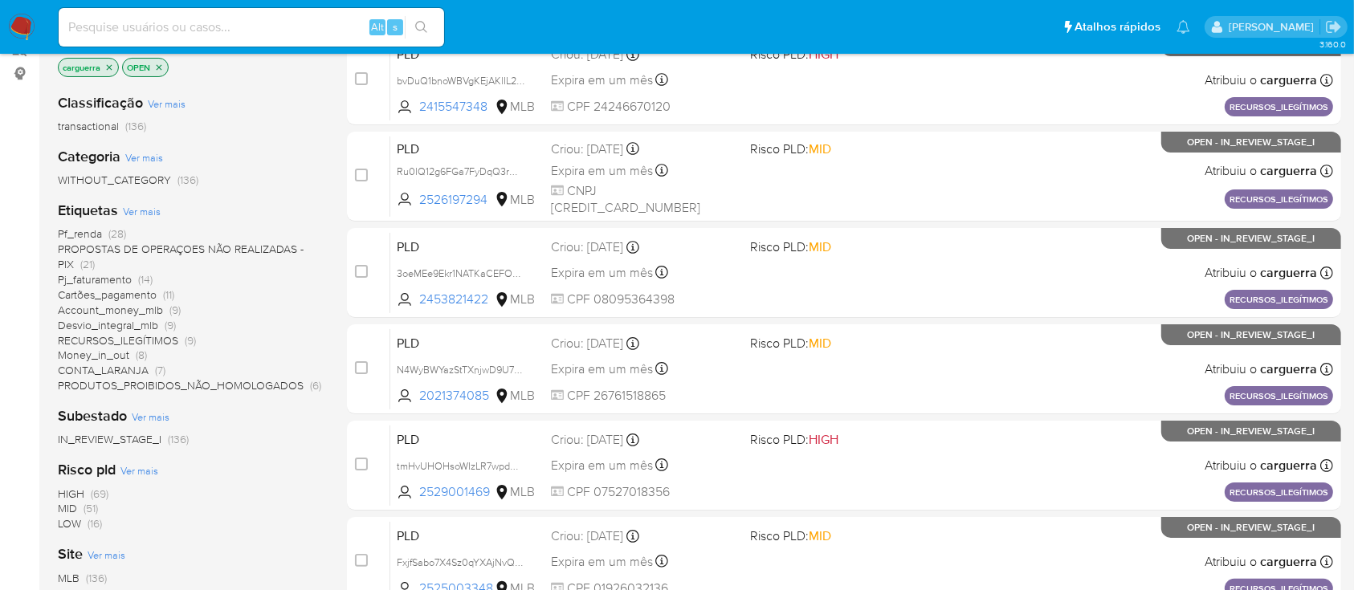
scroll to position [214, 0]
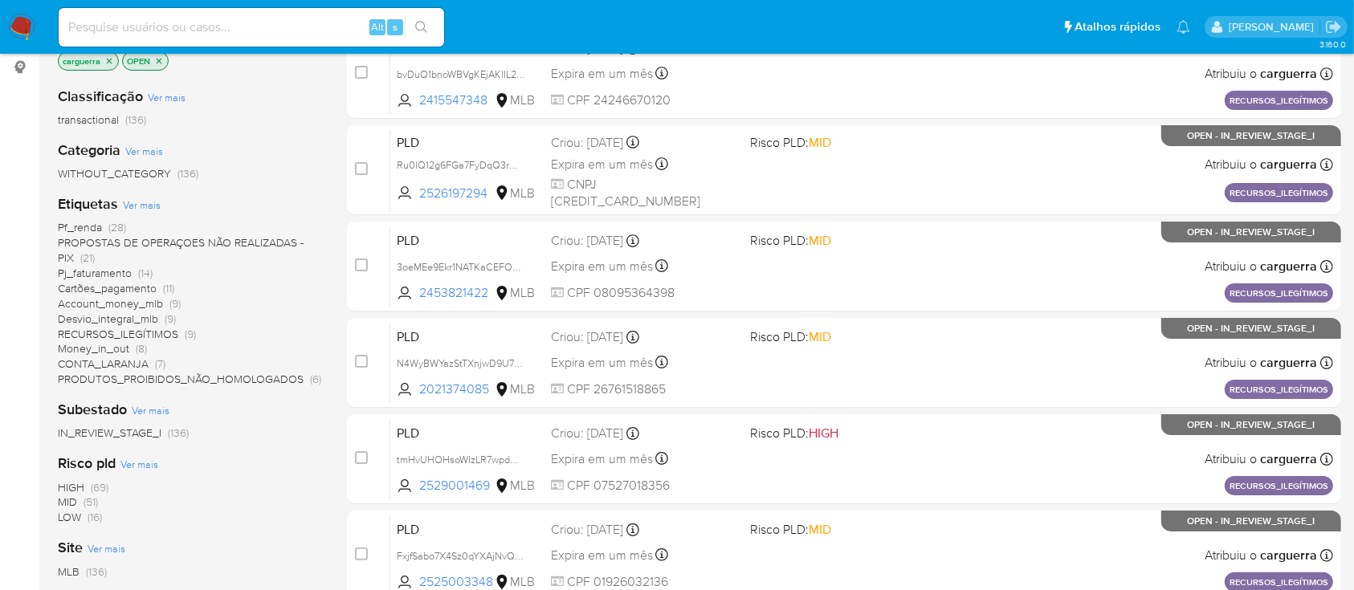
click at [238, 241] on span "PROPOSTAS DE OPERAÇOES NÃO REALIZADAS - PIX" at bounding box center [181, 250] width 246 height 31
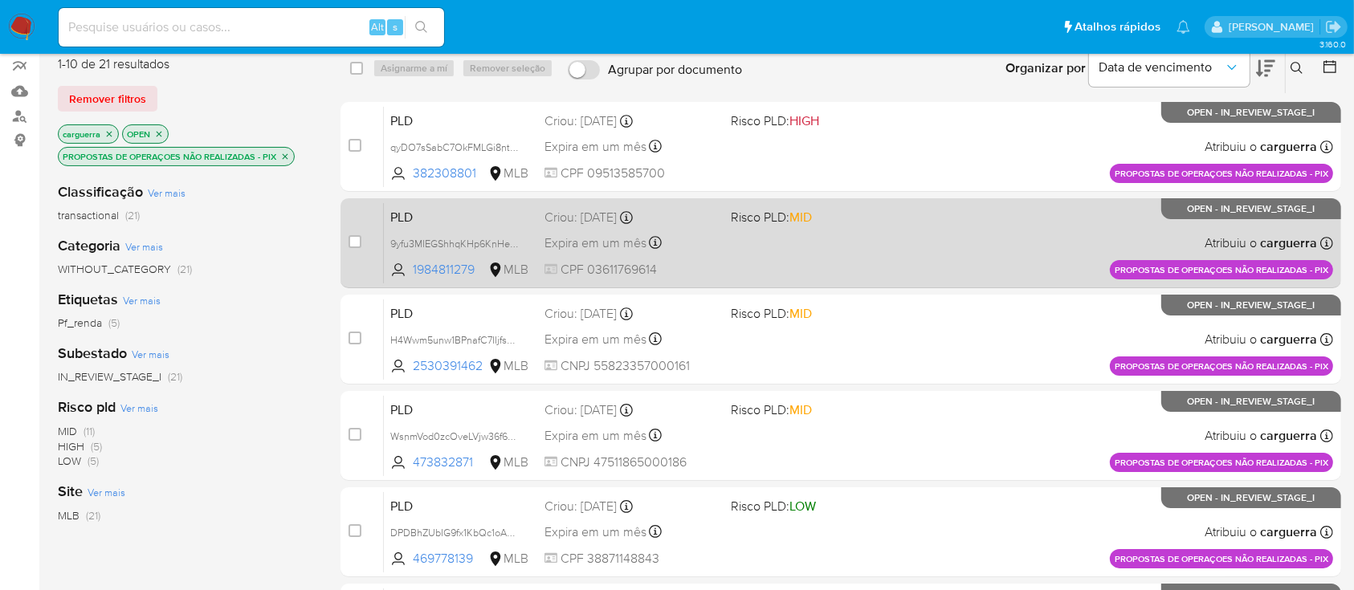
scroll to position [107, 0]
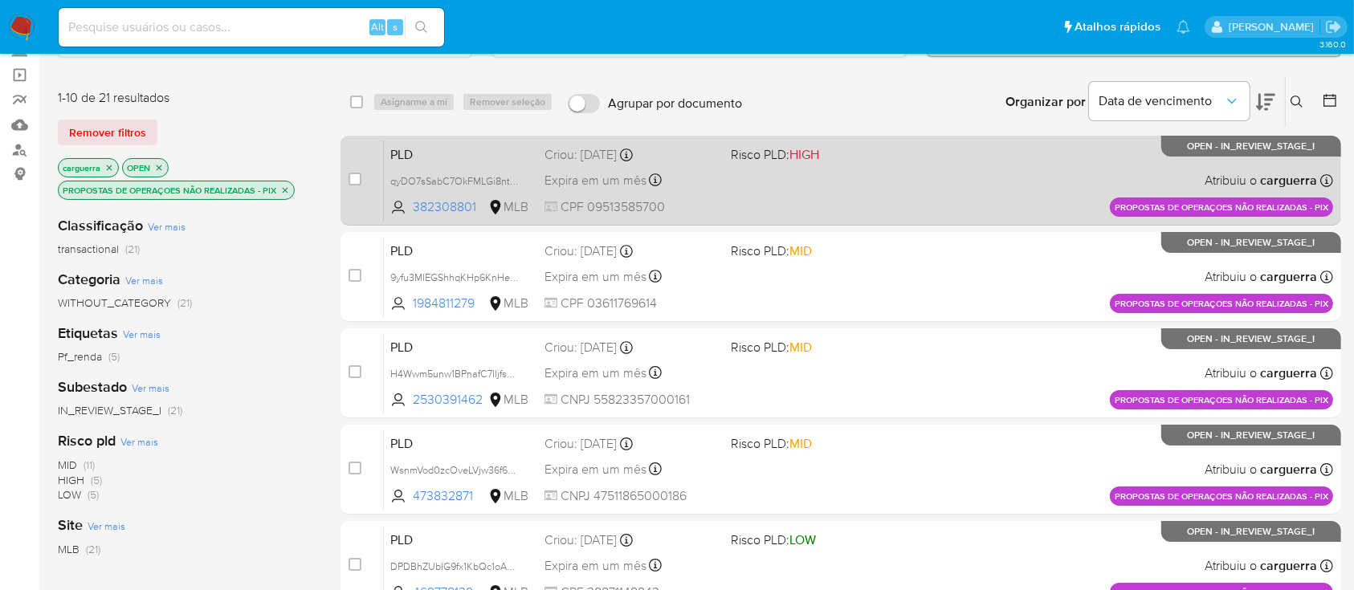
click at [828, 178] on span at bounding box center [818, 179] width 174 height 3
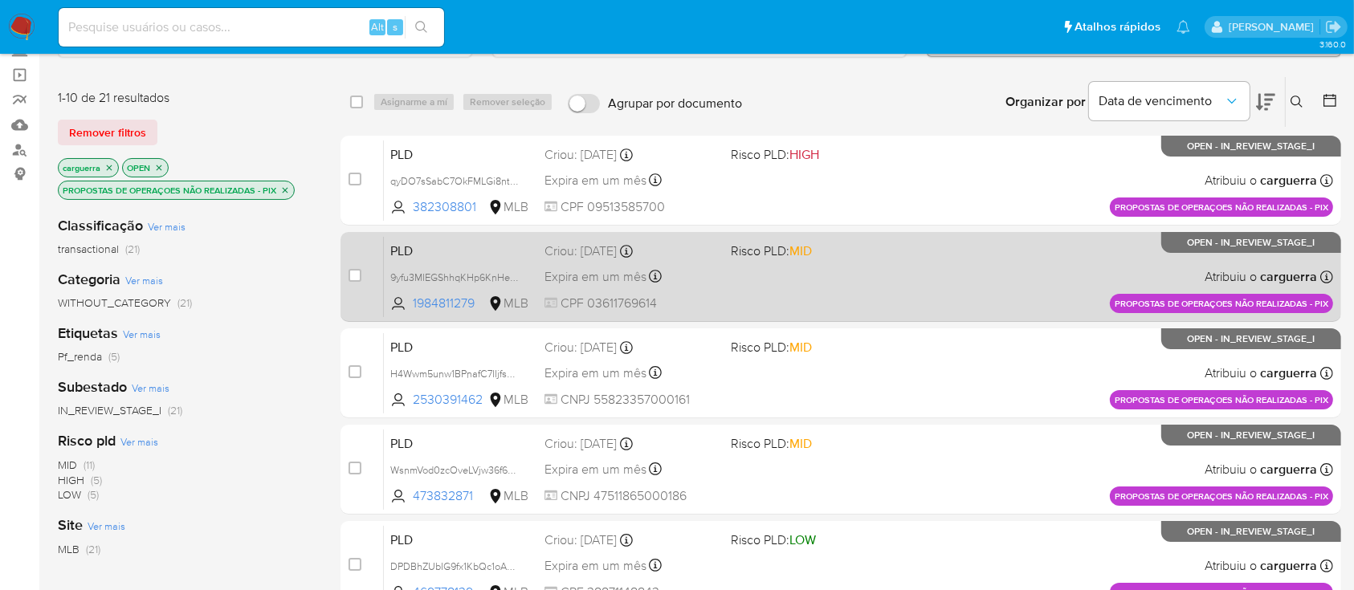
click at [966, 276] on div "PLD 9yfu3MIEGShhqKHp6KnHe2Nl 1984811279 MLB Risco PLD: MID Criou: 12/09/2025 Cr…" at bounding box center [858, 276] width 949 height 81
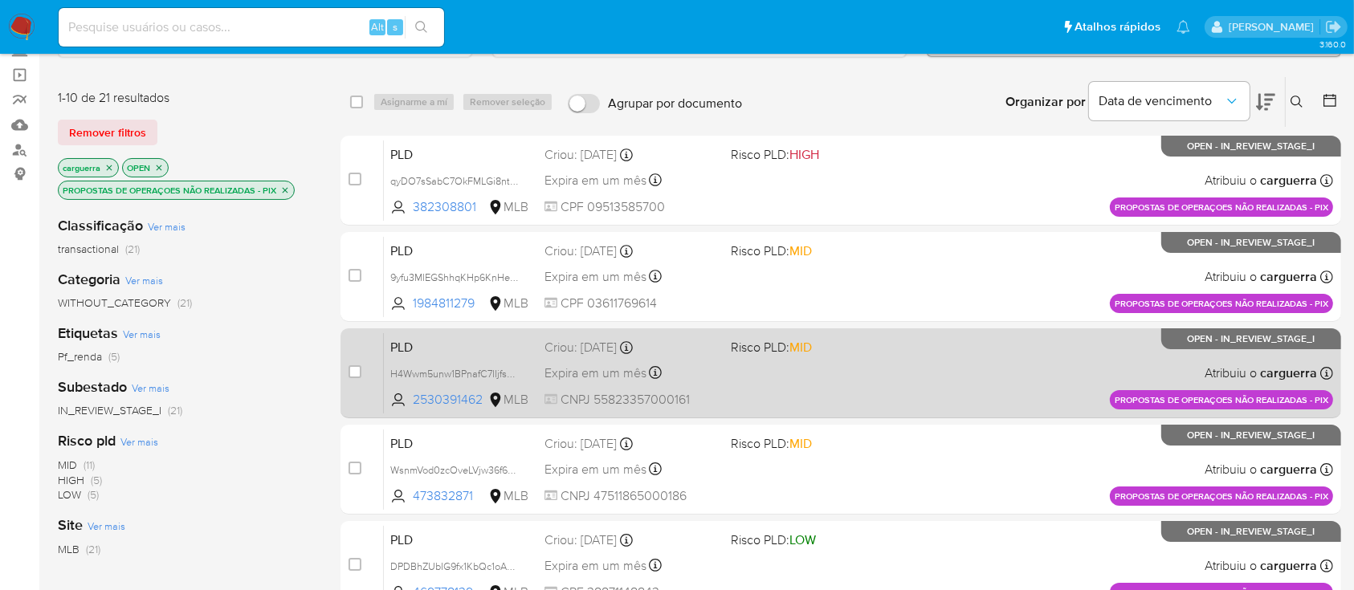
click at [922, 357] on div "PLD H4Wwm5unw1BPnafC7IIjfsXU 2530391462 MLB Risco PLD: MID Criou: 12/09/2025 Cr…" at bounding box center [858, 373] width 949 height 81
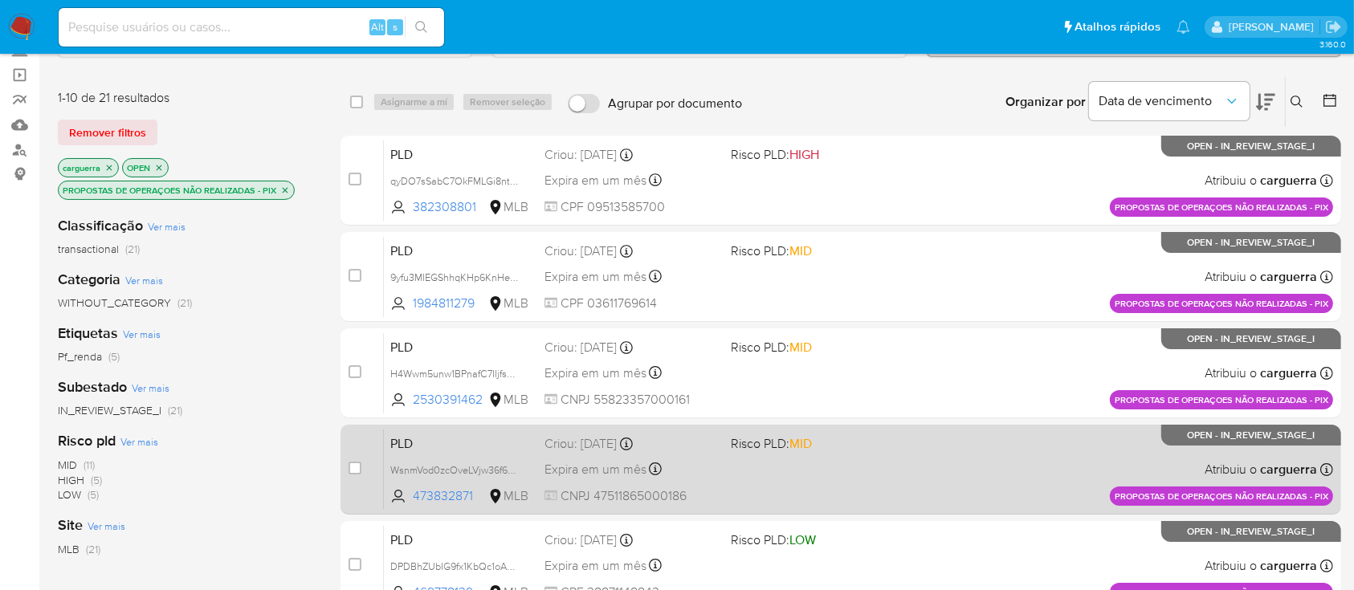
click at [910, 453] on div "PLD WsnmVod0zcOveLVjw36f6466 473832871 MLB Risco PLD: MID Criou: 12/09/2025 Cri…" at bounding box center [858, 469] width 949 height 81
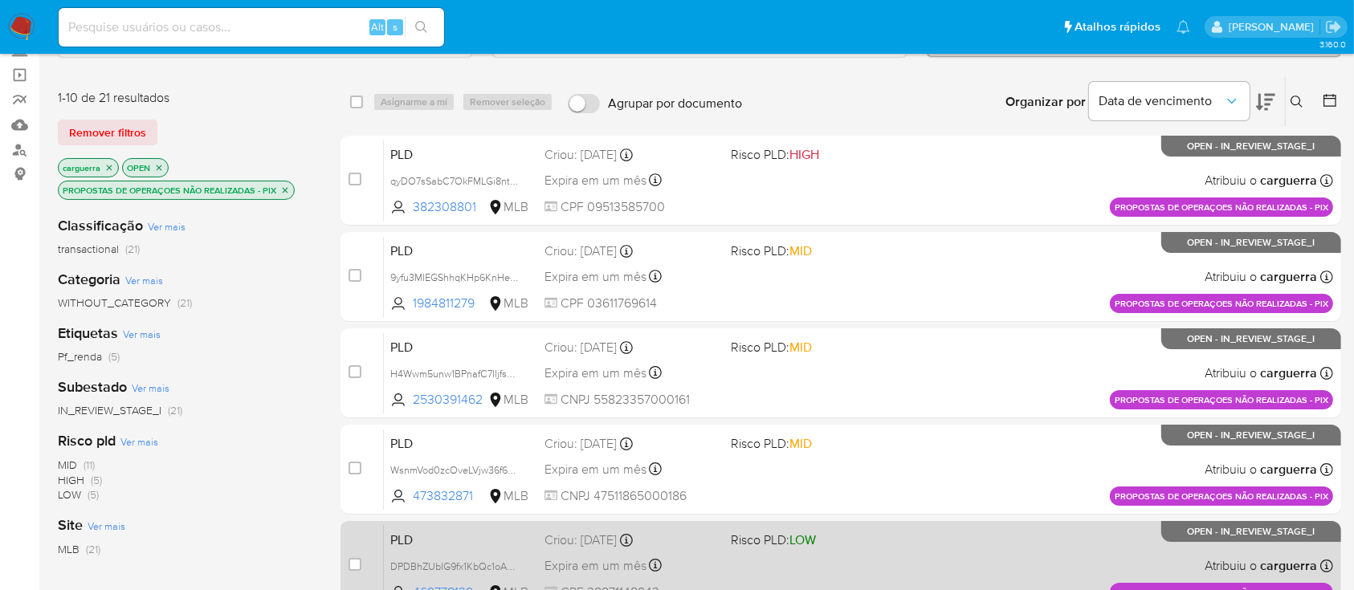
click at [928, 545] on div "PLD DPDBhZUbIG9fx1KbQc1oAsRq 469778139 MLB Risco PLD: LOW Criou: 12/09/2025 Cri…" at bounding box center [858, 565] width 949 height 81
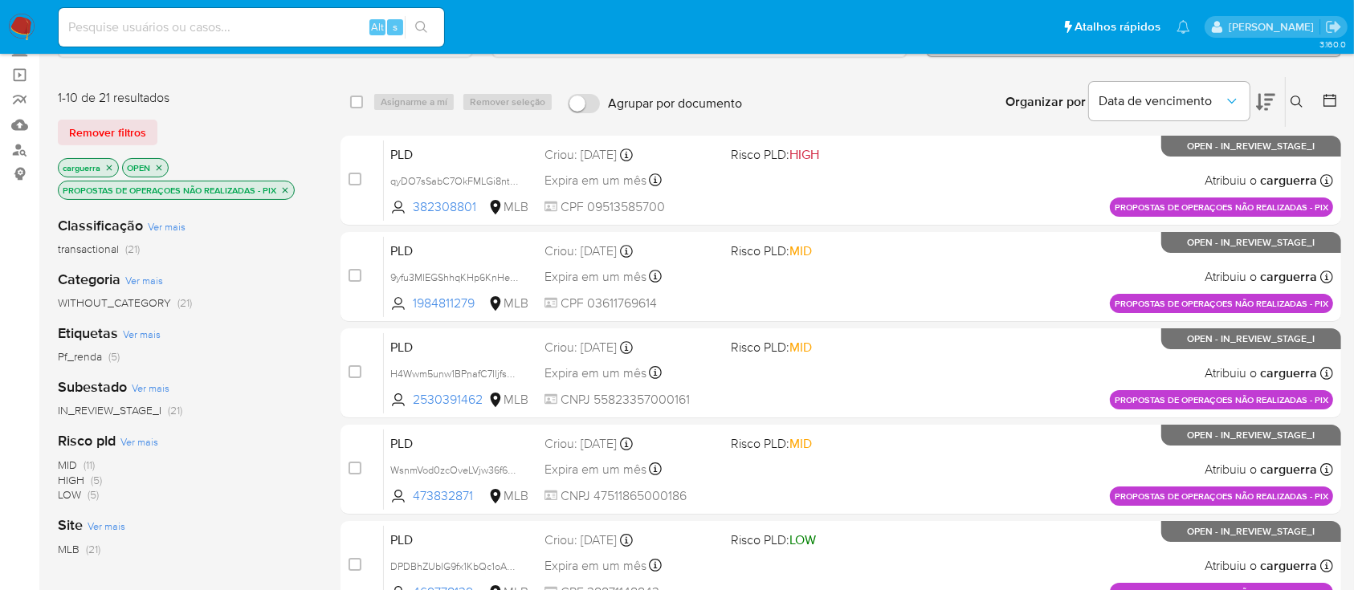
click at [284, 186] on icon "close-filter" at bounding box center [285, 191] width 10 height 10
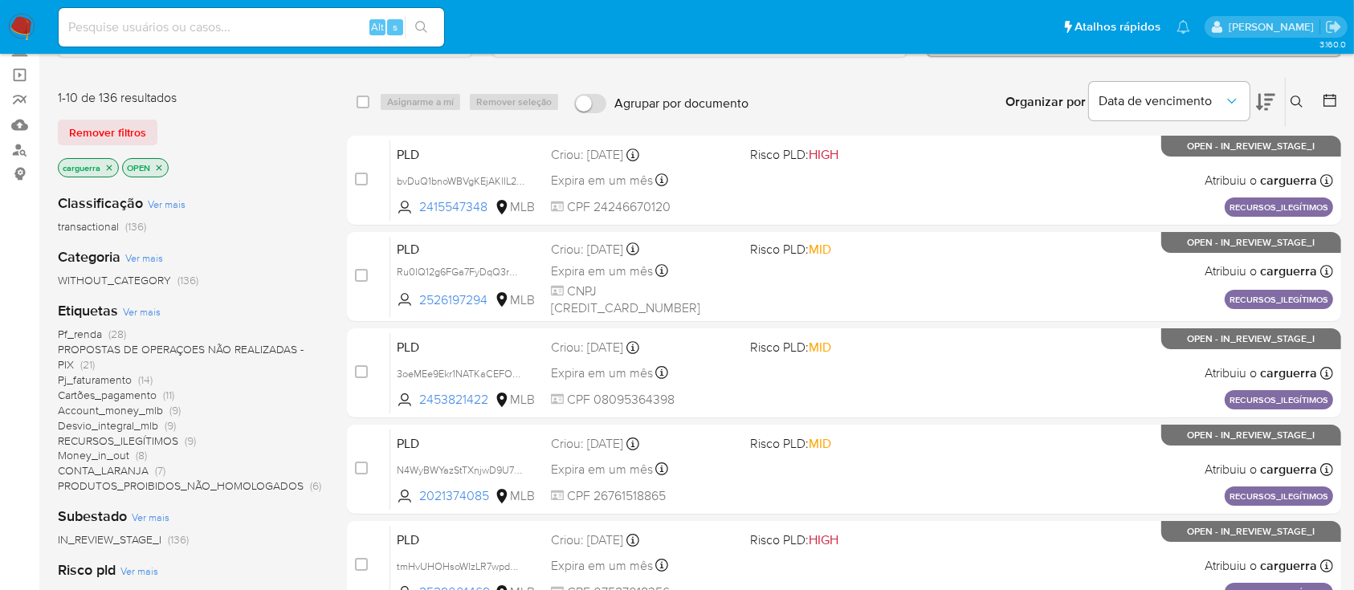
click at [148, 465] on span "CONTA_LARANJA" at bounding box center [103, 471] width 91 height 16
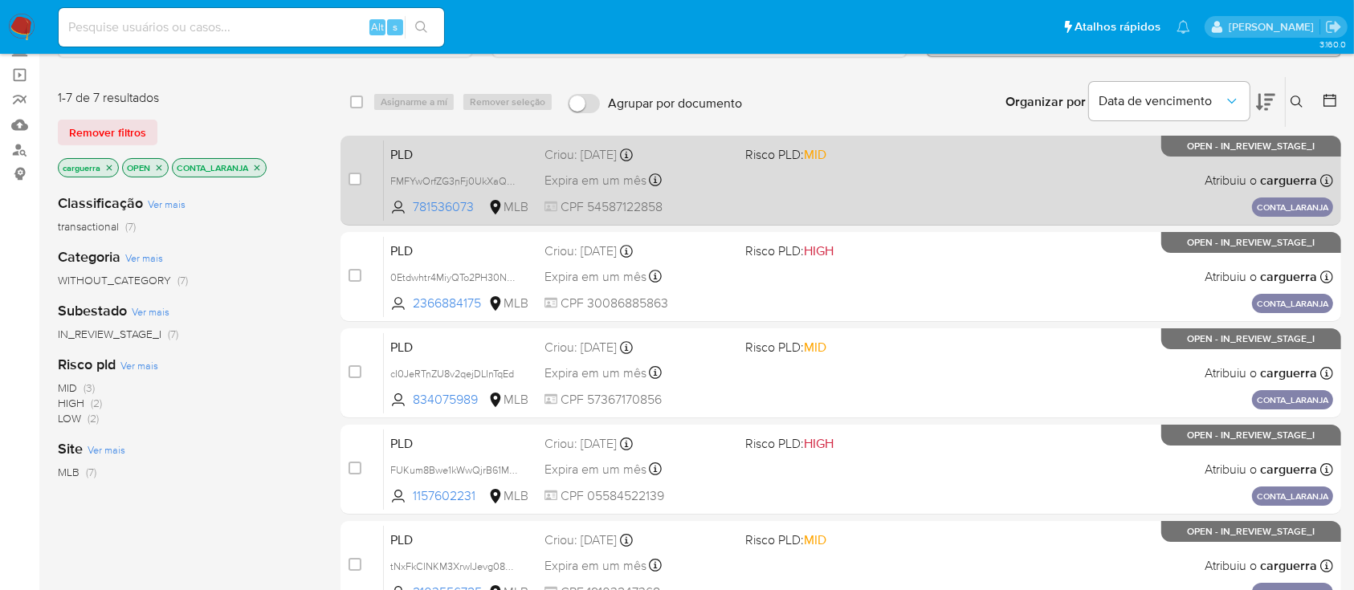
click at [924, 143] on span "Risco PLD: MID" at bounding box center [838, 153] width 187 height 21
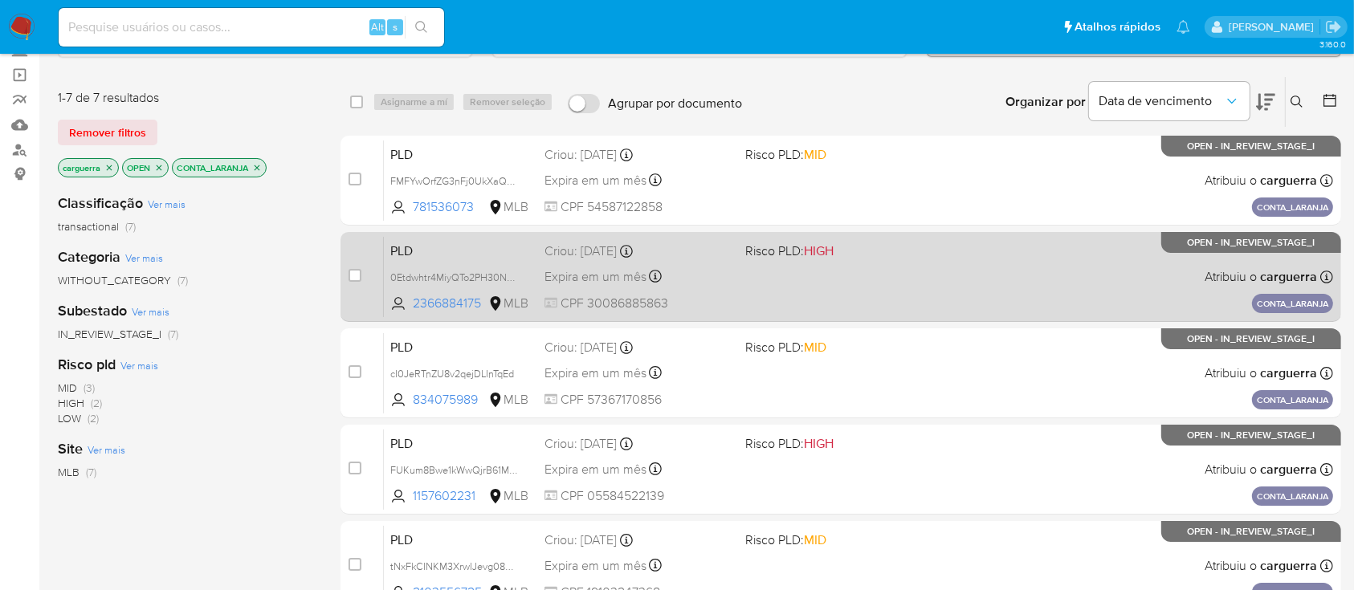
click at [894, 263] on div "PLD 0Etdwhtr4MiyQTo2PH30Nszx 2366884175 MLB Risco PLD: HIGH Criou: 12/09/2025 C…" at bounding box center [858, 276] width 949 height 81
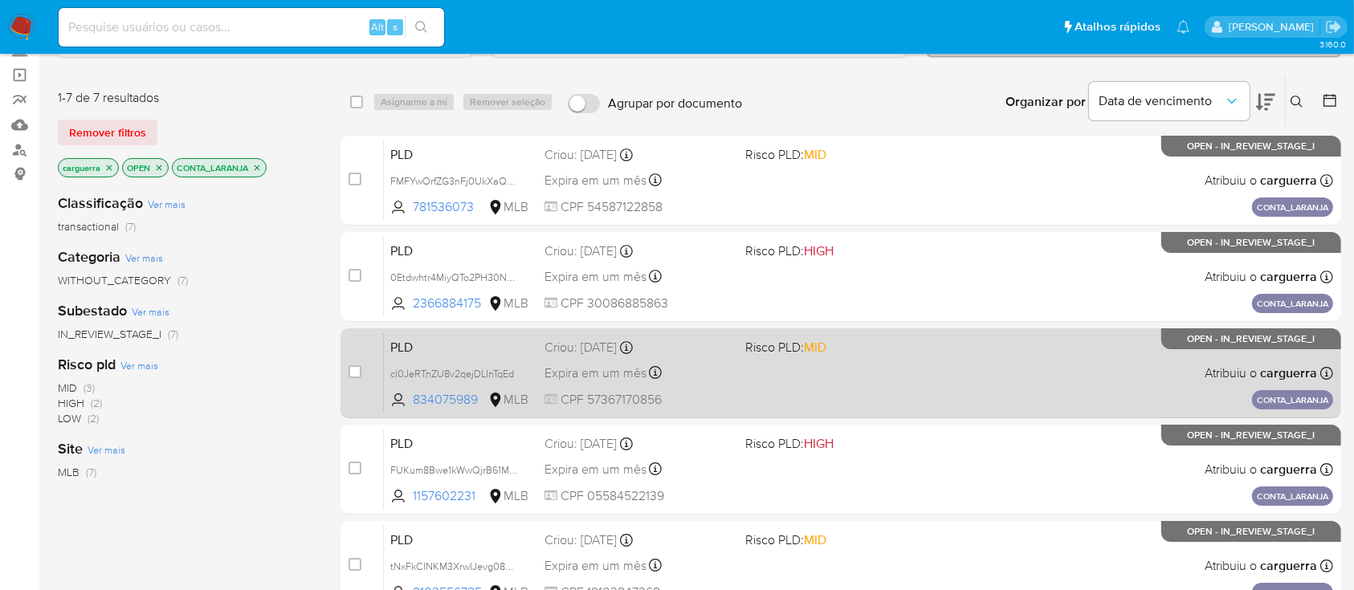
click at [967, 371] on div "PLD cI0JeRTnZU8v2qejDLInTqEd 834075989 MLB Risco PLD: MID Criou: 12/09/2025 Cri…" at bounding box center [858, 373] width 949 height 81
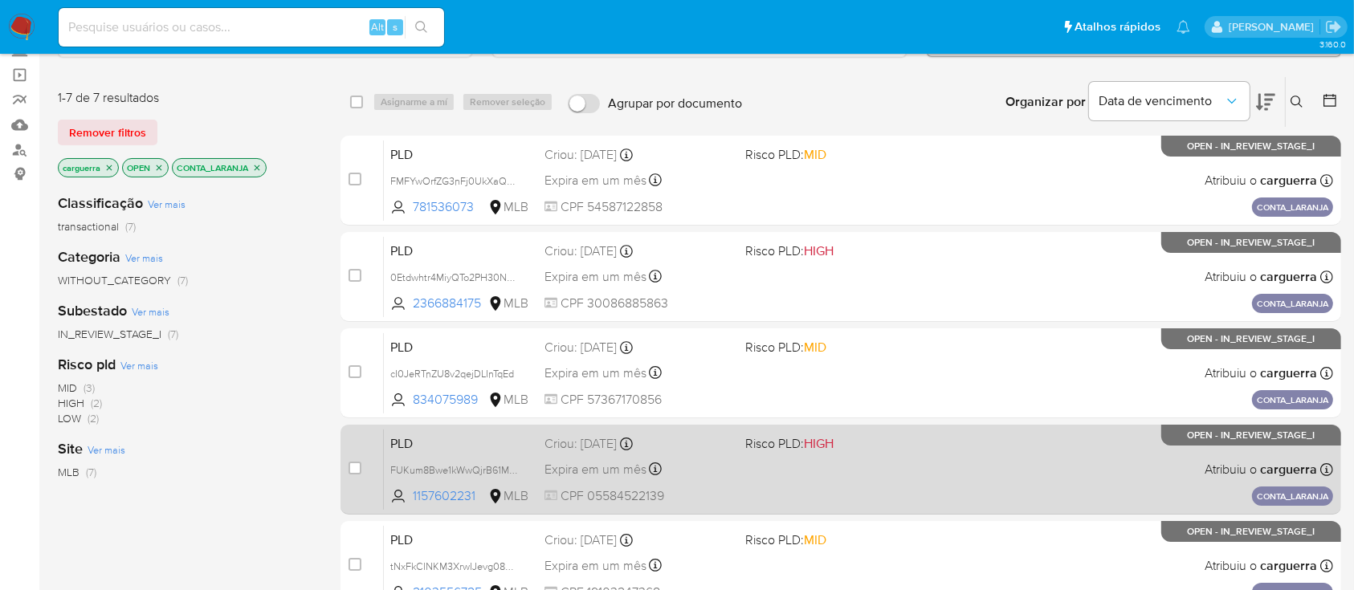
click at [966, 485] on div "PLD FUKum8Bwe1kWwQjrB61MqBbV 1157602231 MLB Risco PLD: HIGH Criou: 12/09/2025 C…" at bounding box center [858, 469] width 949 height 81
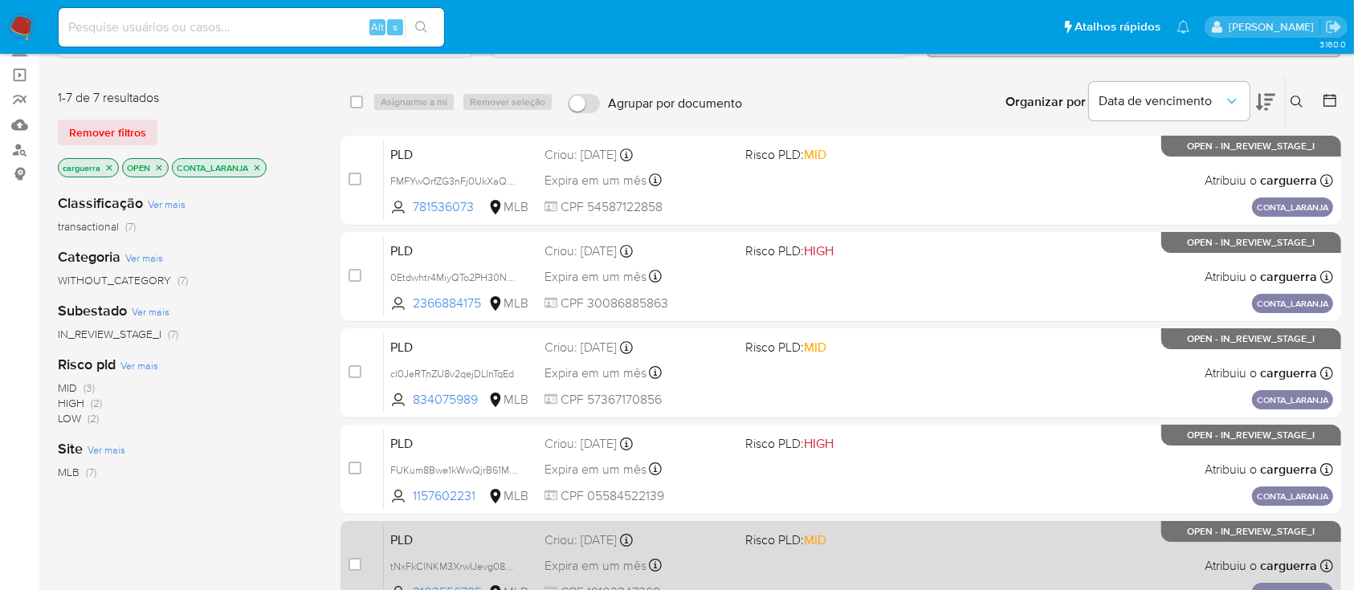
click at [977, 537] on div "PLD tNxFkCINKM3XrwIJevg08dwi 2103556725 MLB Risco PLD: MID Criou: 12/09/2025 Cr…" at bounding box center [858, 565] width 949 height 81
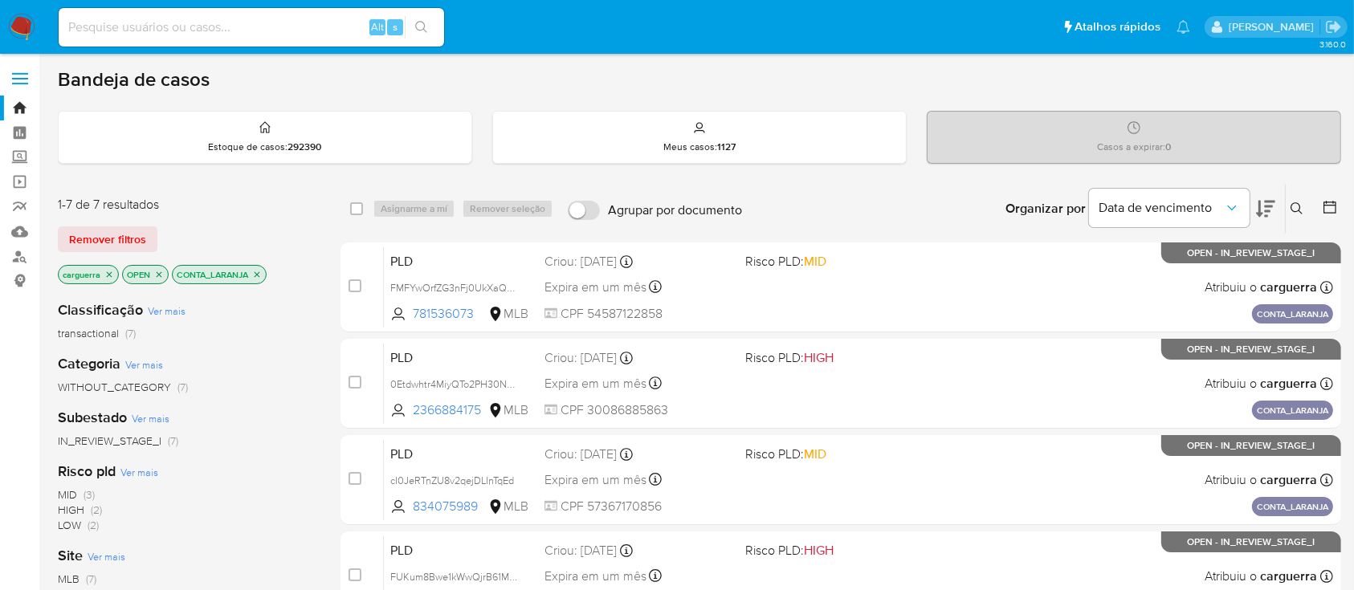
click at [255, 275] on icon "close-filter" at bounding box center [257, 275] width 10 height 10
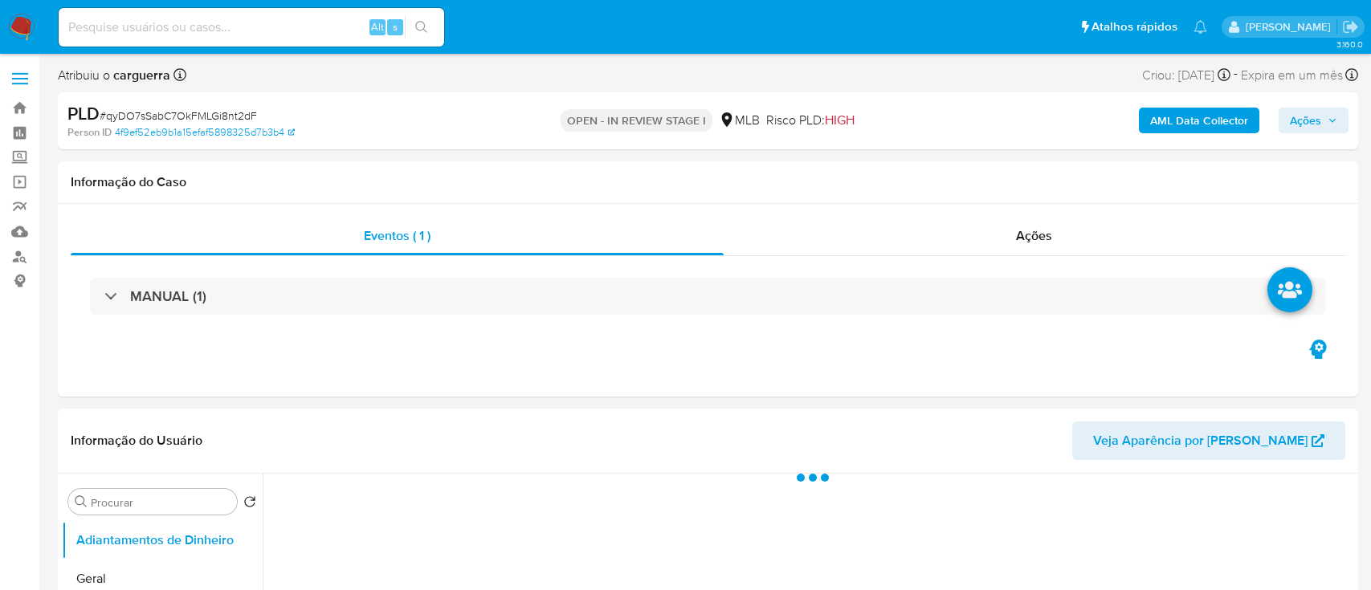
select select "10"
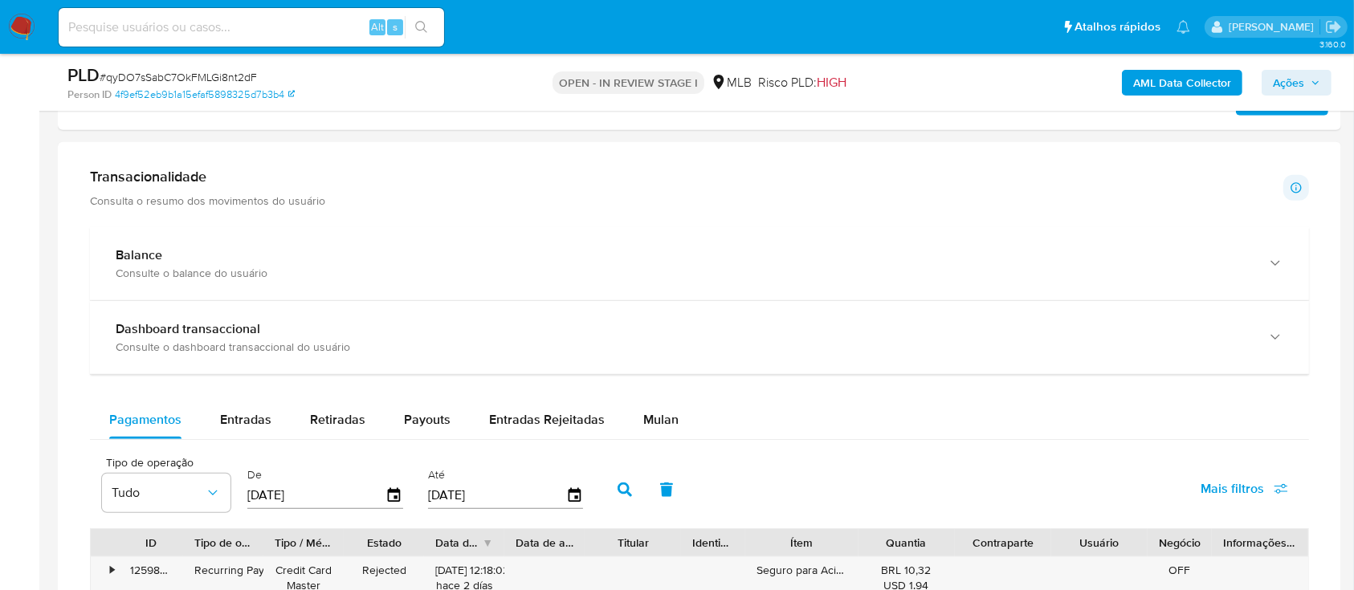
scroll to position [1178, 0]
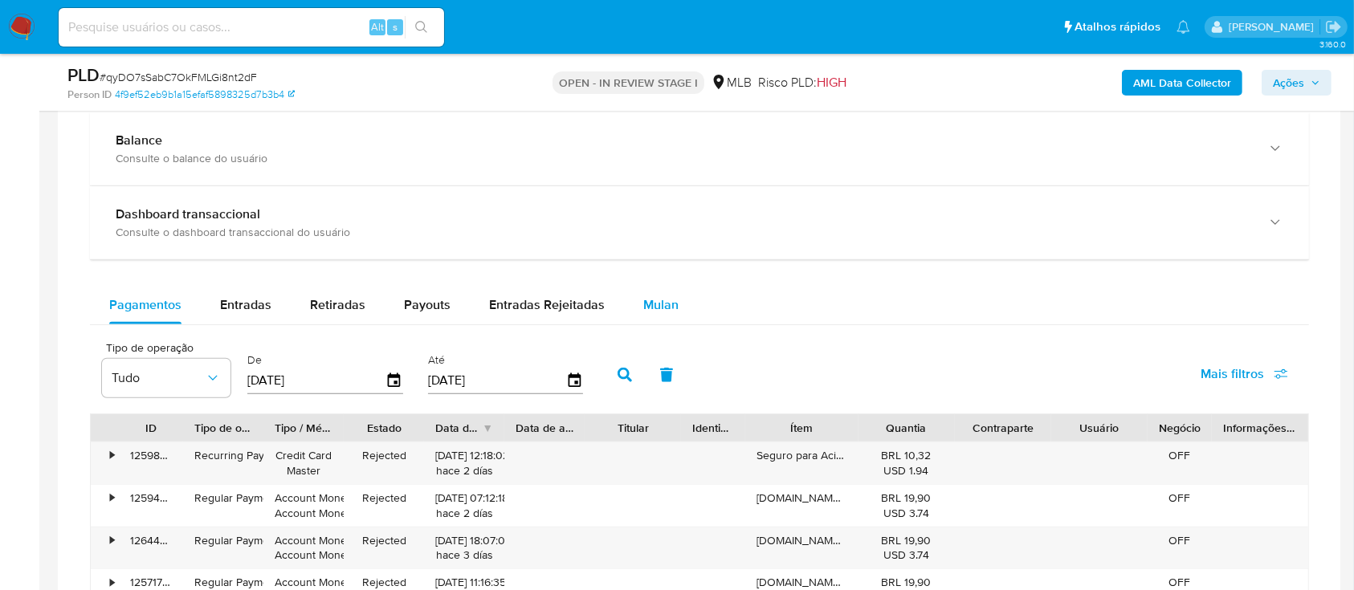
click at [653, 288] on div "Mulan" at bounding box center [660, 305] width 35 height 39
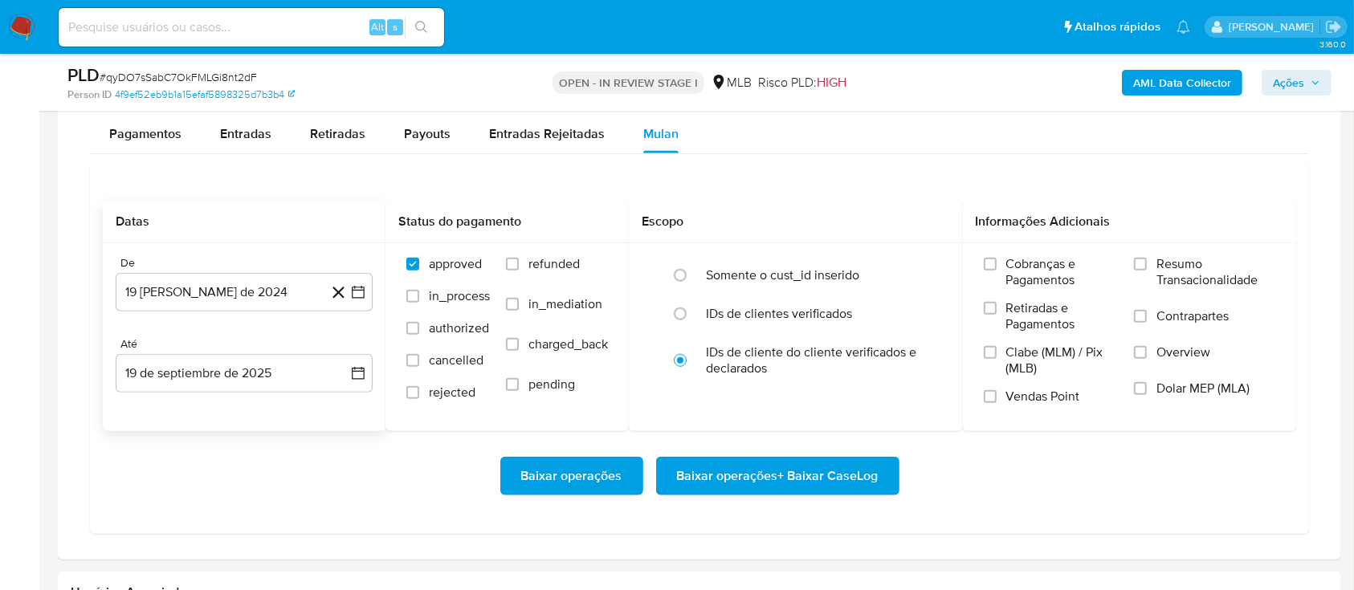
scroll to position [1285, 0]
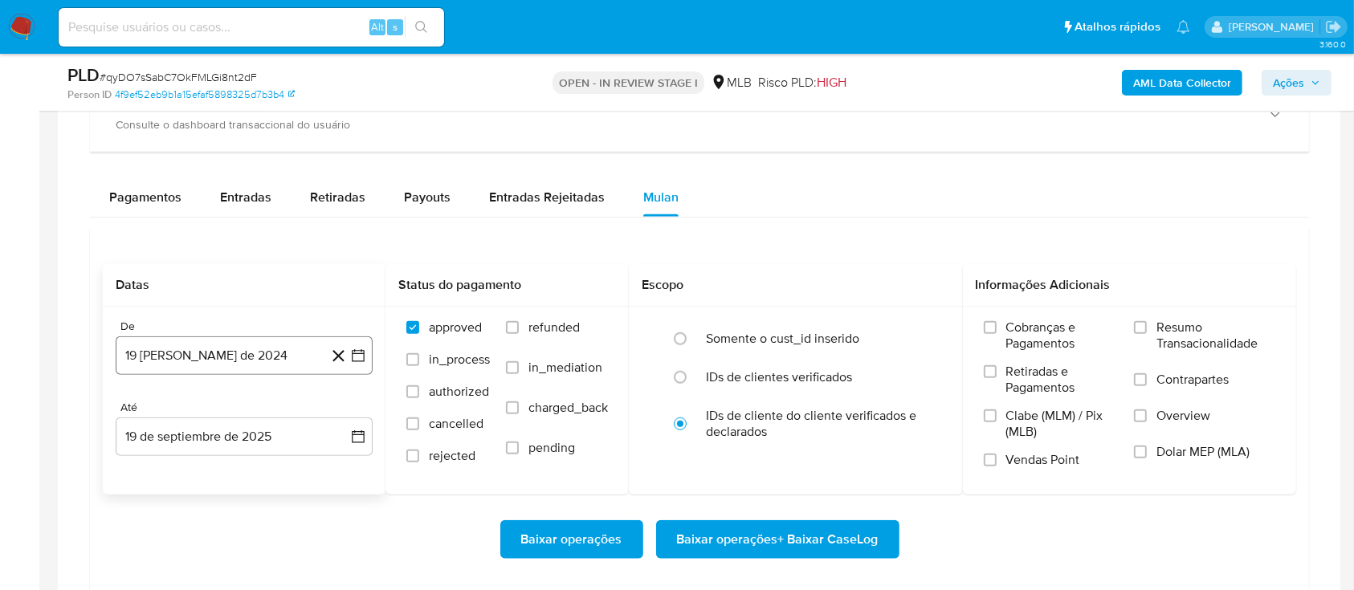
click at [365, 349] on icon "button" at bounding box center [358, 356] width 16 height 16
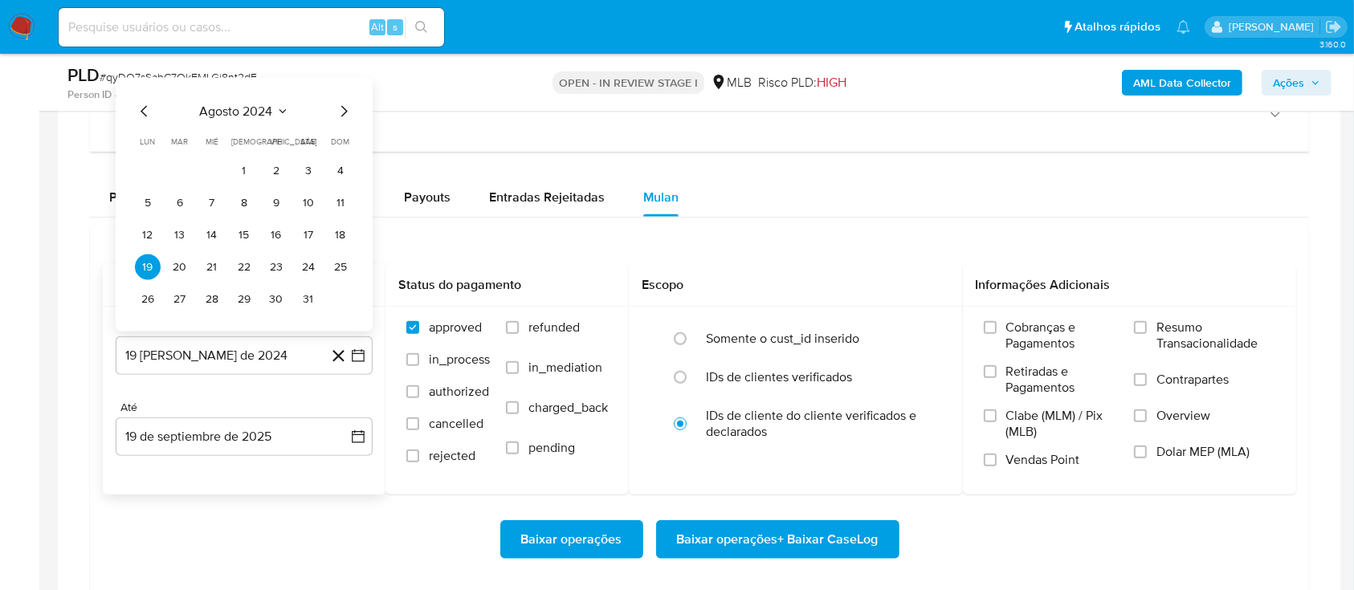
click at [284, 105] on icon "Seleccionar mes y año" at bounding box center [282, 111] width 13 height 13
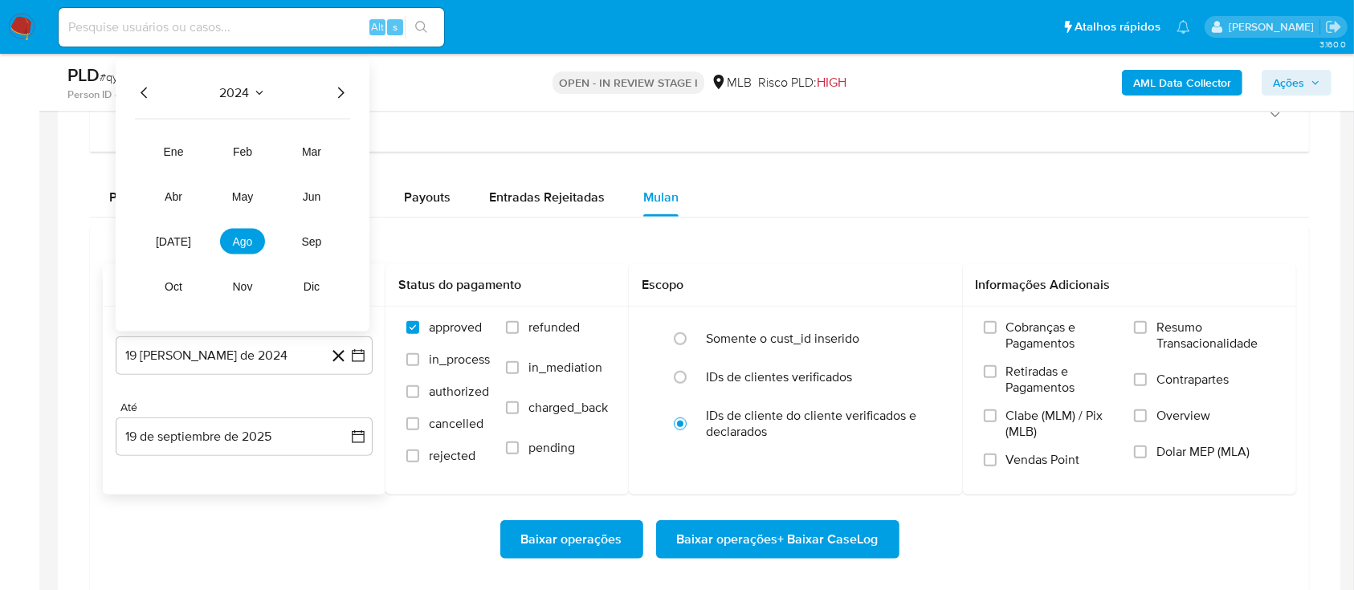
click at [337, 92] on icon "Año siguiente" at bounding box center [340, 93] width 19 height 19
click at [227, 237] on button "ago" at bounding box center [242, 242] width 45 height 26
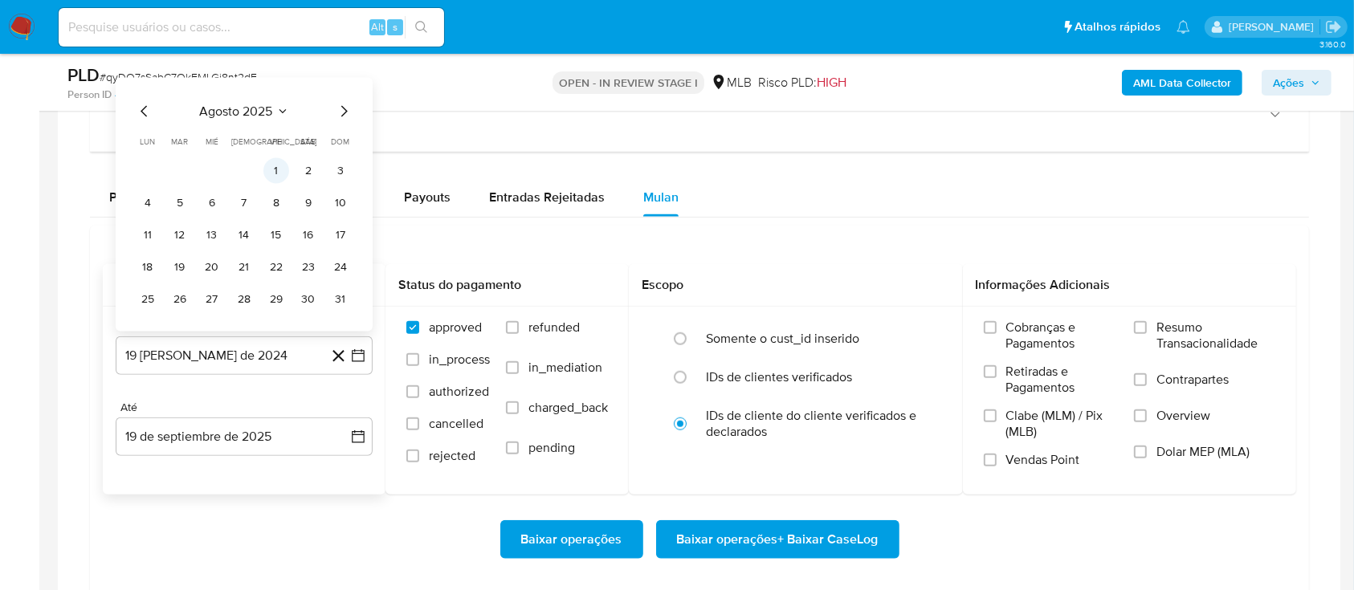
click at [276, 173] on button "1" at bounding box center [276, 171] width 26 height 26
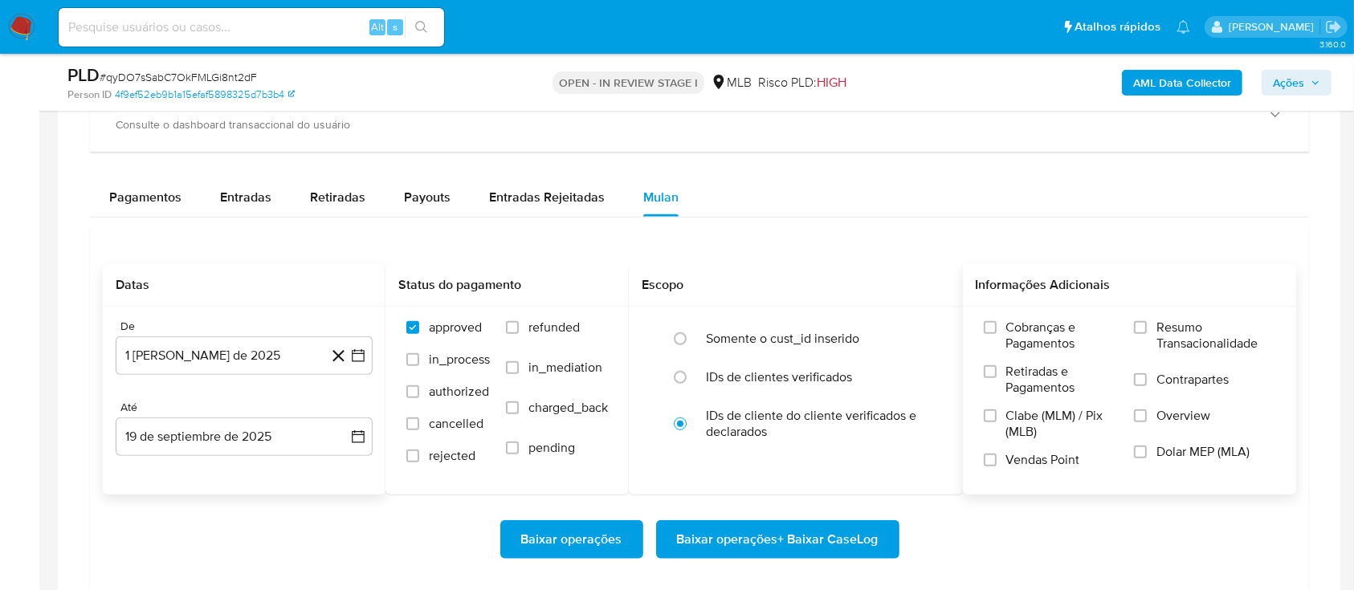
click at [1183, 335] on span "Resumo Transacionalidade" at bounding box center [1216, 336] width 119 height 32
click at [1138, 325] on input "Resumo Transacionalidade" at bounding box center [1140, 327] width 13 height 13
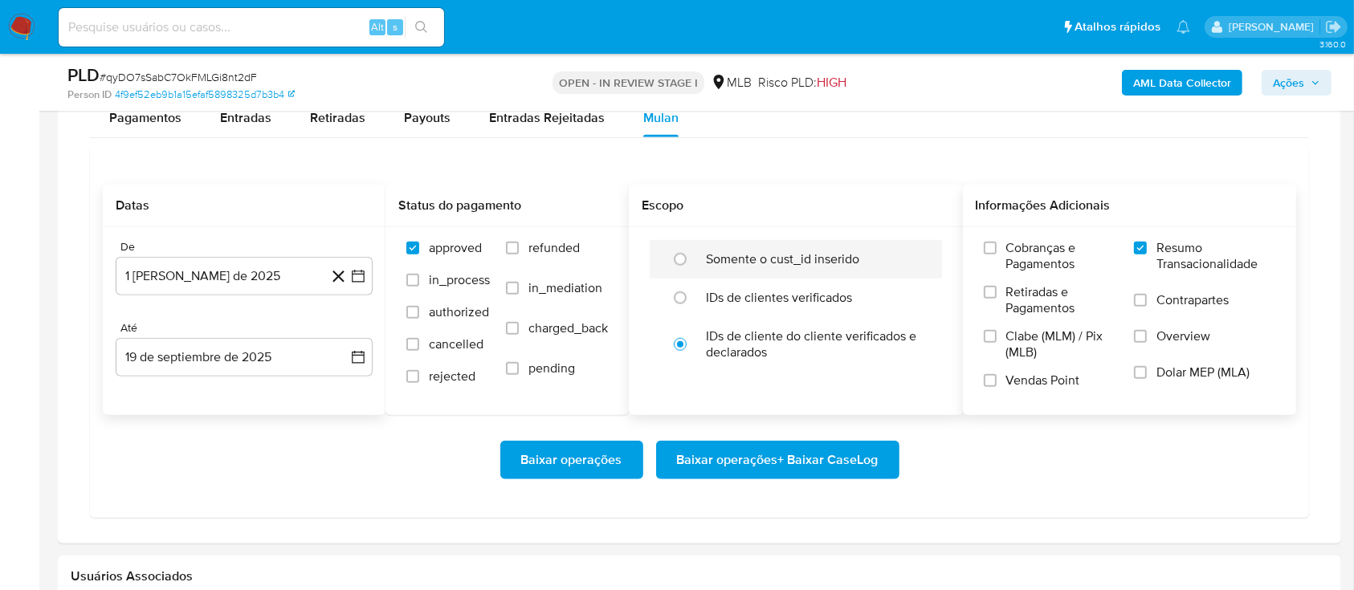
scroll to position [1392, 0]
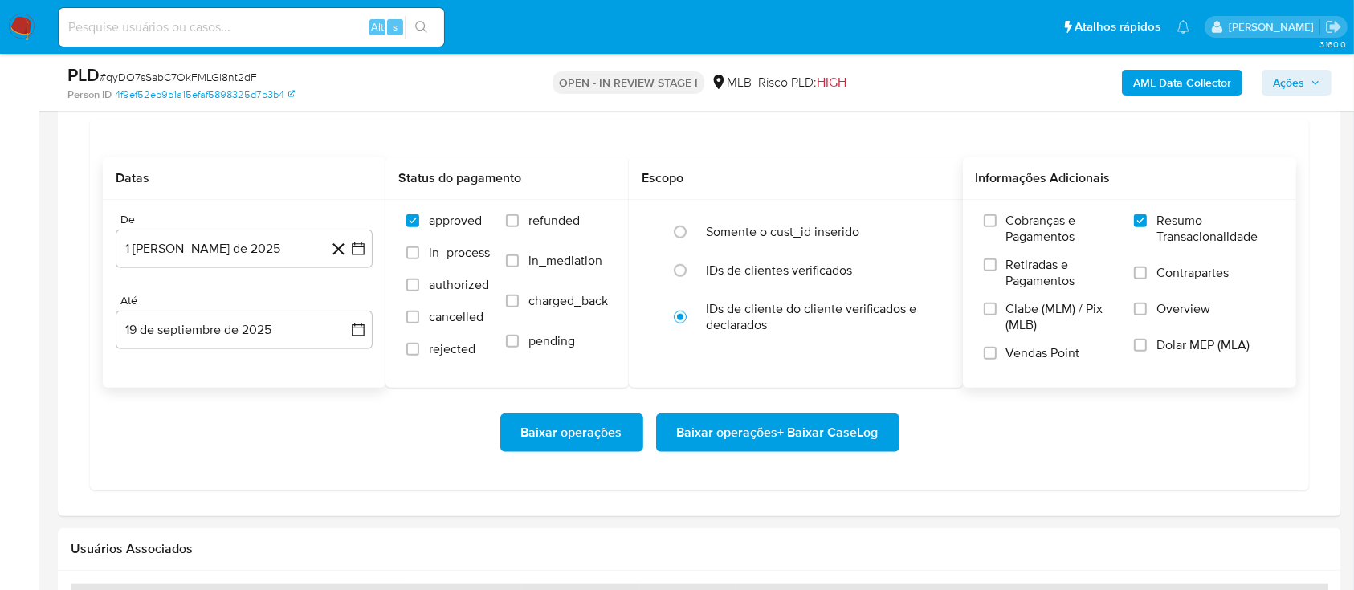
click at [733, 425] on span "Baixar operações + Baixar CaseLog" at bounding box center [778, 432] width 202 height 35
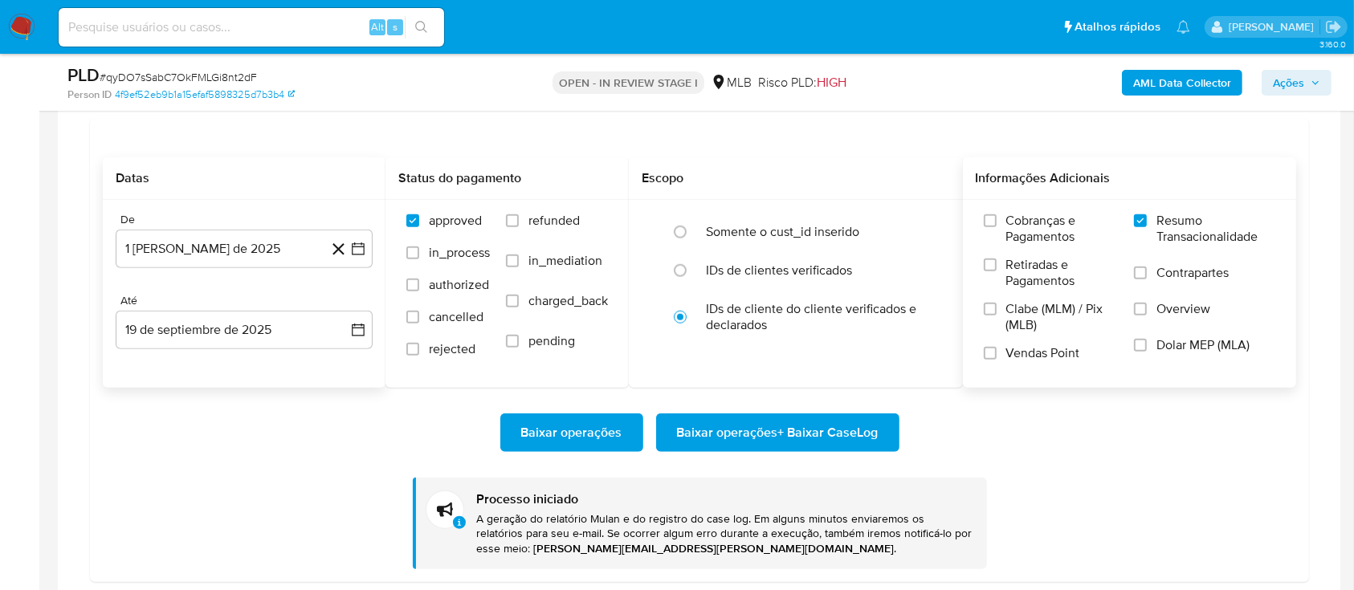
drag, startPoint x: 30, startPoint y: 301, endPoint x: 108, endPoint y: 286, distance: 79.4
click at [30, 300] on aside "Bandeja Painel Screening Pesquisa em Listas Watchlist Ferramentas Operações em …" at bounding box center [19, 156] width 39 height 3097
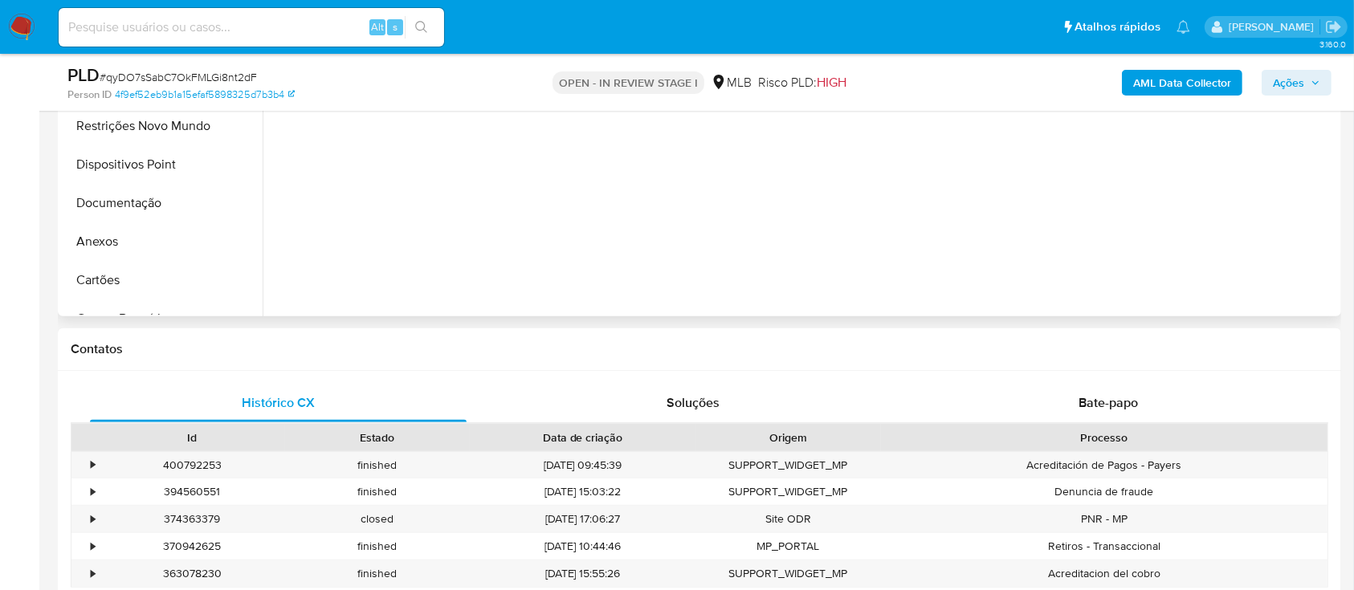
scroll to position [321, 0]
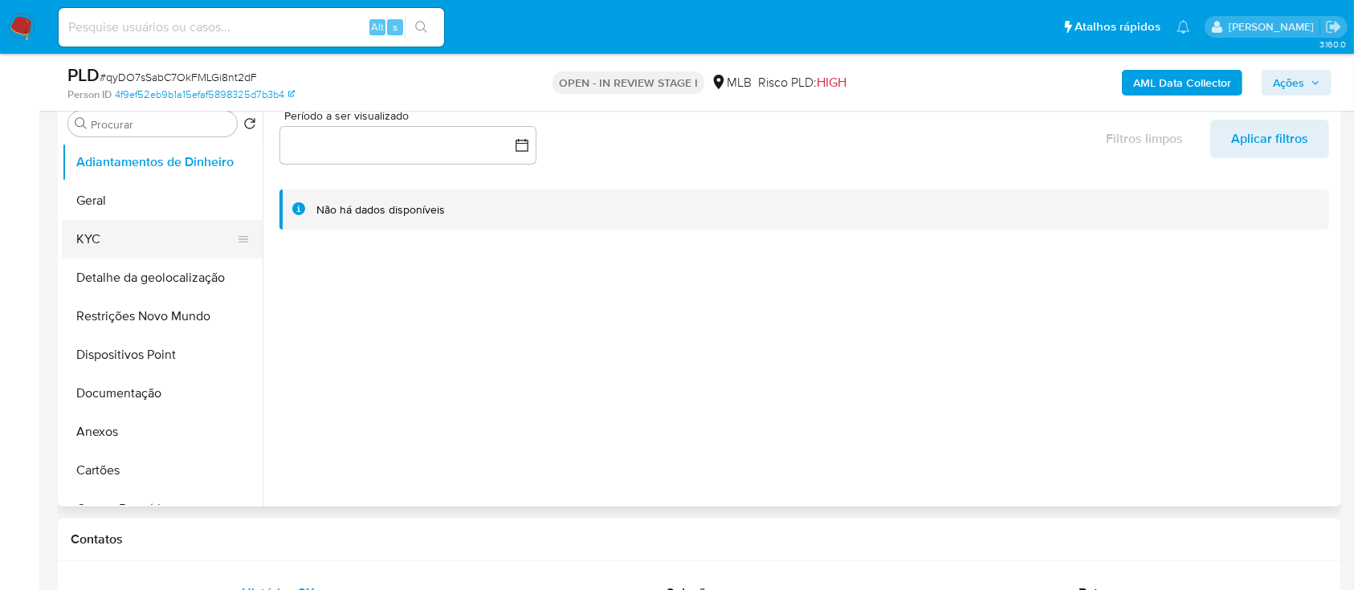
click at [122, 227] on button "KYC" at bounding box center [156, 239] width 188 height 39
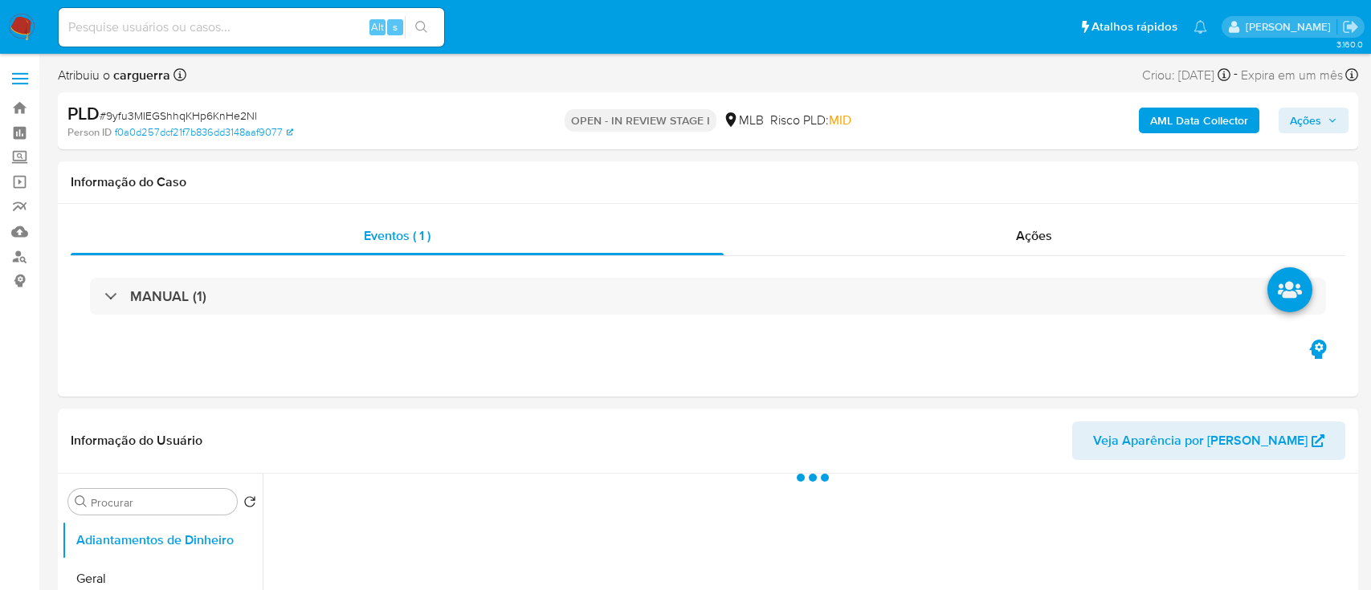
select select "10"
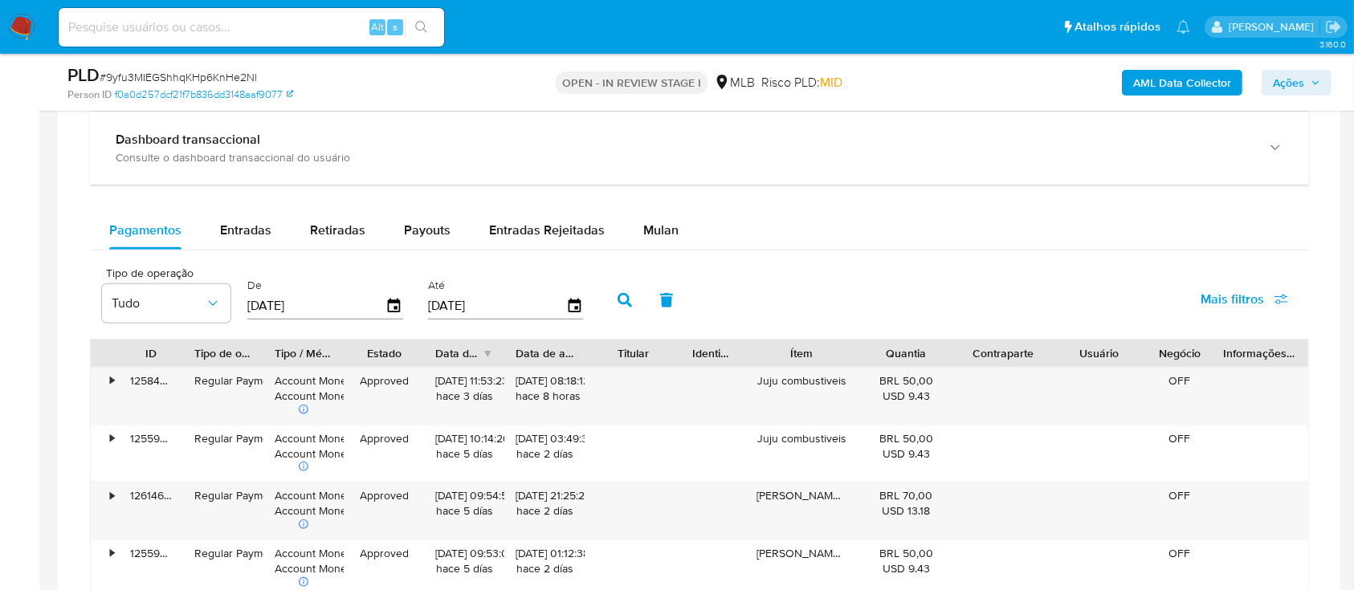
scroll to position [1285, 0]
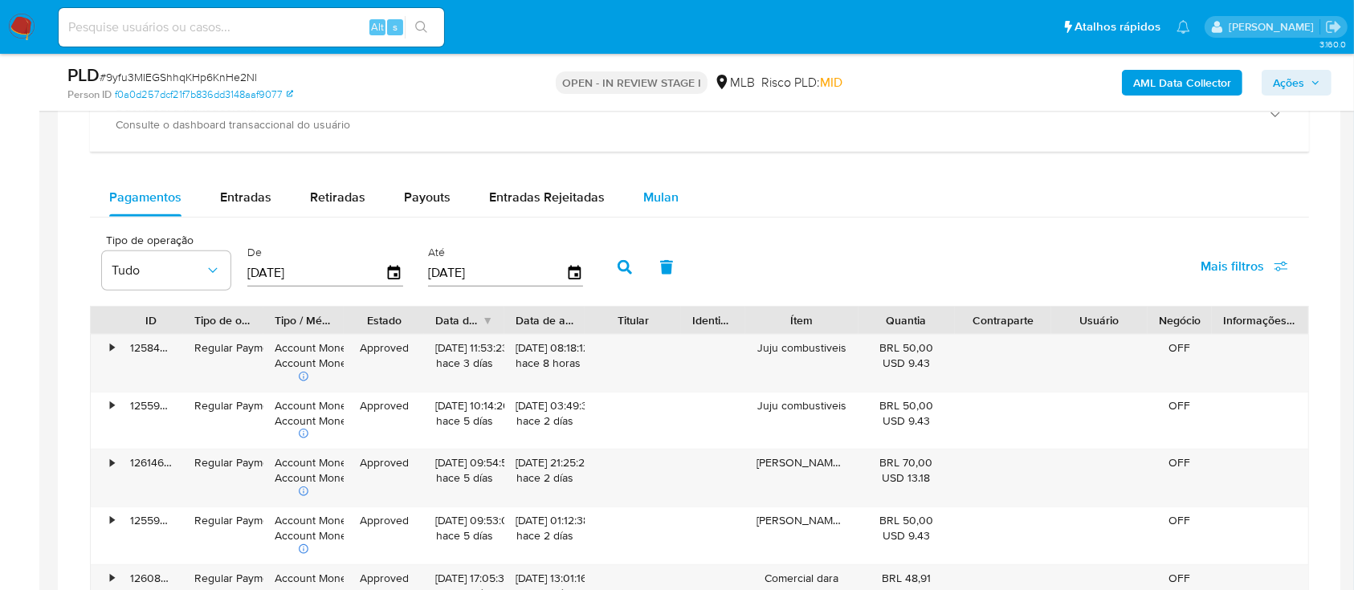
click at [656, 197] on span "Mulan" at bounding box center [660, 197] width 35 height 18
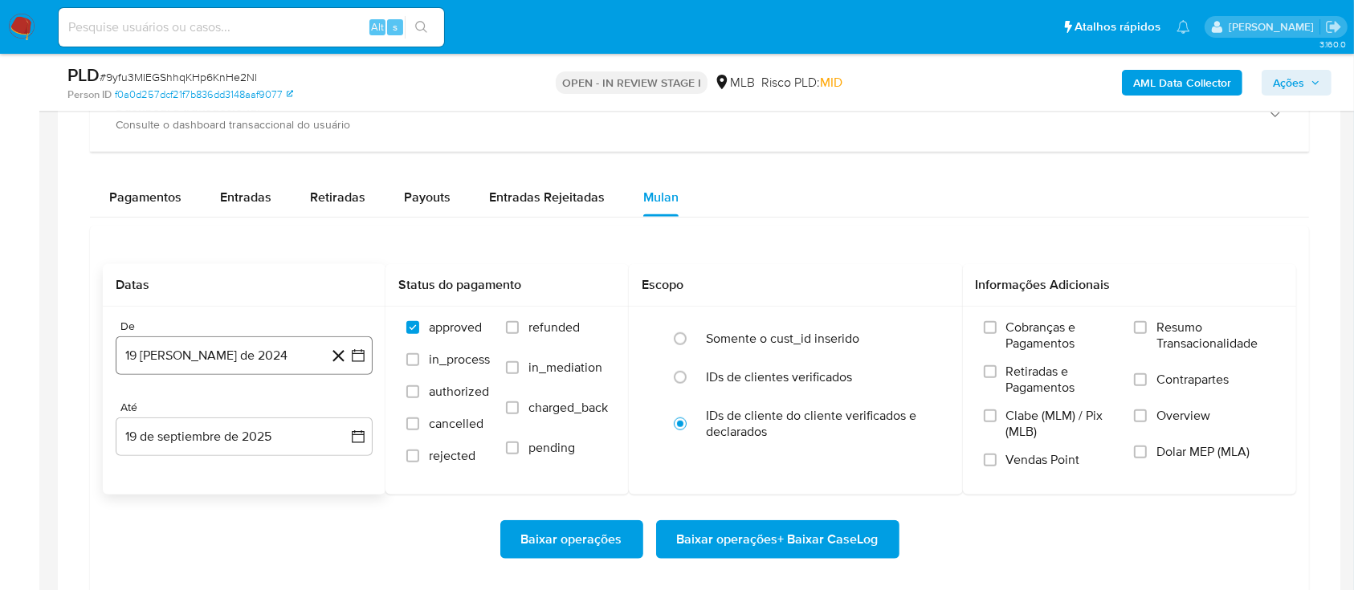
click at [363, 352] on icon "button" at bounding box center [358, 356] width 16 height 16
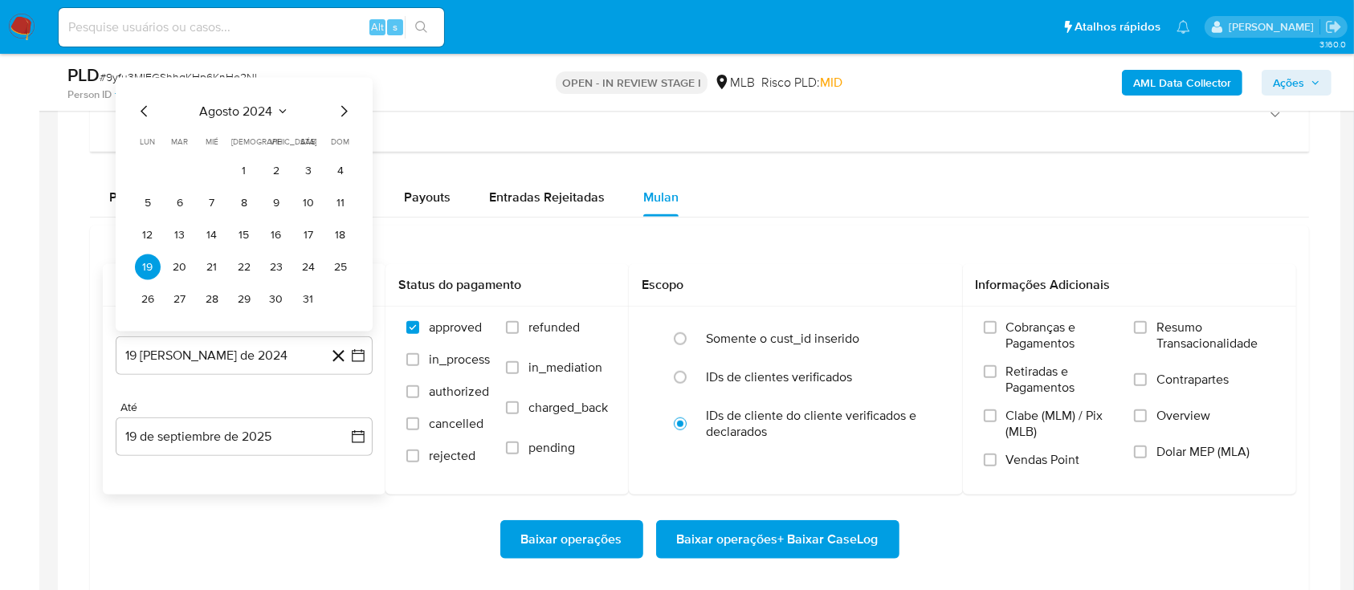
click at [345, 108] on icon "Mes siguiente" at bounding box center [344, 111] width 6 height 11
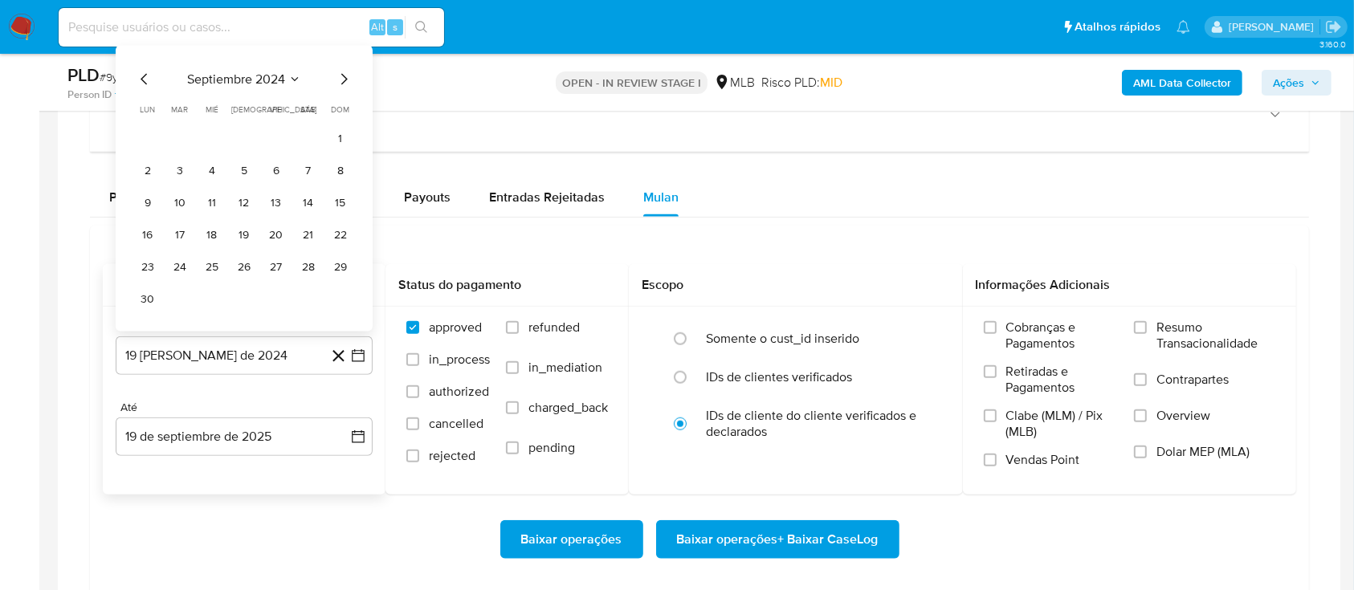
click at [275, 74] on span "septiembre 2024" at bounding box center [236, 79] width 98 height 16
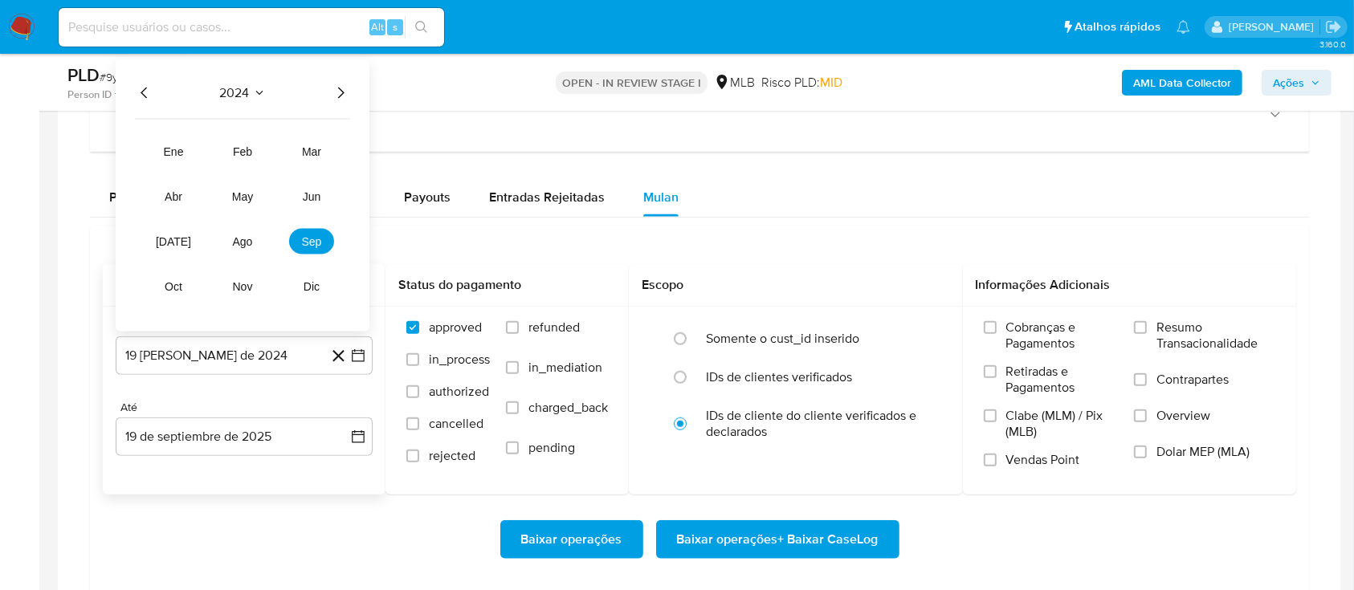
click at [345, 89] on icon "Año siguiente" at bounding box center [340, 93] width 19 height 19
click at [246, 247] on button "ago" at bounding box center [242, 242] width 45 height 26
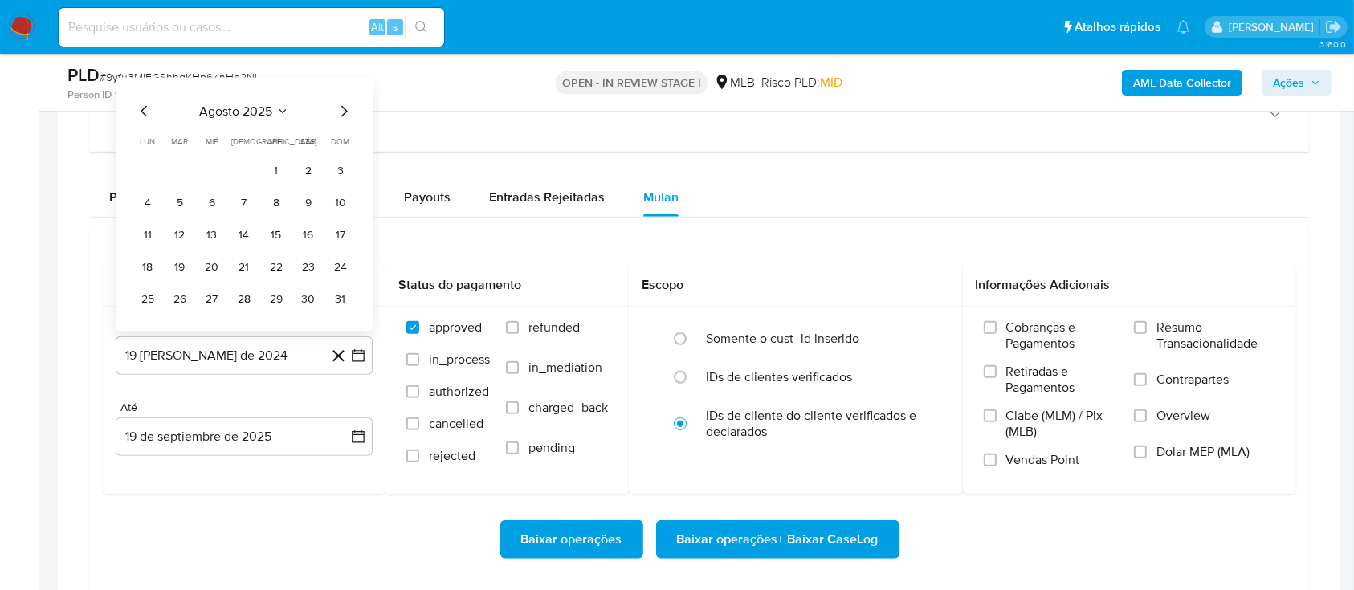
drag, startPoint x: 269, startPoint y: 167, endPoint x: 303, endPoint y: 173, distance: 34.2
click at [269, 168] on button "1" at bounding box center [276, 171] width 26 height 26
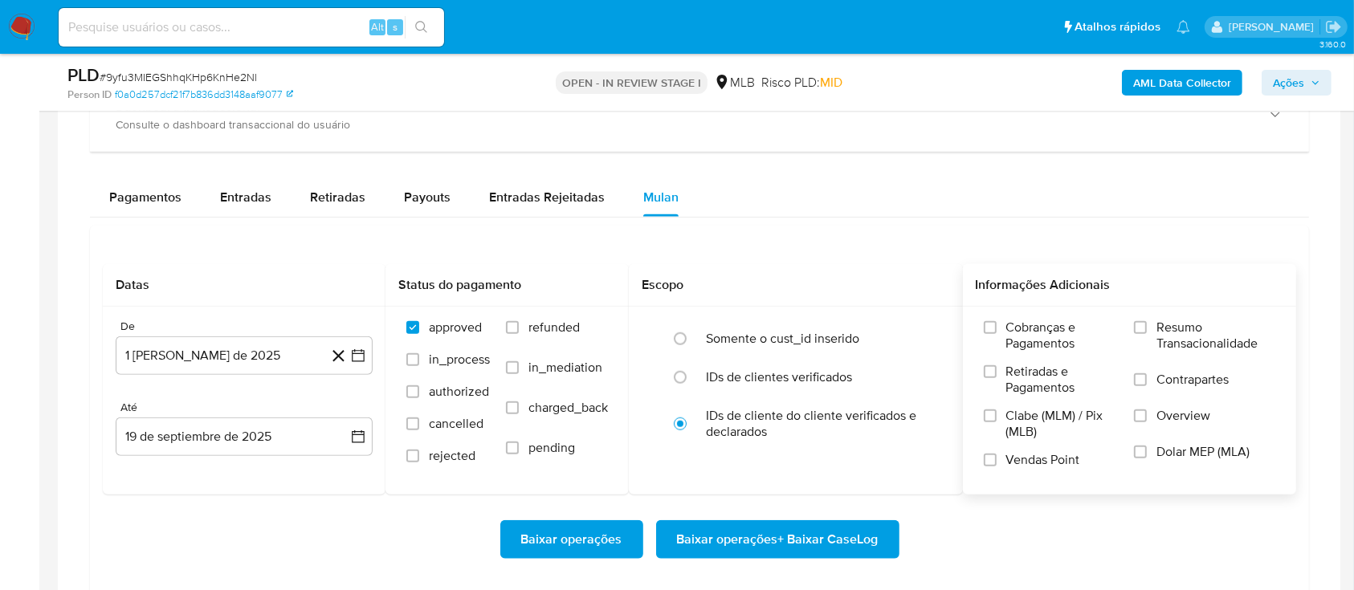
click at [1151, 328] on label "Resumo Transacionalidade" at bounding box center [1204, 346] width 141 height 52
click at [1147, 328] on input "Resumo Transacionalidade" at bounding box center [1140, 327] width 13 height 13
click at [745, 532] on span "Baixar operações + Baixar CaseLog" at bounding box center [778, 539] width 202 height 35
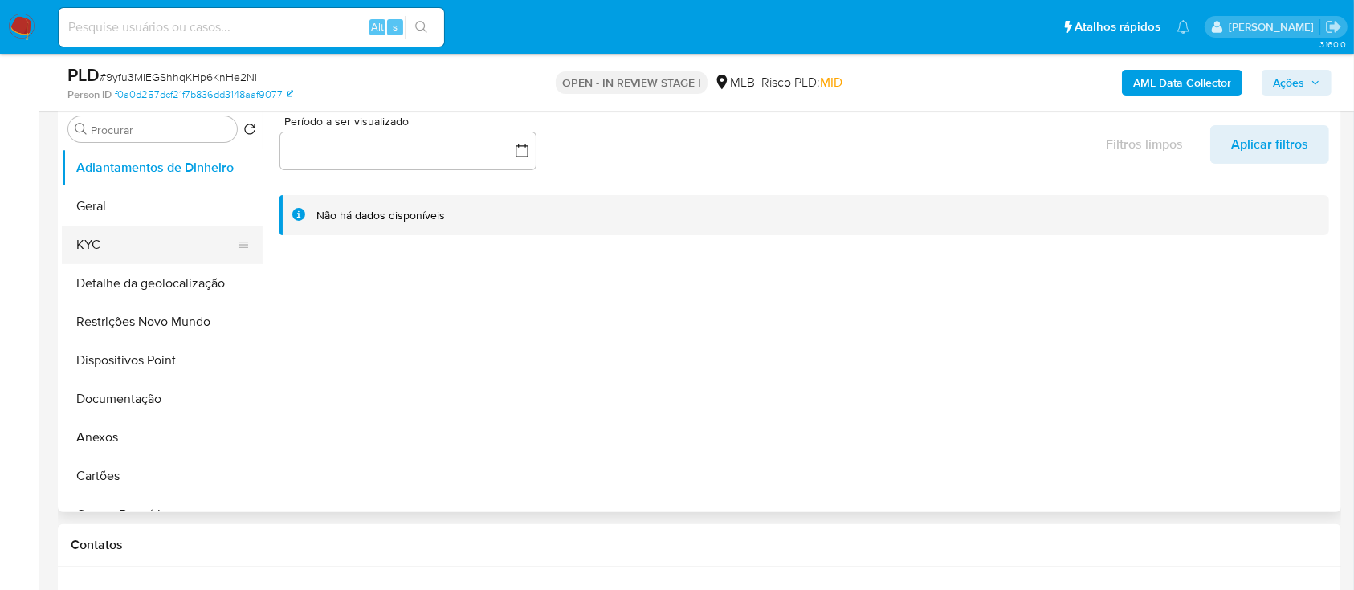
scroll to position [214, 0]
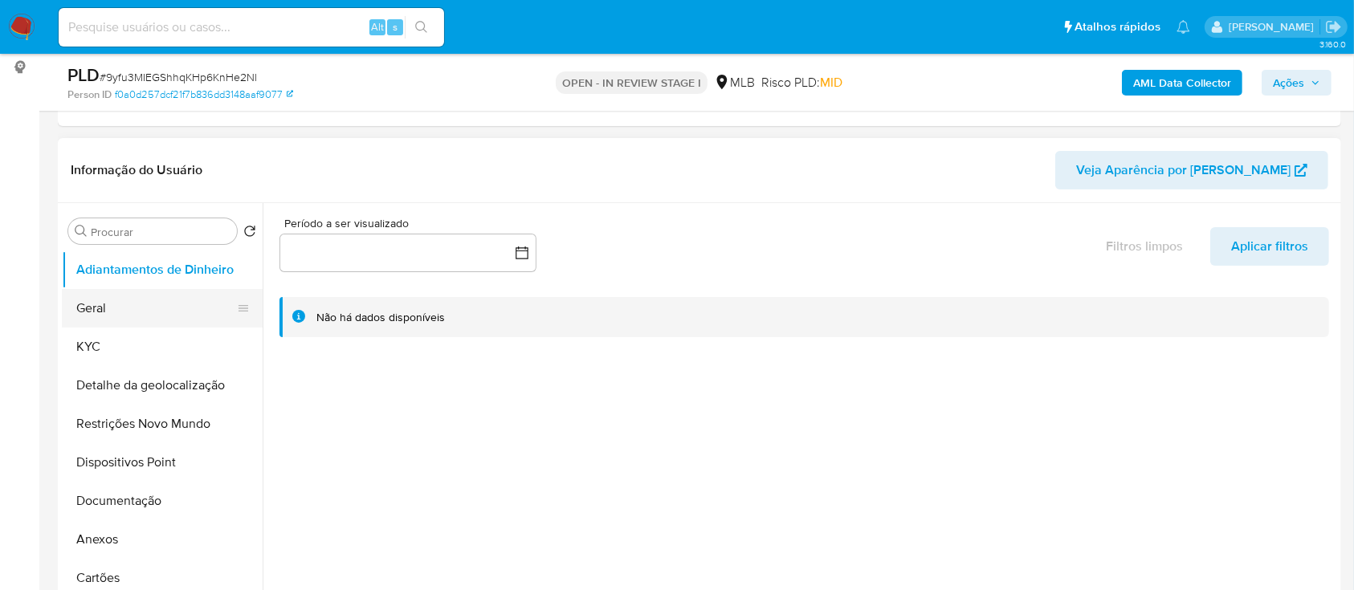
click at [98, 323] on button "Geral" at bounding box center [156, 308] width 188 height 39
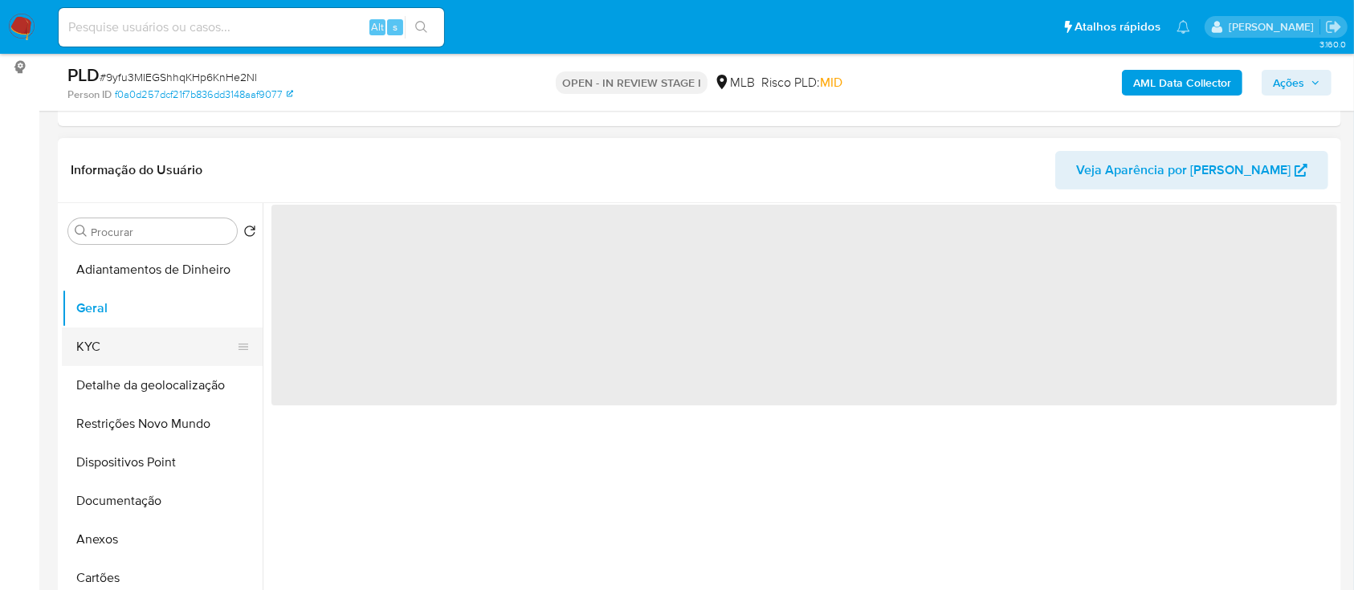
click at [92, 342] on button "KYC" at bounding box center [156, 347] width 188 height 39
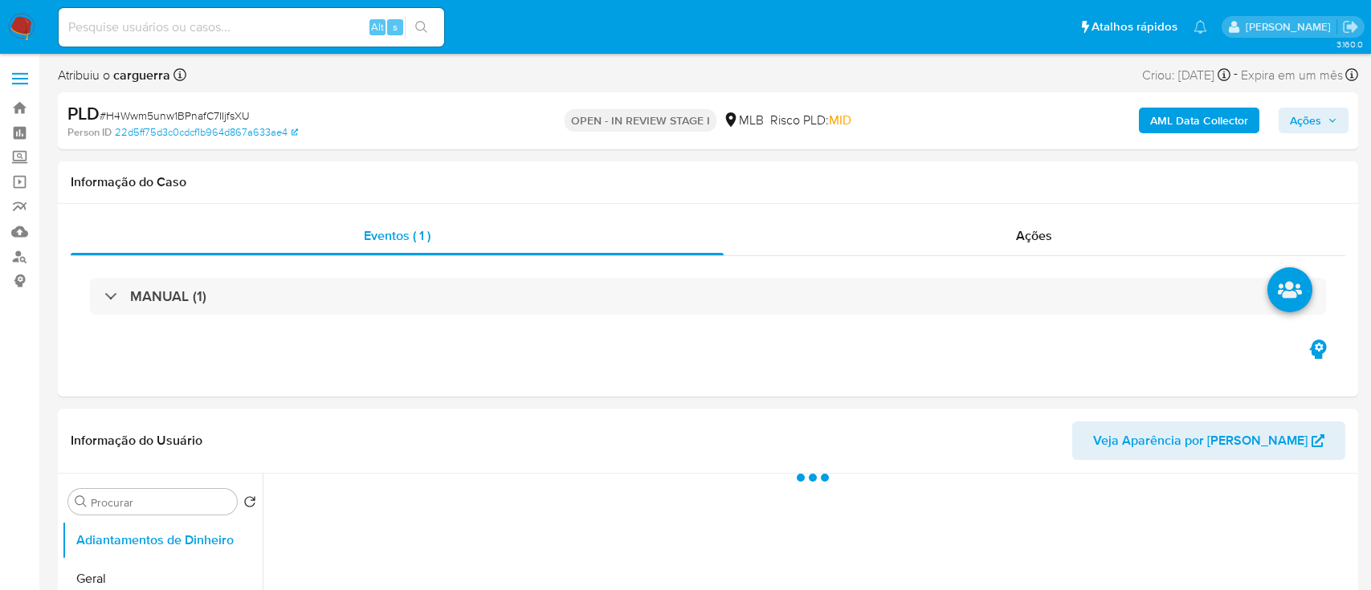
select select "10"
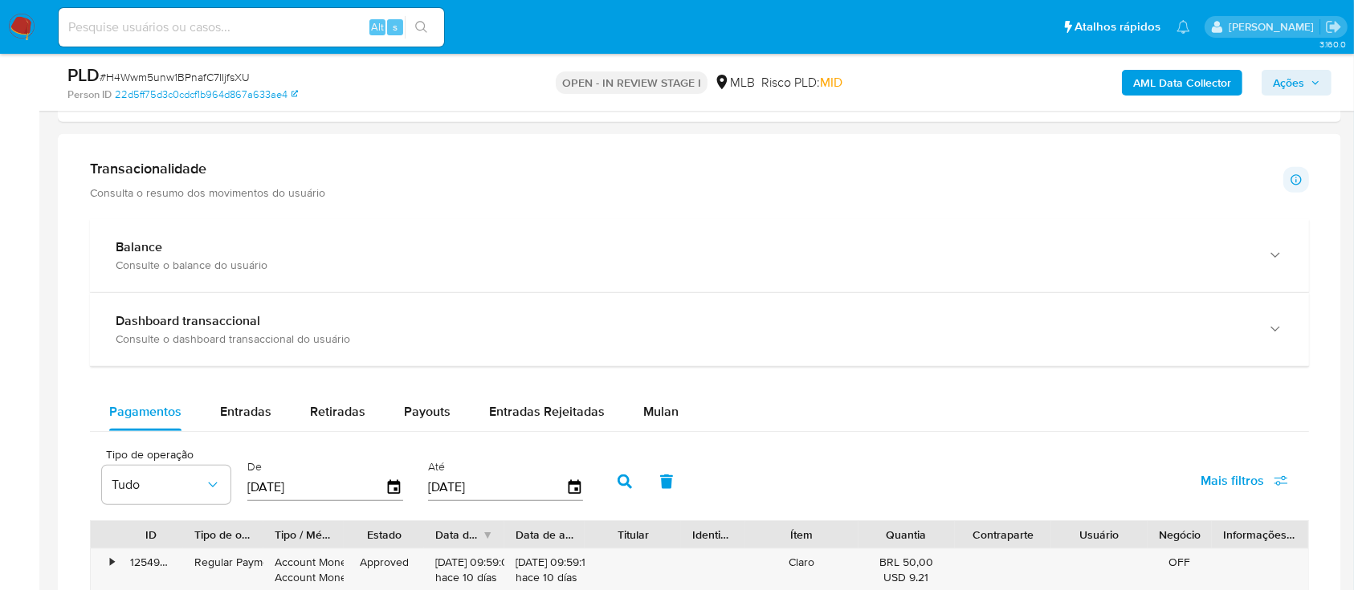
scroll to position [1285, 0]
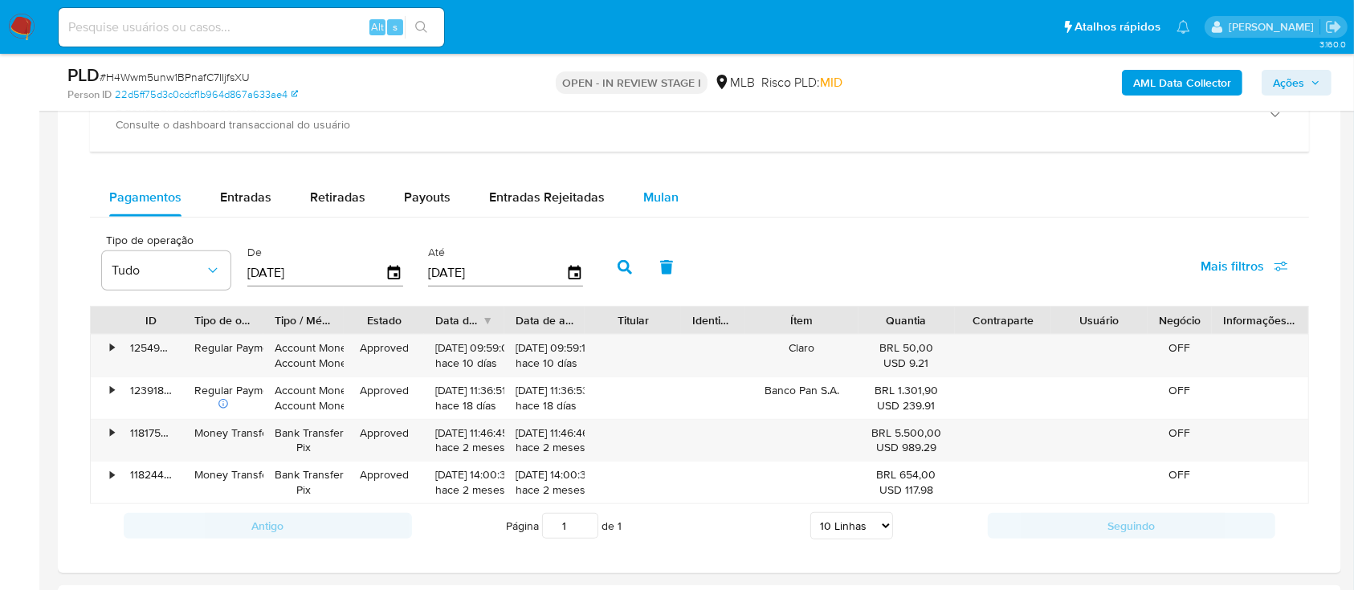
click at [655, 194] on span "Mulan" at bounding box center [660, 197] width 35 height 18
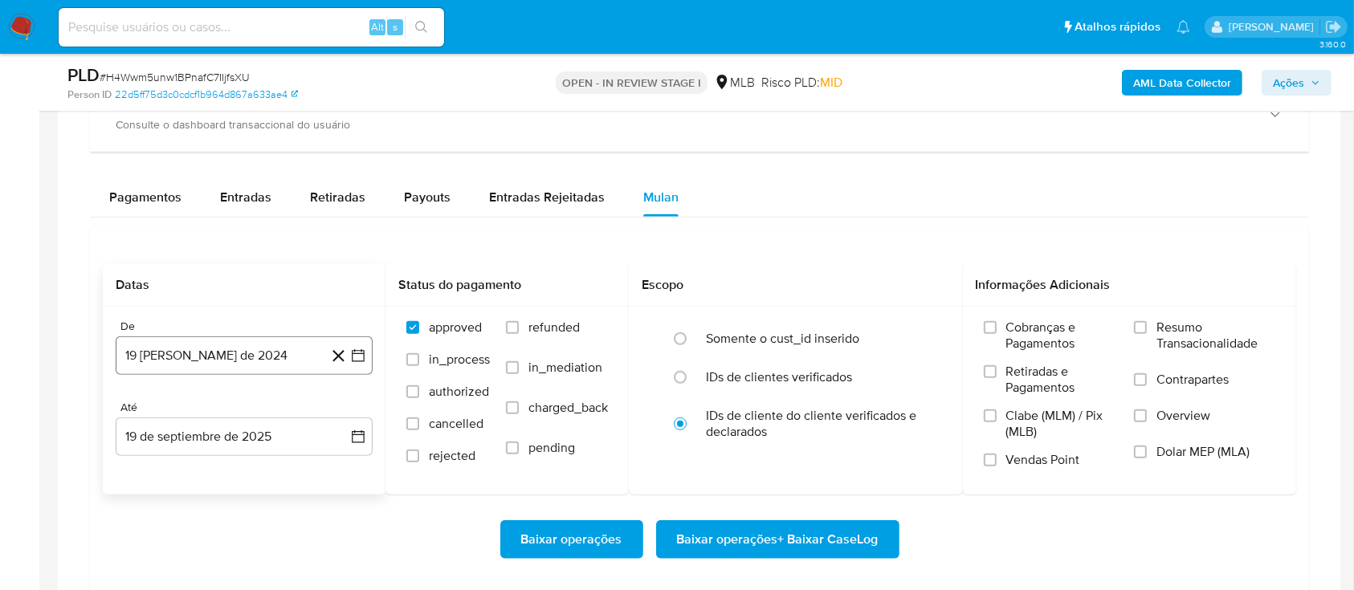
click at [353, 348] on icon "button" at bounding box center [358, 356] width 16 height 16
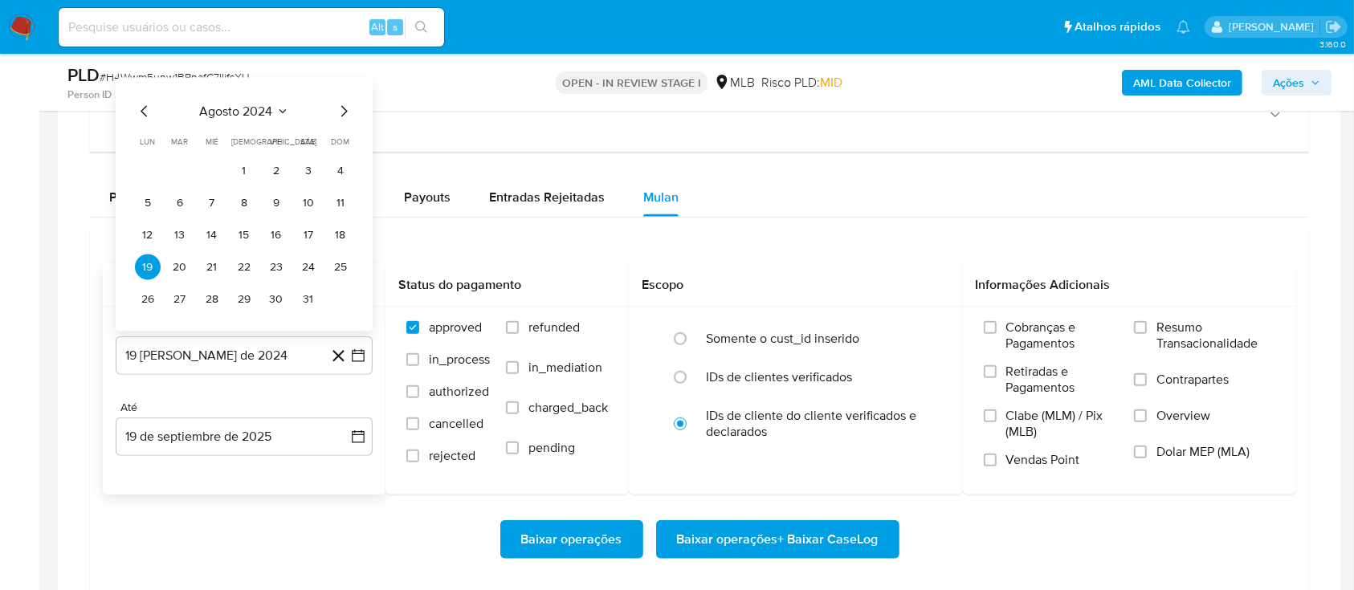
click at [272, 108] on span "agosto 2024" at bounding box center [236, 112] width 73 height 16
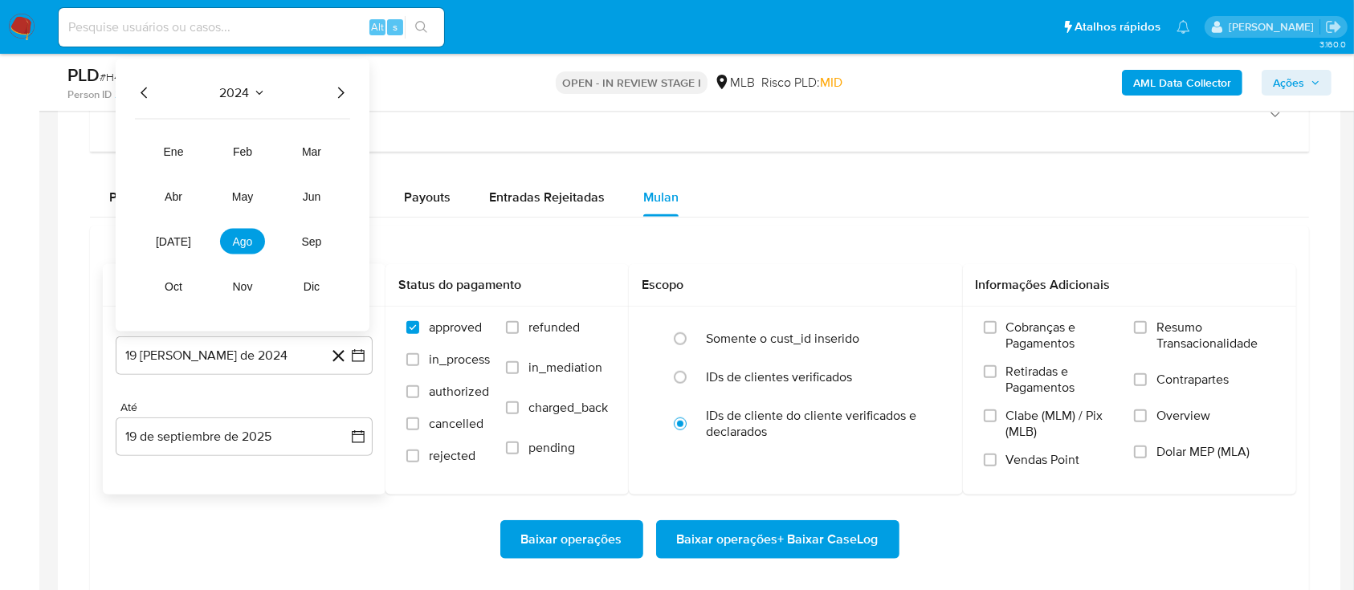
drag, startPoint x: 336, startPoint y: 93, endPoint x: 333, endPoint y: 101, distance: 8.7
click at [336, 93] on icon "Año siguiente" at bounding box center [340, 93] width 19 height 19
click at [246, 247] on button "ago" at bounding box center [242, 242] width 45 height 26
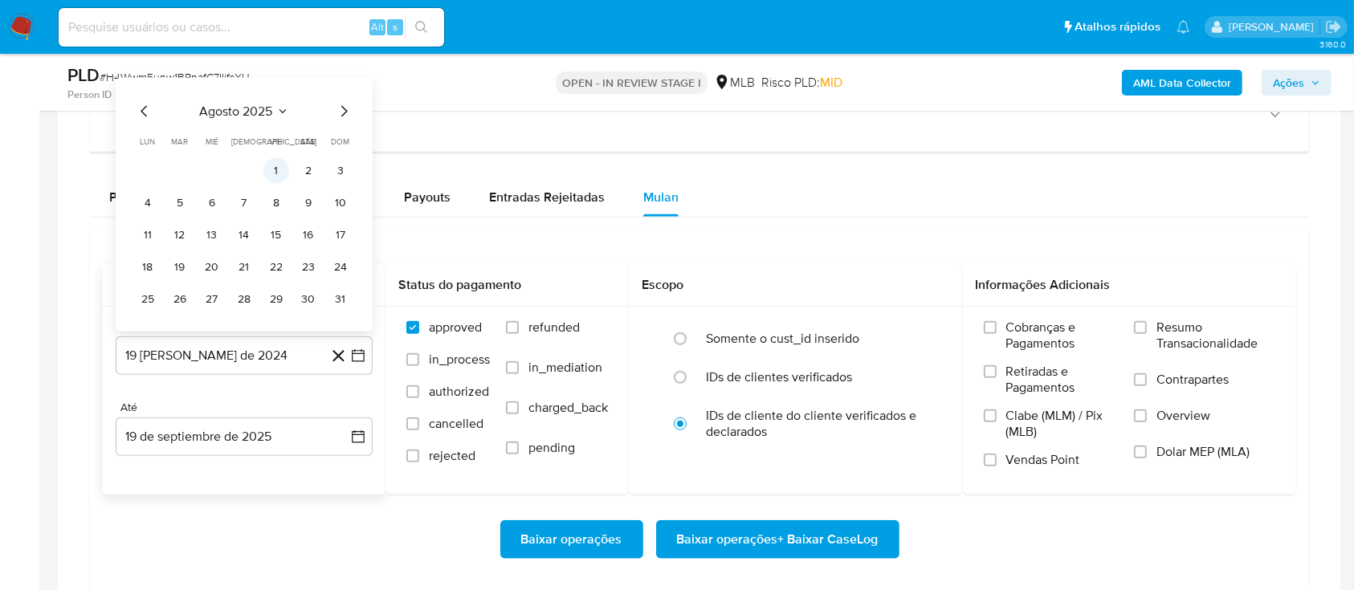
click at [276, 166] on button "1" at bounding box center [276, 171] width 26 height 26
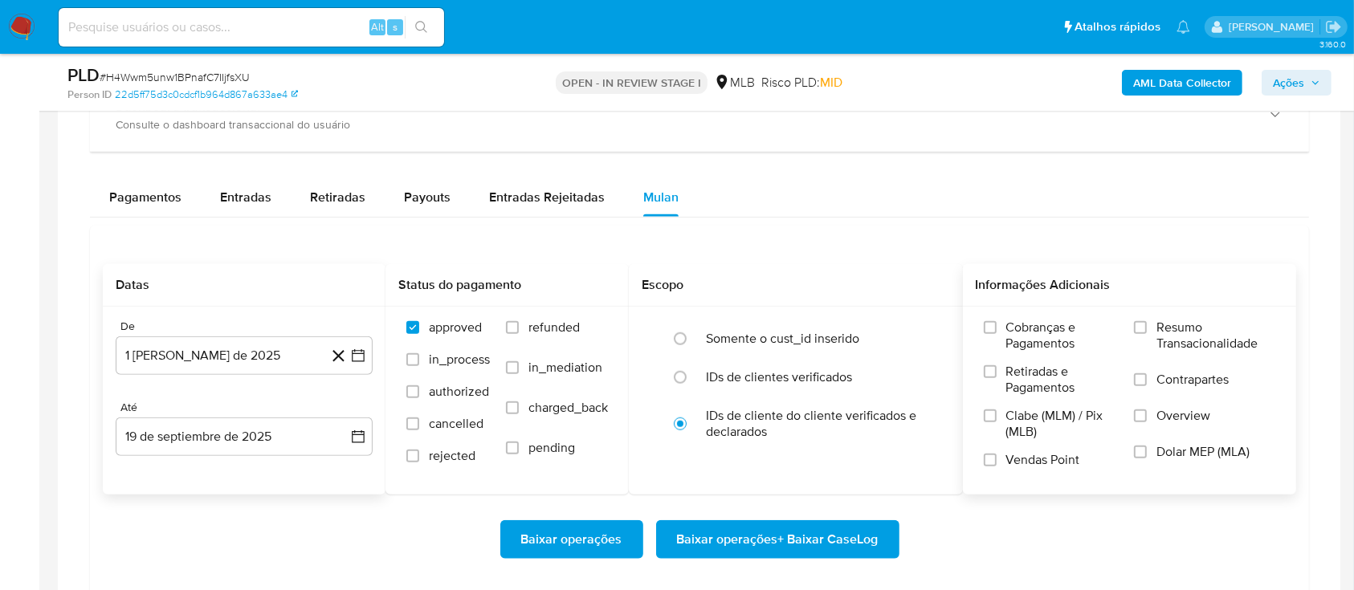
click at [1137, 342] on label "Resumo Transacionalidade" at bounding box center [1204, 346] width 141 height 52
click at [1137, 334] on input "Resumo Transacionalidade" at bounding box center [1140, 327] width 13 height 13
click at [840, 522] on span "Baixar operações + Baixar CaseLog" at bounding box center [778, 539] width 202 height 35
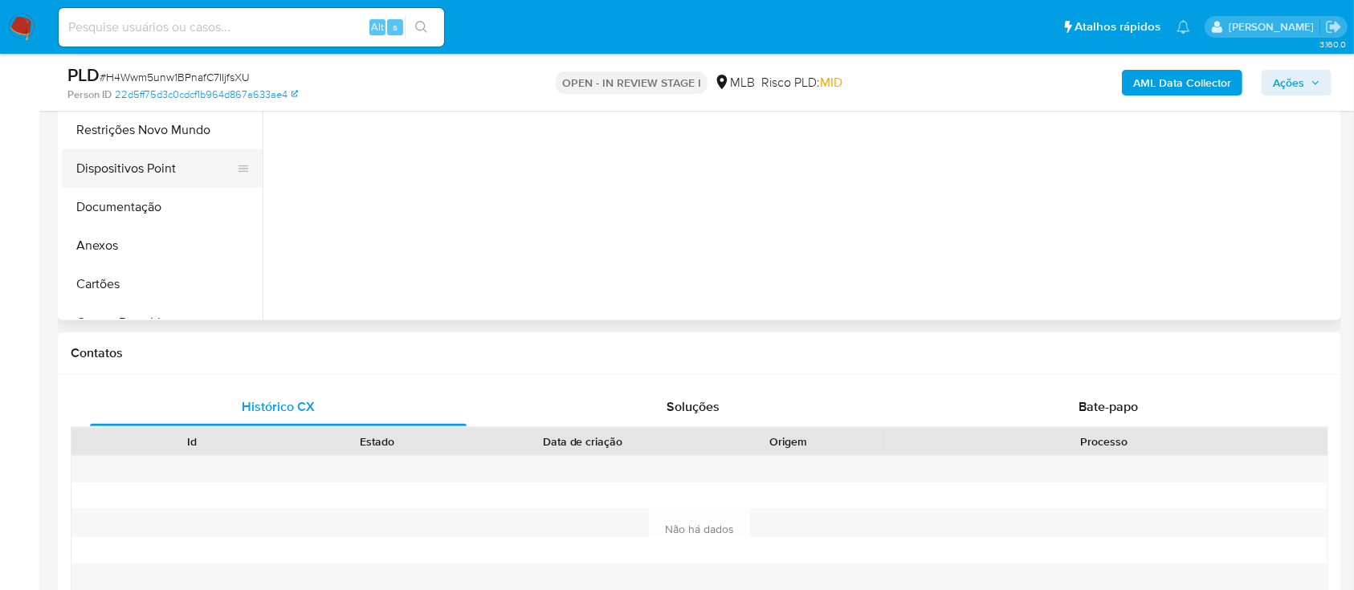
scroll to position [321, 0]
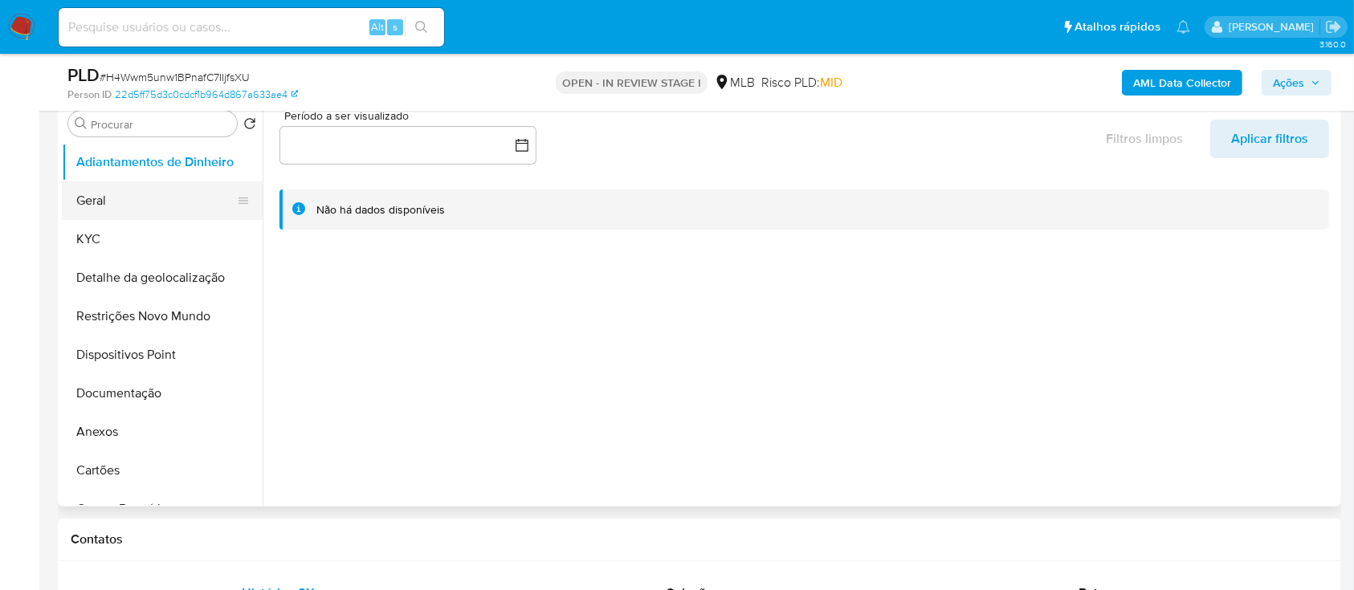
drag, startPoint x: 100, startPoint y: 243, endPoint x: 195, endPoint y: 214, distance: 99.9
click at [100, 244] on button "KYC" at bounding box center [162, 239] width 201 height 39
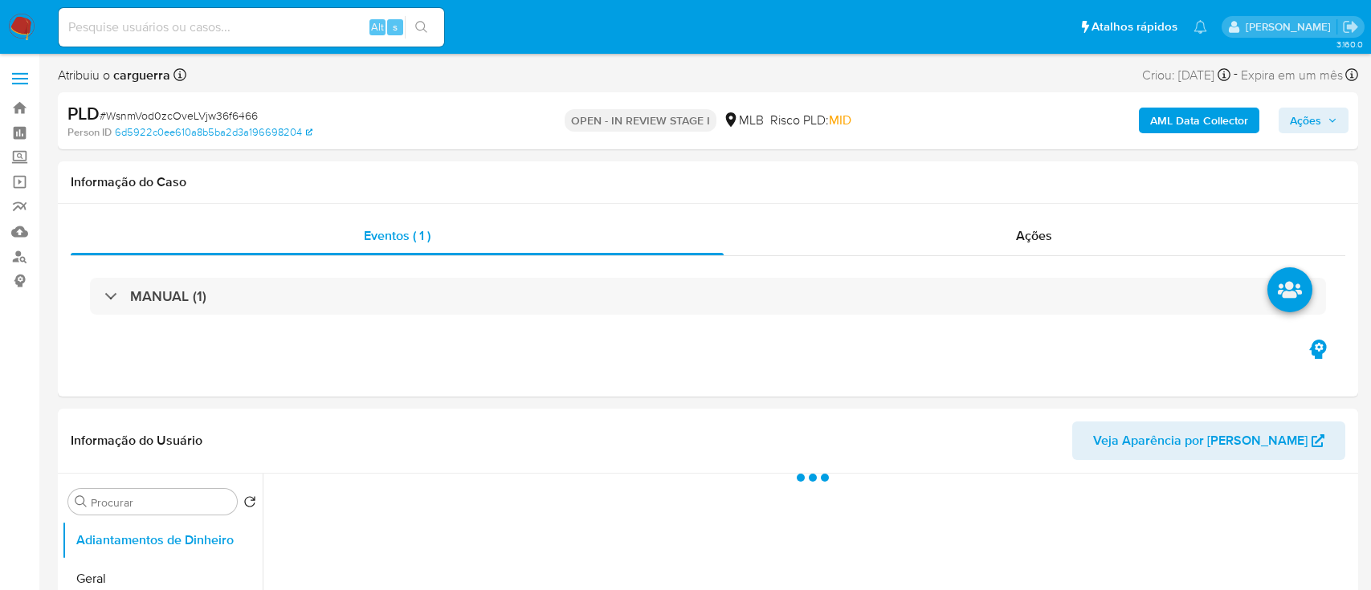
select select "10"
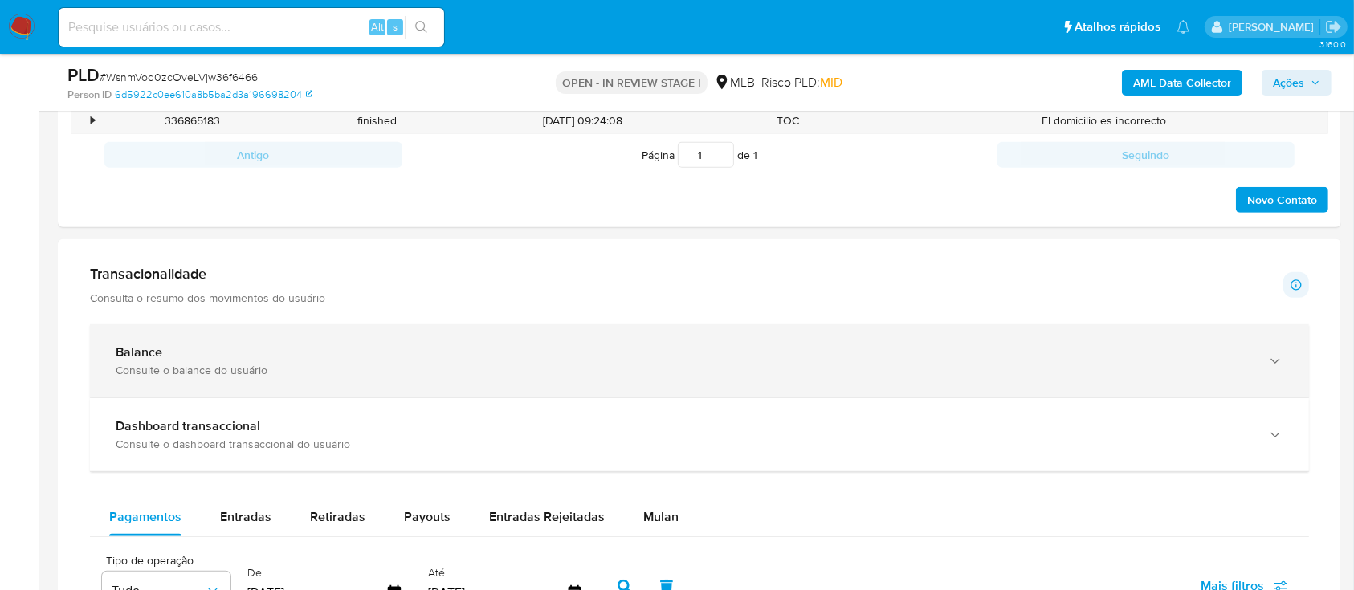
scroll to position [1071, 0]
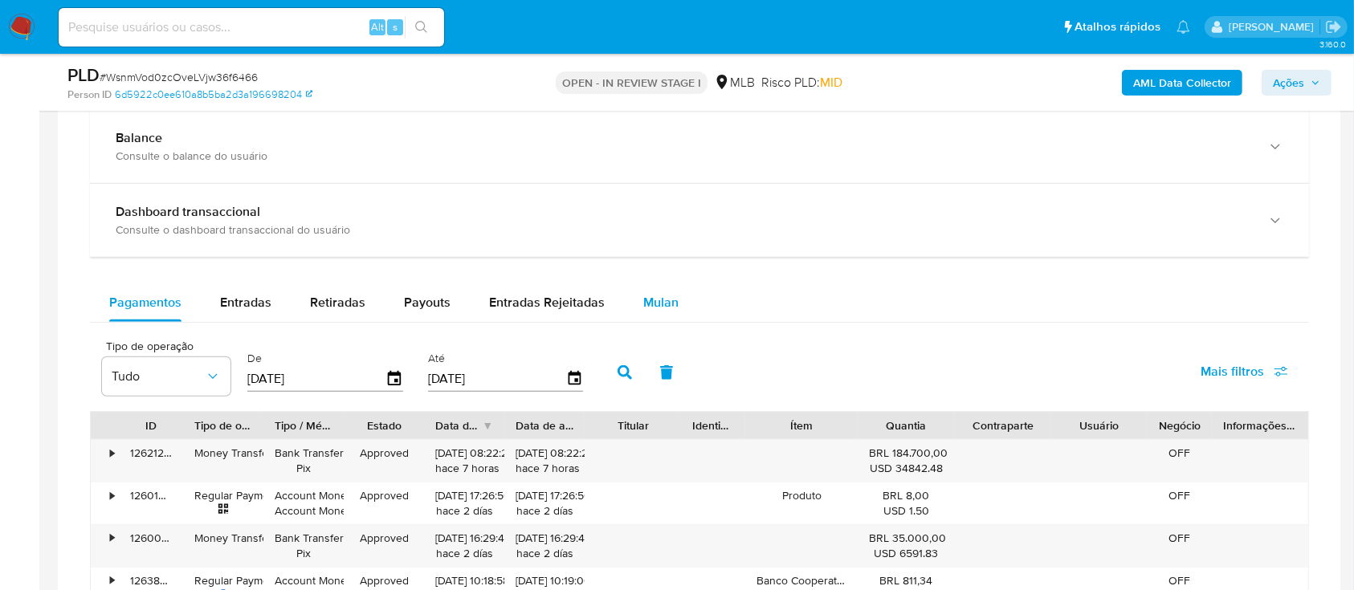
click at [668, 300] on span "Mulan" at bounding box center [660, 302] width 35 height 18
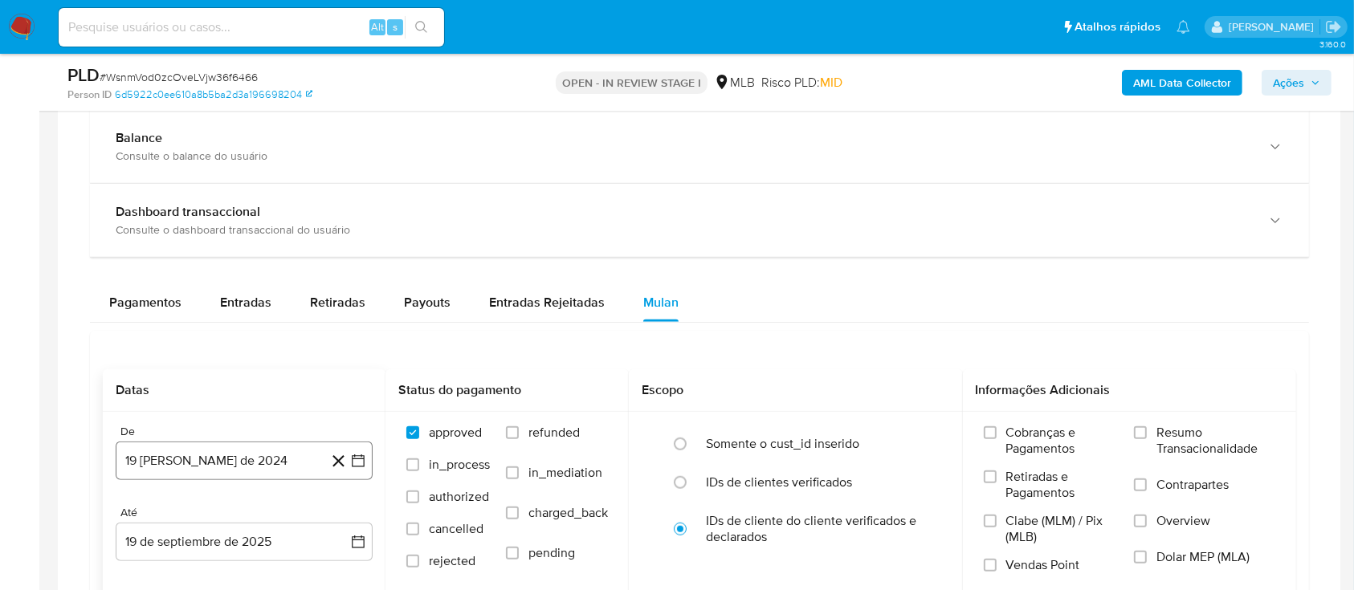
click at [358, 457] on icon "button" at bounding box center [358, 461] width 16 height 16
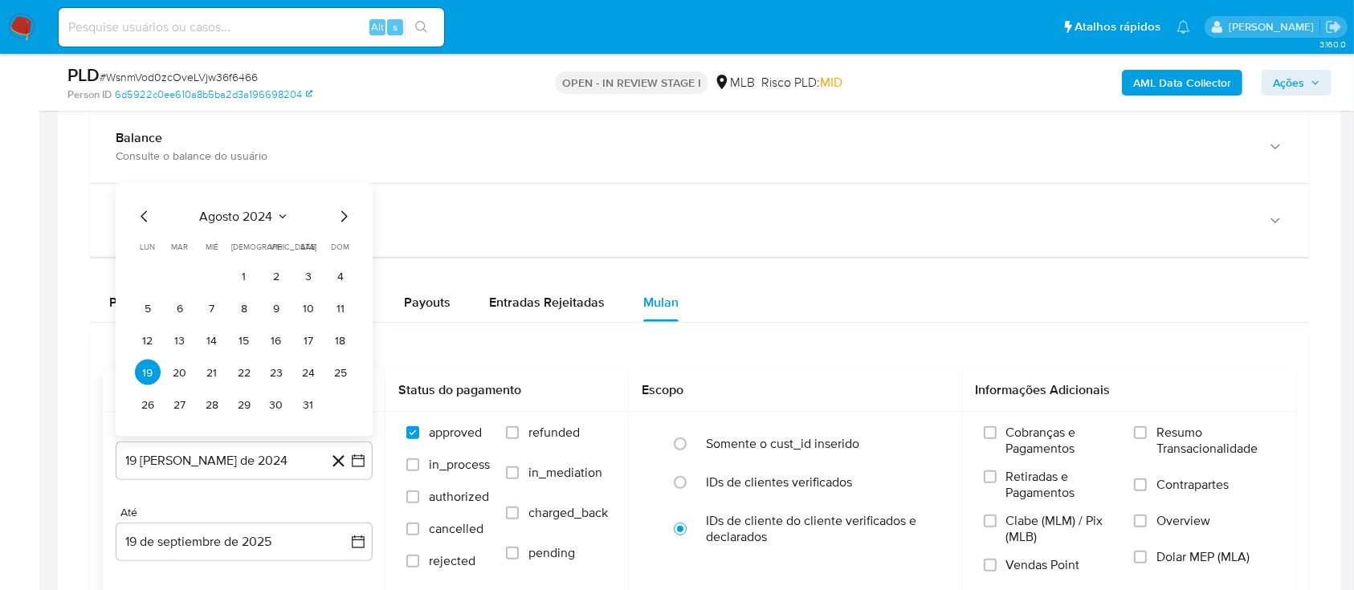
click at [270, 210] on span "agosto 2024" at bounding box center [236, 217] width 73 height 16
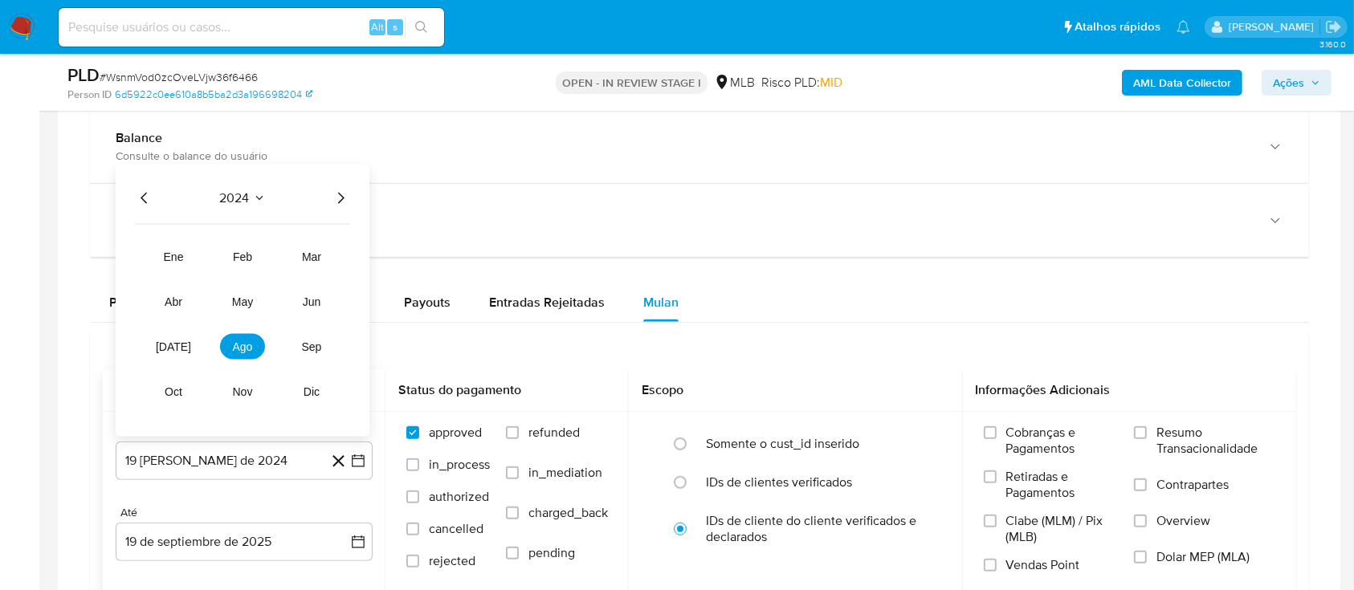
click at [342, 196] on icon "Año siguiente" at bounding box center [340, 198] width 19 height 19
click at [243, 345] on span "ago" at bounding box center [243, 347] width 20 height 13
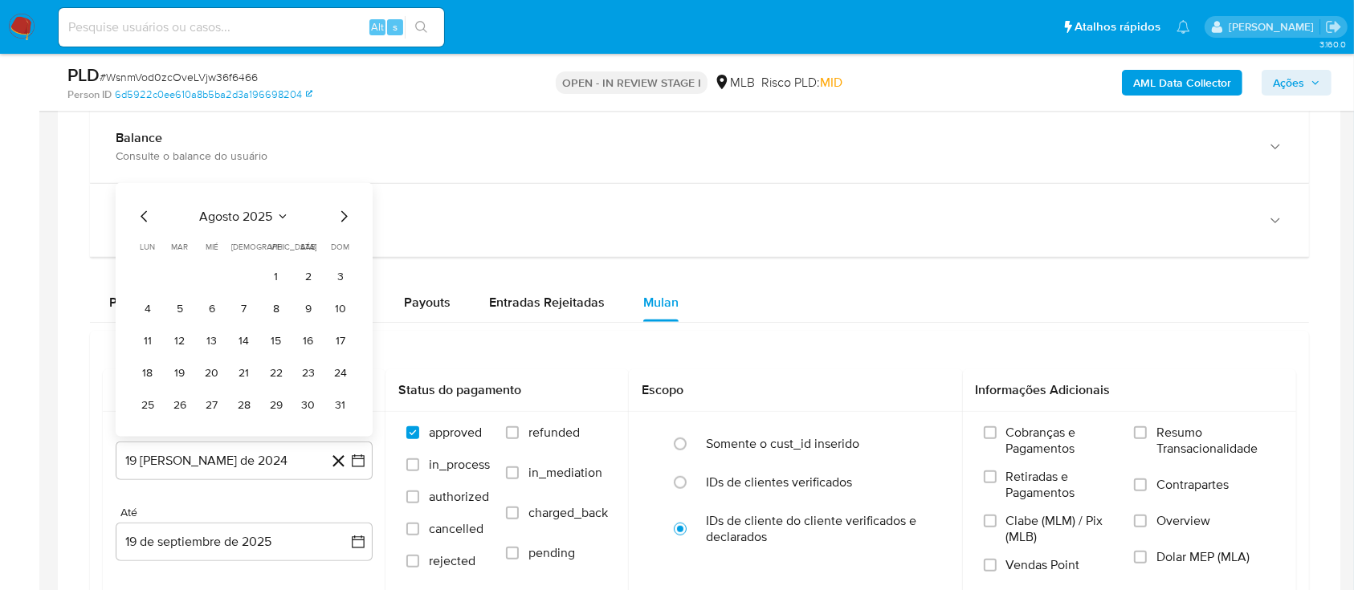
click at [270, 267] on button "1" at bounding box center [276, 276] width 26 height 26
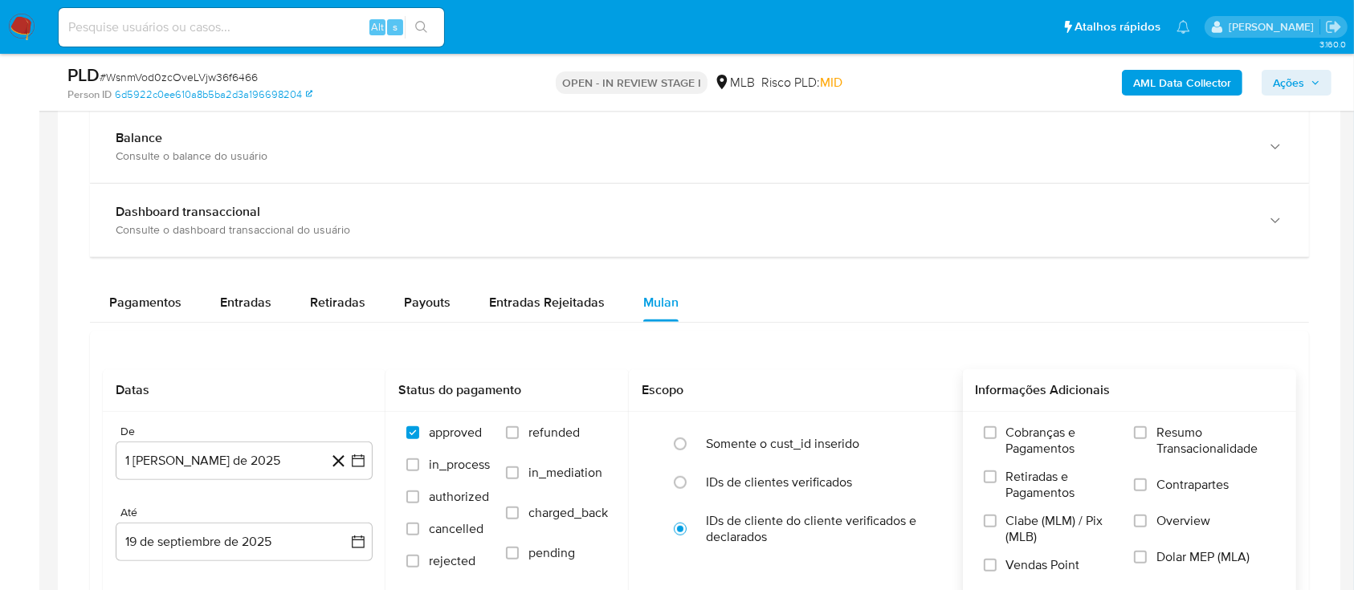
click at [1150, 423] on div "Cobranças e Pagamentos Retiradas e Pagamentos Clabe (MLM) / Pix (MLB) Vendas Po…" at bounding box center [1130, 505] width 334 height 186
click at [1145, 430] on input "Resumo Transacionalidade" at bounding box center [1140, 433] width 13 height 13
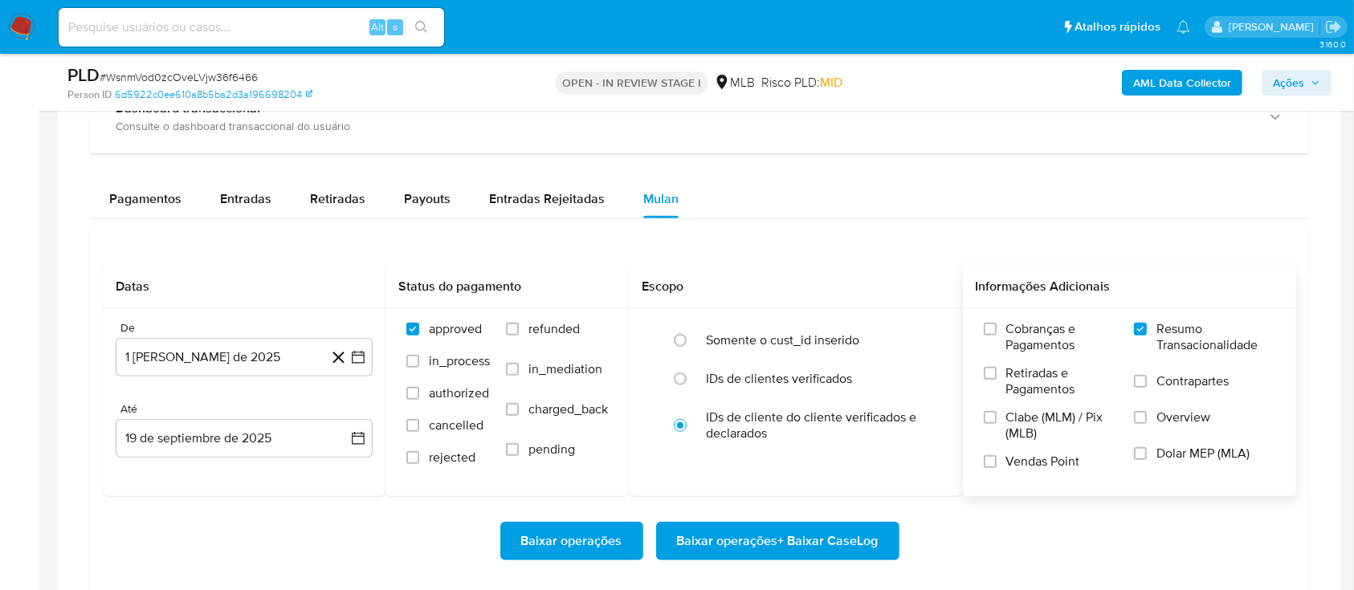
scroll to position [1392, 0]
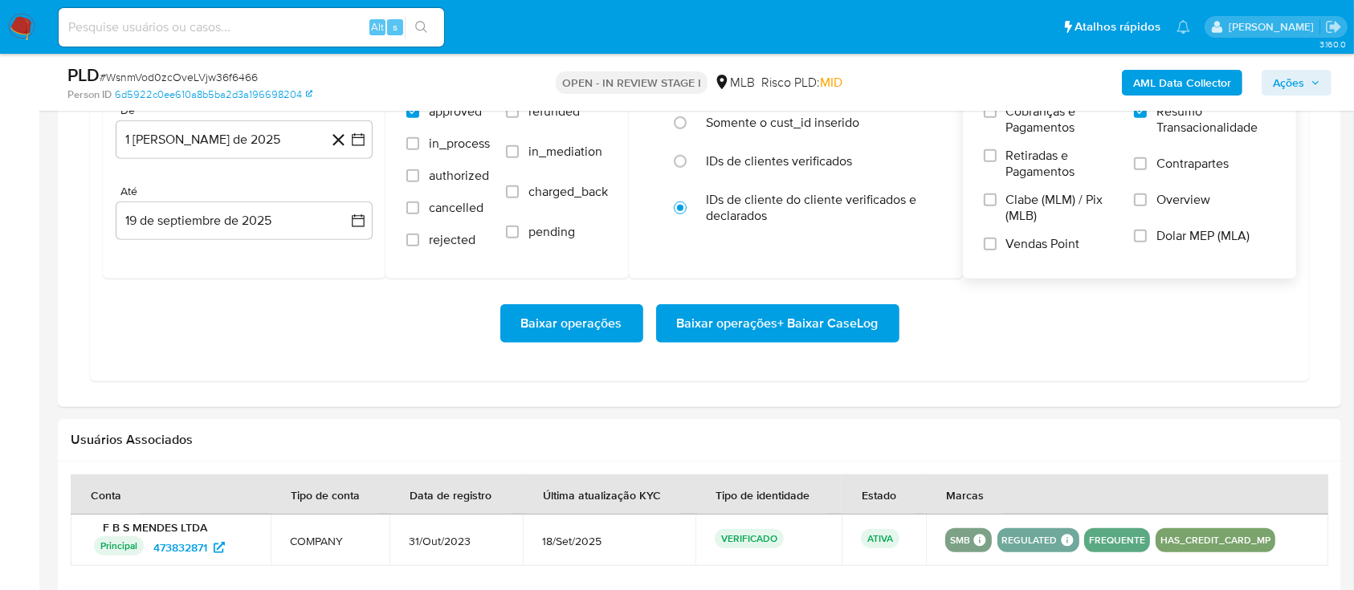
click at [814, 316] on span "Baixar operações + Baixar CaseLog" at bounding box center [778, 323] width 202 height 35
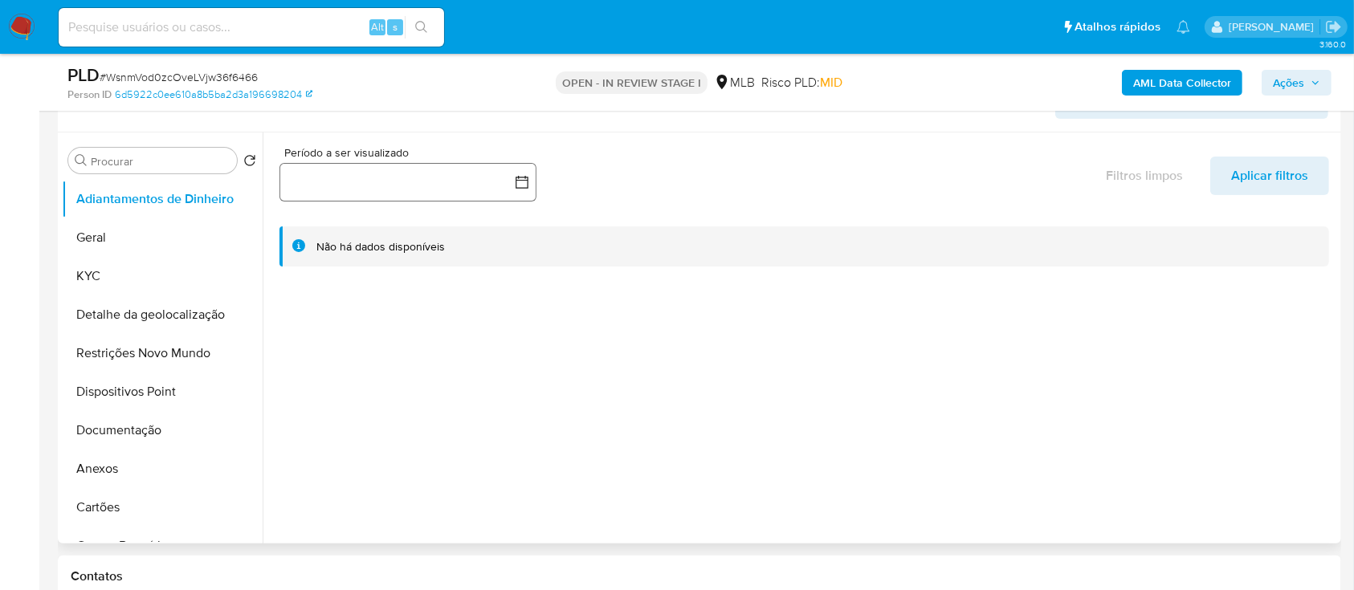
scroll to position [107, 0]
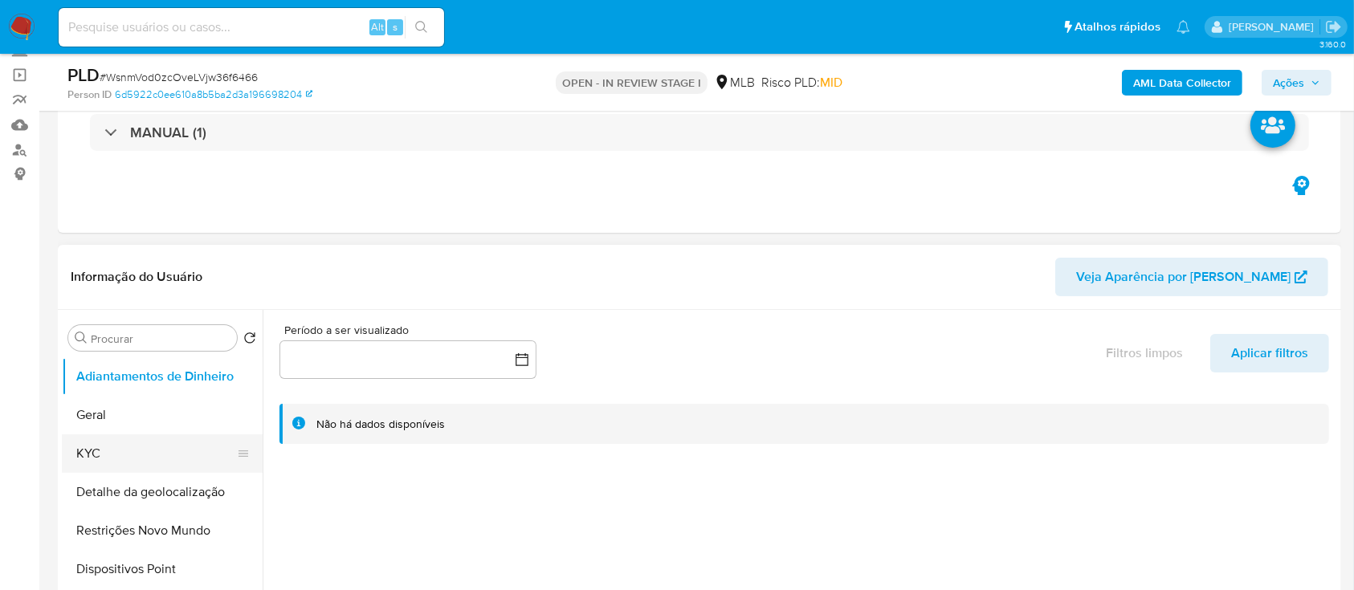
click at [132, 459] on button "KYC" at bounding box center [156, 454] width 188 height 39
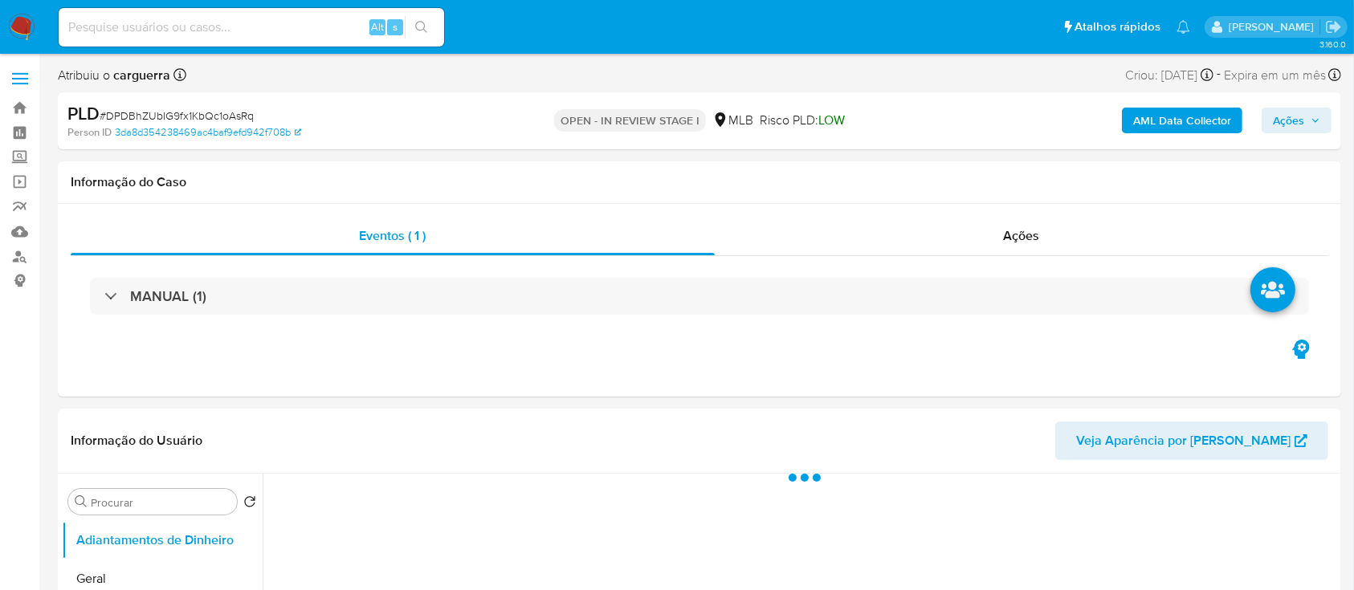
select select "10"
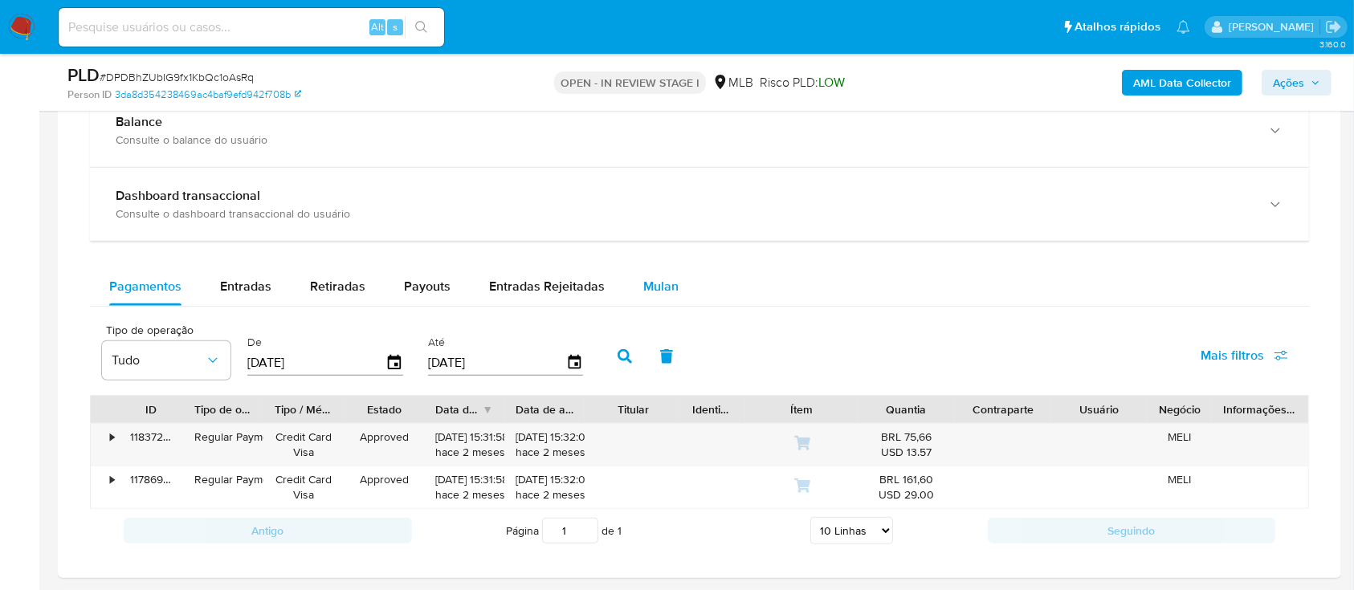
scroll to position [1071, 0]
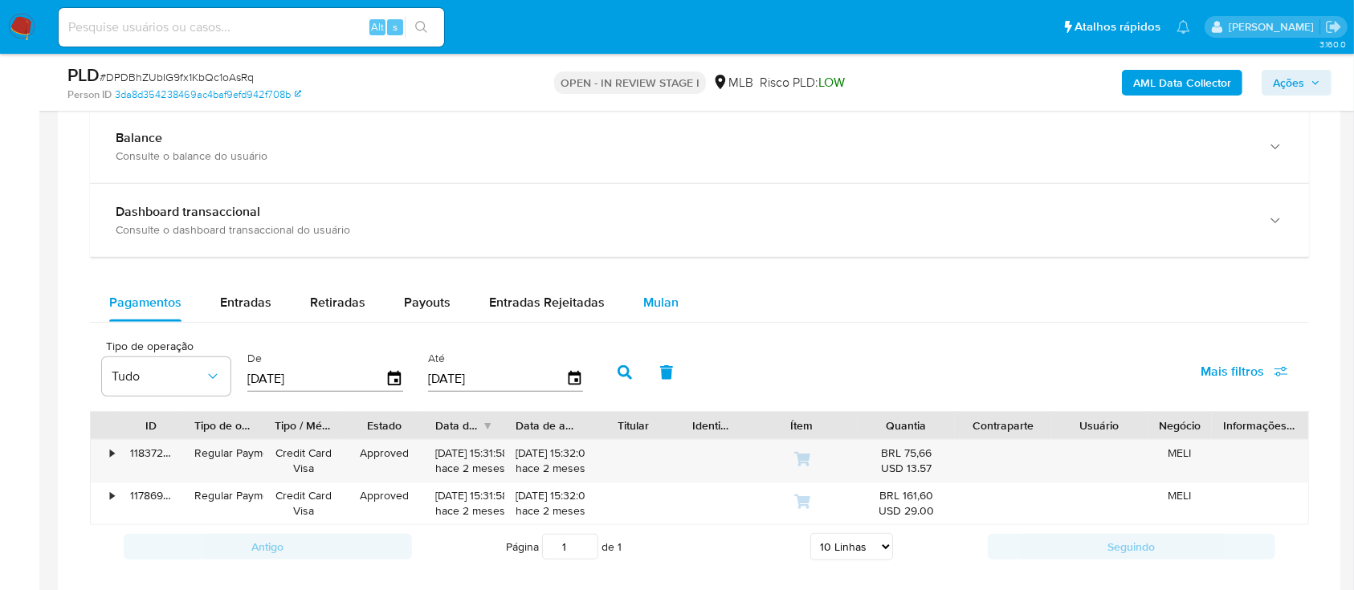
click at [657, 300] on span "Mulan" at bounding box center [660, 302] width 35 height 18
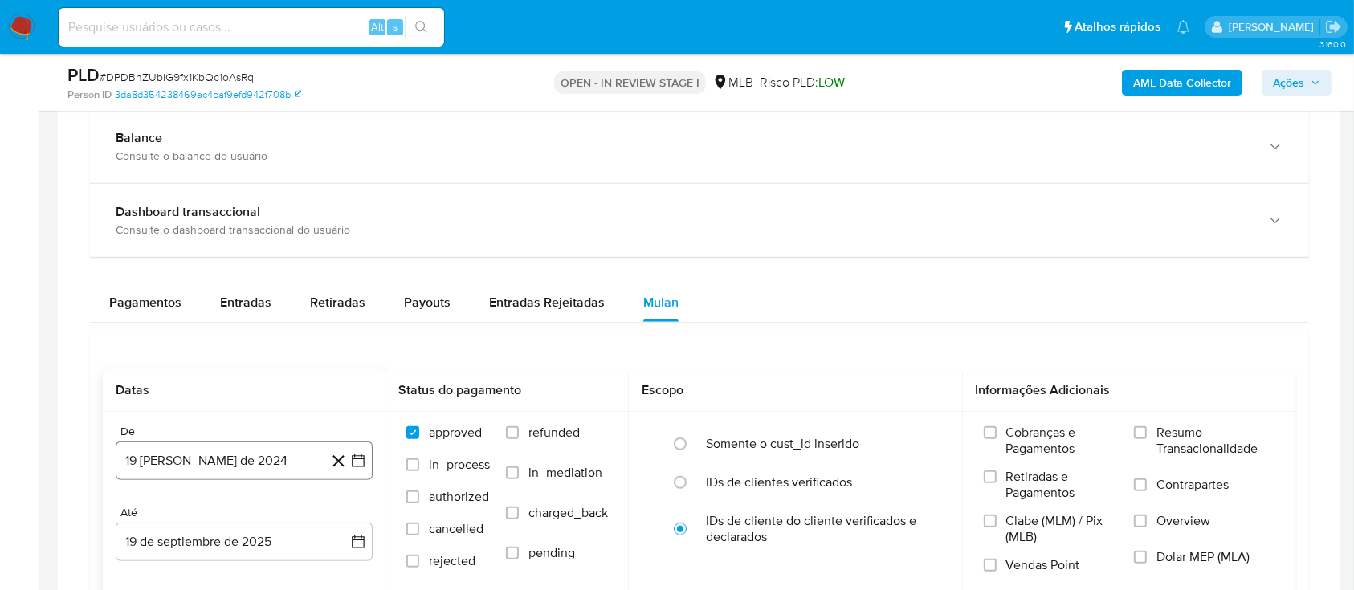
click at [359, 455] on icon "button" at bounding box center [358, 461] width 16 height 16
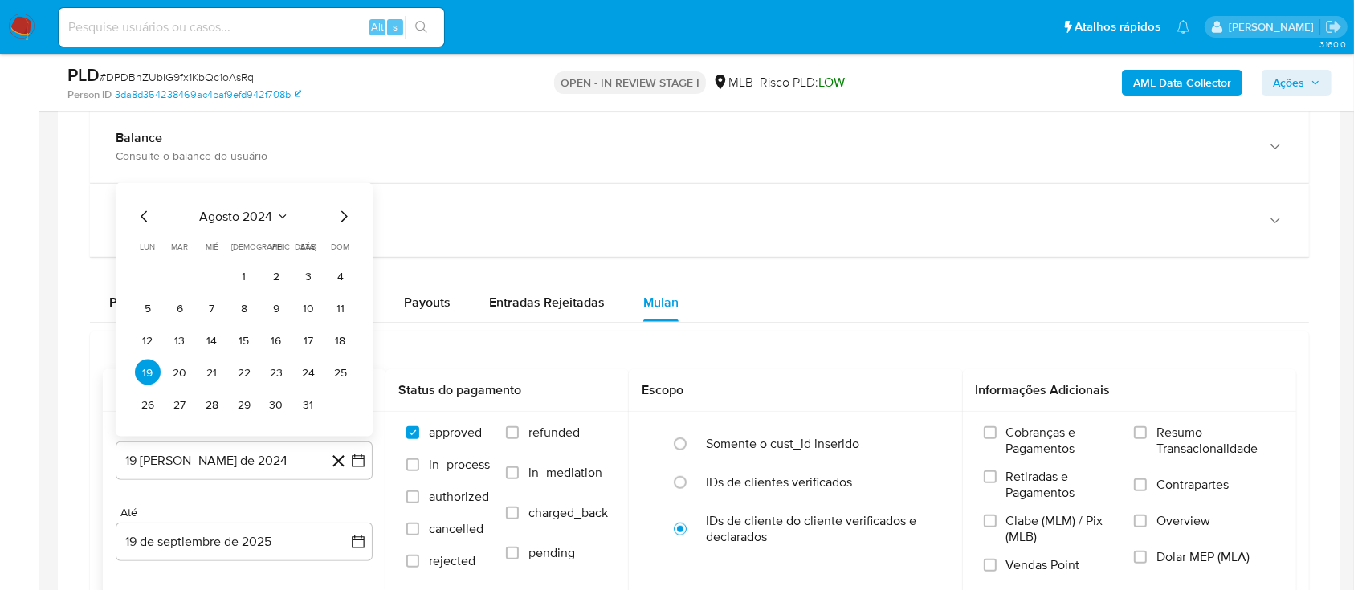
click at [289, 214] on div "agosto 2024" at bounding box center [244, 216] width 218 height 19
click at [283, 212] on icon "Seleccionar mes y año" at bounding box center [282, 216] width 13 height 13
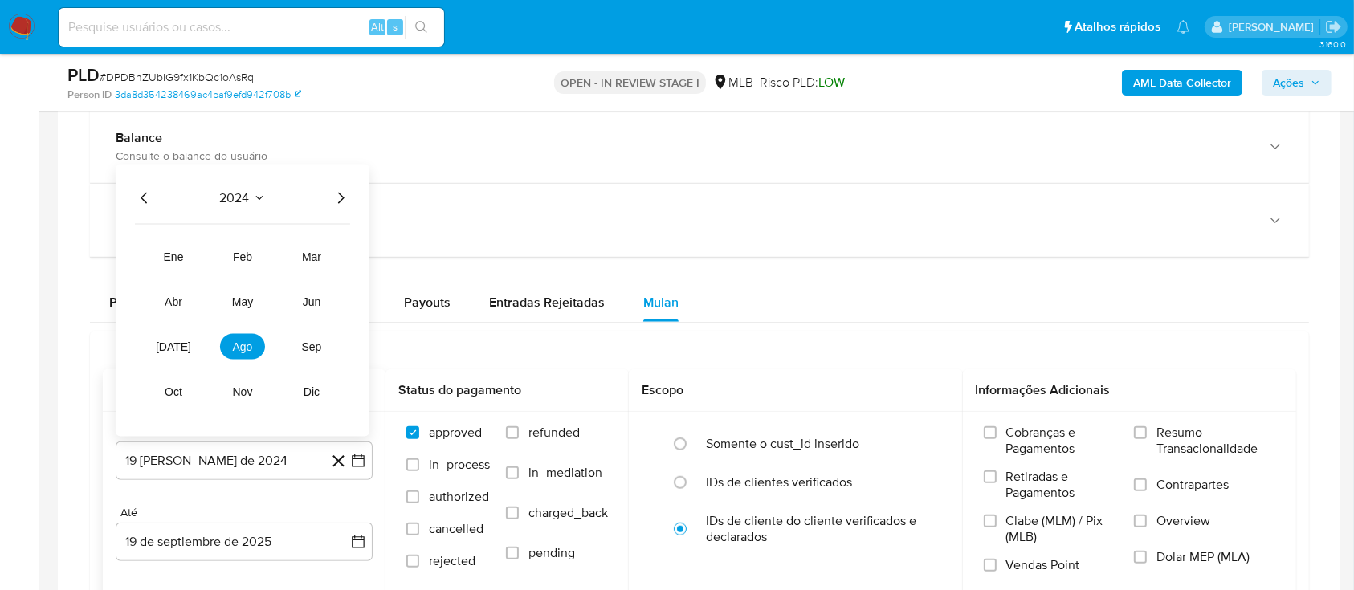
click at [333, 197] on icon "Año siguiente" at bounding box center [340, 198] width 19 height 19
click at [239, 341] on span "ago" at bounding box center [243, 347] width 20 height 13
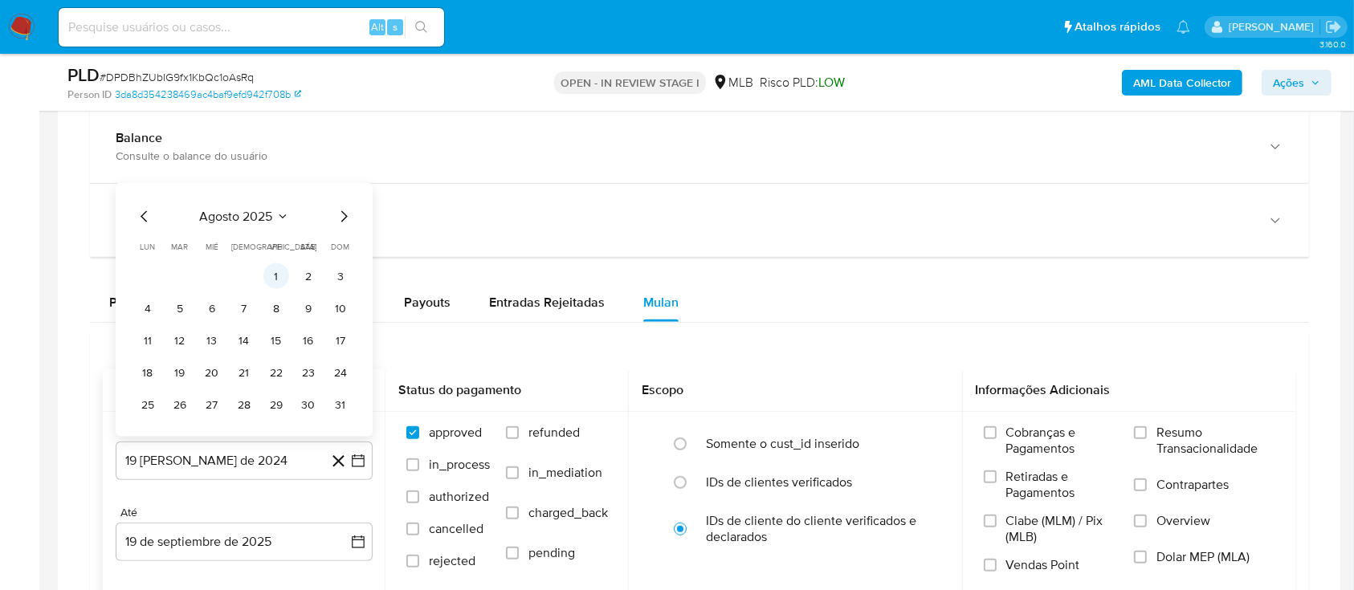
click at [263, 271] on button "1" at bounding box center [276, 276] width 26 height 26
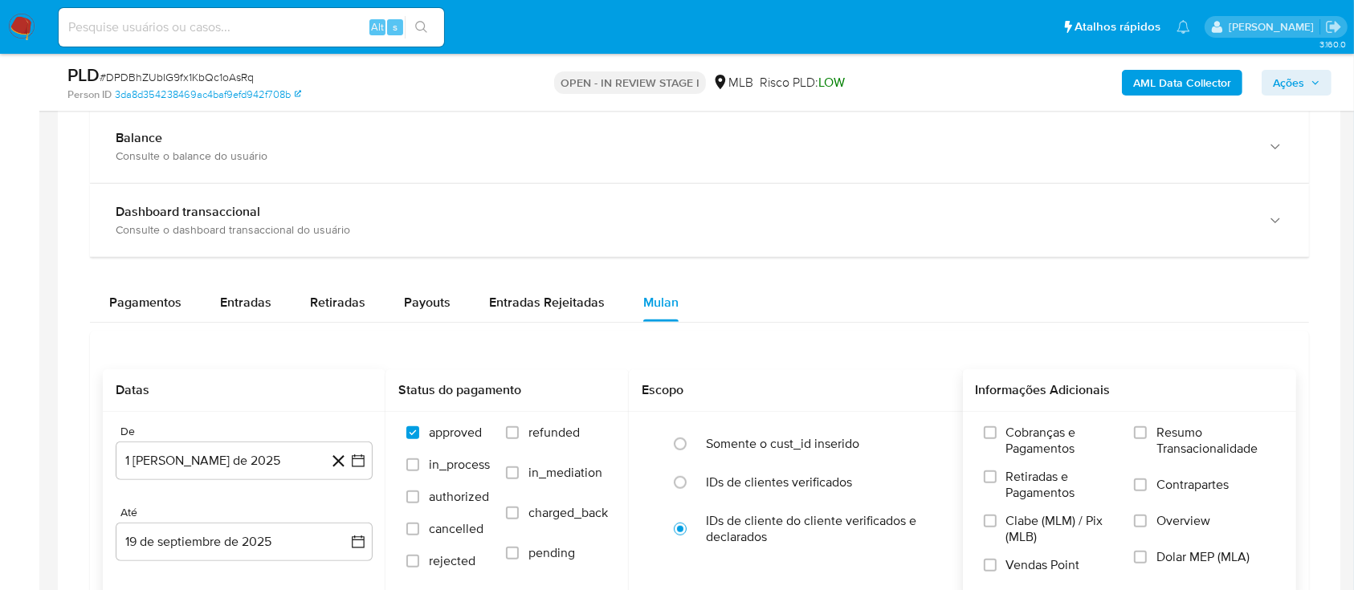
click at [1154, 450] on label "Resumo Transacionalidade" at bounding box center [1204, 451] width 141 height 52
click at [1147, 439] on input "Resumo Transacionalidade" at bounding box center [1140, 433] width 13 height 13
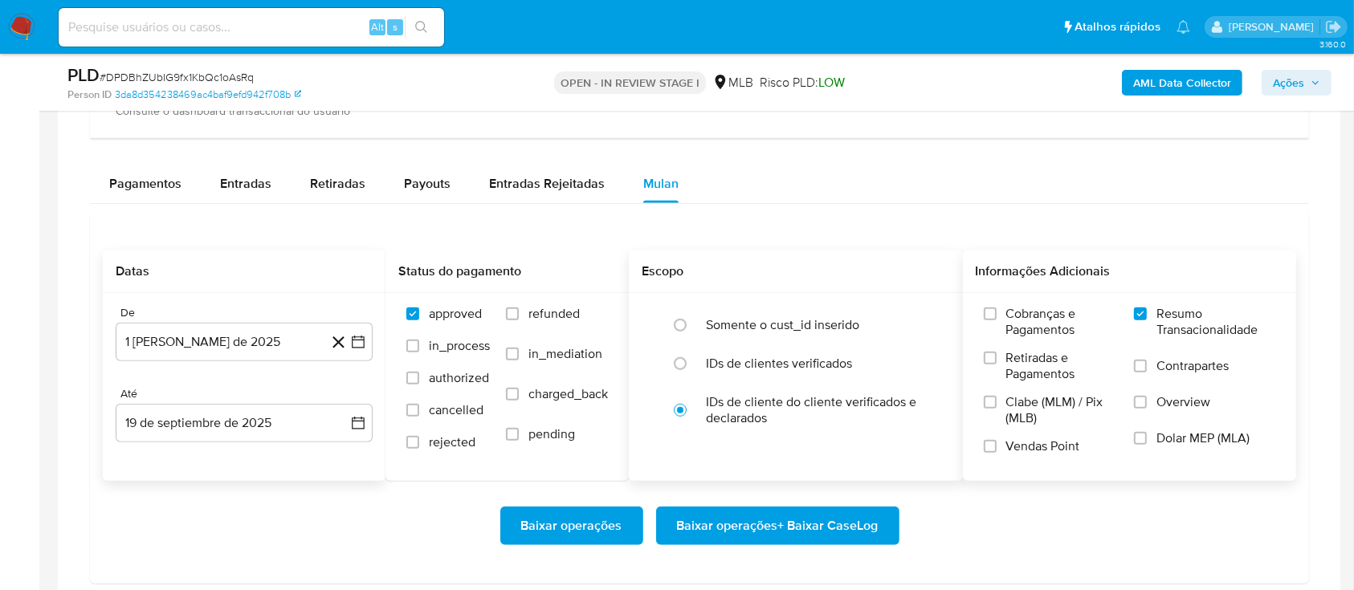
scroll to position [1285, 0]
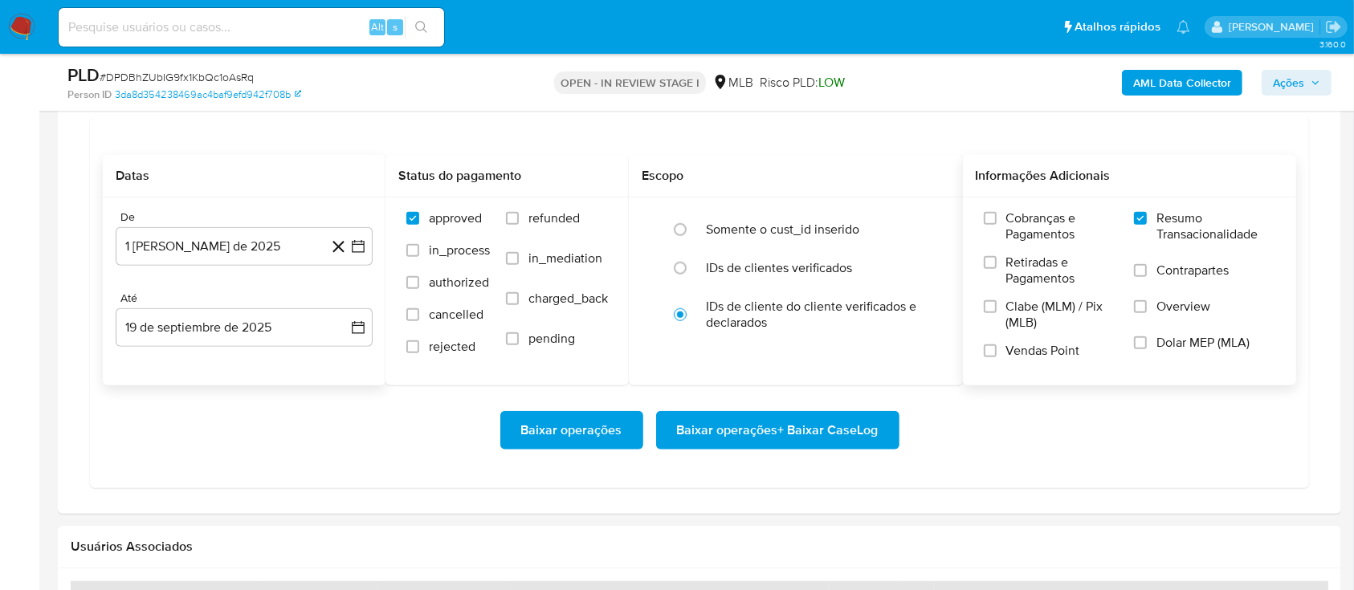
click at [769, 421] on span "Baixar operações + Baixar CaseLog" at bounding box center [778, 430] width 202 height 35
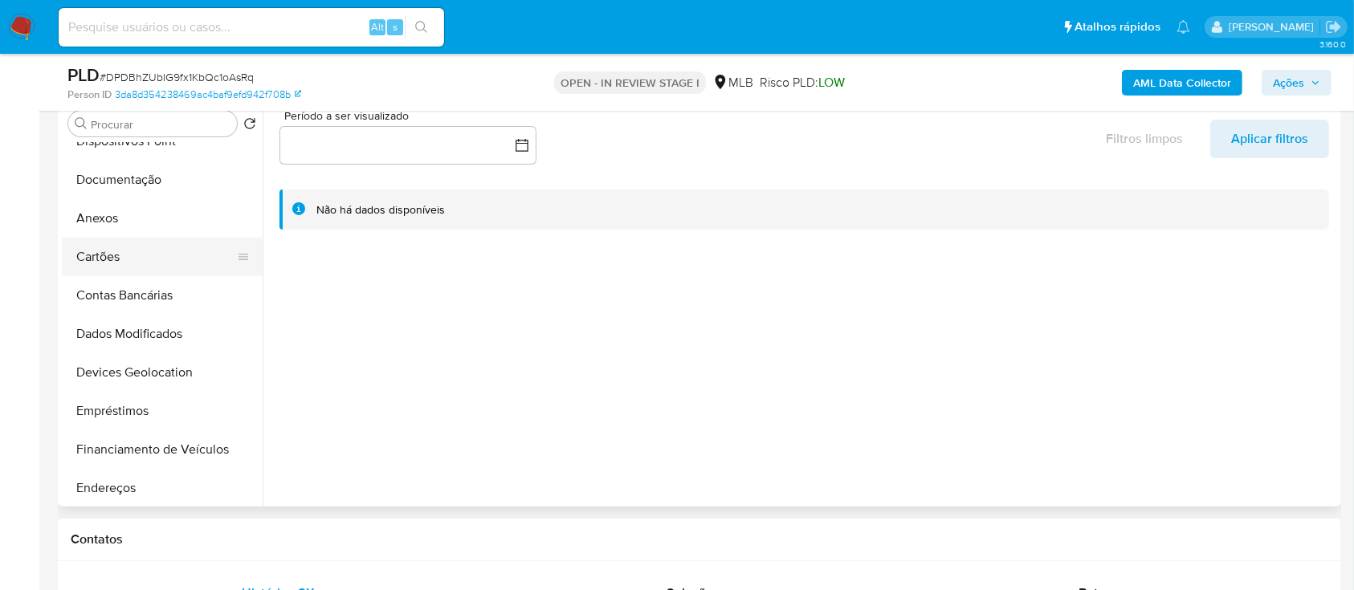
scroll to position [0, 0]
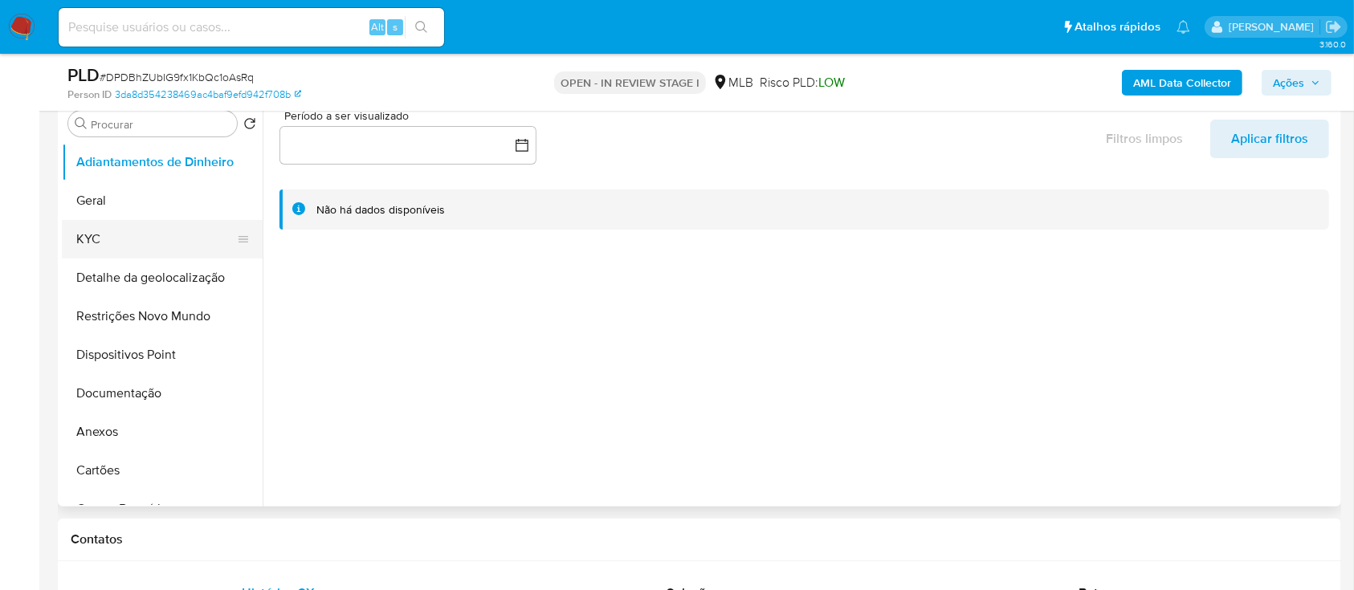
click at [84, 247] on button "KYC" at bounding box center [156, 239] width 188 height 39
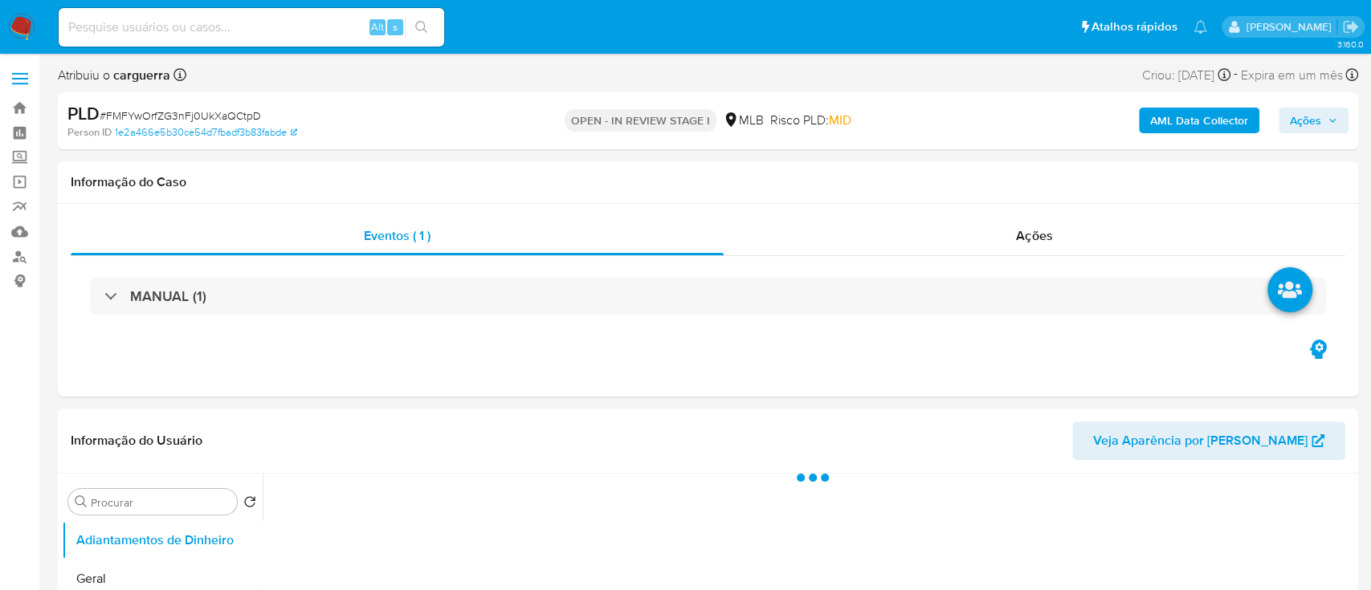
select select "10"
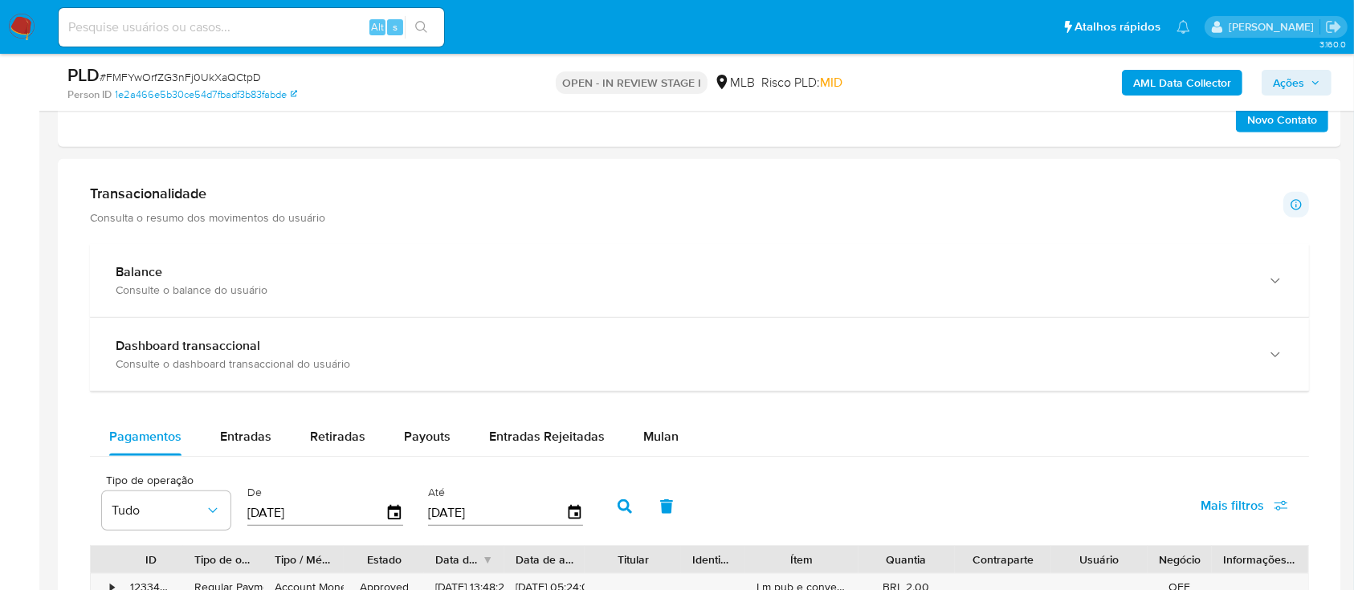
scroll to position [1071, 0]
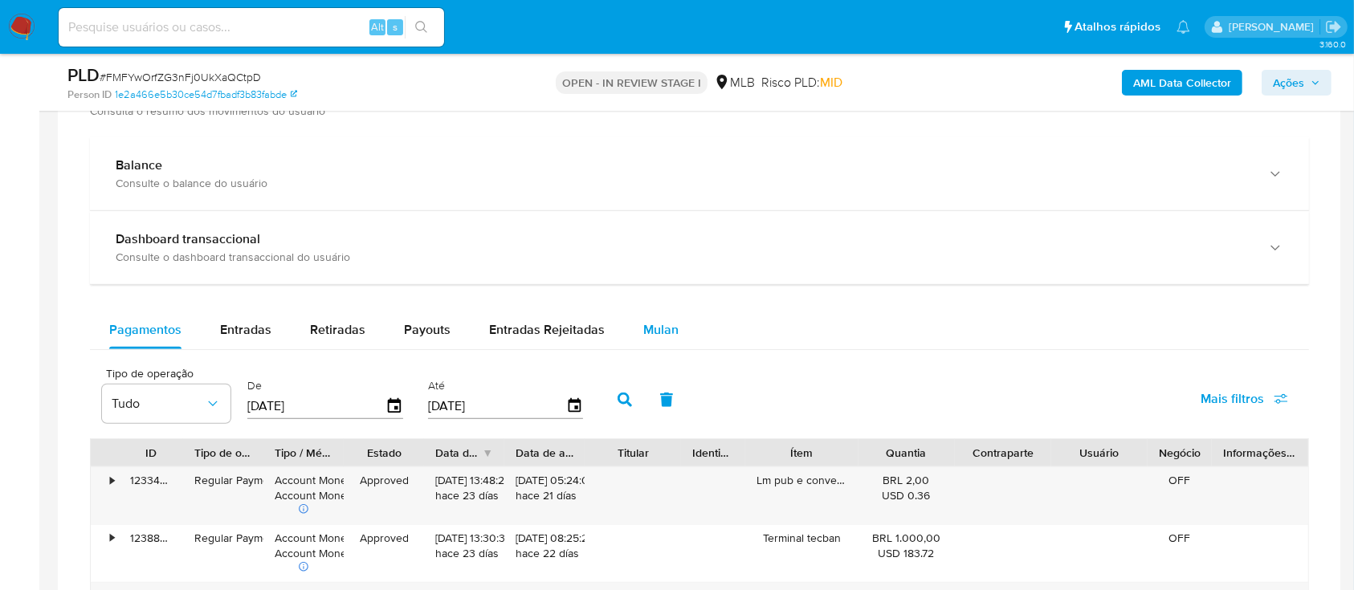
click at [665, 320] on span "Mulan" at bounding box center [660, 329] width 35 height 18
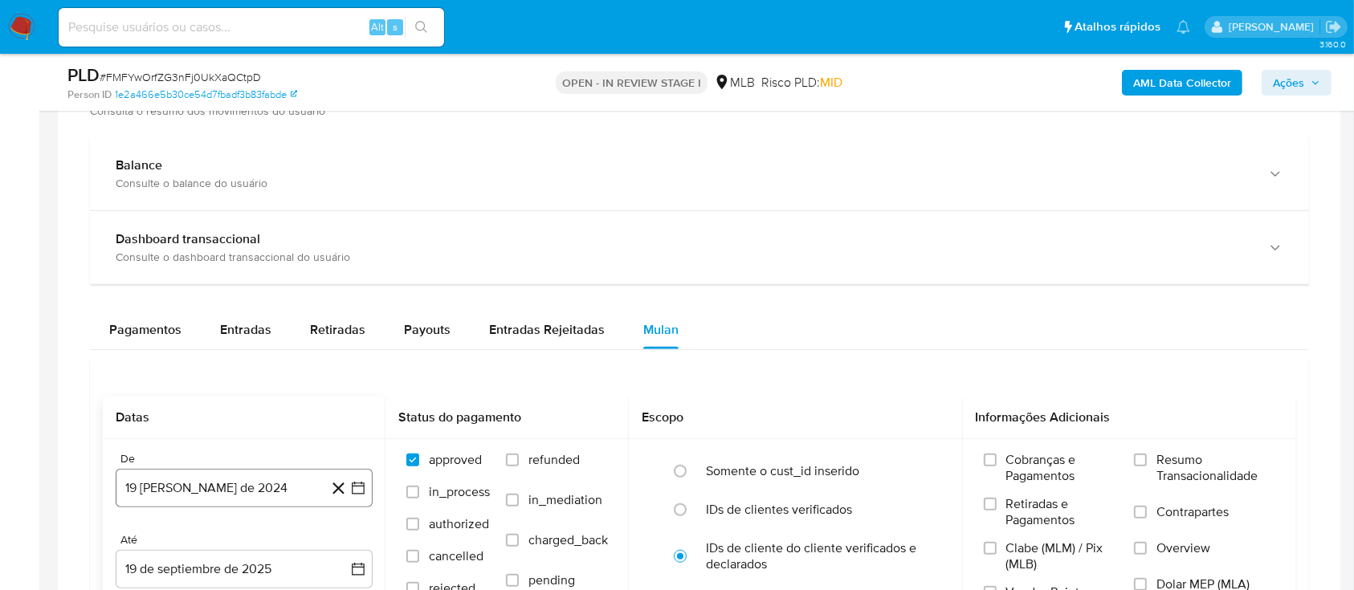
click at [356, 489] on icon "button" at bounding box center [358, 488] width 16 height 16
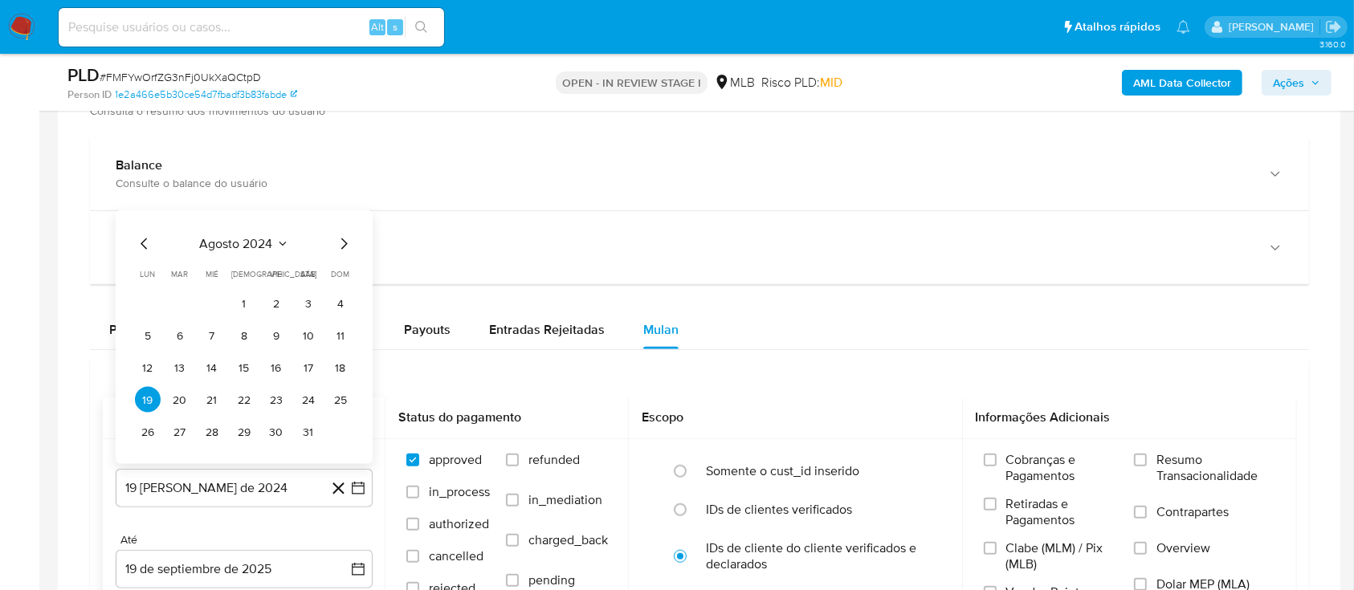
click at [280, 238] on icon "Seleccionar mes y año" at bounding box center [282, 244] width 13 height 13
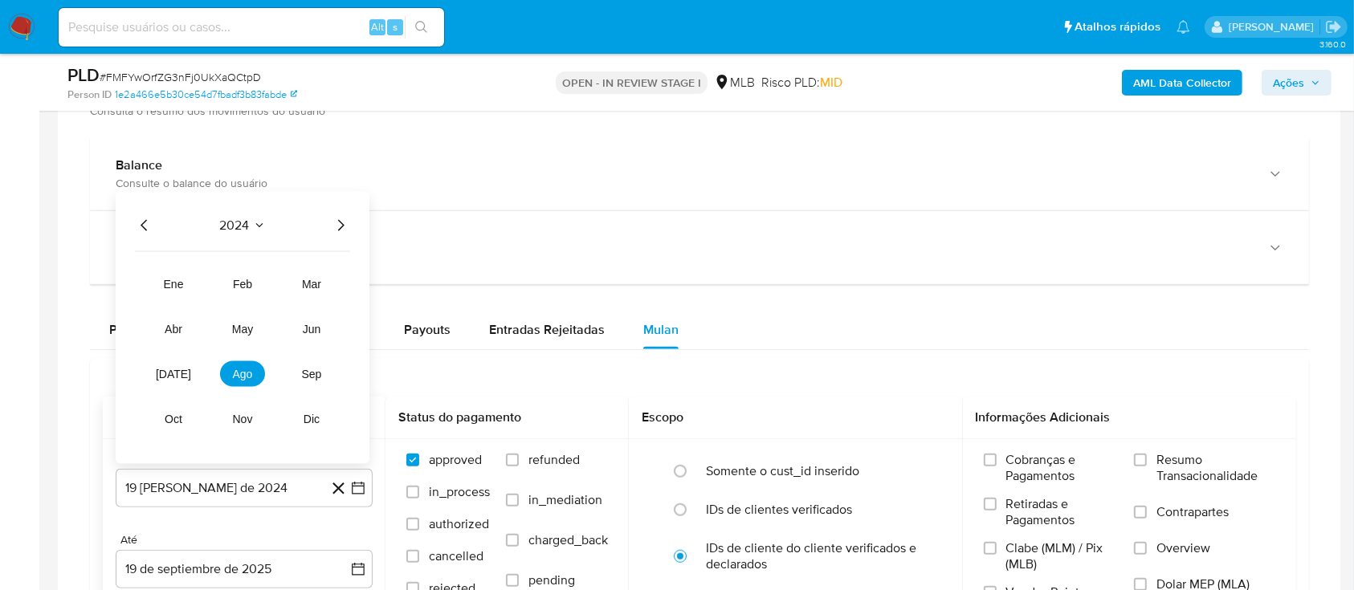
click at [345, 228] on icon "Año siguiente" at bounding box center [340, 225] width 19 height 19
click at [241, 382] on button "ago" at bounding box center [242, 374] width 45 height 26
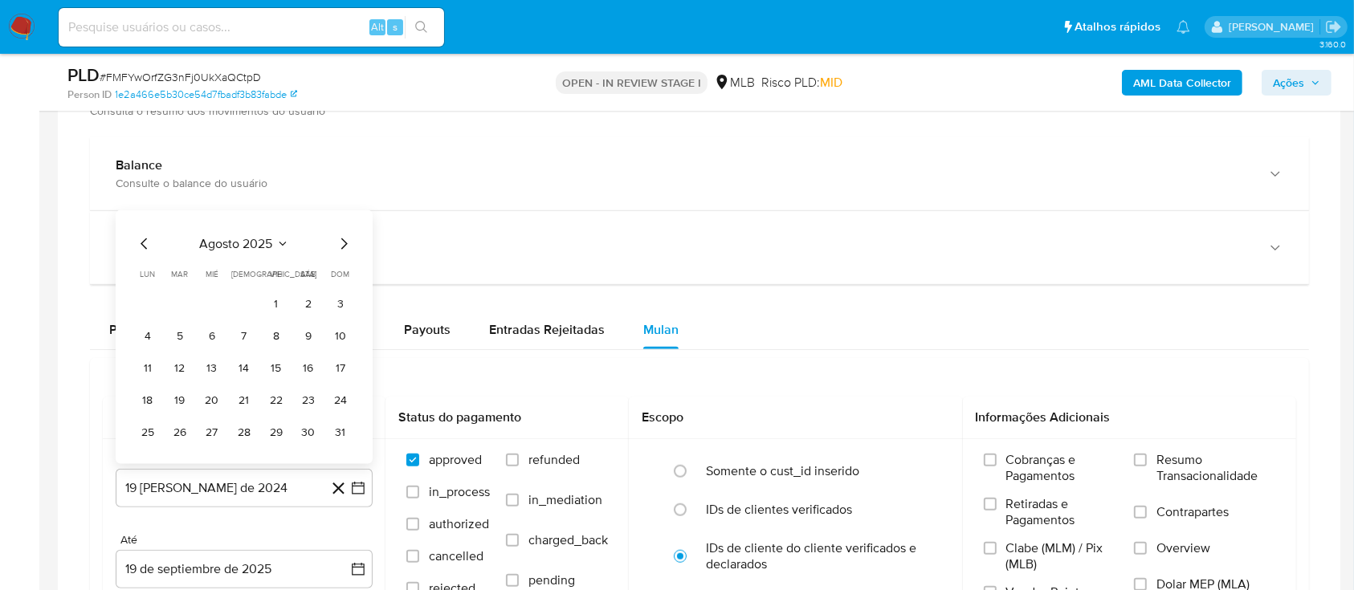
drag, startPoint x: 279, startPoint y: 304, endPoint x: 423, endPoint y: 309, distance: 144.7
click at [279, 305] on button "1" at bounding box center [276, 304] width 26 height 26
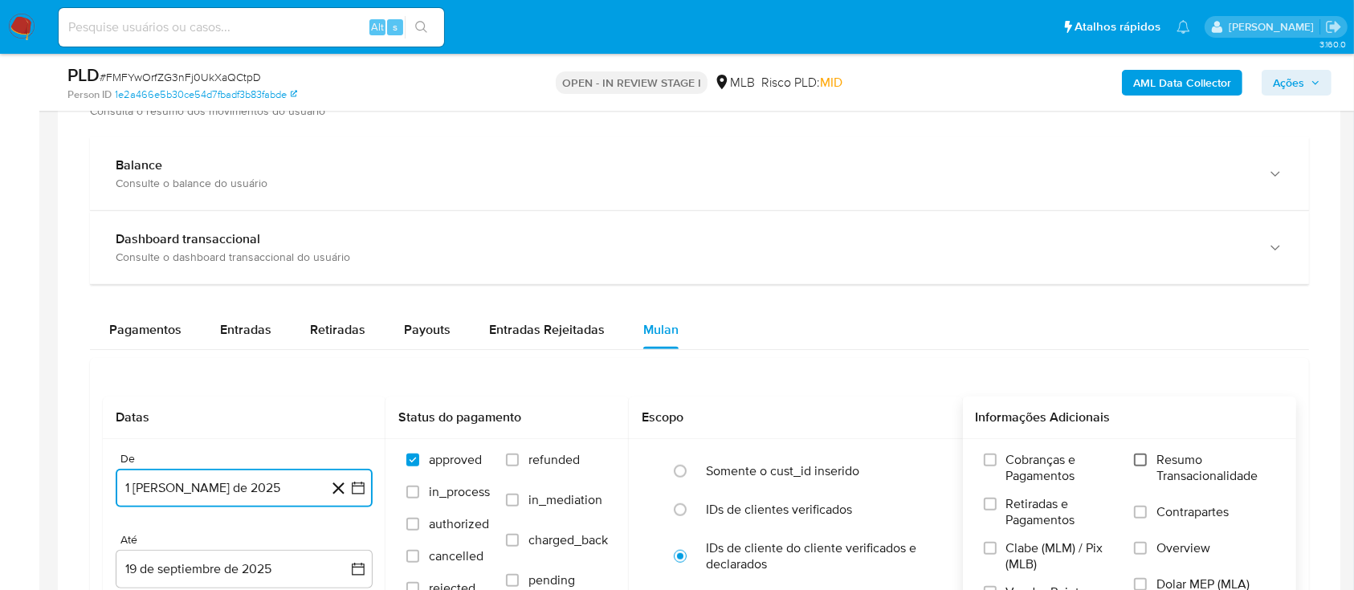
click at [1141, 458] on input "Resumo Transacionalidade" at bounding box center [1140, 460] width 13 height 13
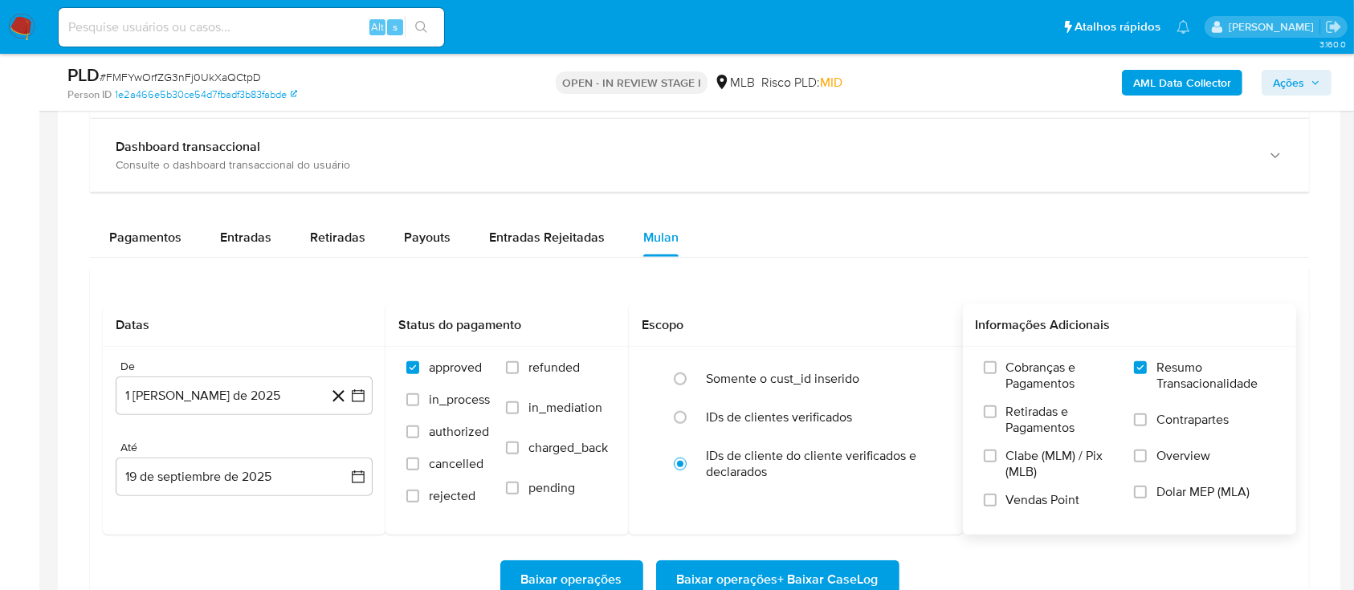
scroll to position [1285, 0]
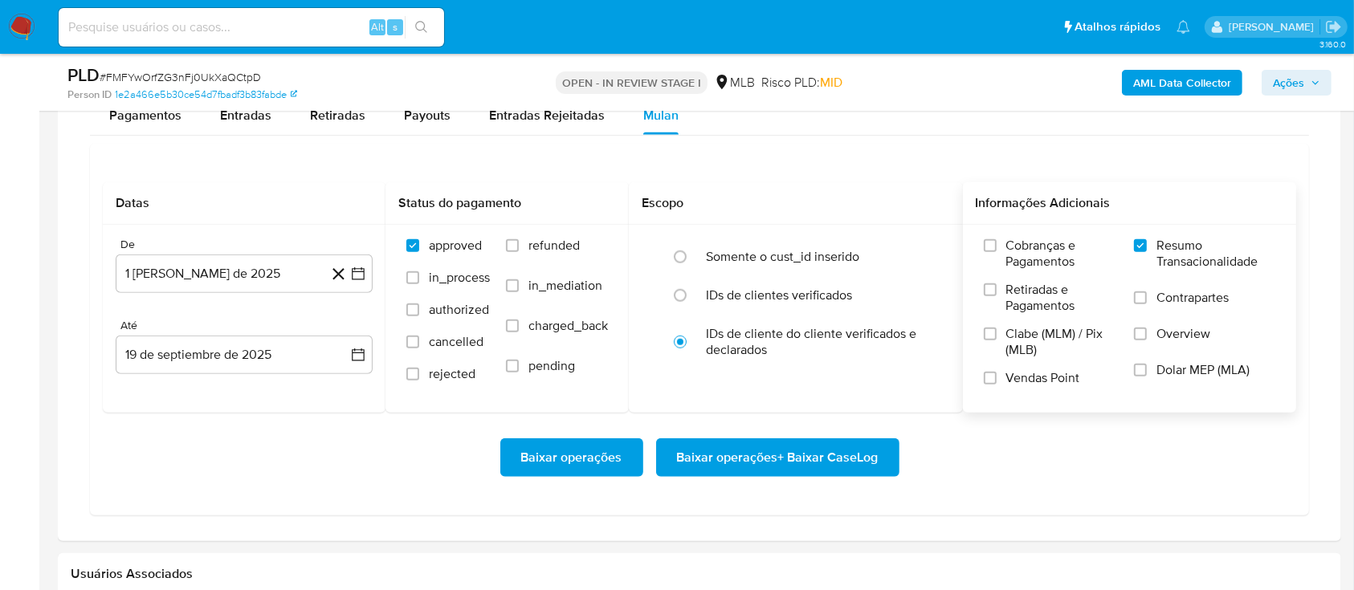
click at [782, 464] on span "Baixar operações + Baixar CaseLog" at bounding box center [778, 457] width 202 height 35
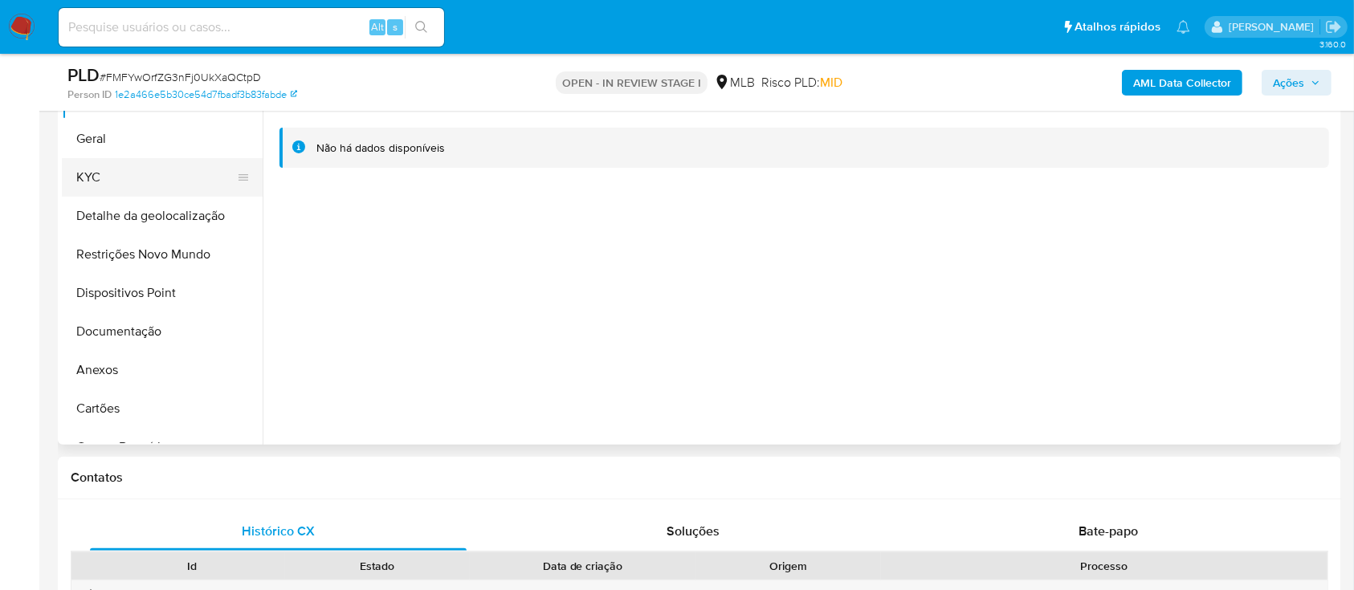
scroll to position [214, 0]
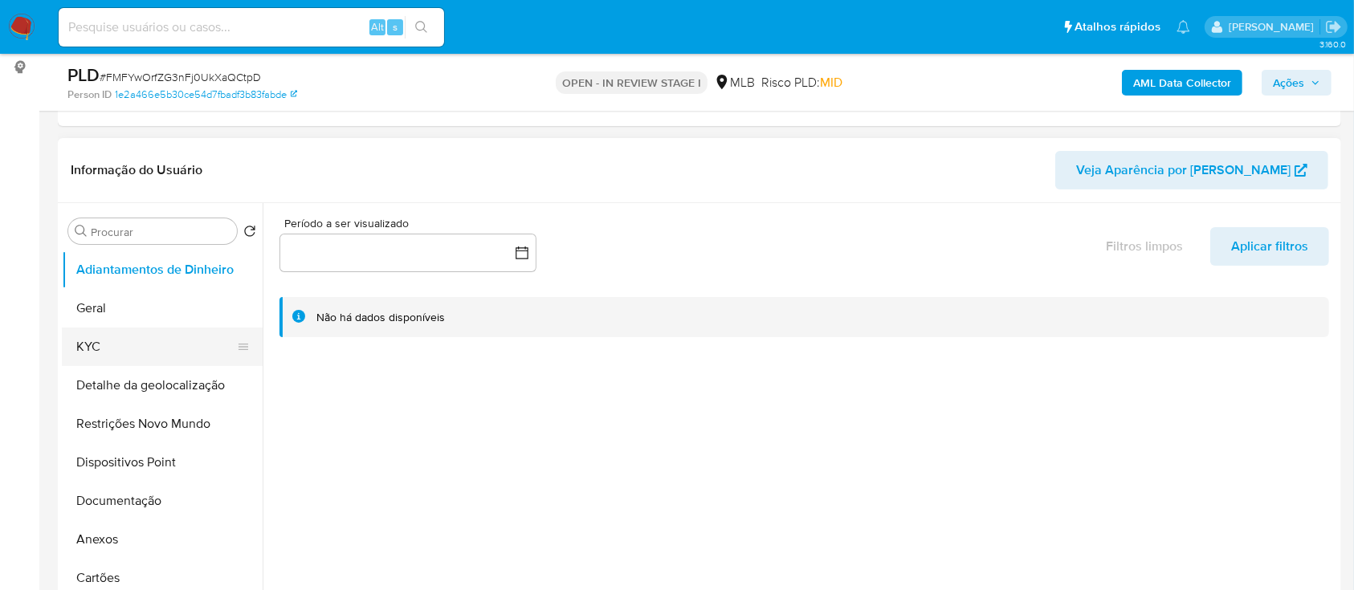
click at [107, 355] on button "KYC" at bounding box center [156, 347] width 188 height 39
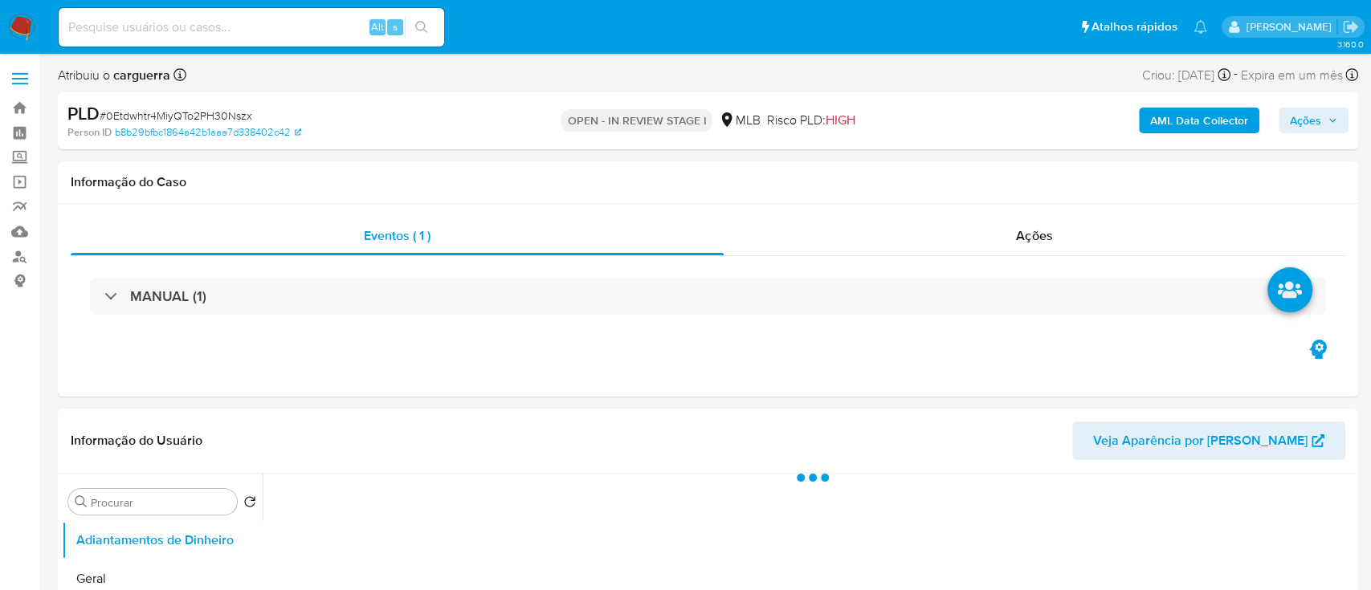
select select "10"
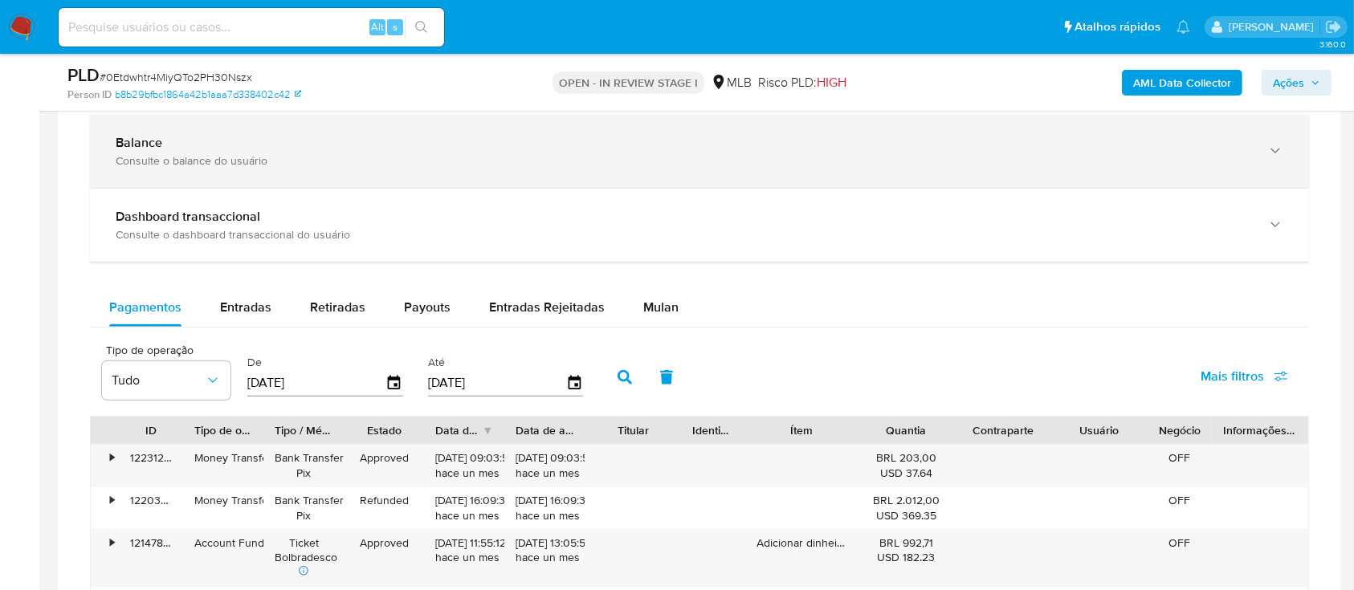
scroll to position [1178, 0]
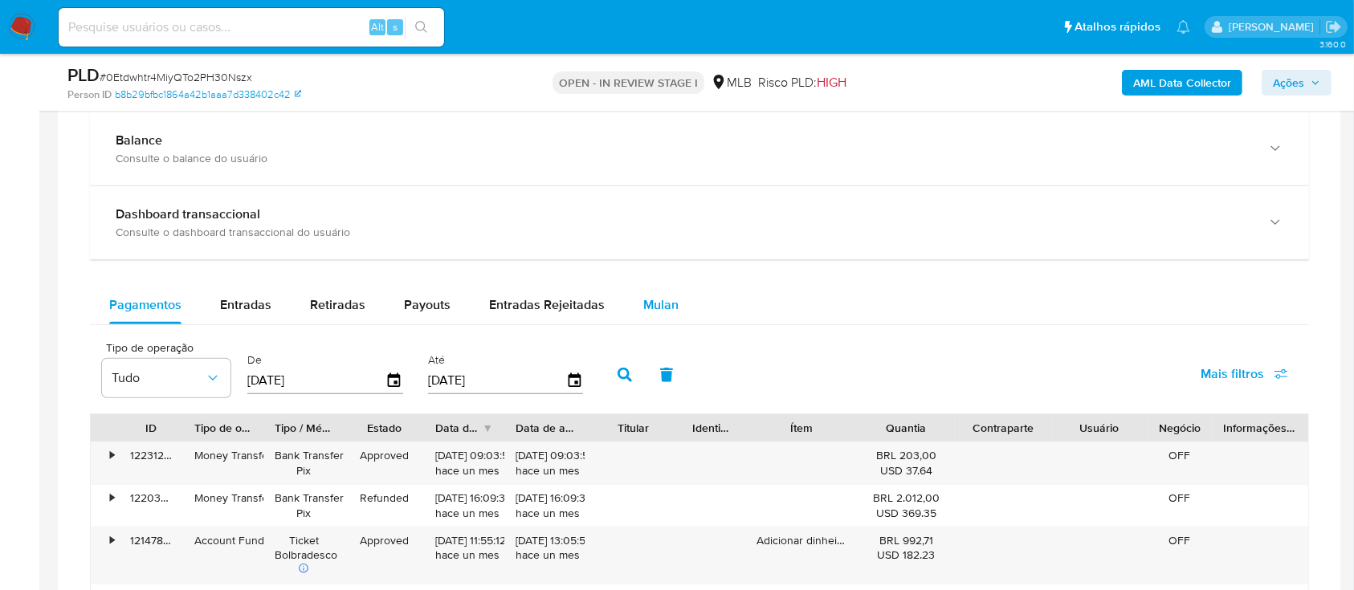
click at [659, 299] on span "Mulan" at bounding box center [660, 305] width 35 height 18
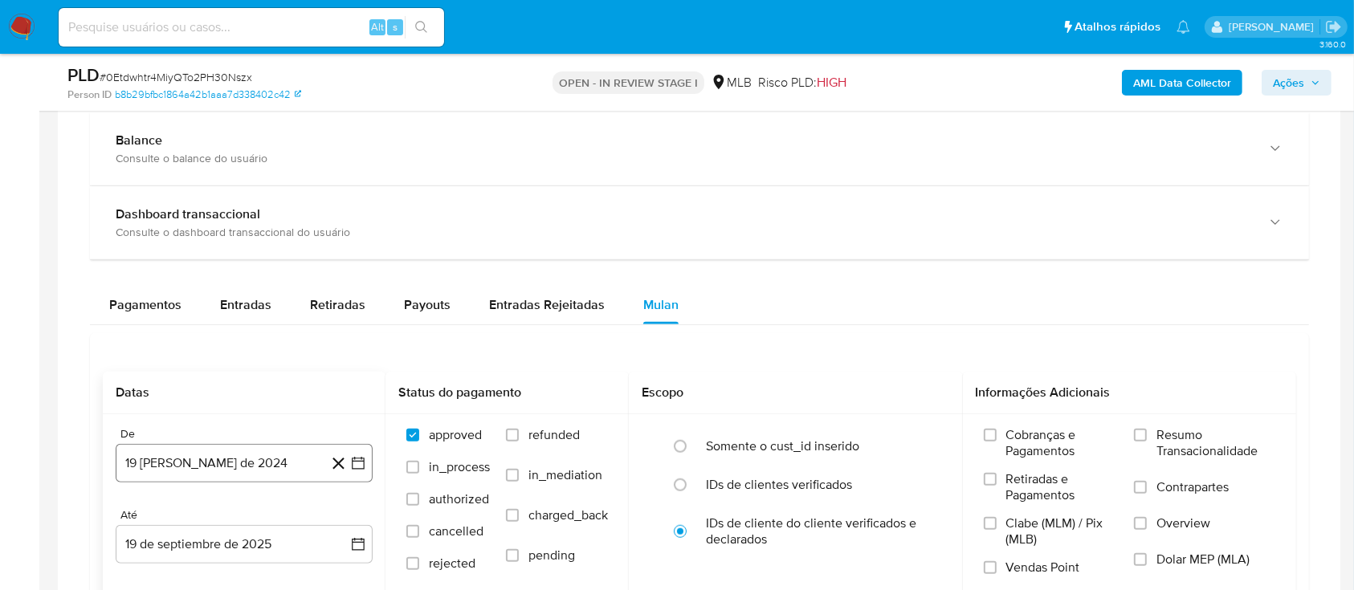
click at [360, 467] on icon "button" at bounding box center [358, 463] width 13 height 13
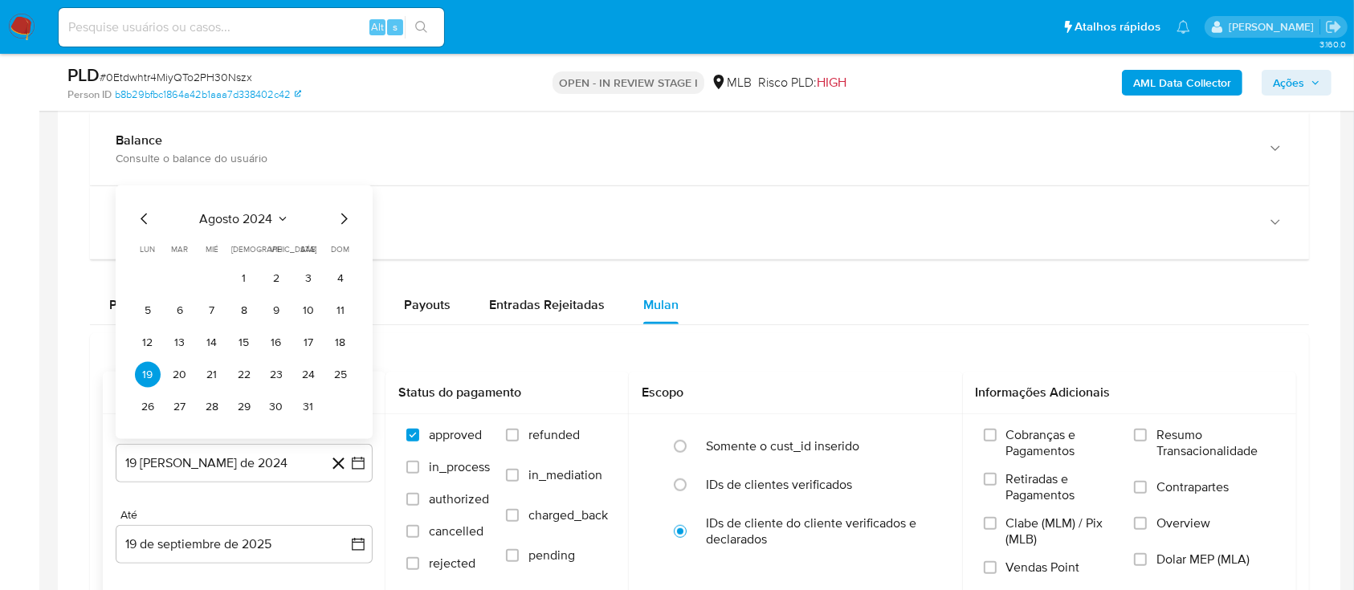
click at [283, 218] on icon "Seleccionar mes y año" at bounding box center [282, 219] width 13 height 13
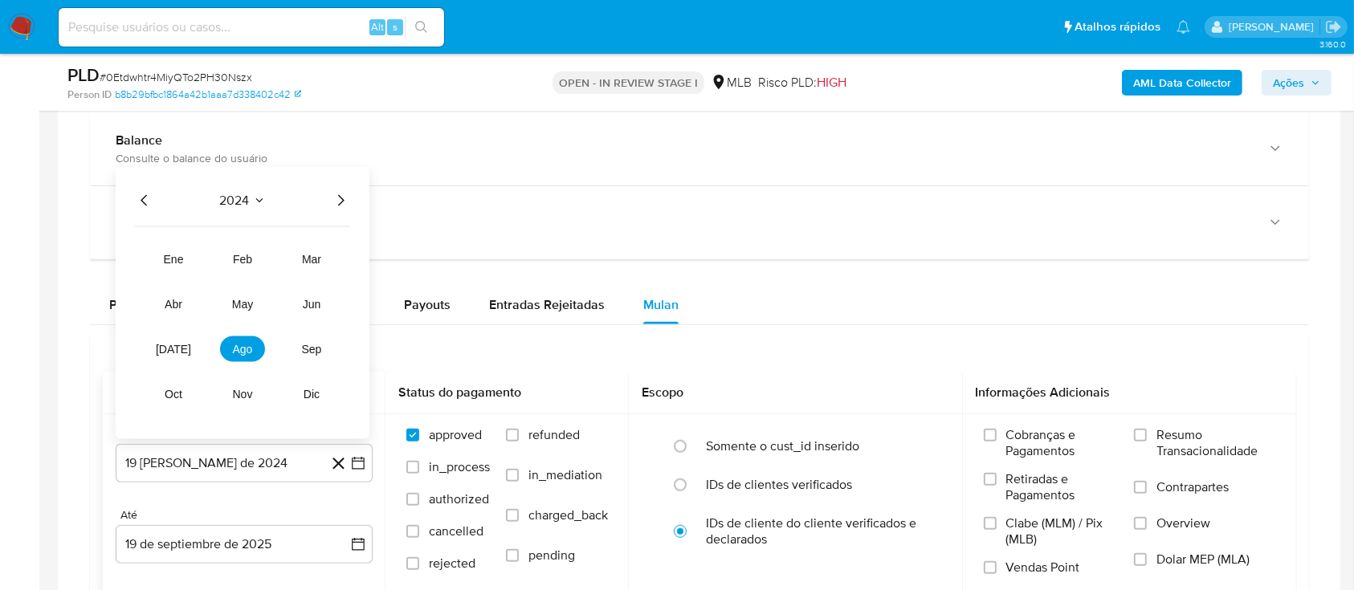
click at [341, 205] on icon "Año siguiente" at bounding box center [340, 200] width 19 height 19
click at [236, 348] on span "ago" at bounding box center [243, 349] width 20 height 13
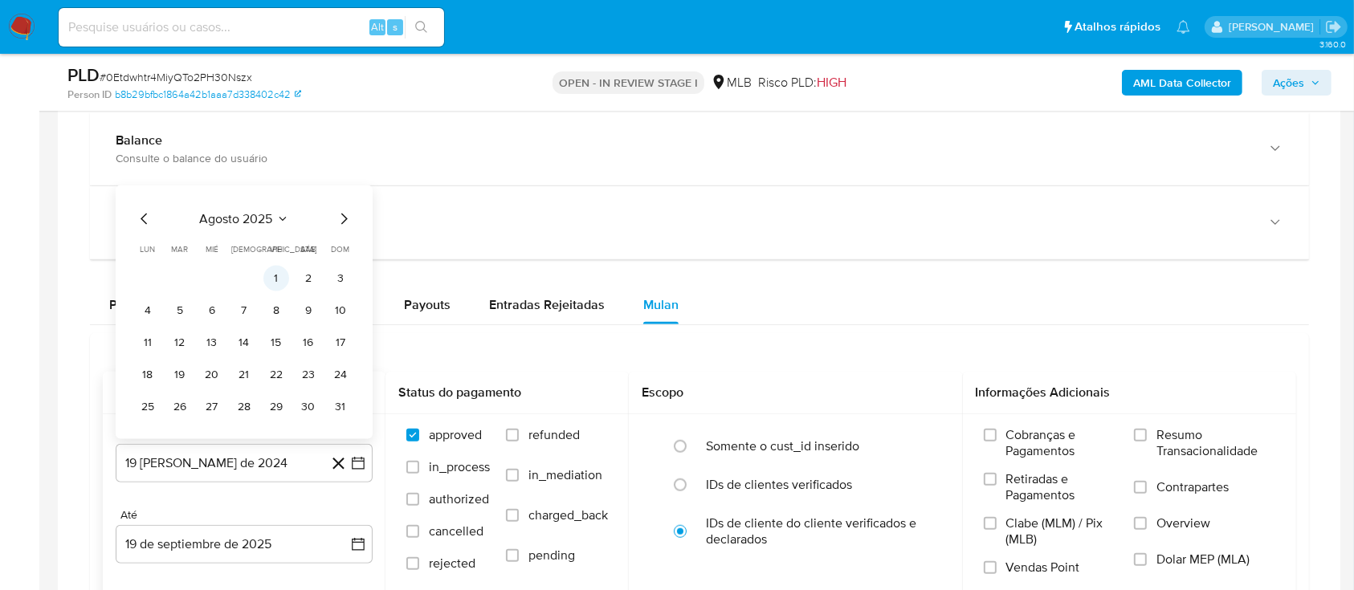
click at [276, 276] on button "1" at bounding box center [276, 279] width 26 height 26
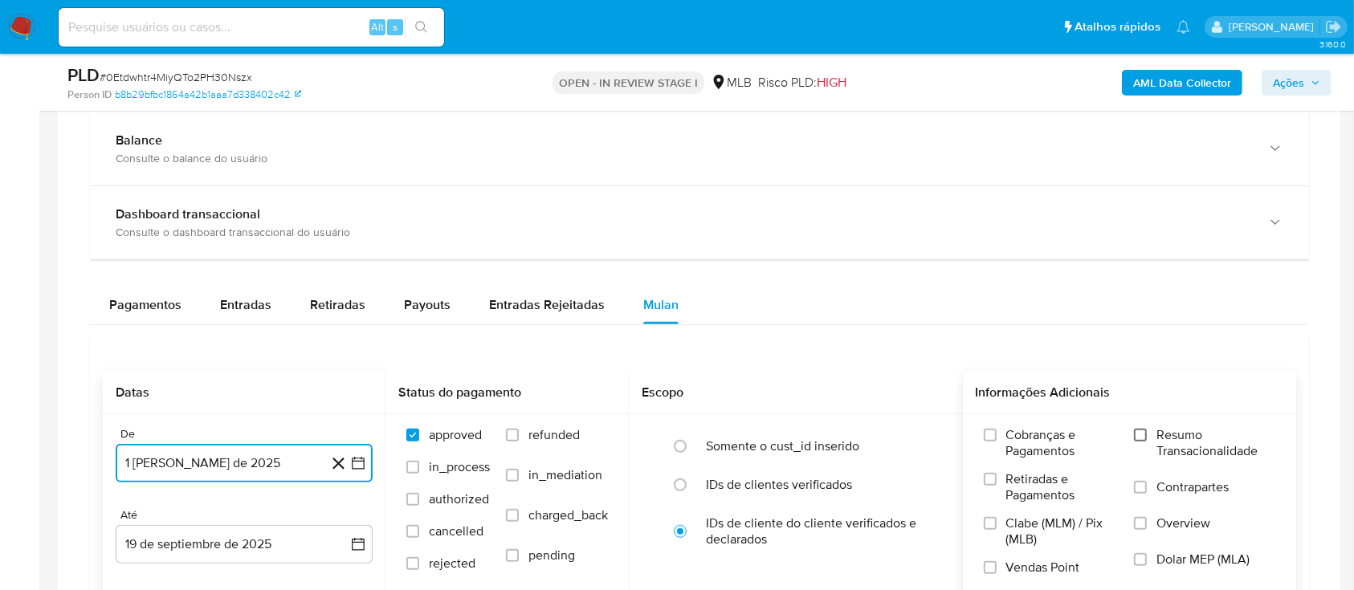
click at [1140, 429] on input "Resumo Transacionalidade" at bounding box center [1140, 435] width 13 height 13
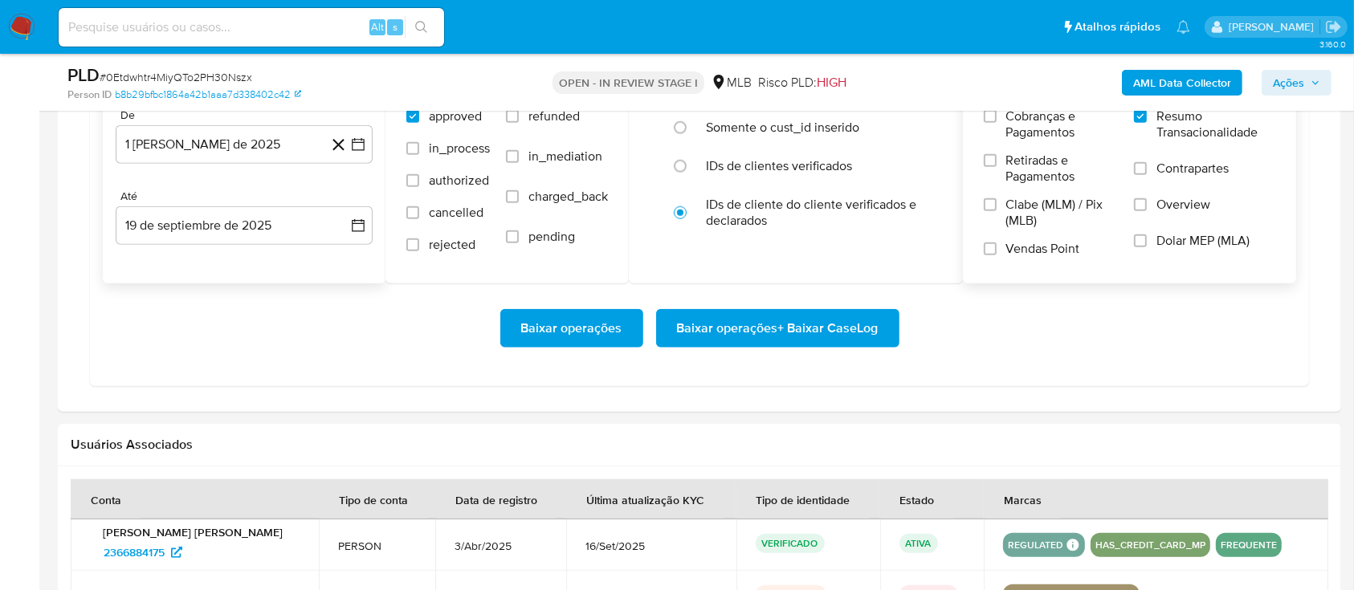
scroll to position [1499, 0]
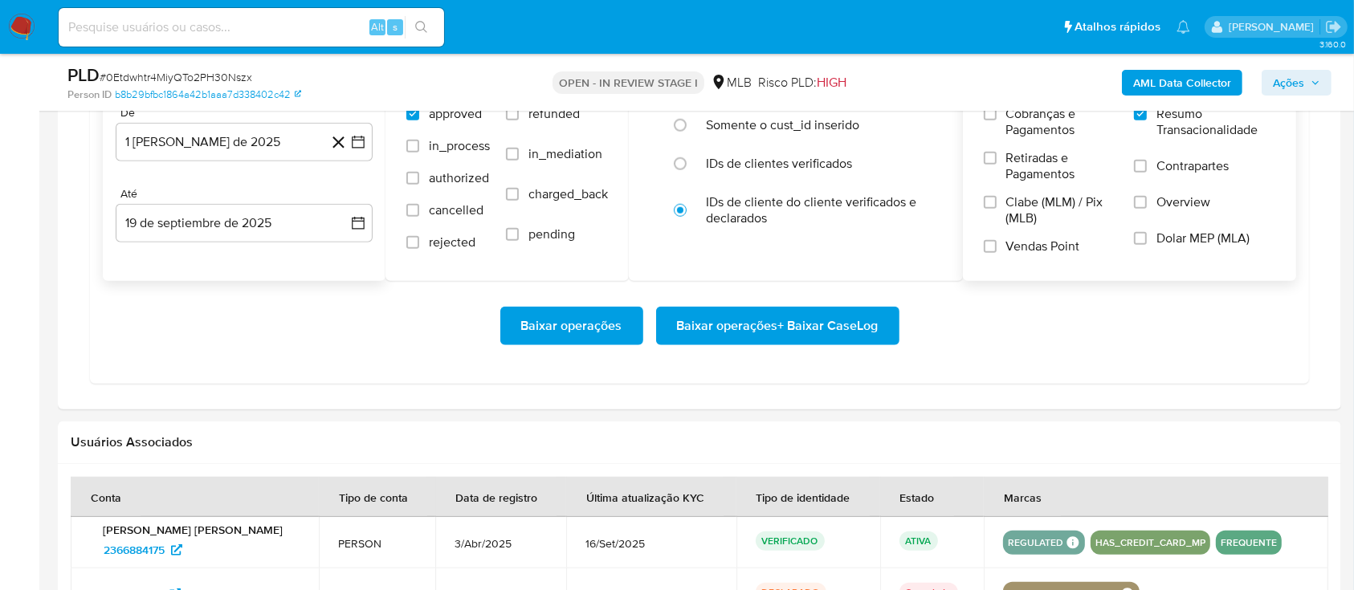
click at [792, 328] on span "Baixar operações + Baixar CaseLog" at bounding box center [778, 325] width 202 height 35
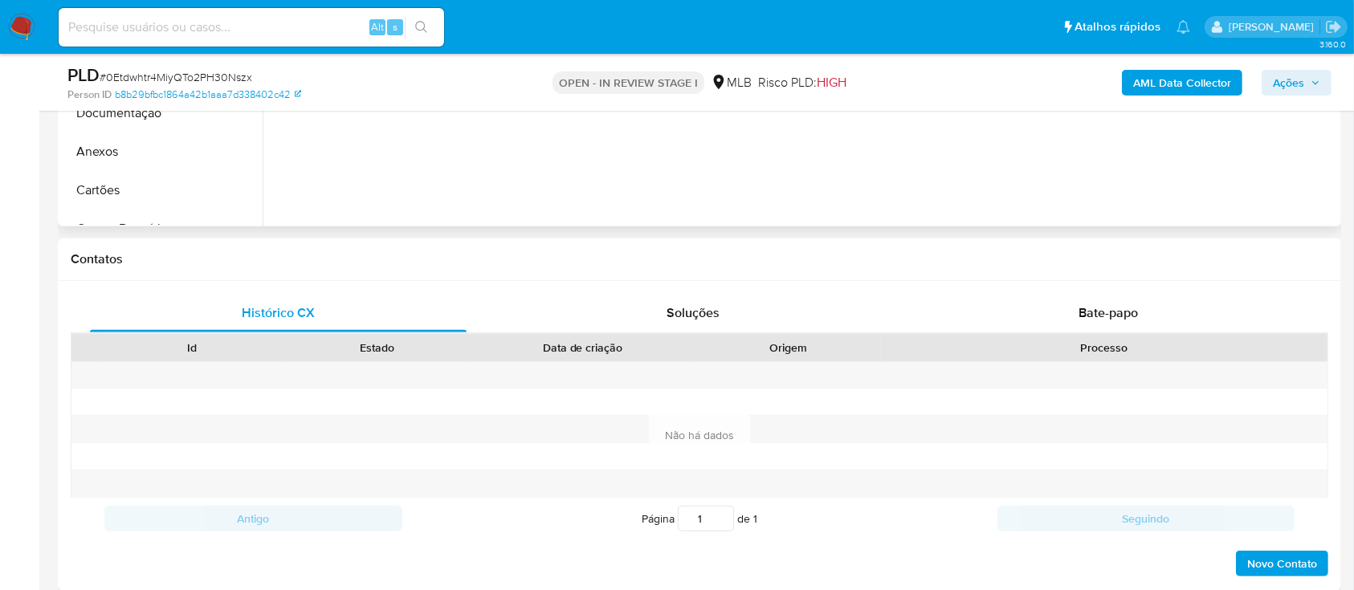
scroll to position [321, 0]
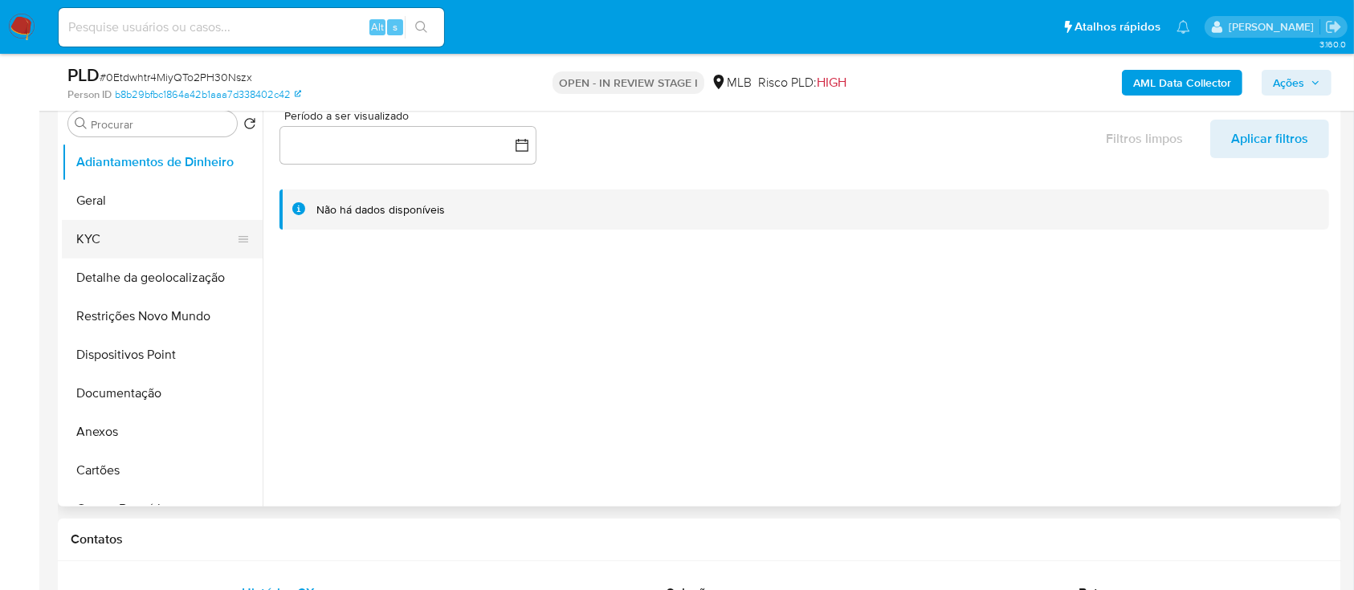
click at [88, 233] on button "KYC" at bounding box center [156, 239] width 188 height 39
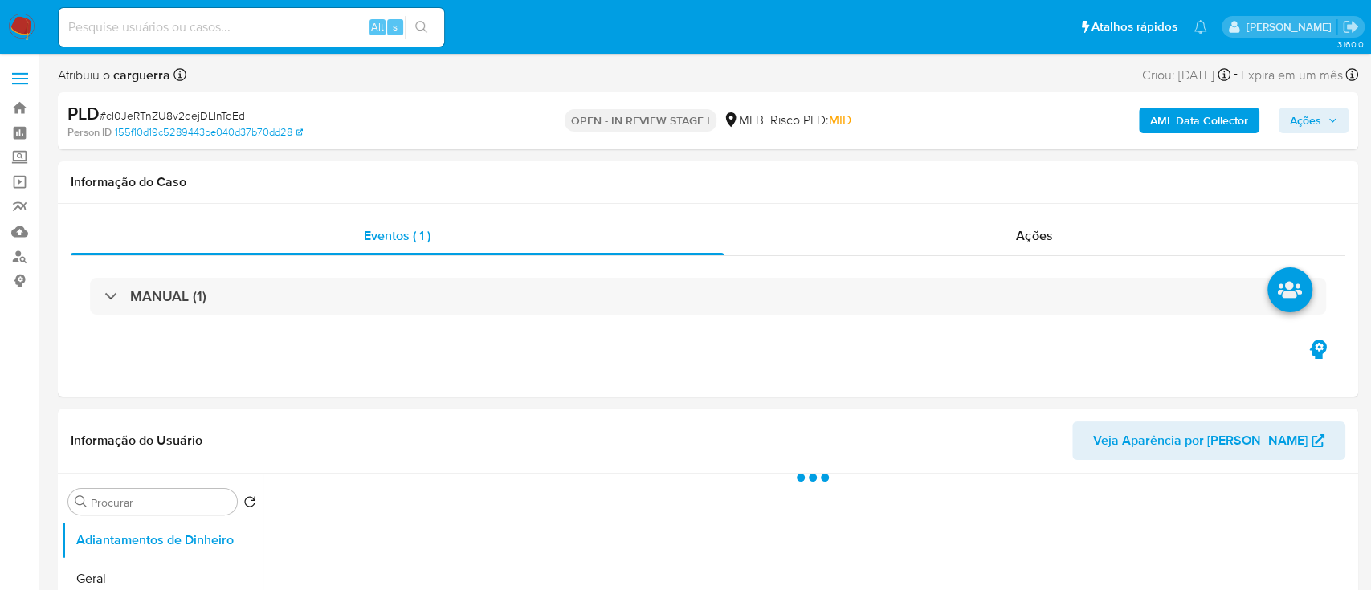
select select "10"
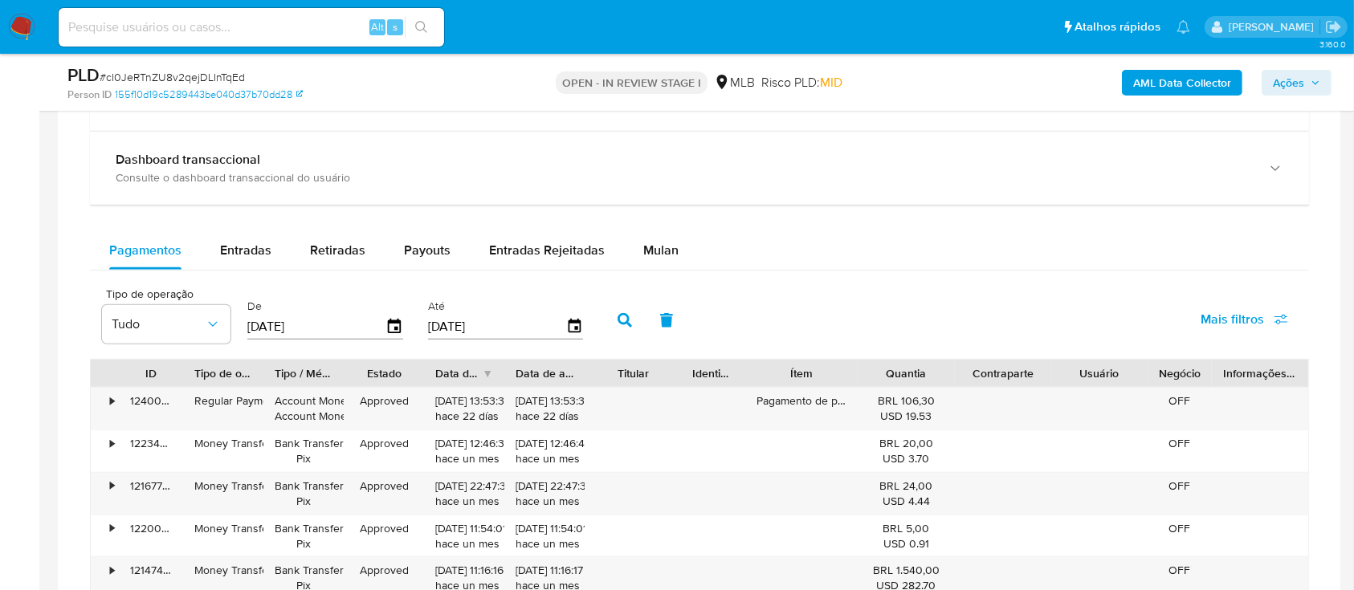
scroll to position [1178, 0]
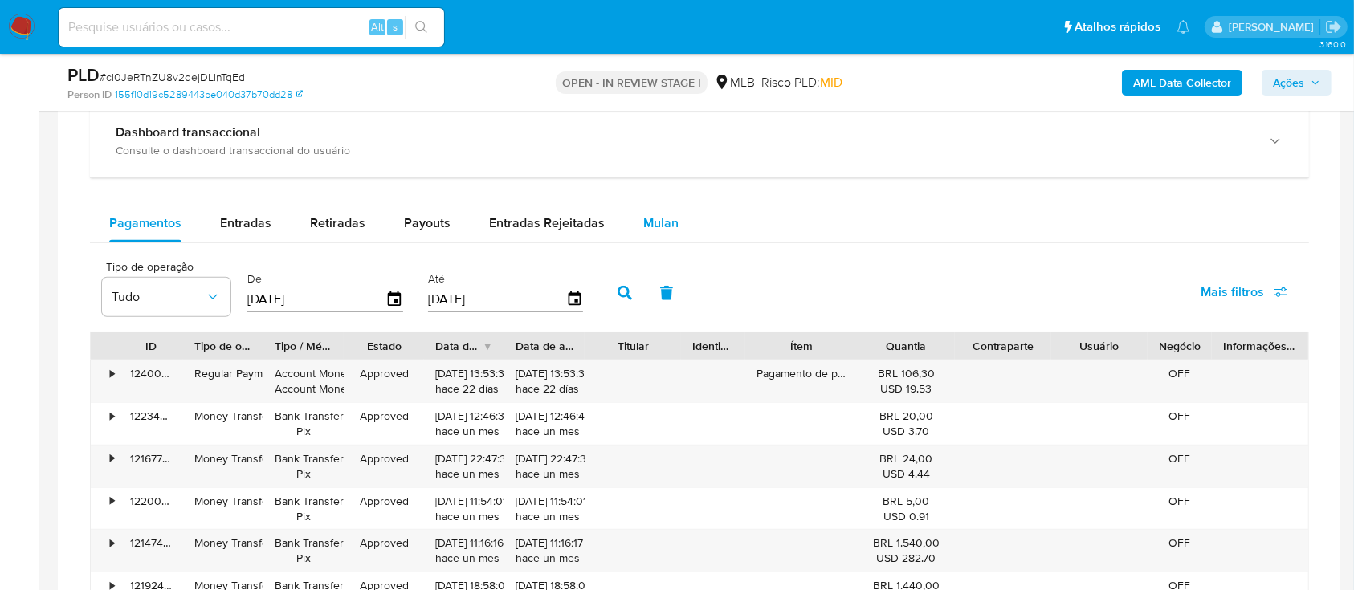
click at [658, 229] on span "Mulan" at bounding box center [660, 223] width 35 height 18
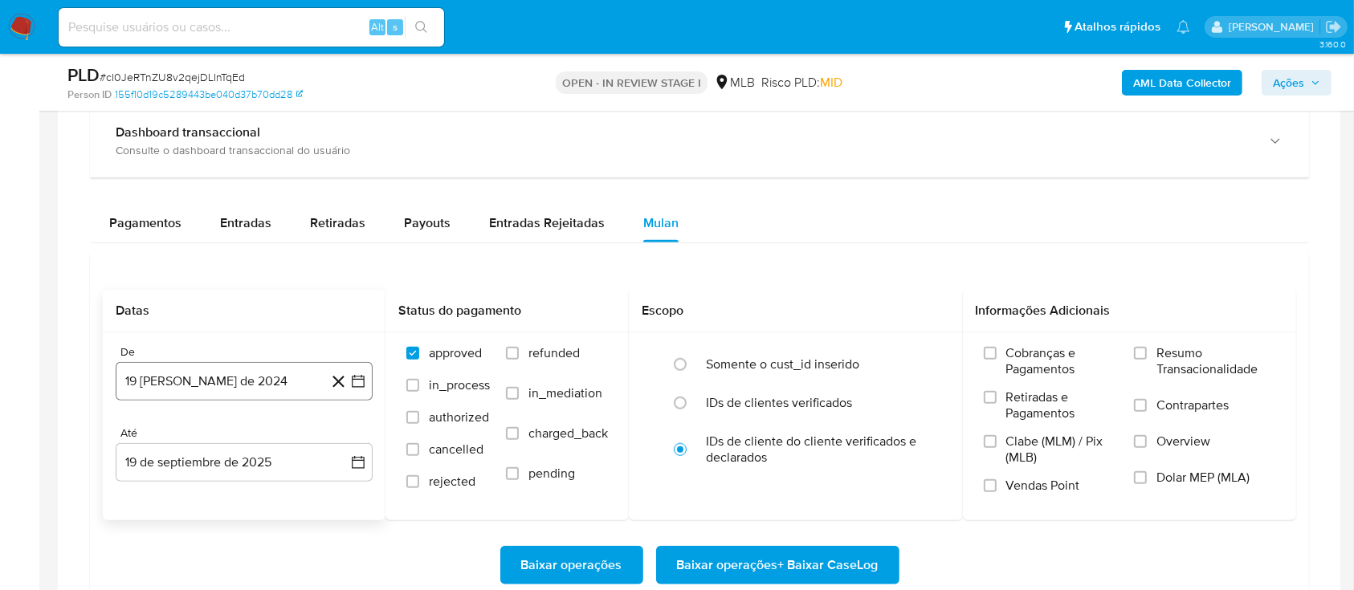
click at [362, 374] on icon "button" at bounding box center [358, 382] width 16 height 16
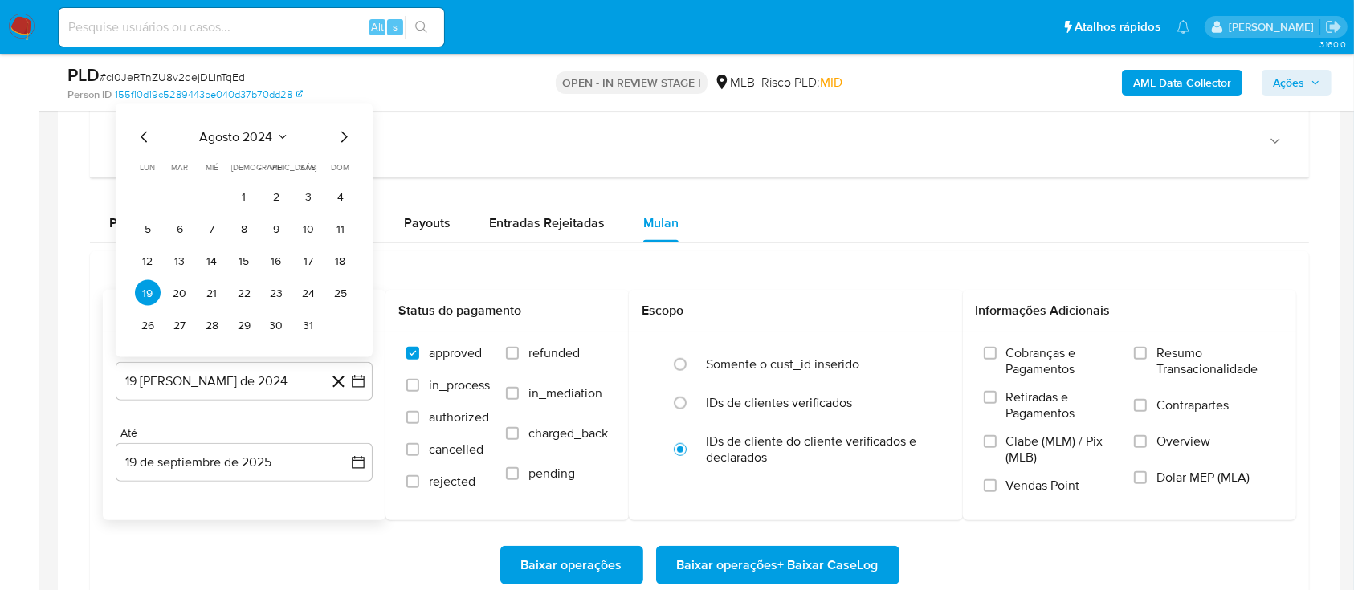
click at [280, 132] on icon "Seleccionar mes y año" at bounding box center [282, 137] width 13 height 13
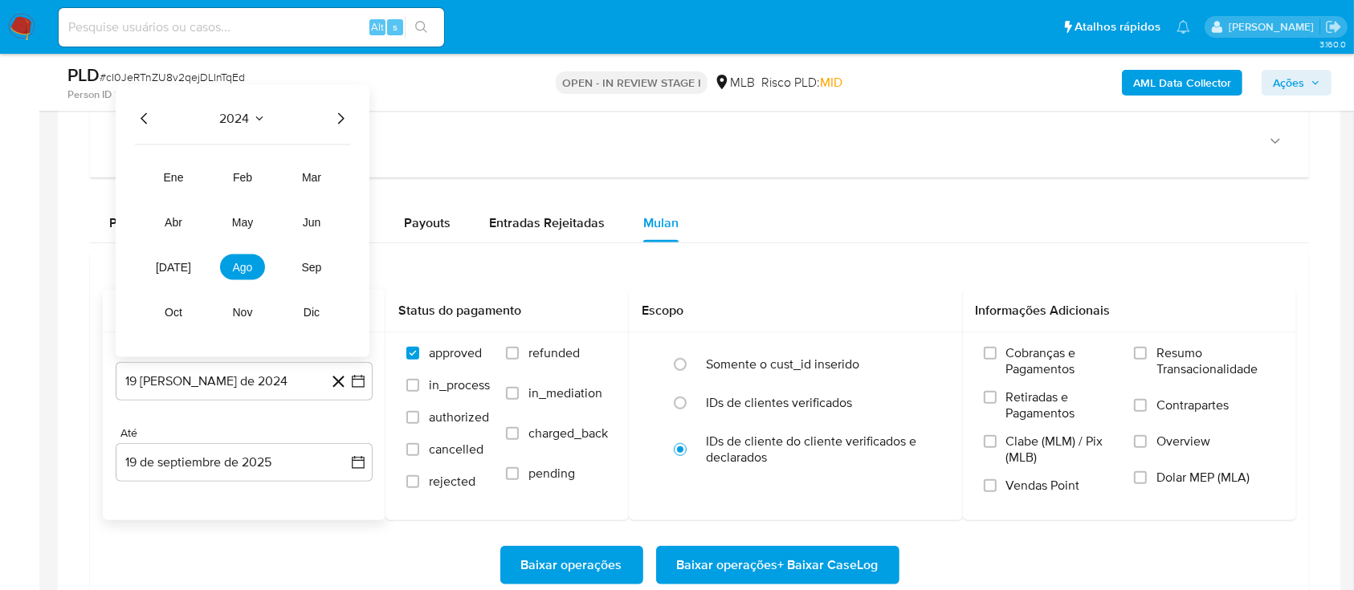
click at [336, 119] on icon "Año siguiente" at bounding box center [340, 118] width 19 height 19
click at [239, 265] on span "ago" at bounding box center [243, 267] width 20 height 13
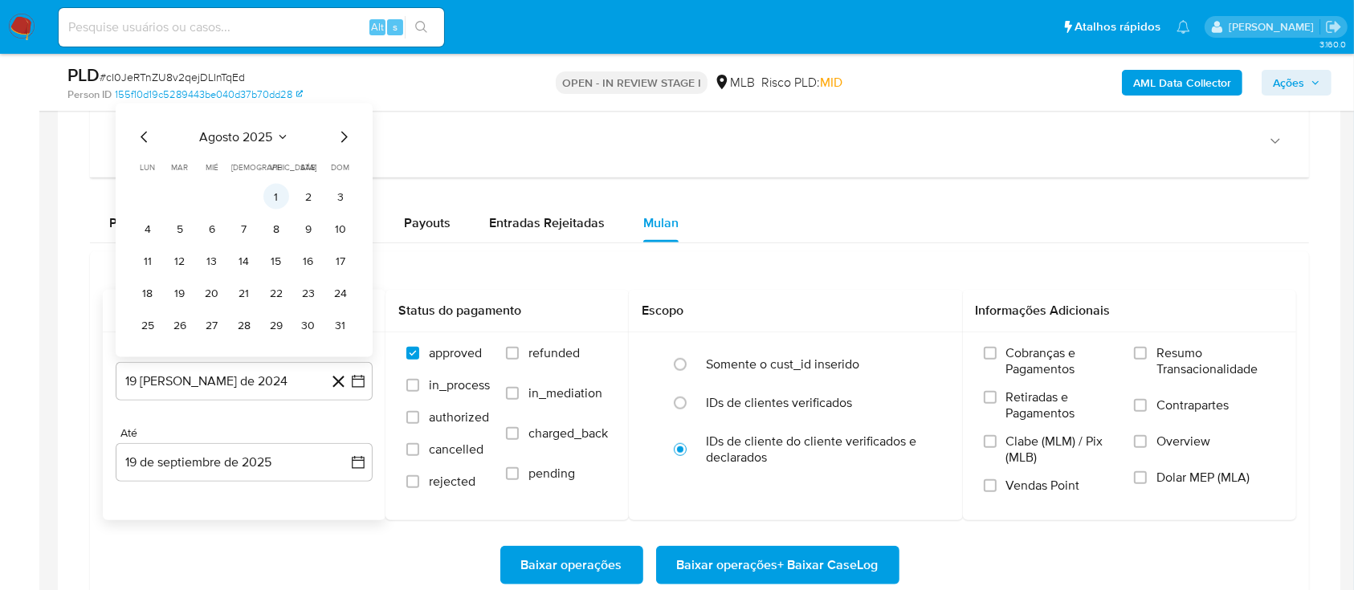
click at [267, 193] on button "1" at bounding box center [276, 197] width 26 height 26
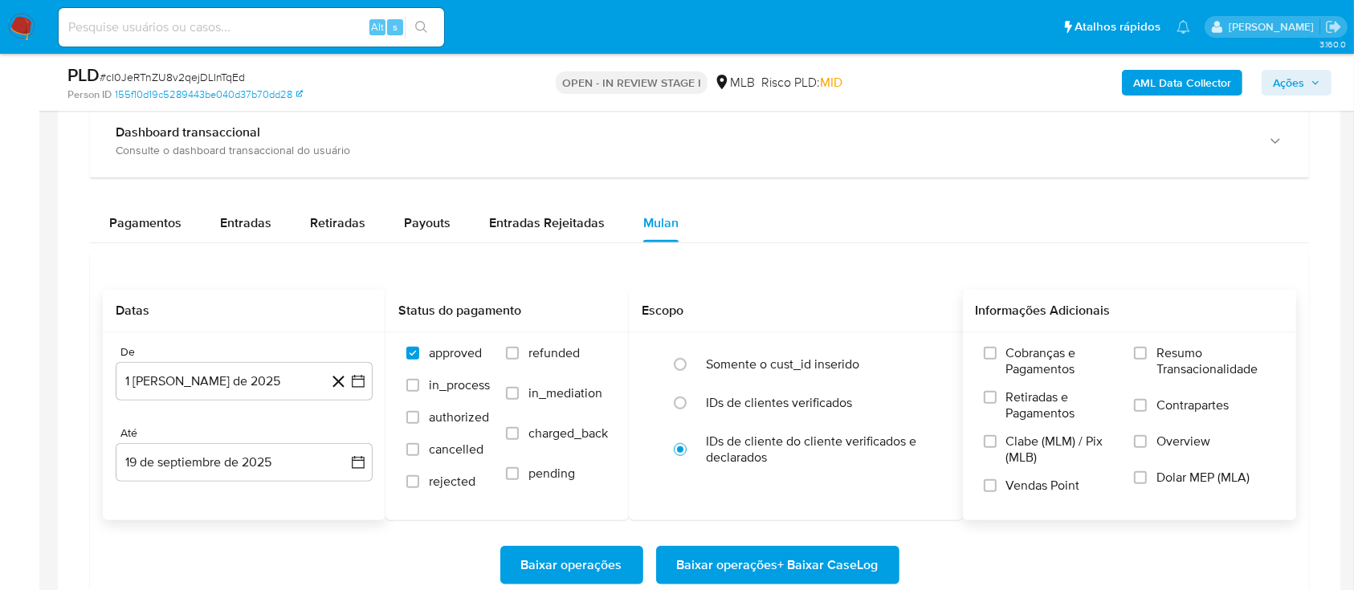
click at [1150, 348] on label "Resumo Transacionalidade" at bounding box center [1204, 371] width 141 height 52
click at [1147, 348] on input "Resumo Transacionalidade" at bounding box center [1140, 353] width 13 height 13
click at [800, 555] on span "Baixar operações + Baixar CaseLog" at bounding box center [778, 565] width 202 height 35
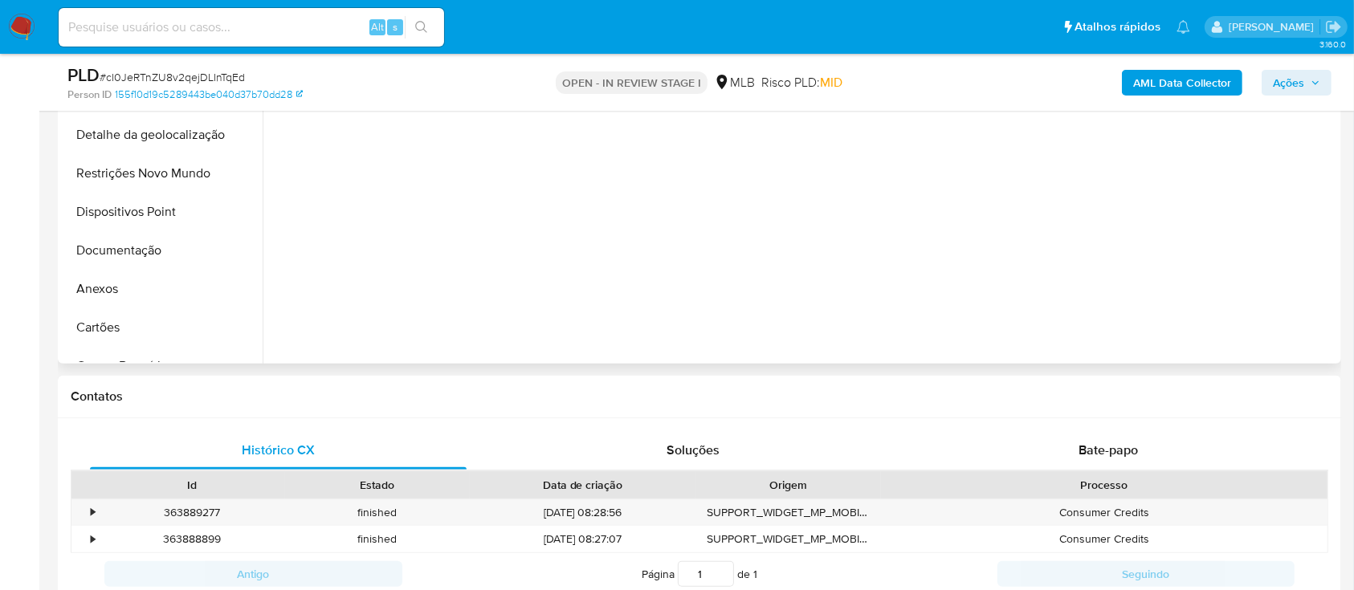
scroll to position [214, 0]
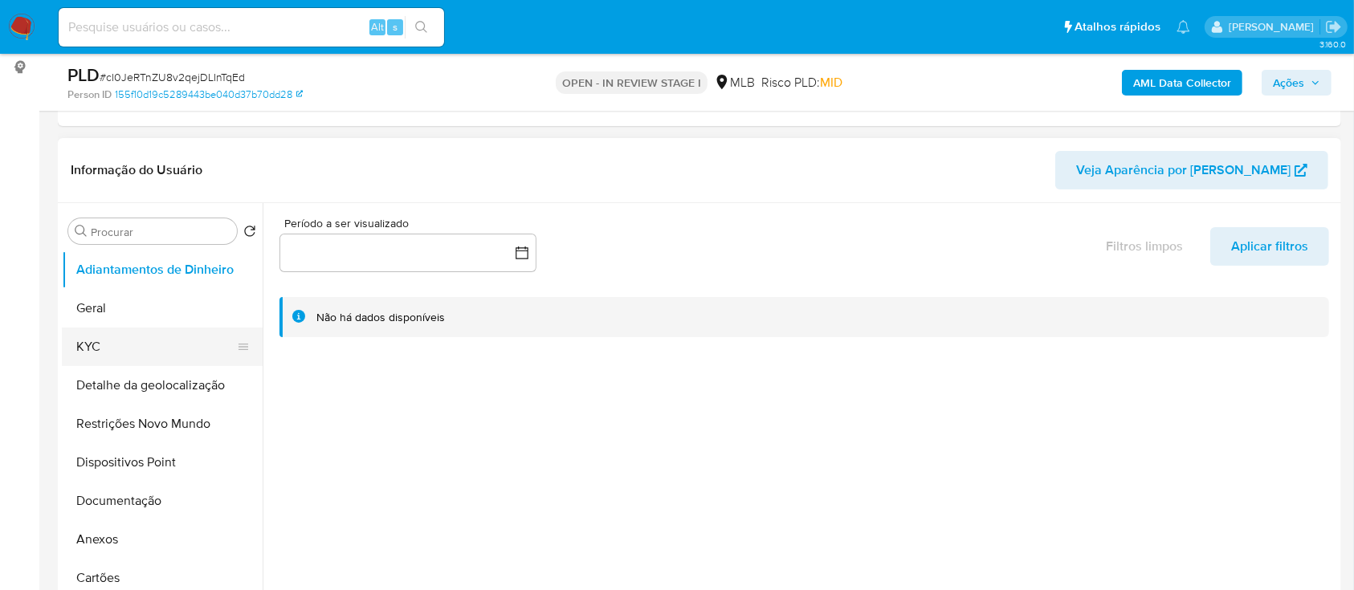
click at [103, 353] on button "KYC" at bounding box center [156, 347] width 188 height 39
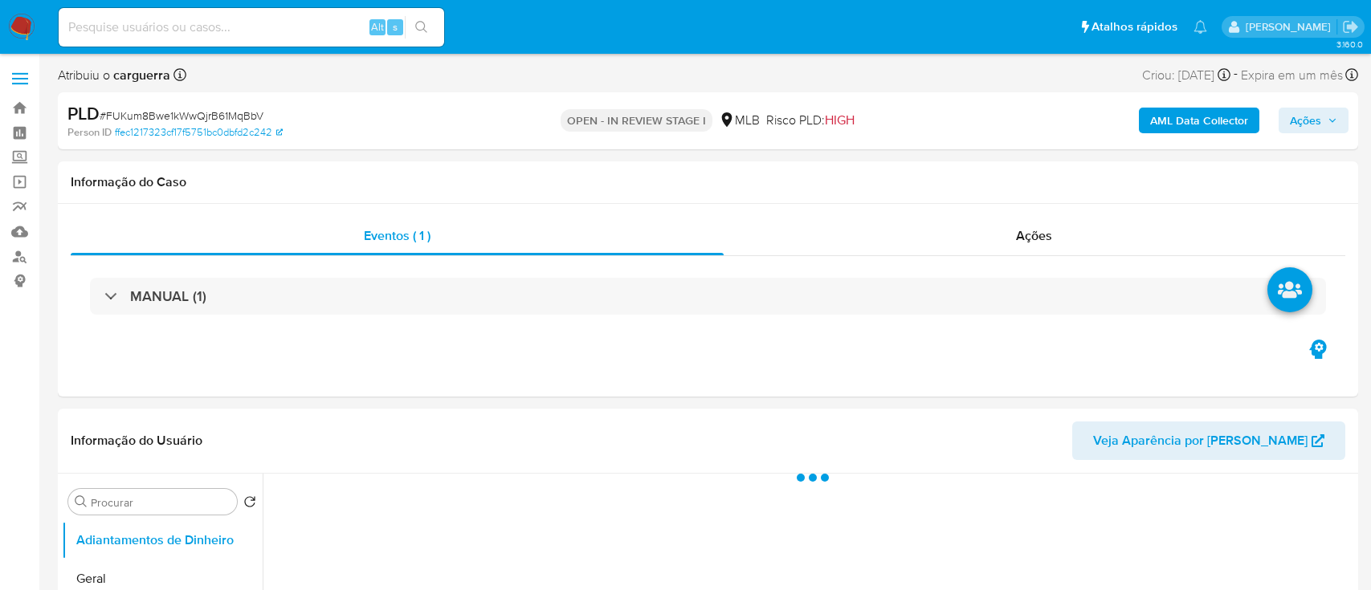
select select "10"
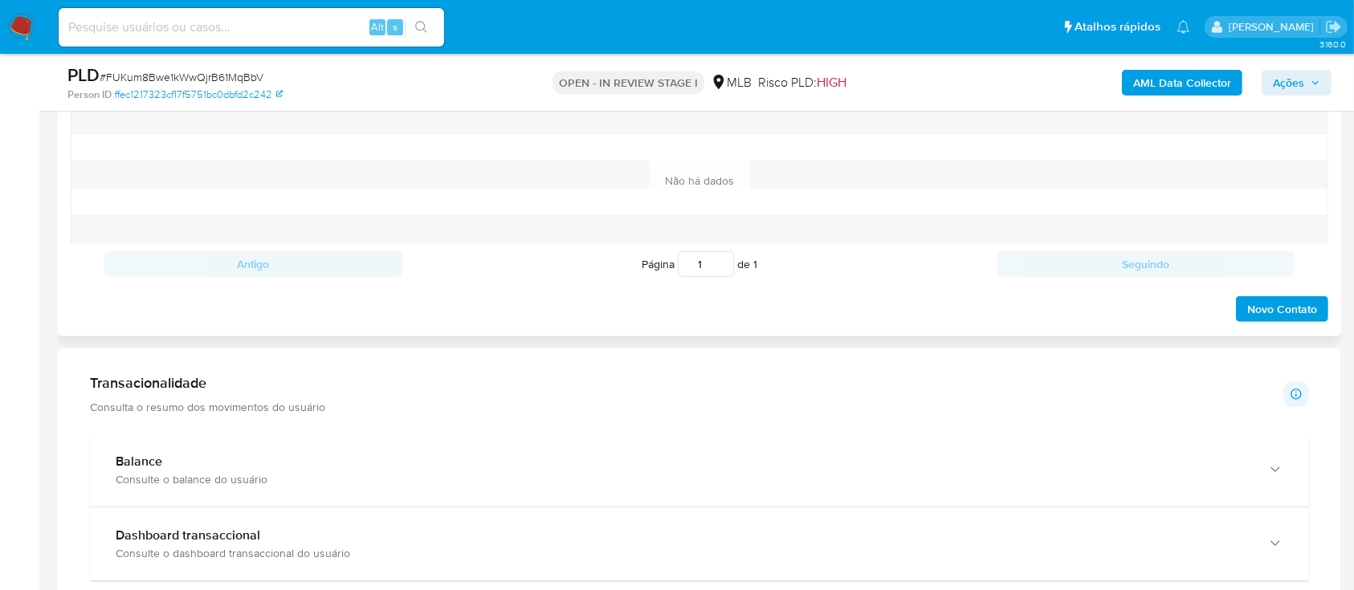
scroll to position [1285, 0]
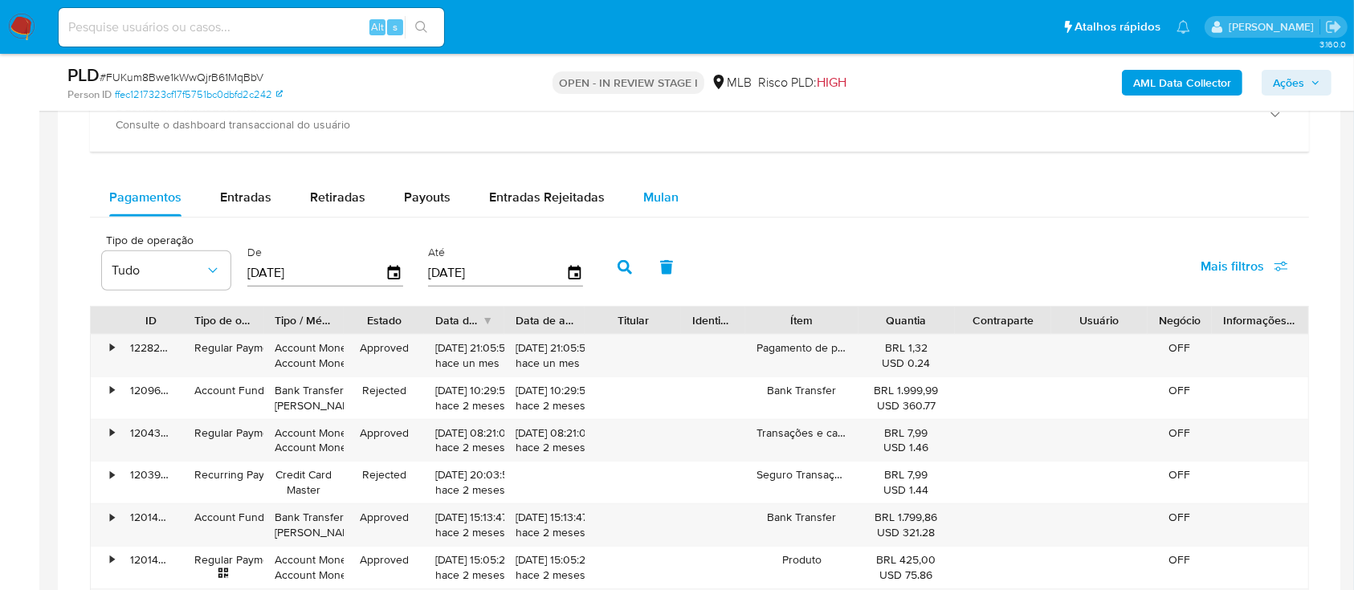
click at [659, 182] on div "Mulan" at bounding box center [660, 197] width 35 height 39
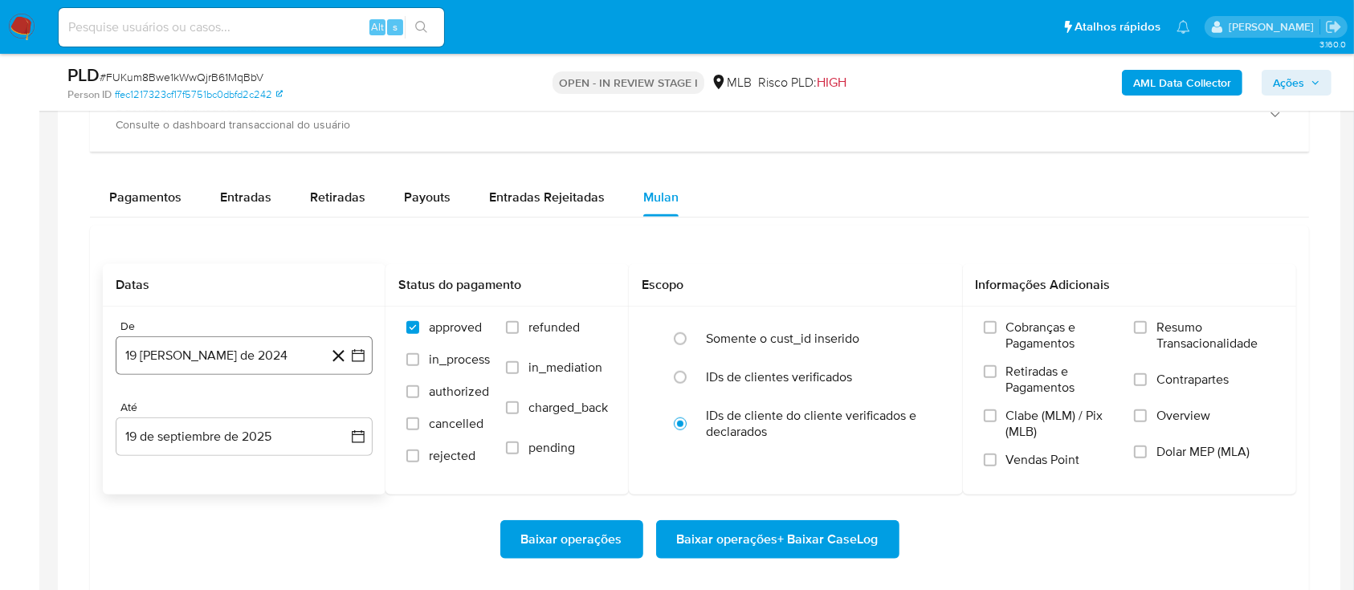
click at [351, 350] on icon "button" at bounding box center [358, 356] width 16 height 16
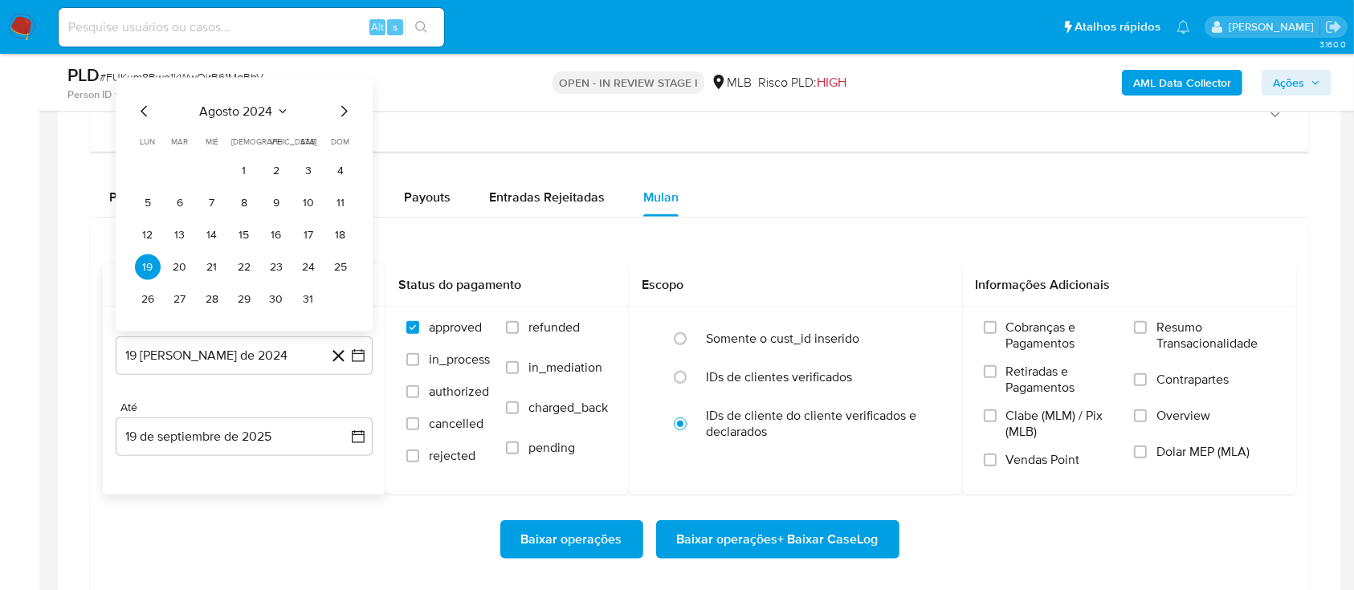
click at [284, 104] on button "agosto 2024" at bounding box center [244, 112] width 89 height 16
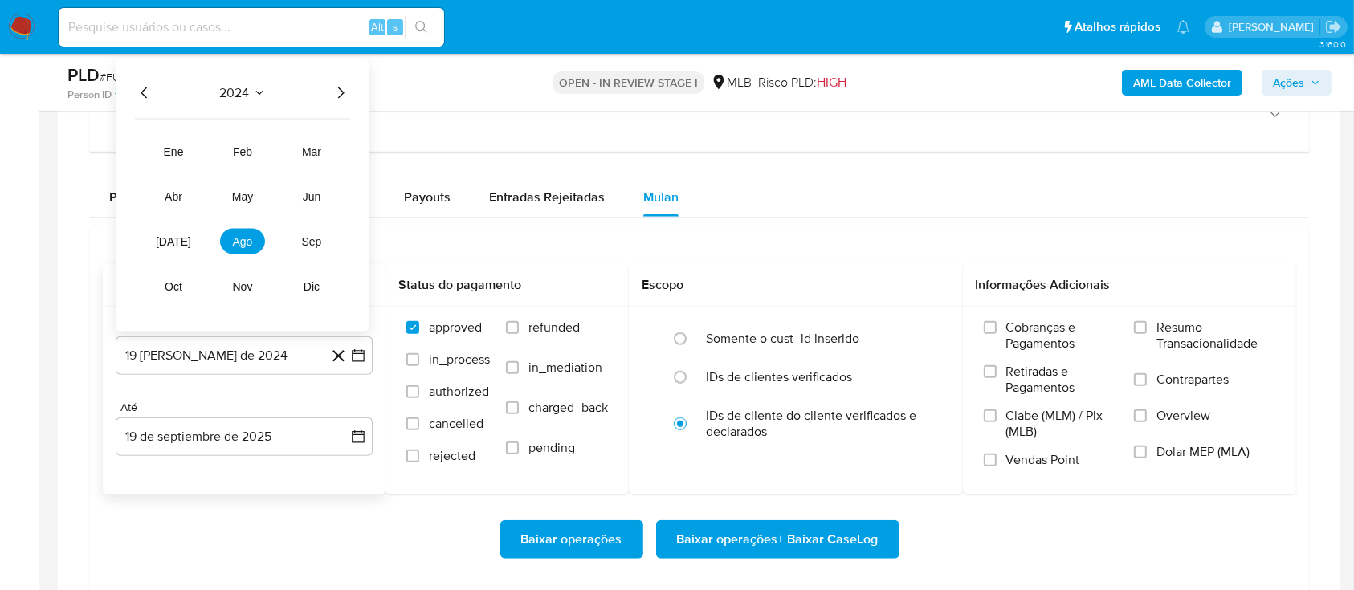
click at [344, 84] on icon "Año siguiente" at bounding box center [340, 93] width 19 height 19
click at [241, 237] on span "ago" at bounding box center [243, 241] width 20 height 13
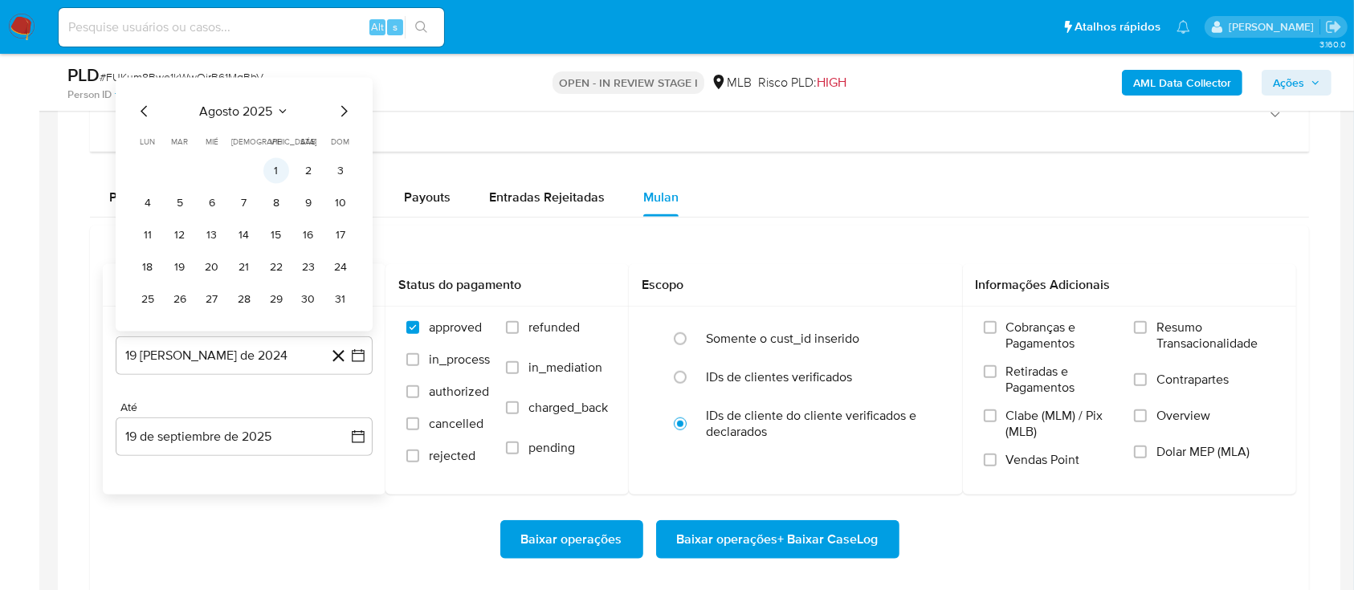
click at [284, 168] on button "1" at bounding box center [276, 171] width 26 height 26
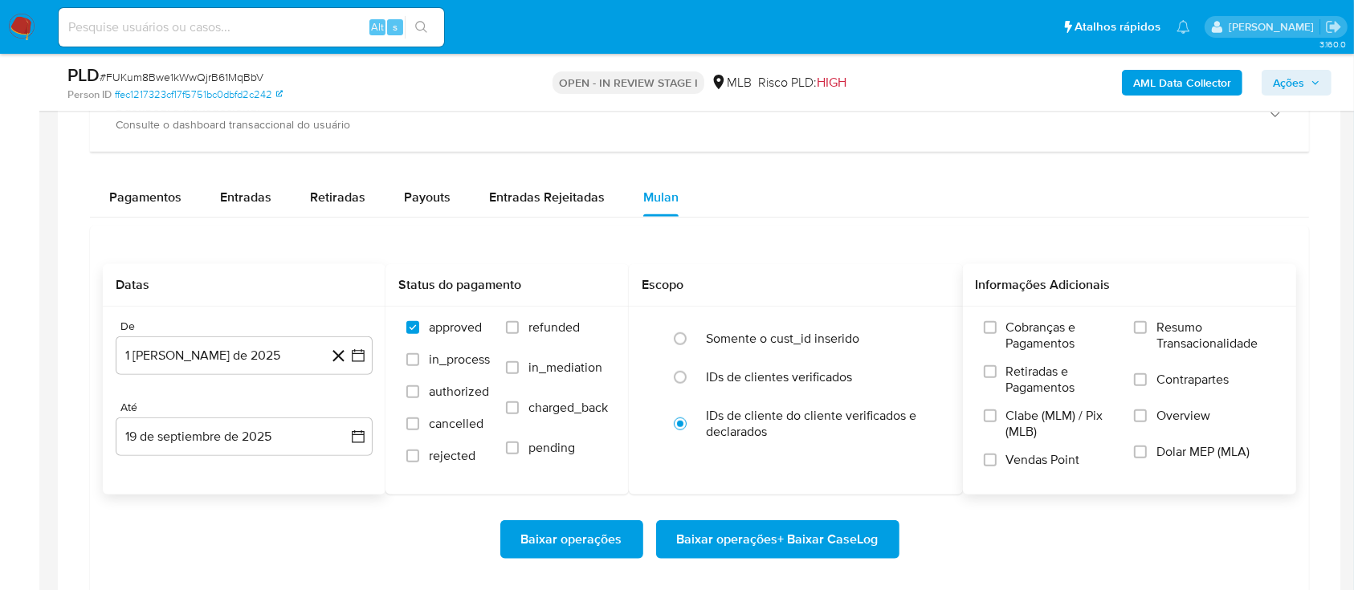
click at [1176, 327] on span "Resumo Transacionalidade" at bounding box center [1216, 336] width 119 height 32
click at [1147, 327] on input "Resumo Transacionalidade" at bounding box center [1140, 327] width 13 height 13
click at [806, 533] on span "Baixar operações + Baixar CaseLog" at bounding box center [778, 539] width 202 height 35
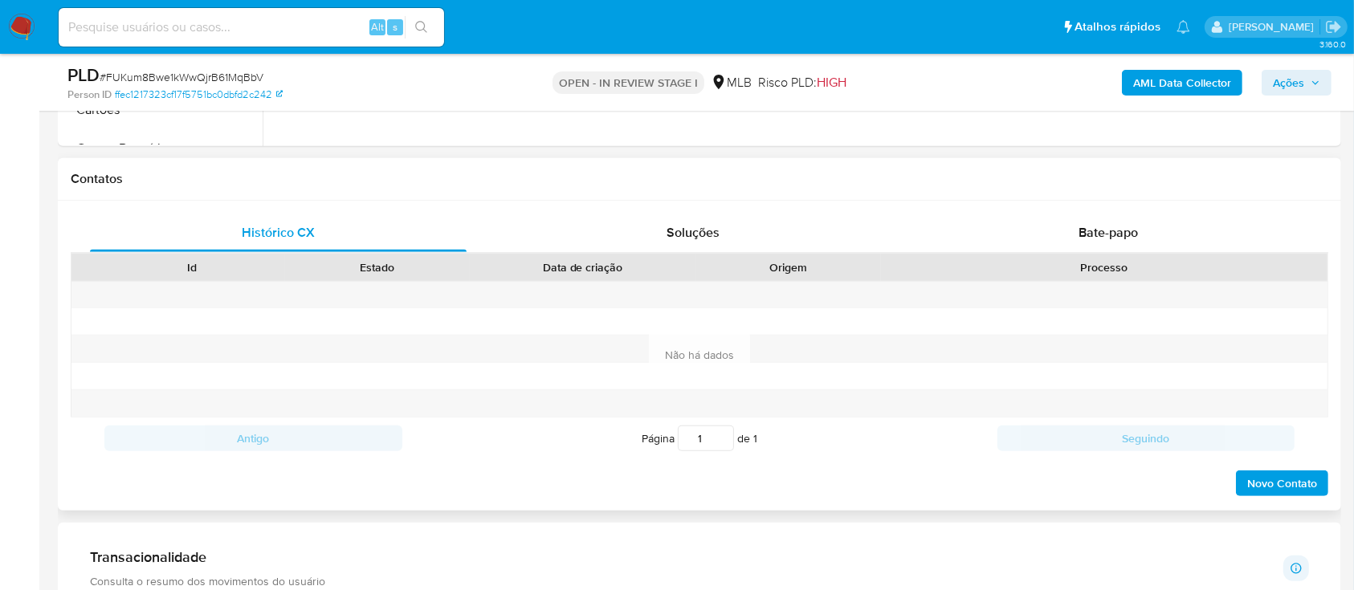
scroll to position [428, 0]
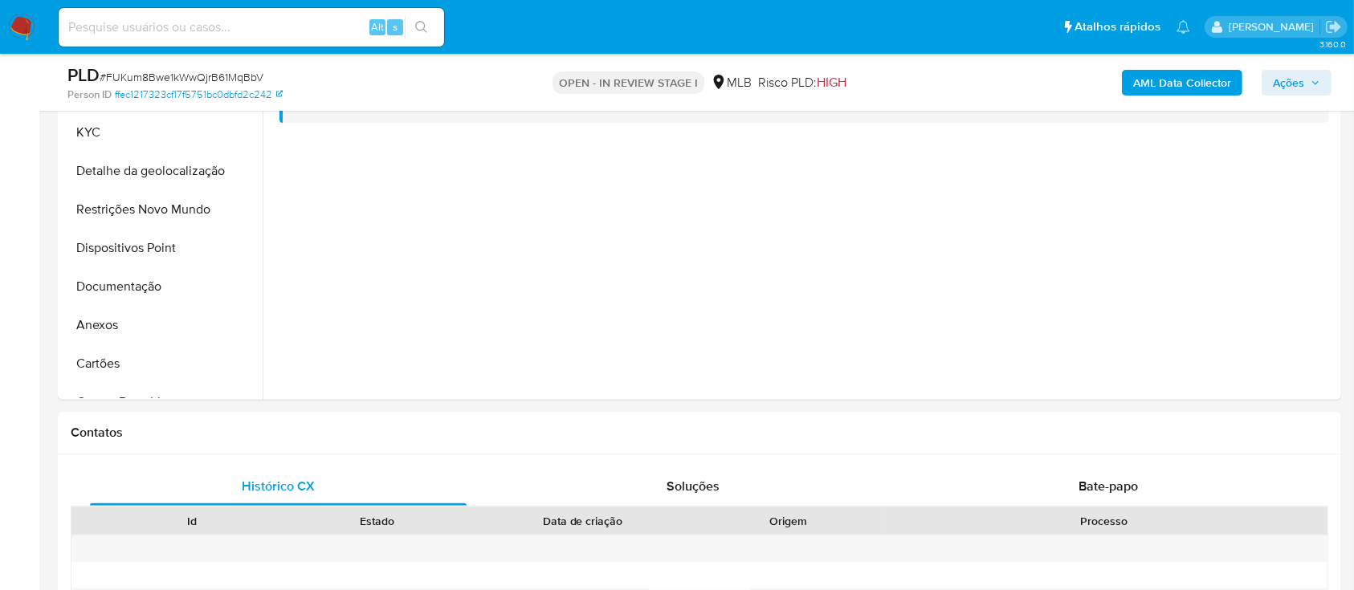
drag, startPoint x: 110, startPoint y: 138, endPoint x: 379, endPoint y: 96, distance: 272.3
click at [111, 138] on button "KYC" at bounding box center [162, 132] width 201 height 39
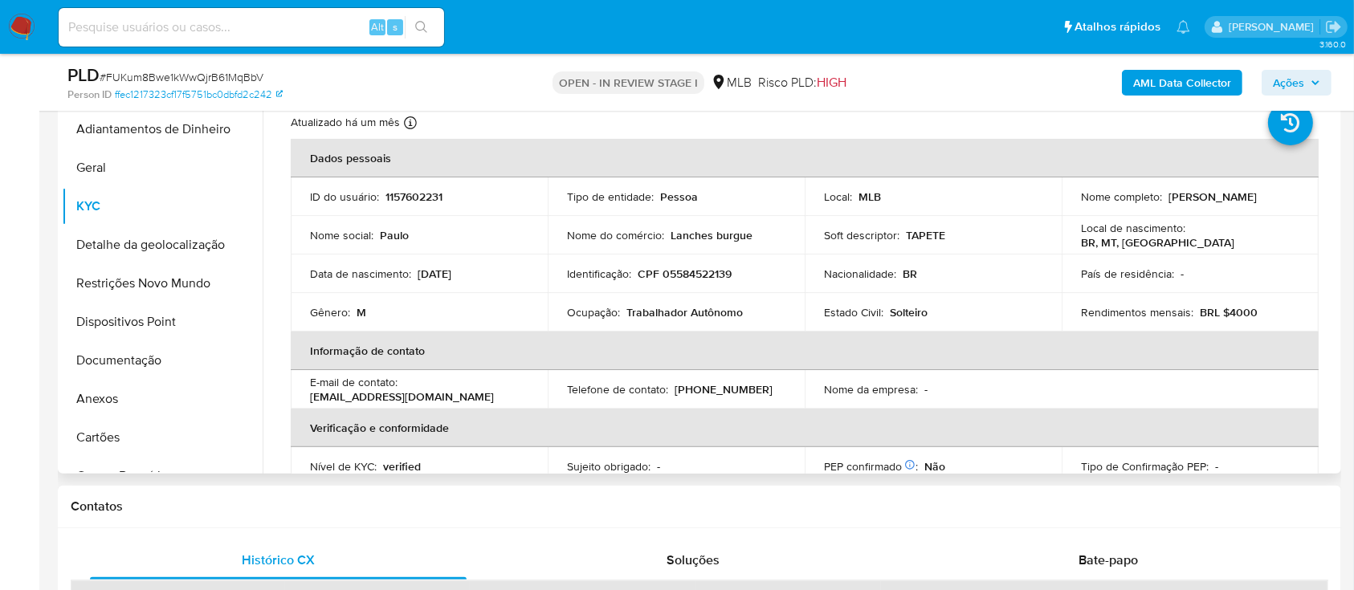
scroll to position [321, 0]
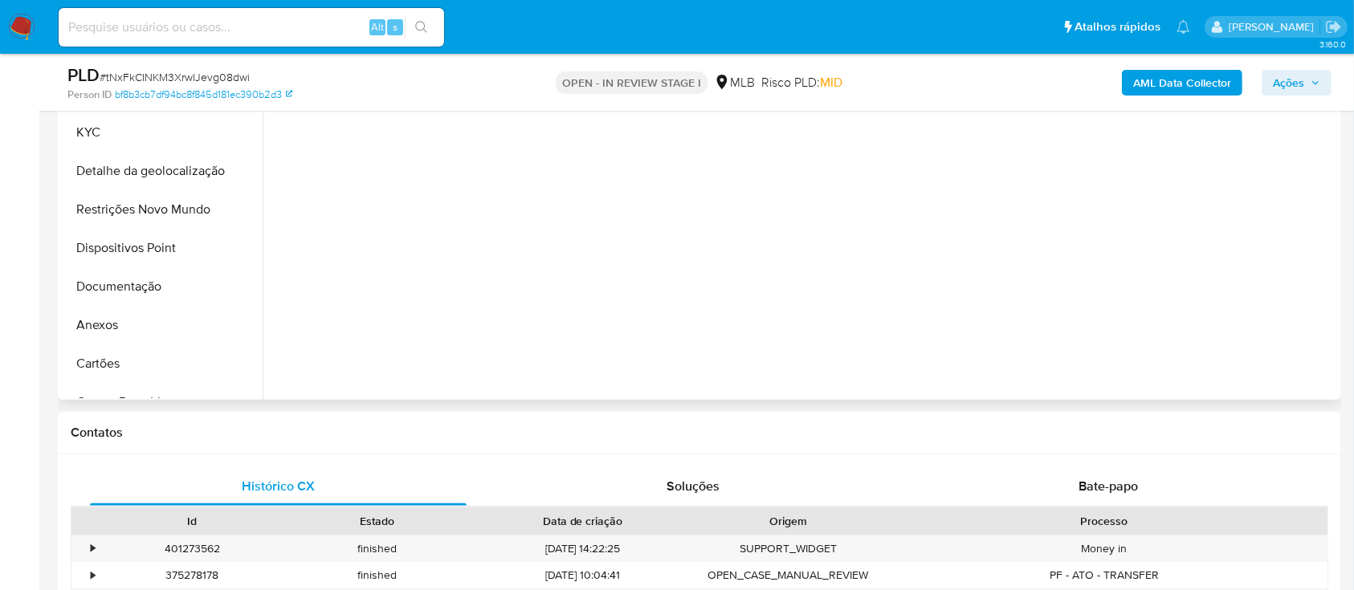
select select "10"
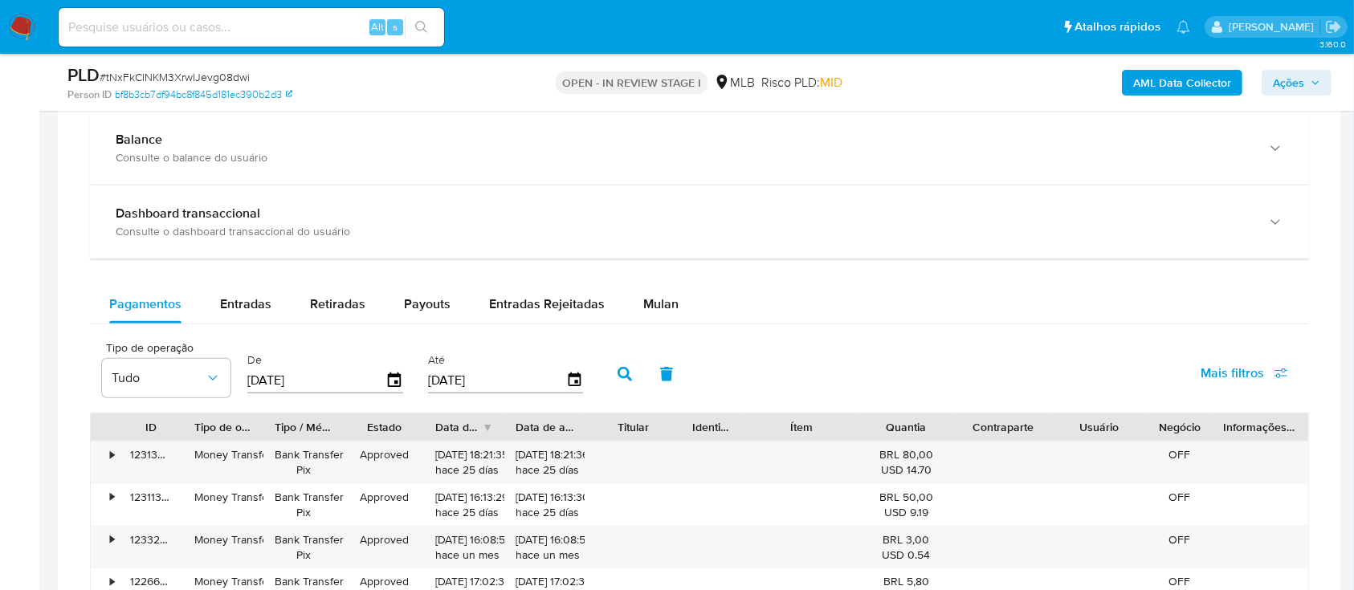
scroll to position [1178, 0]
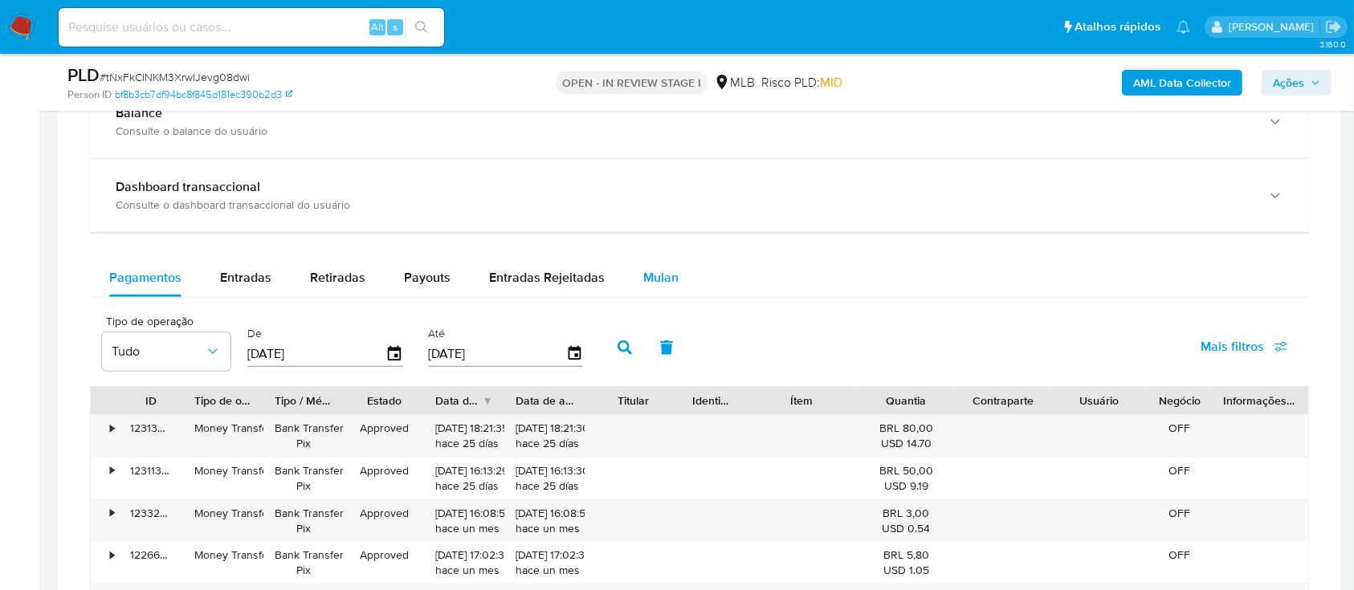
click at [662, 267] on div "Mulan" at bounding box center [660, 278] width 35 height 39
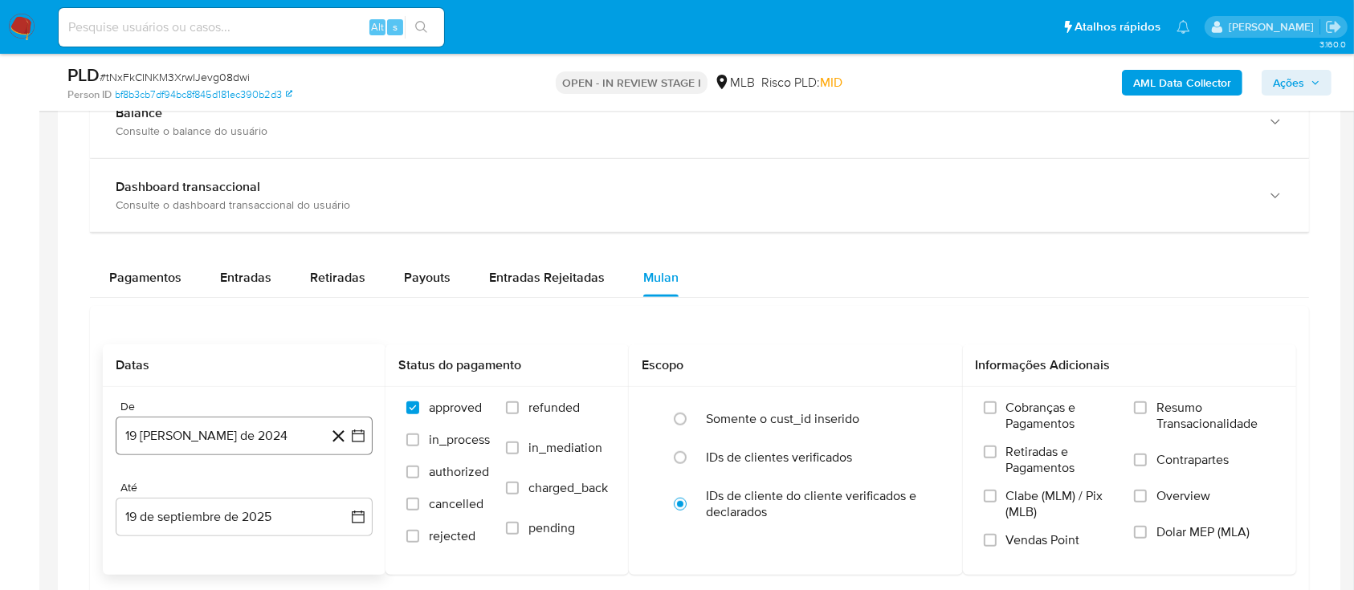
click at [359, 424] on button "19 [PERSON_NAME] de 2024" at bounding box center [244, 436] width 257 height 39
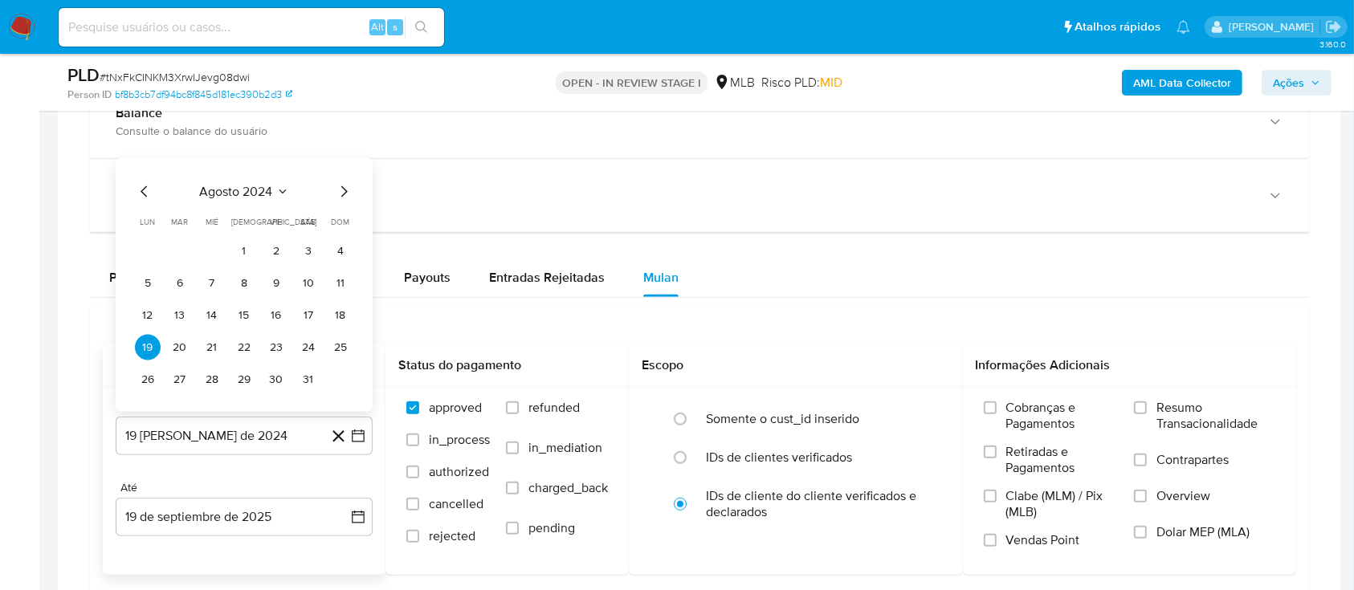
click at [274, 192] on button "agosto 2024" at bounding box center [244, 192] width 89 height 16
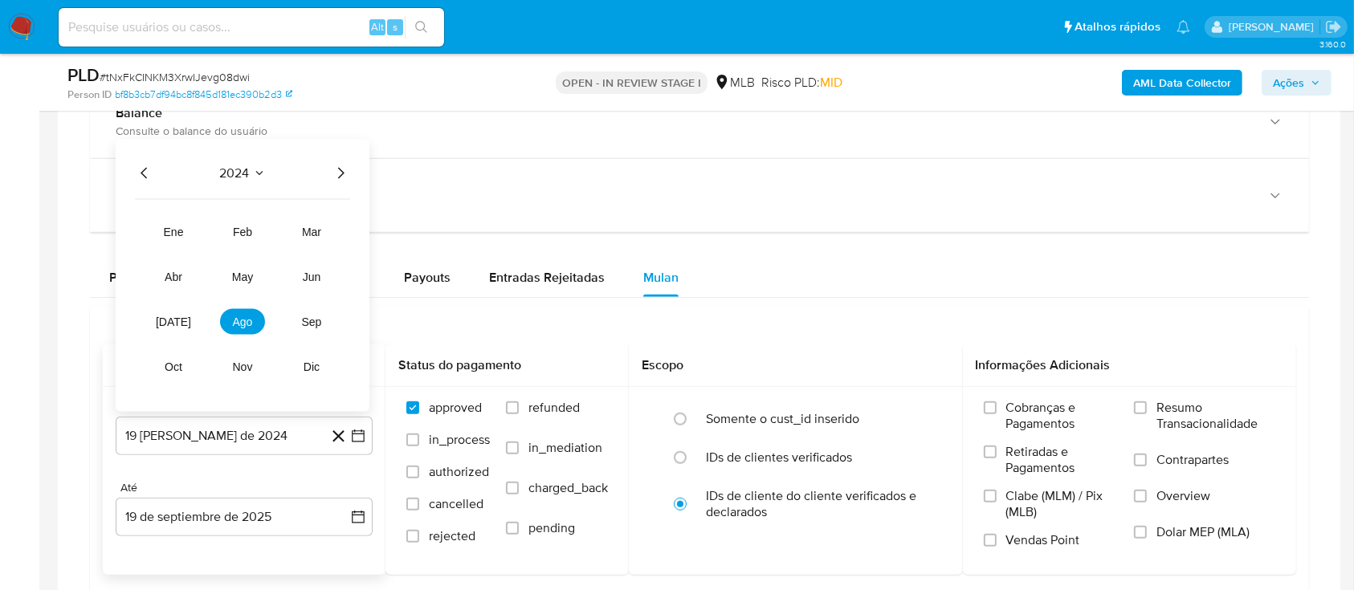
click at [341, 164] on icon "Año siguiente" at bounding box center [340, 173] width 19 height 19
click at [248, 316] on span "ago" at bounding box center [243, 322] width 20 height 13
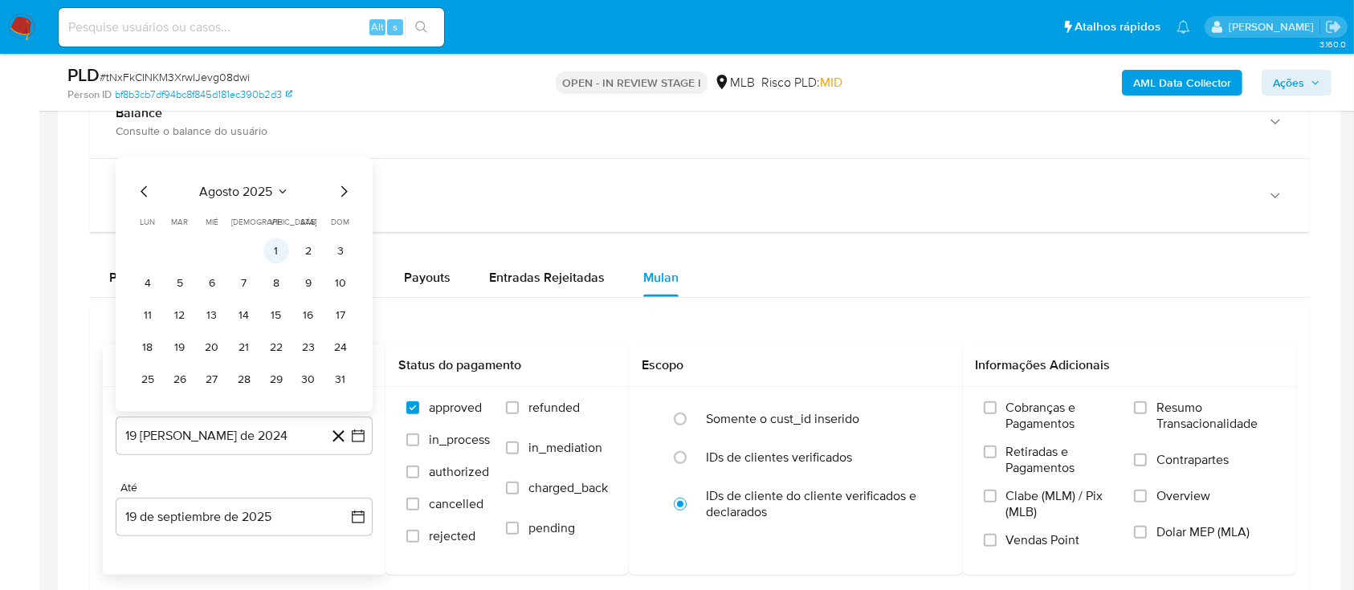
click at [271, 251] on button "1" at bounding box center [276, 252] width 26 height 26
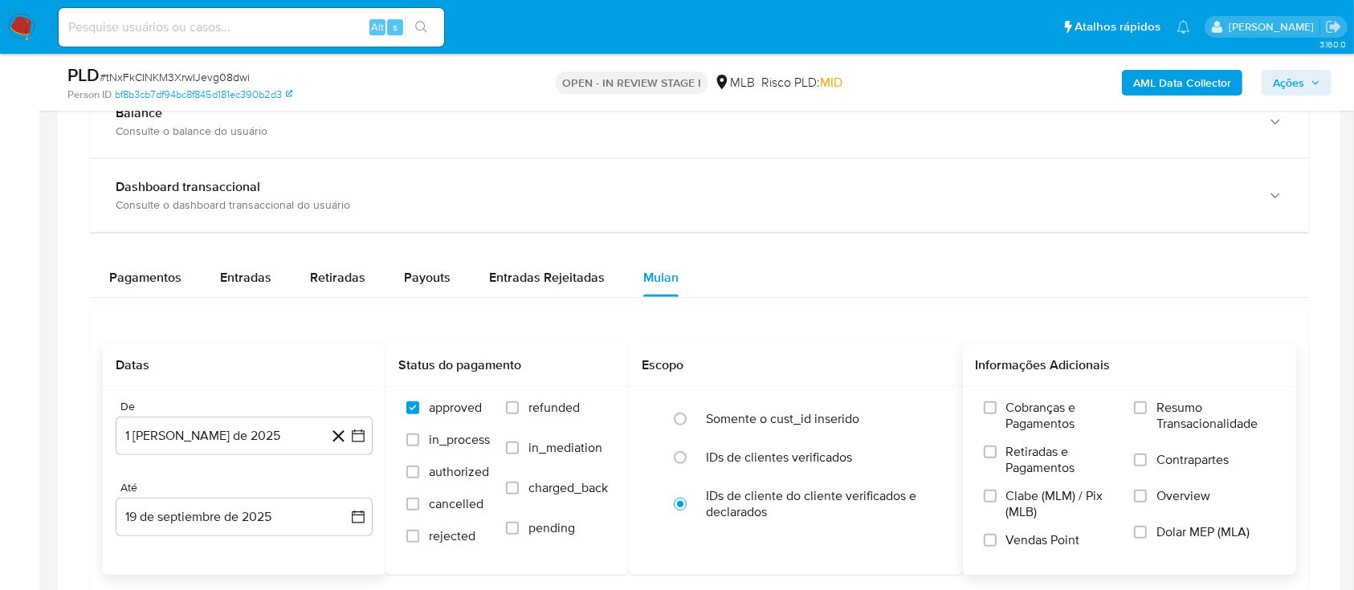
click at [1154, 405] on label "Resumo Transacionalidade" at bounding box center [1204, 426] width 141 height 52
click at [1147, 405] on input "Resumo Transacionalidade" at bounding box center [1140, 408] width 13 height 13
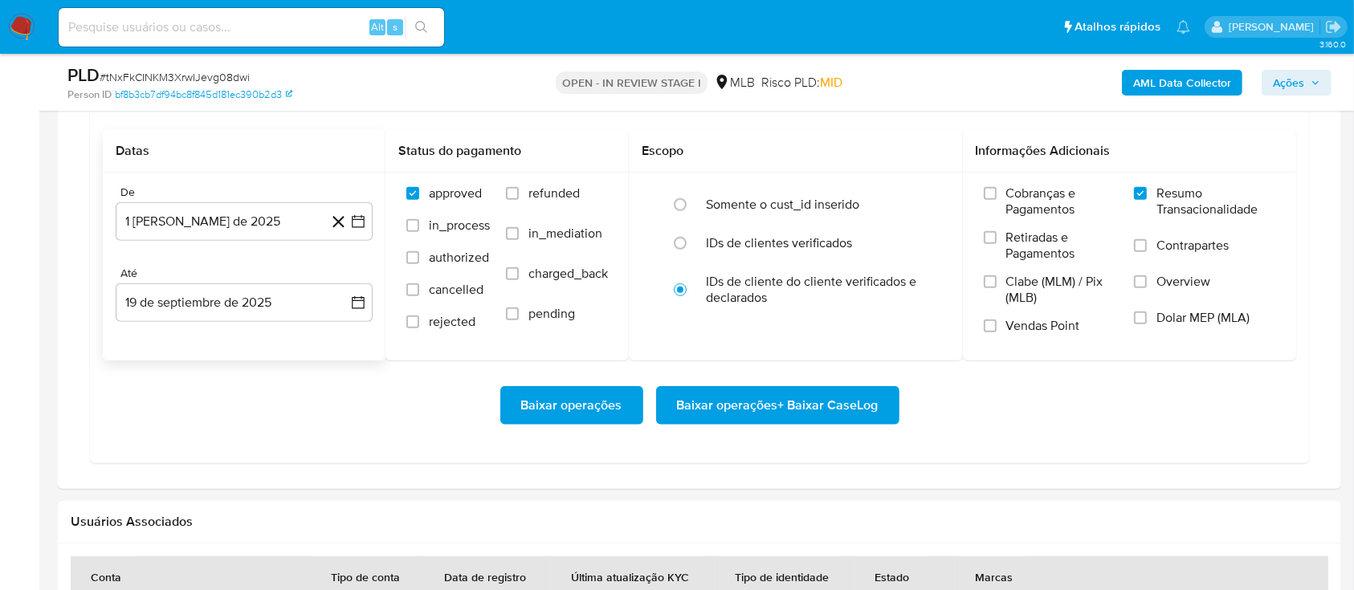
click at [845, 406] on span "Baixar operações + Baixar CaseLog" at bounding box center [778, 405] width 202 height 35
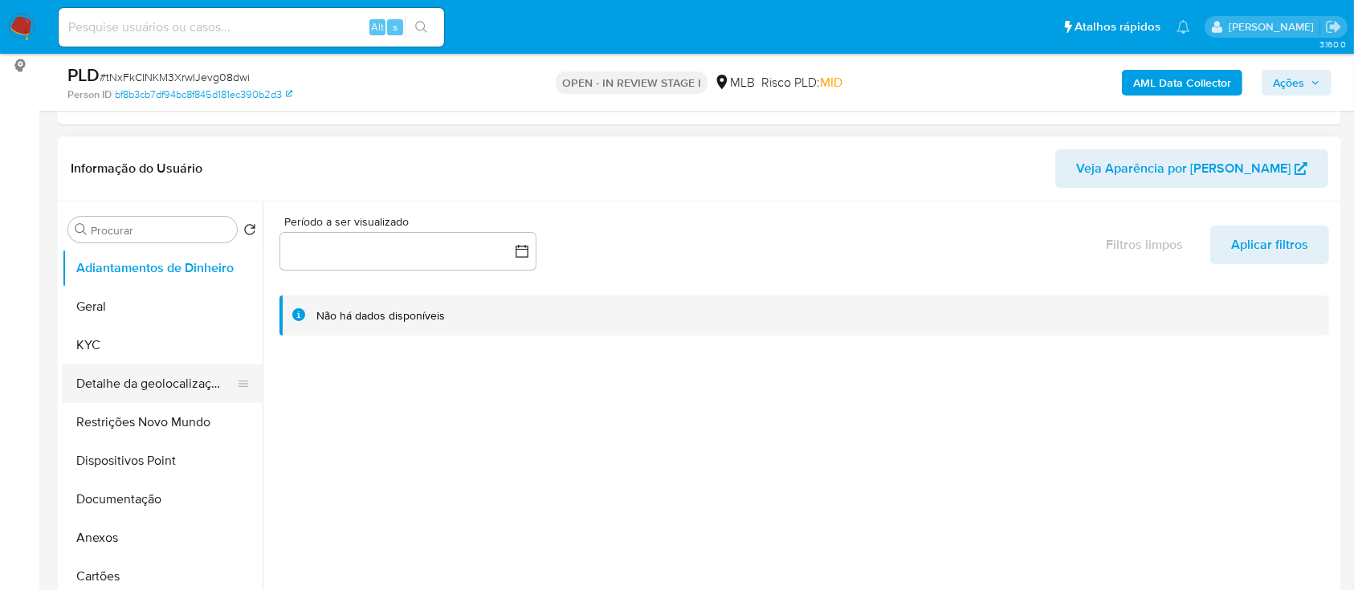
scroll to position [321, 0]
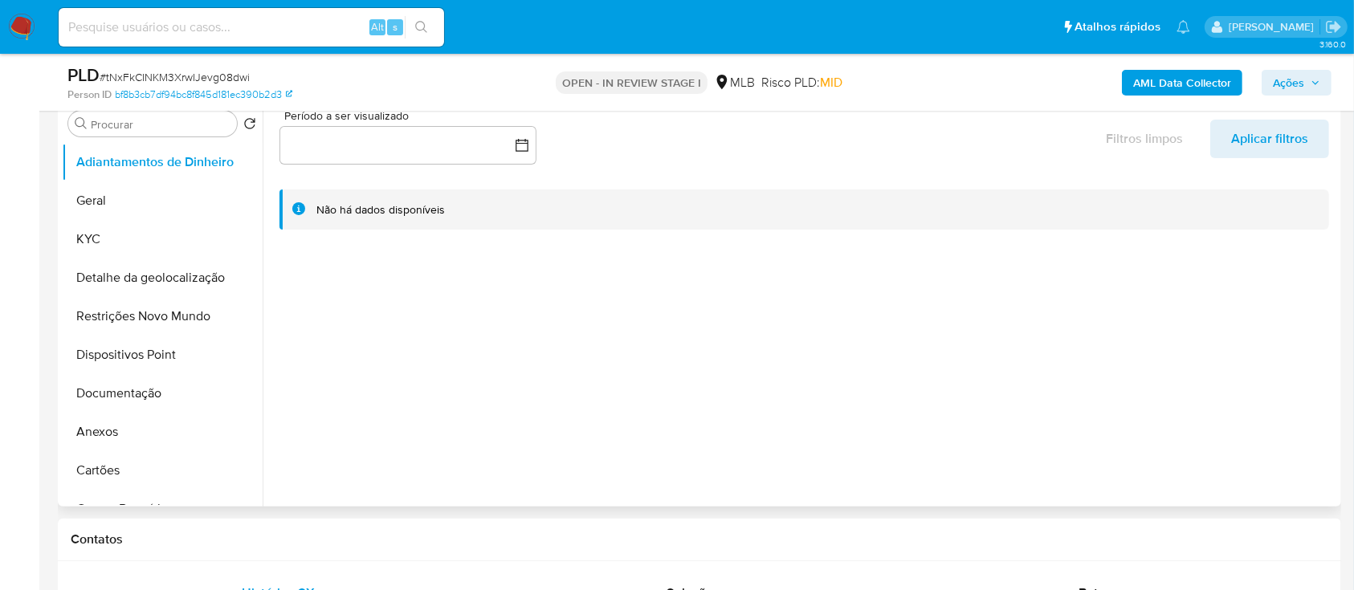
drag, startPoint x: 116, startPoint y: 243, endPoint x: 269, endPoint y: 202, distance: 158.8
click at [116, 243] on button "KYC" at bounding box center [162, 239] width 201 height 39
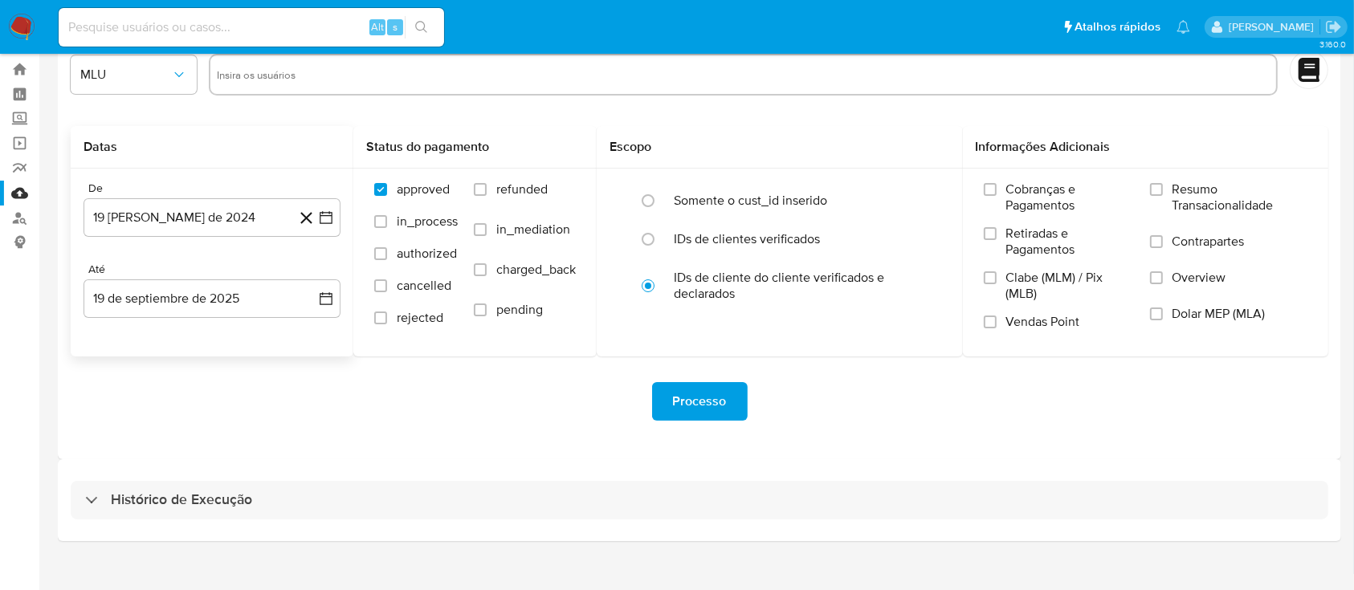
scroll to position [58, 0]
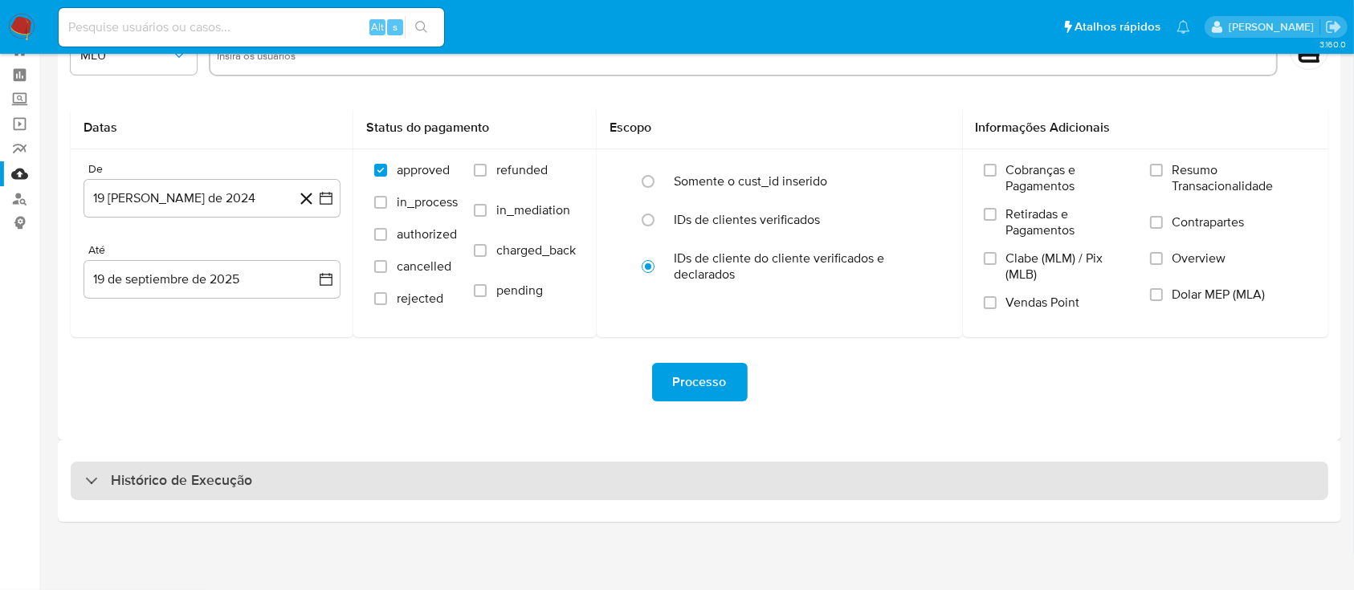
click at [131, 487] on h3 "Histórico de Execução" at bounding box center [181, 481] width 141 height 19
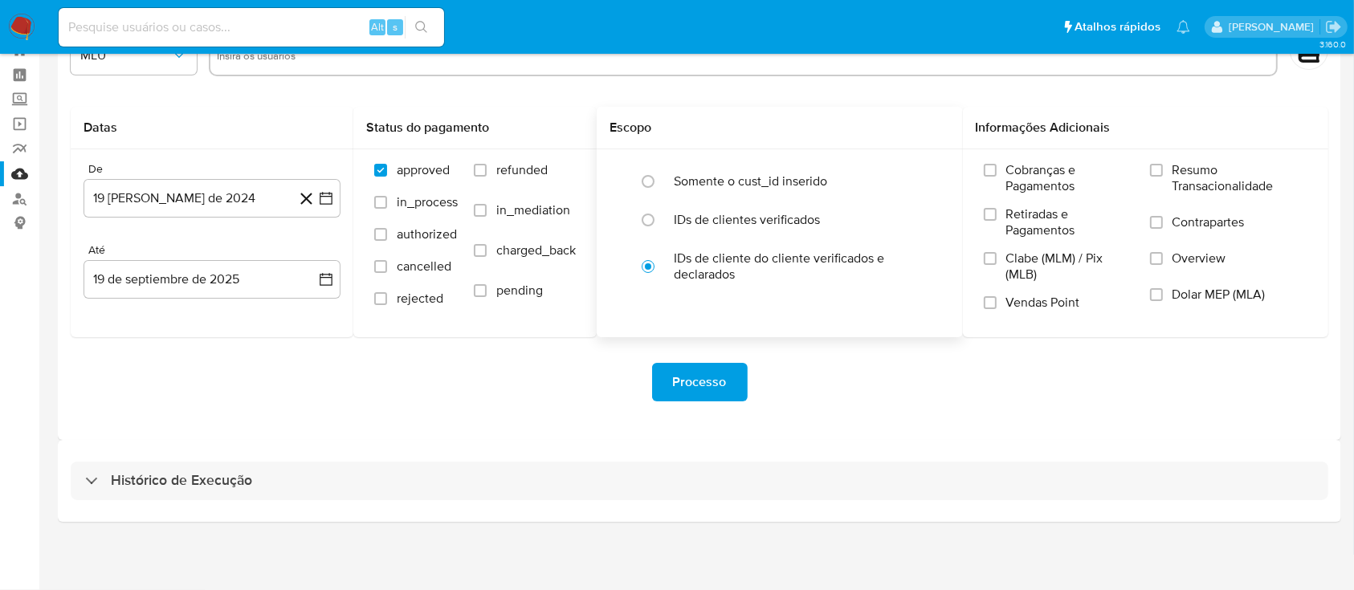
select select "10"
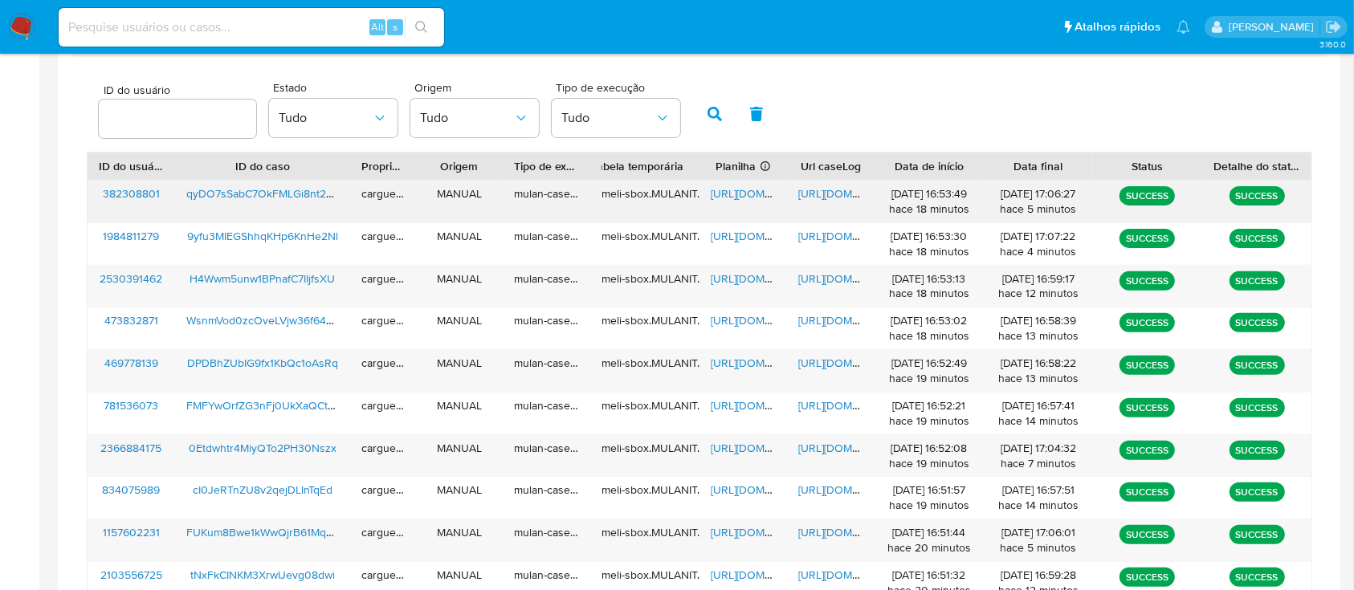
scroll to position [593, 0]
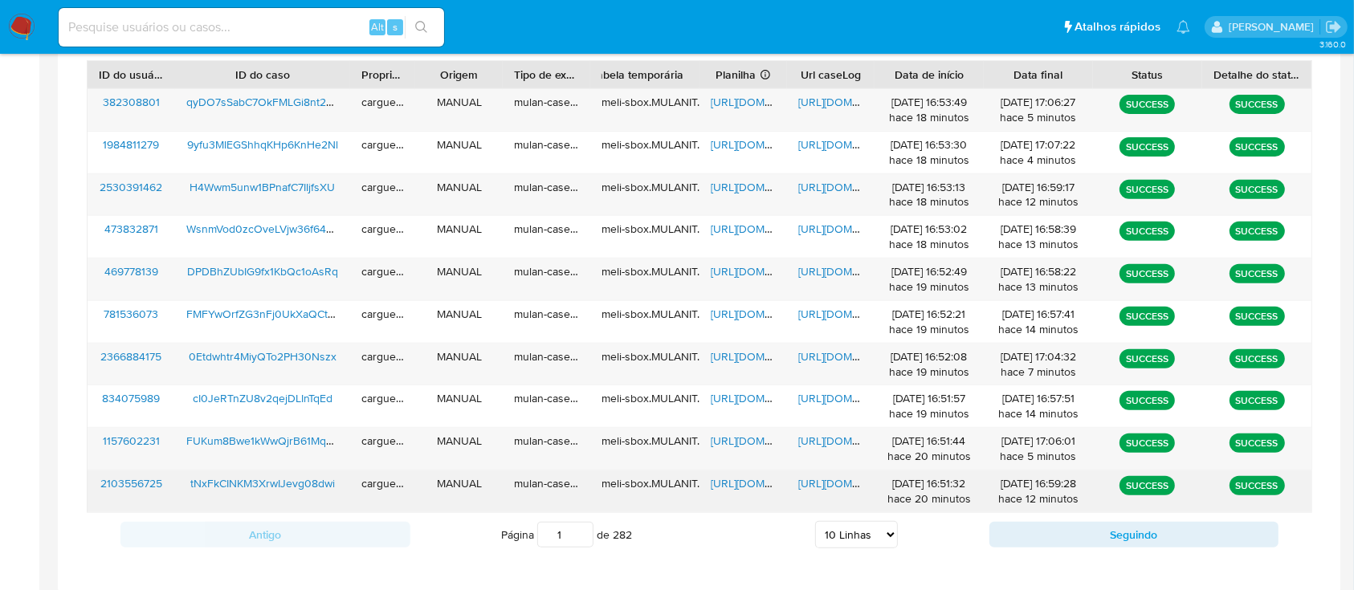
click at [742, 482] on span "[URL][DOMAIN_NAME]" at bounding box center [766, 484] width 111 height 16
click at [837, 492] on div "[URL][DOMAIN_NAME]" at bounding box center [831, 492] width 88 height 42
click at [827, 476] on span "[URL][DOMAIN_NAME]" at bounding box center [853, 484] width 111 height 16
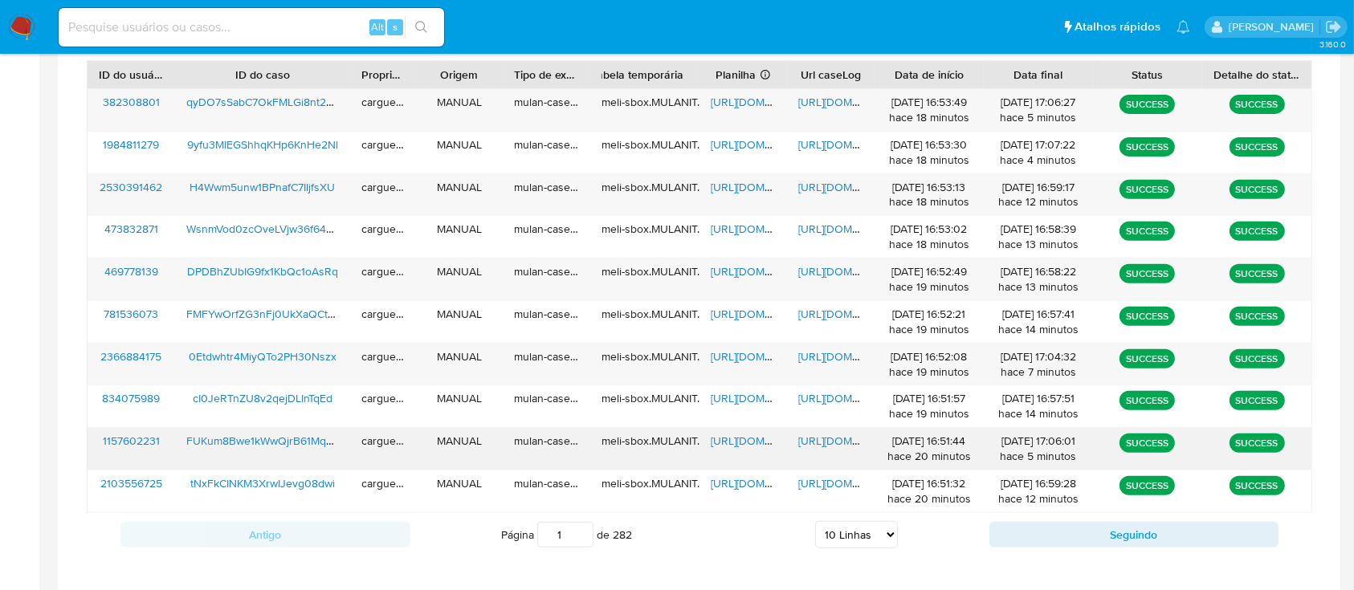
click at [745, 445] on span "[URL][DOMAIN_NAME]" at bounding box center [766, 441] width 111 height 16
click at [829, 440] on span "[URL][DOMAIN_NAME]" at bounding box center [853, 441] width 111 height 16
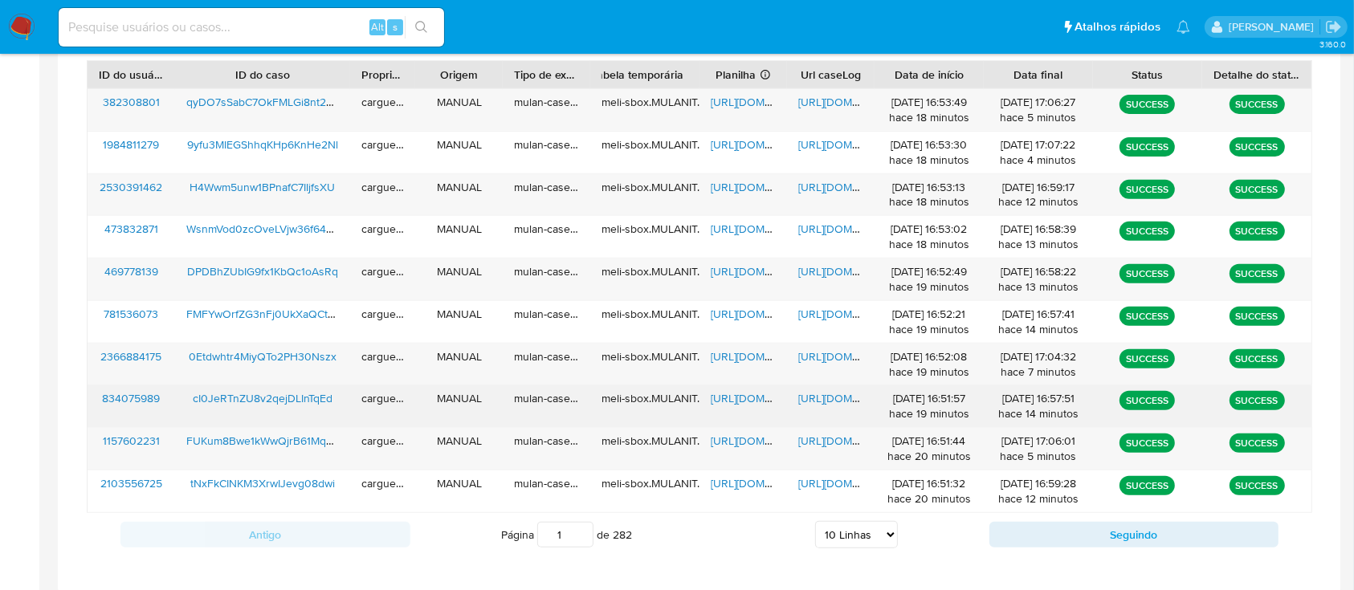
click at [753, 402] on span "[URL][DOMAIN_NAME]" at bounding box center [766, 398] width 111 height 16
click at [827, 401] on span "[URL][DOMAIN_NAME]" at bounding box center [853, 398] width 111 height 16
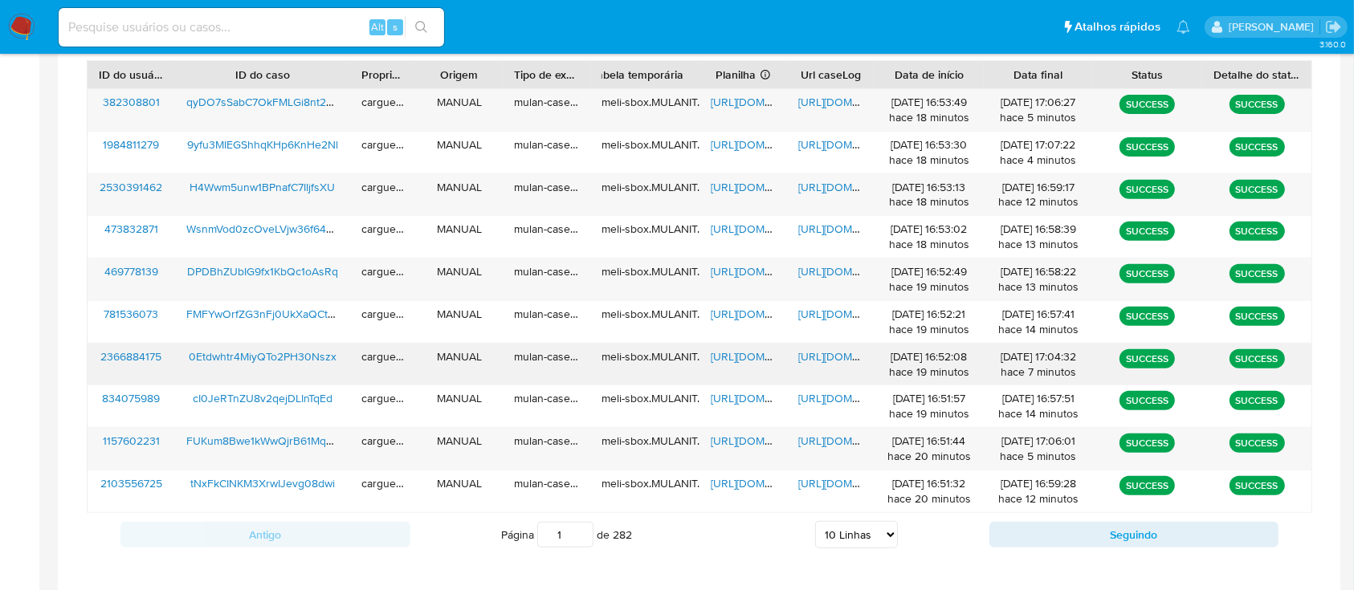
click at [747, 359] on span "[URL][DOMAIN_NAME]" at bounding box center [766, 357] width 111 height 16
click at [816, 355] on span "[URL][DOMAIN_NAME]" at bounding box center [853, 357] width 111 height 16
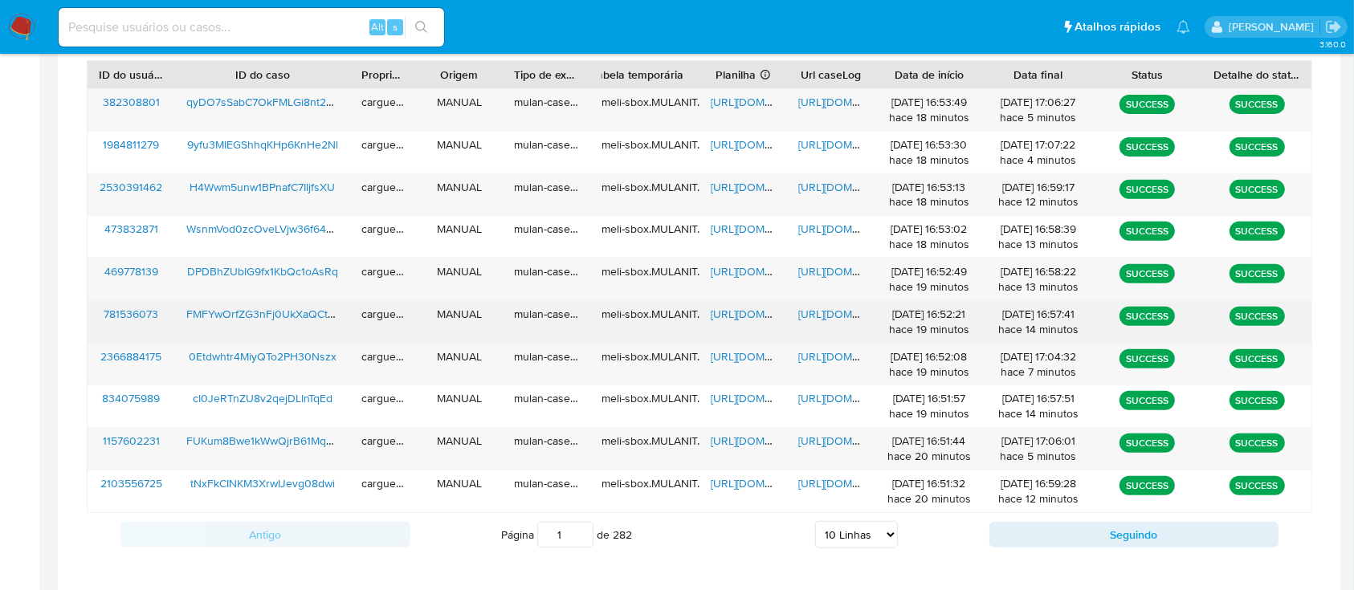
click at [755, 317] on span "[URL][DOMAIN_NAME]" at bounding box center [766, 314] width 111 height 16
click at [823, 314] on span "[URL][DOMAIN_NAME]" at bounding box center [853, 314] width 111 height 16
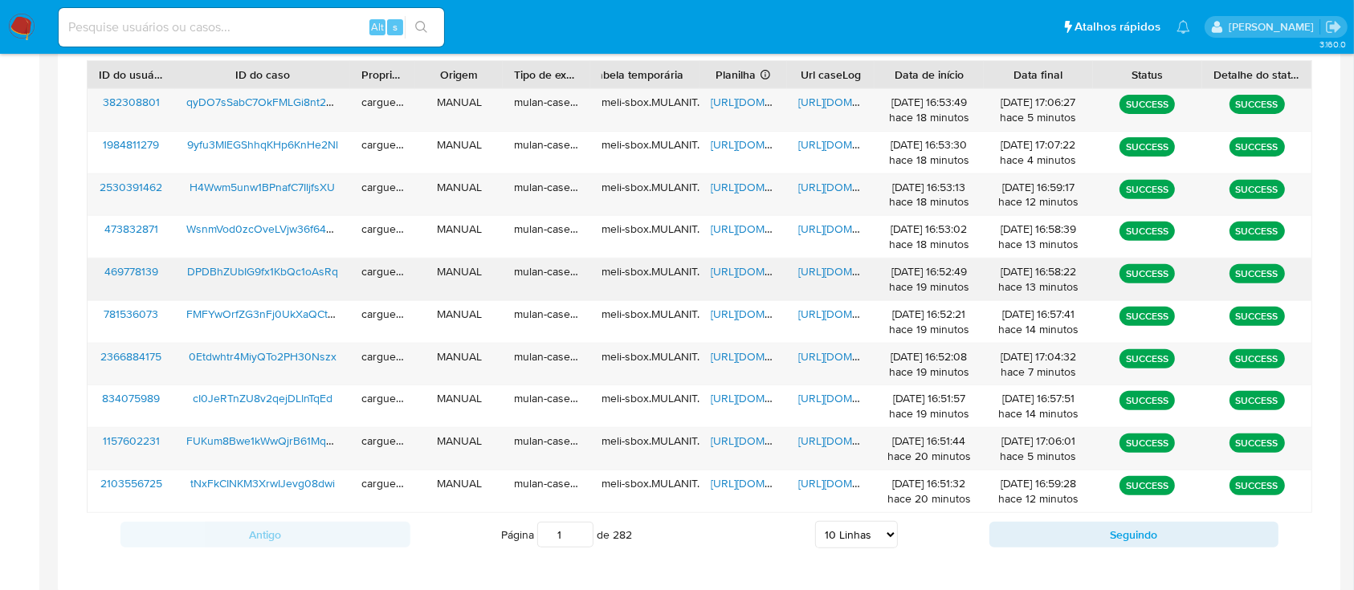
click at [729, 273] on span "[URL][DOMAIN_NAME]" at bounding box center [766, 271] width 111 height 16
click at [831, 271] on span "[URL][DOMAIN_NAME]" at bounding box center [853, 271] width 111 height 16
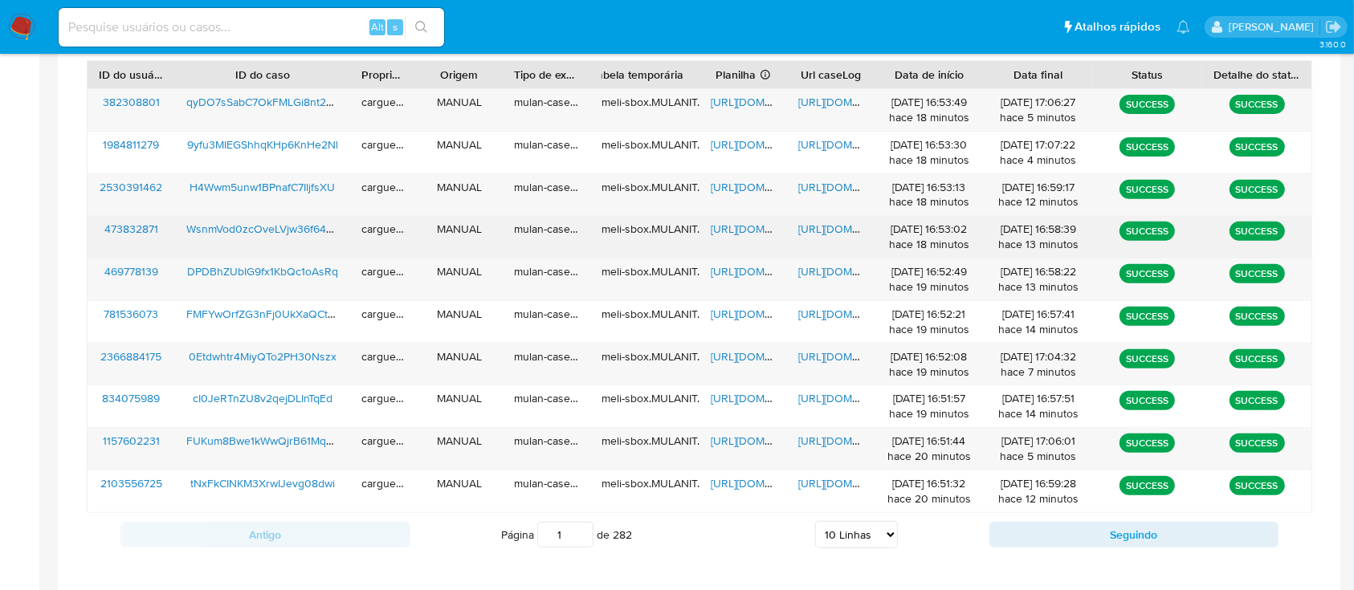
click at [760, 229] on span "[URL][DOMAIN_NAME]" at bounding box center [766, 229] width 111 height 16
click at [823, 229] on span "[URL][DOMAIN_NAME]" at bounding box center [853, 229] width 111 height 16
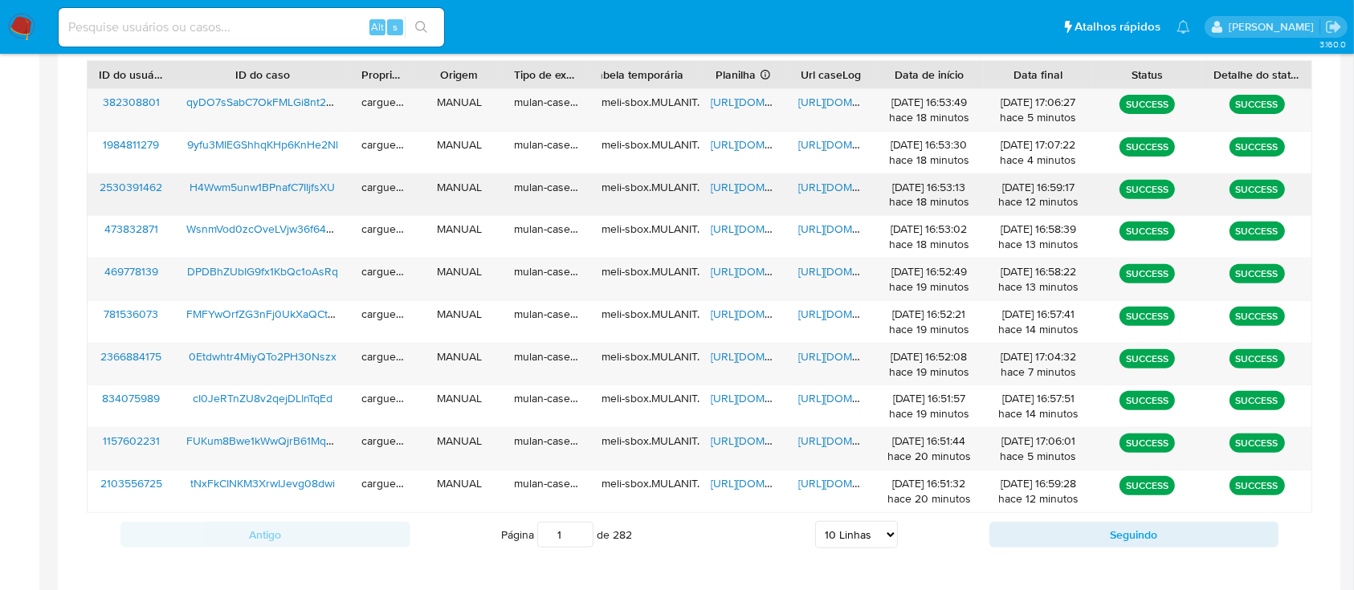
click at [742, 184] on span "[URL][DOMAIN_NAME]" at bounding box center [766, 187] width 111 height 16
click at [825, 186] on span "[URL][DOMAIN_NAME]" at bounding box center [853, 187] width 111 height 16
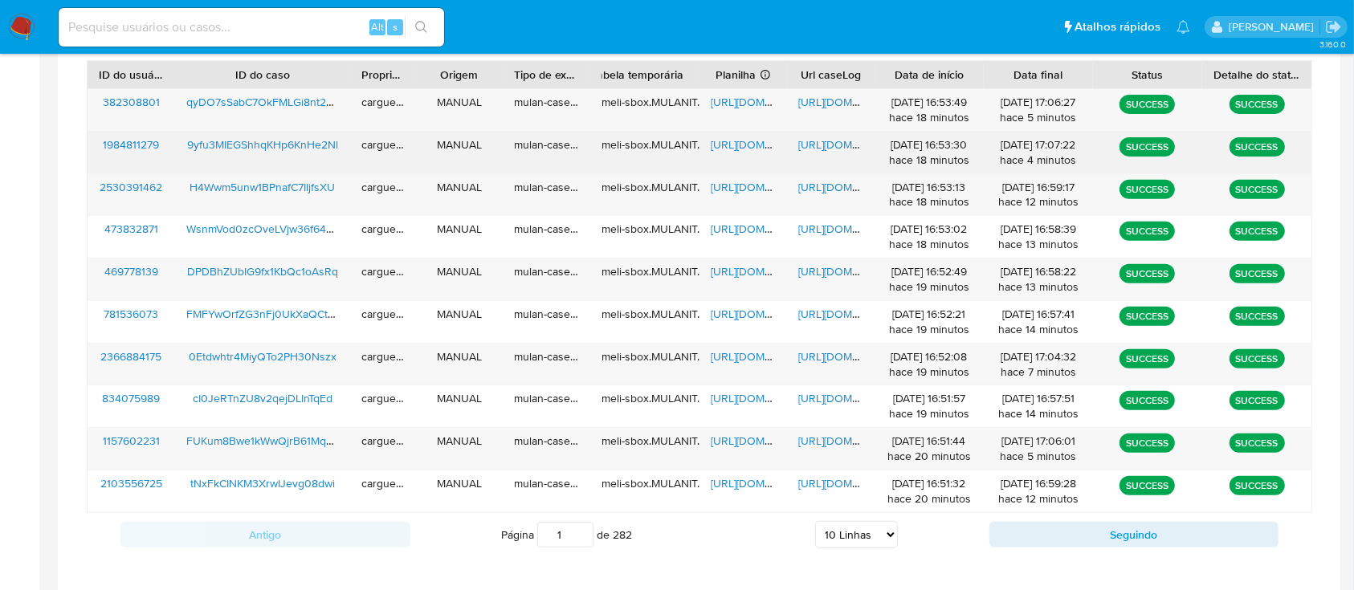
click at [730, 146] on span "[URL][DOMAIN_NAME]" at bounding box center [766, 145] width 111 height 16
click at [811, 146] on span "[URL][DOMAIN_NAME]" at bounding box center [853, 145] width 111 height 16
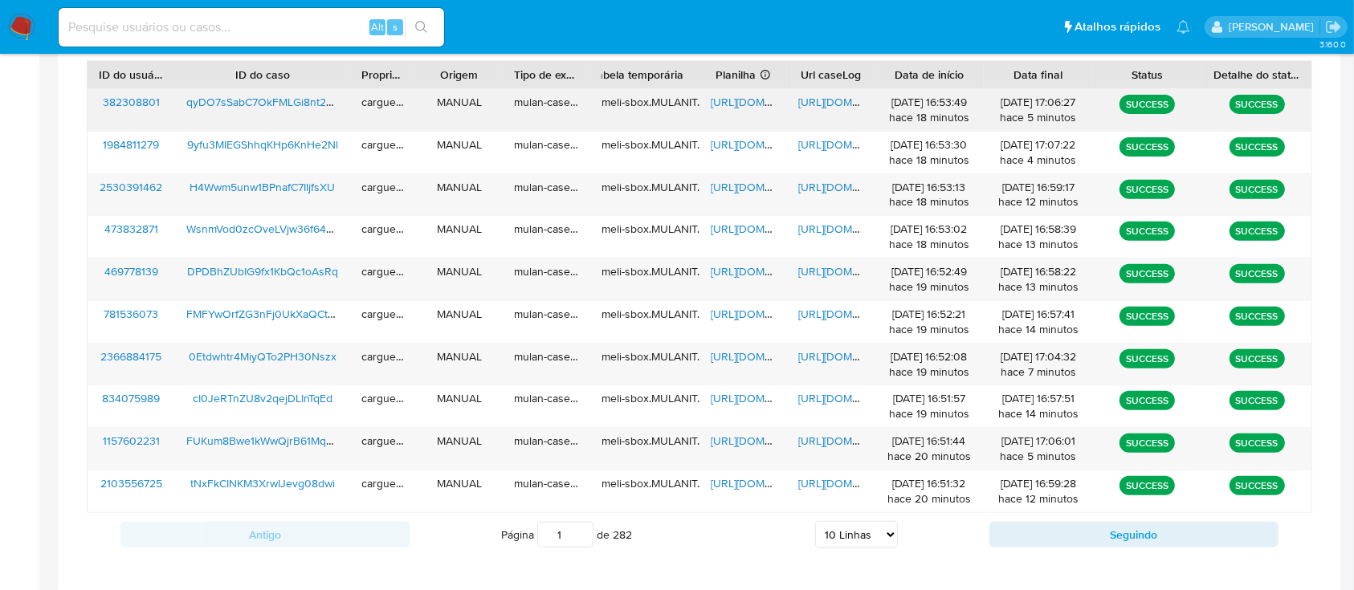
click at [745, 103] on span "[URL][DOMAIN_NAME]" at bounding box center [766, 102] width 111 height 16
click at [847, 108] on span "[URL][DOMAIN_NAME]" at bounding box center [853, 102] width 111 height 16
